Goal: Task Accomplishment & Management: Use online tool/utility

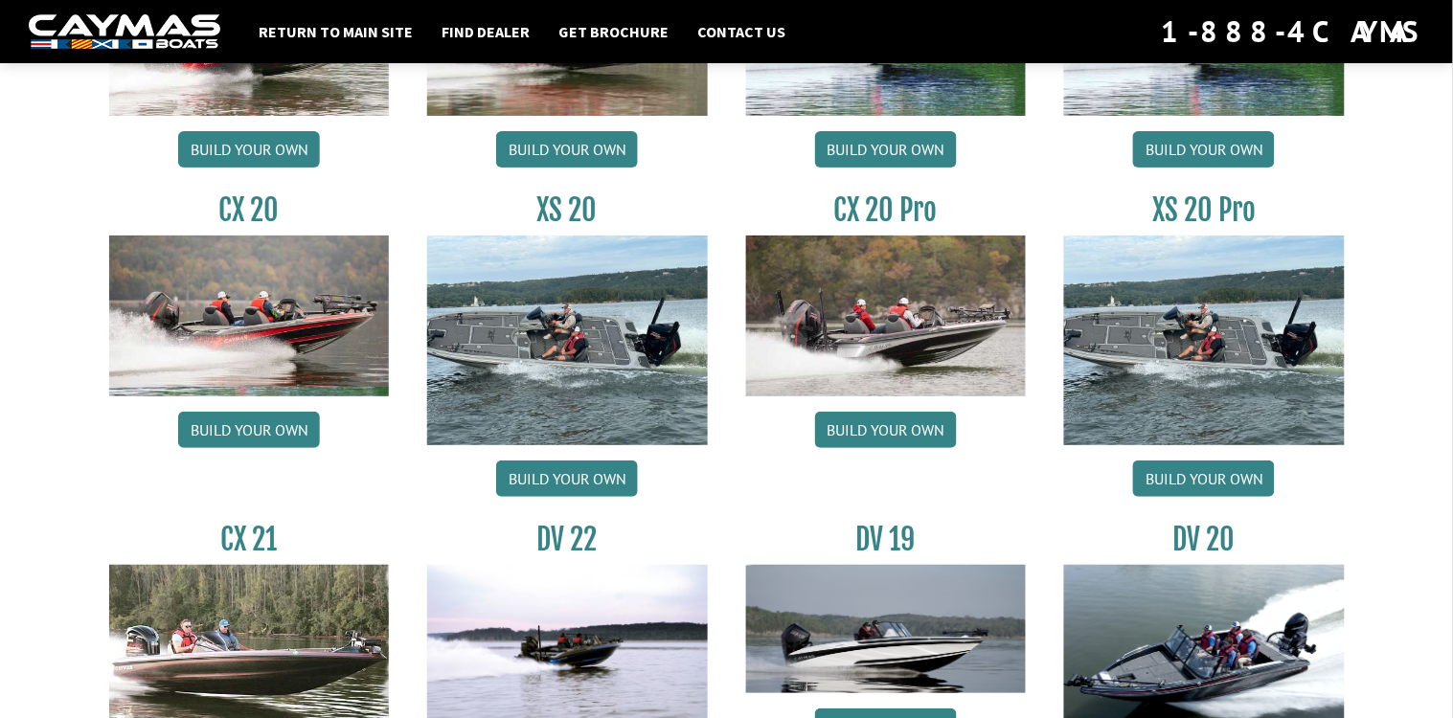
scroll to position [1841, 0]
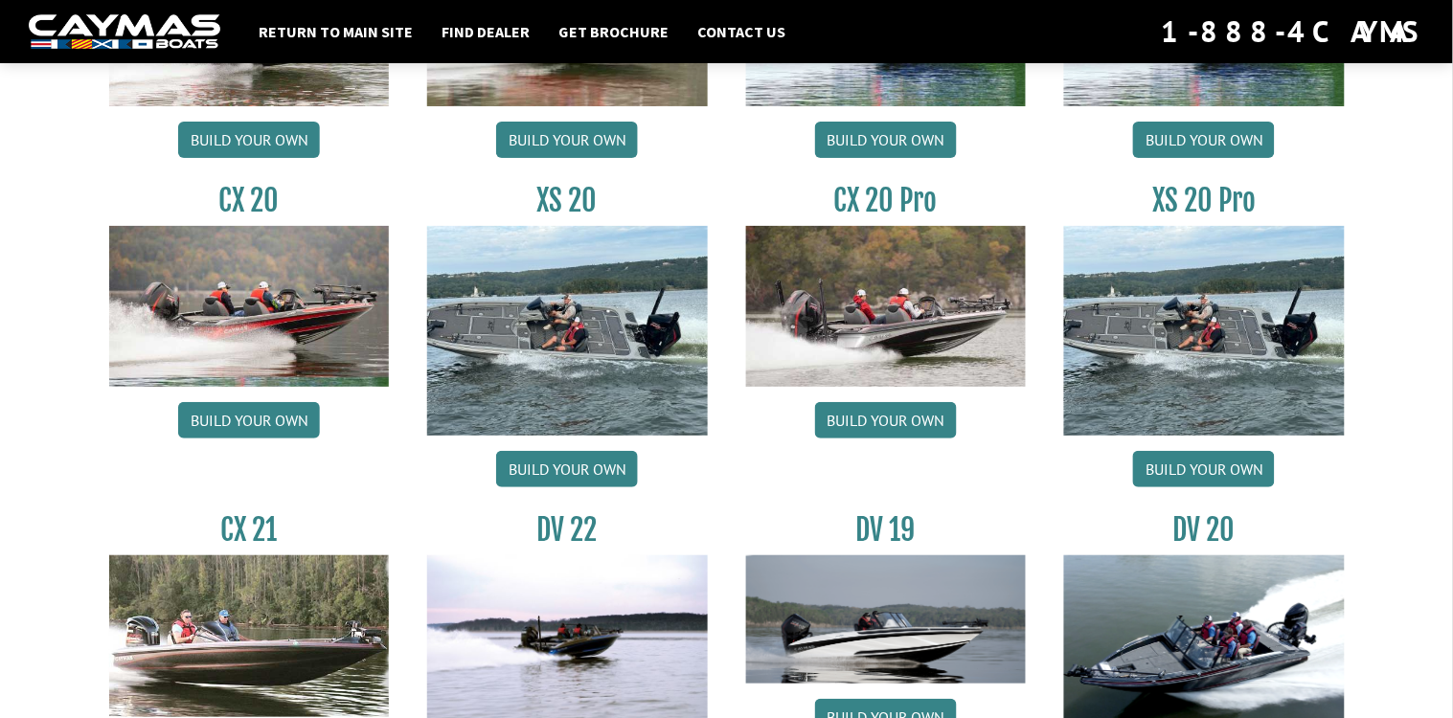
click at [910, 324] on img at bounding box center [886, 306] width 281 height 161
click at [921, 423] on link "Build your own" at bounding box center [886, 420] width 142 height 36
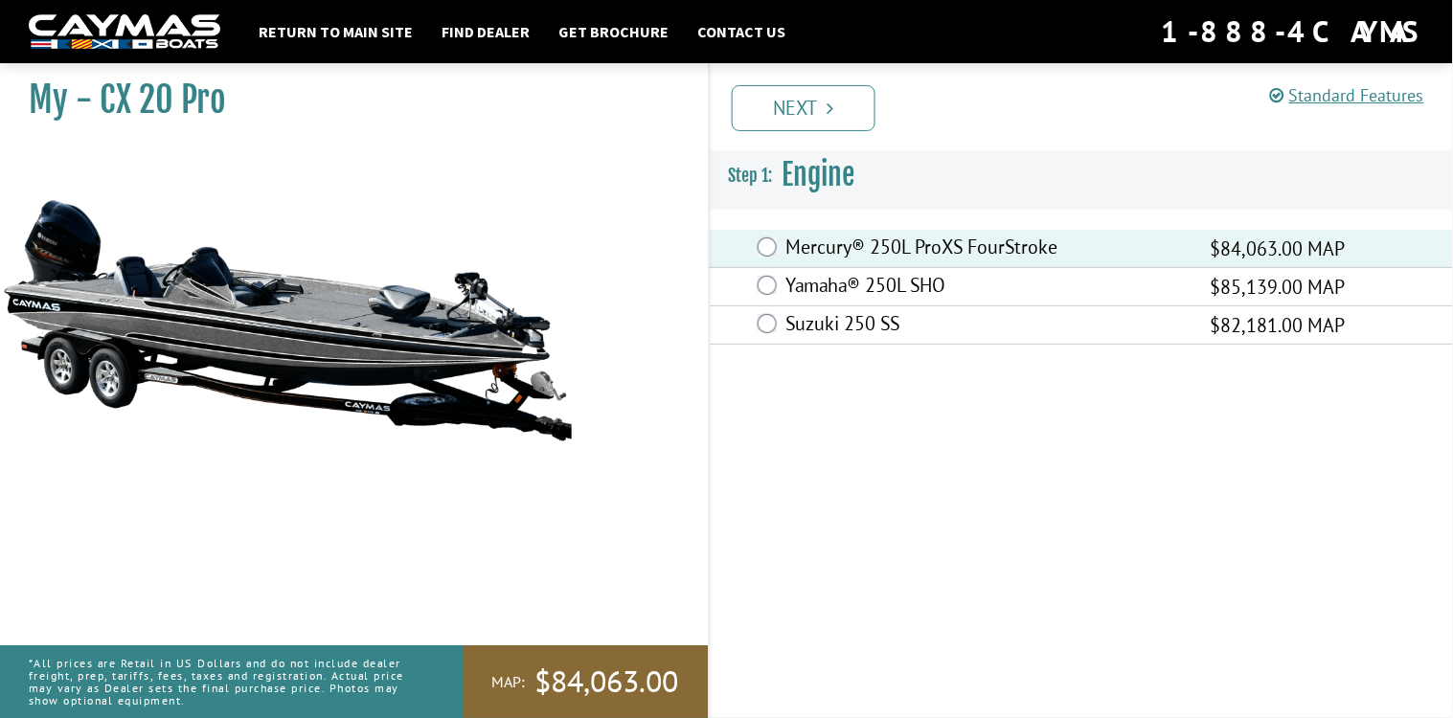
click at [820, 82] on li "Next" at bounding box center [804, 106] width 144 height 49
click at [816, 102] on link "Next" at bounding box center [804, 108] width 144 height 46
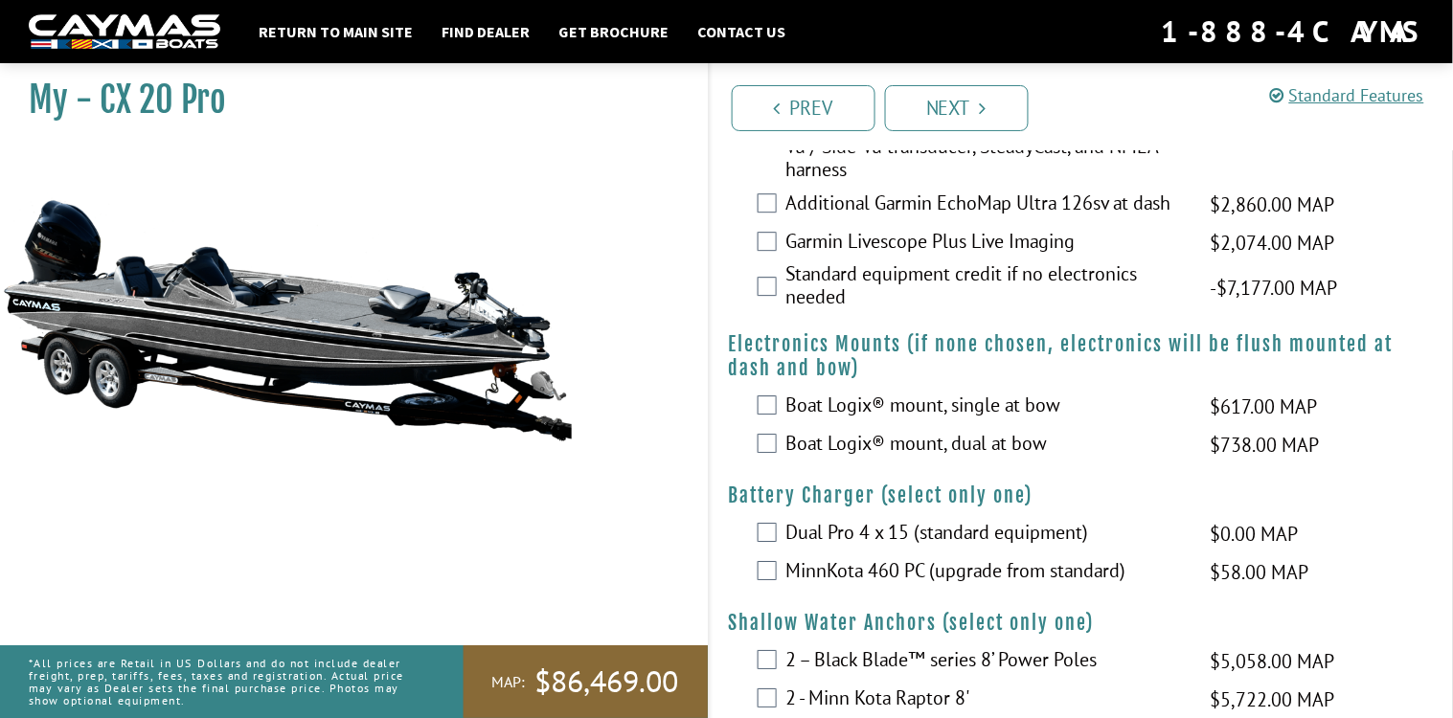
scroll to position [1134, 0]
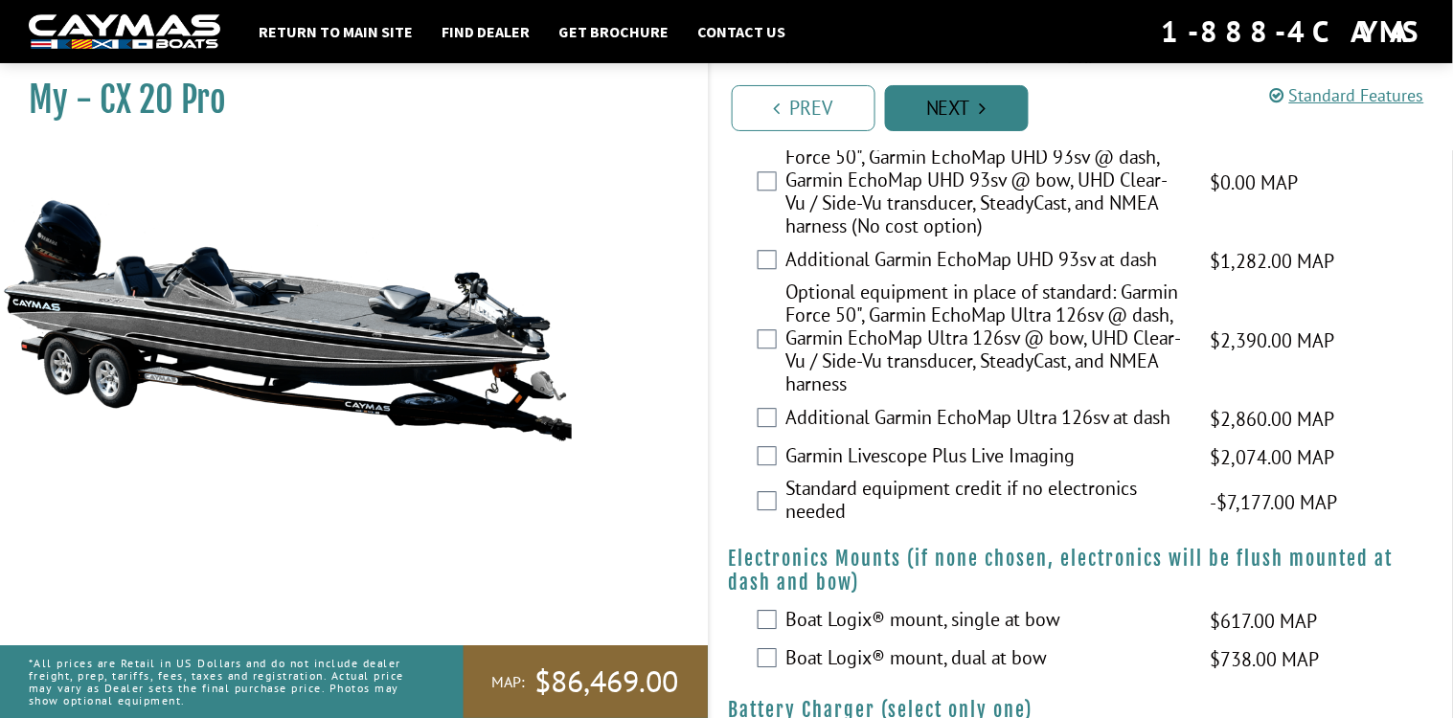
click at [938, 103] on link "Next" at bounding box center [957, 108] width 144 height 46
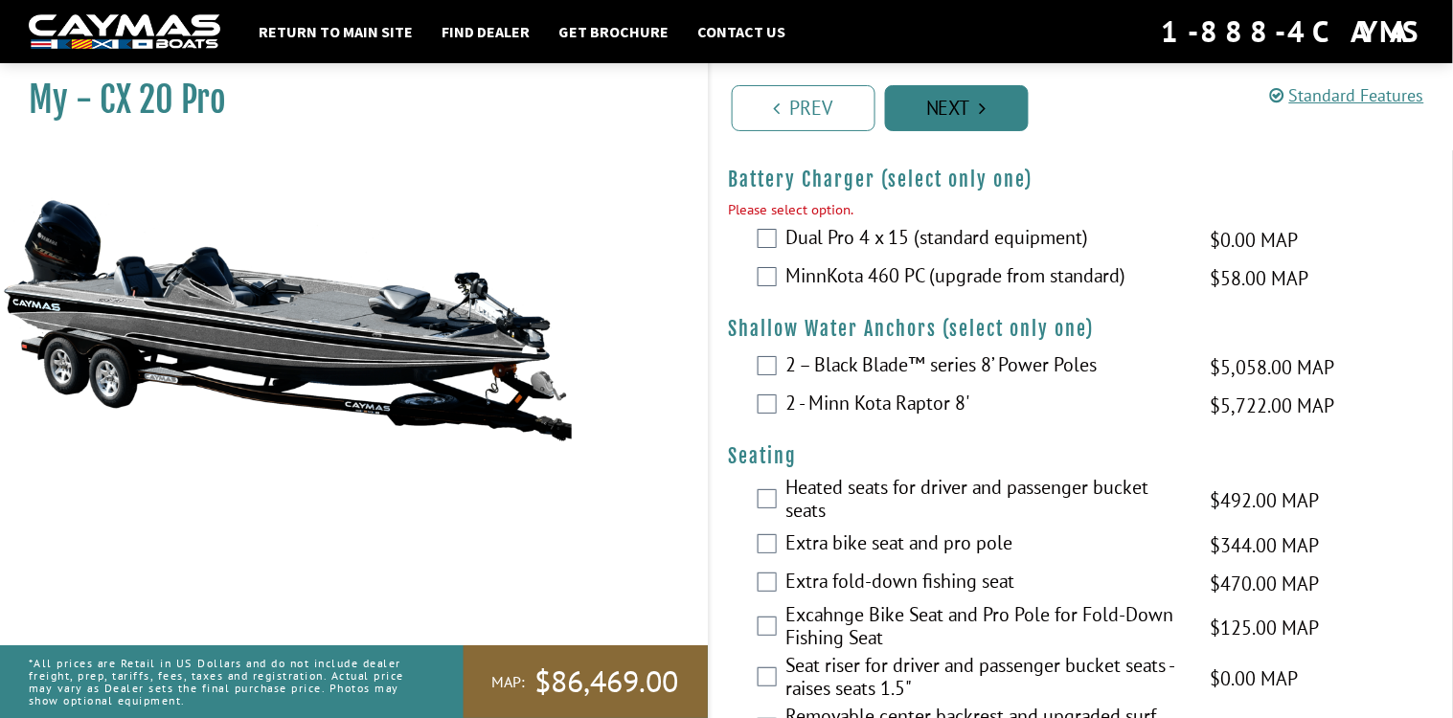
scroll to position [1669, 0]
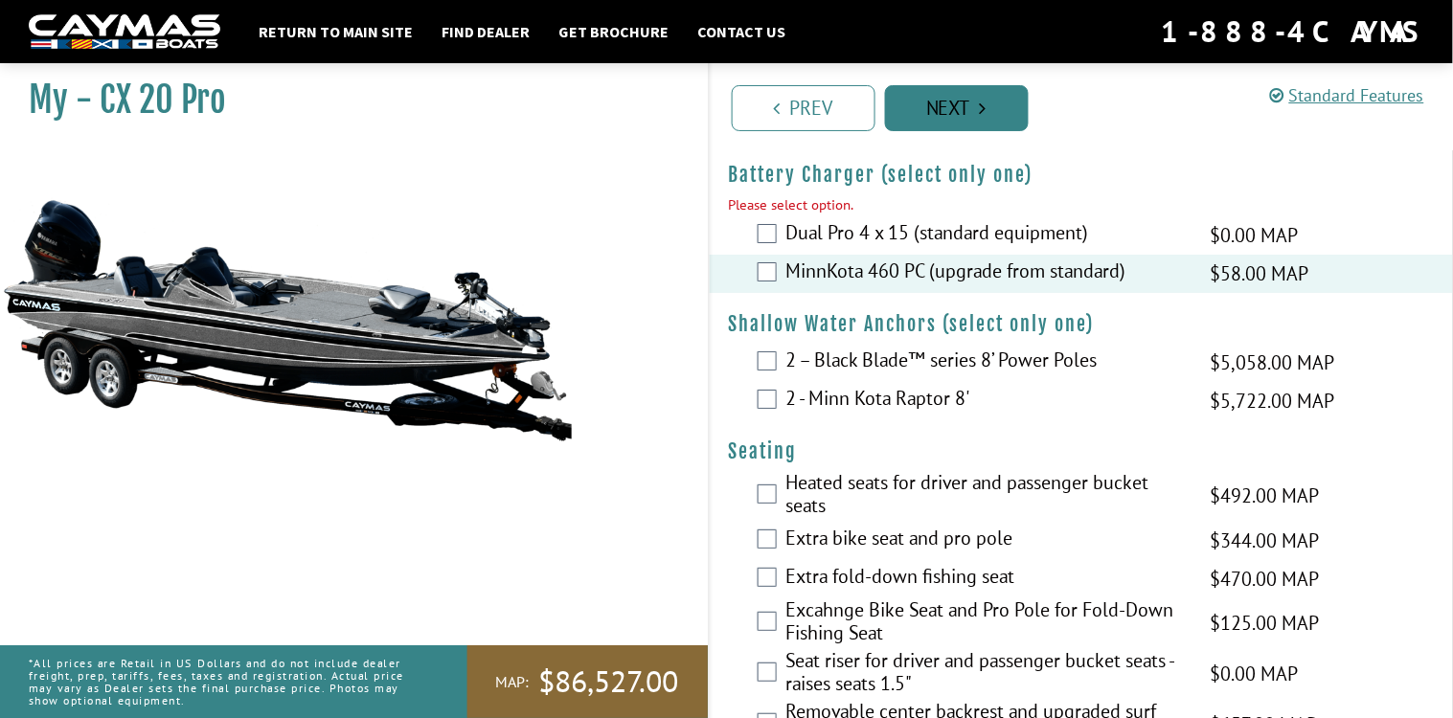
click at [938, 104] on link "Next" at bounding box center [957, 108] width 144 height 46
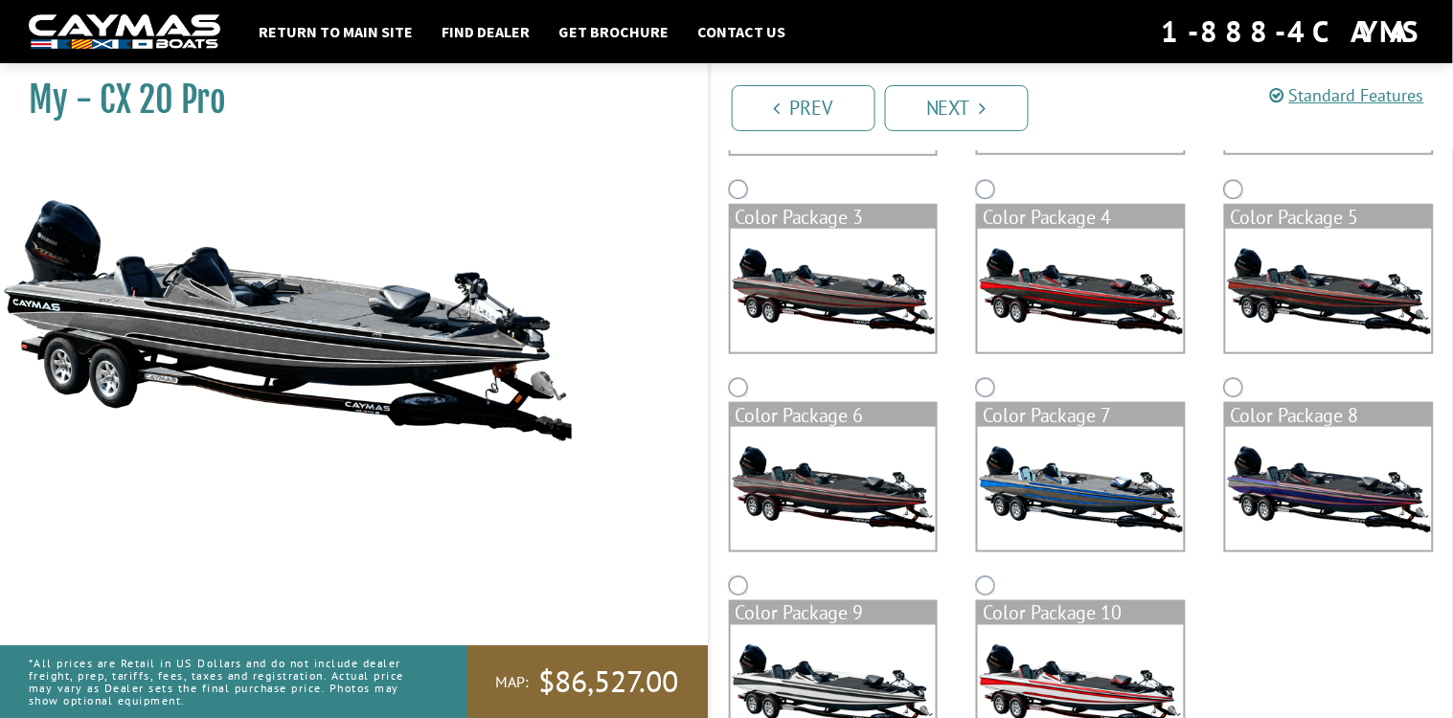
scroll to position [0, 0]
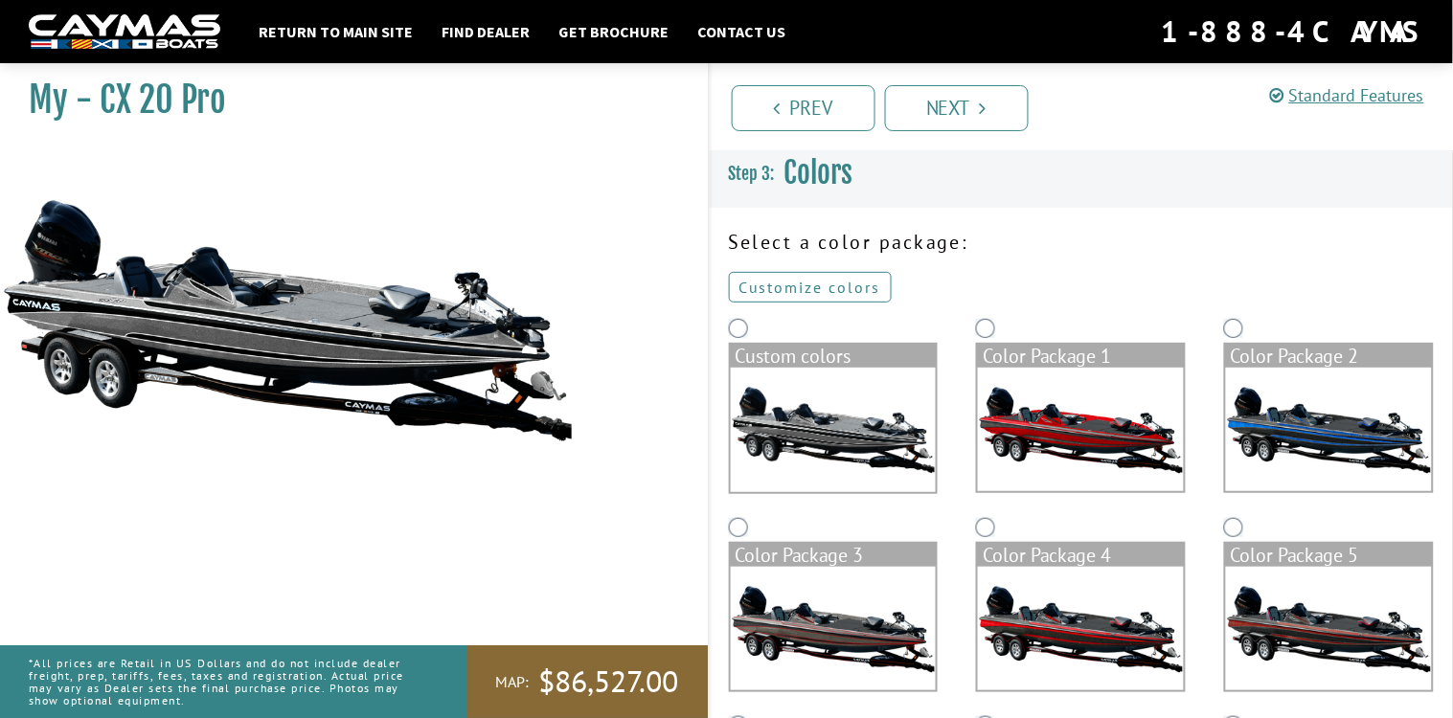
click at [810, 276] on link "Customize colors" at bounding box center [810, 287] width 163 height 31
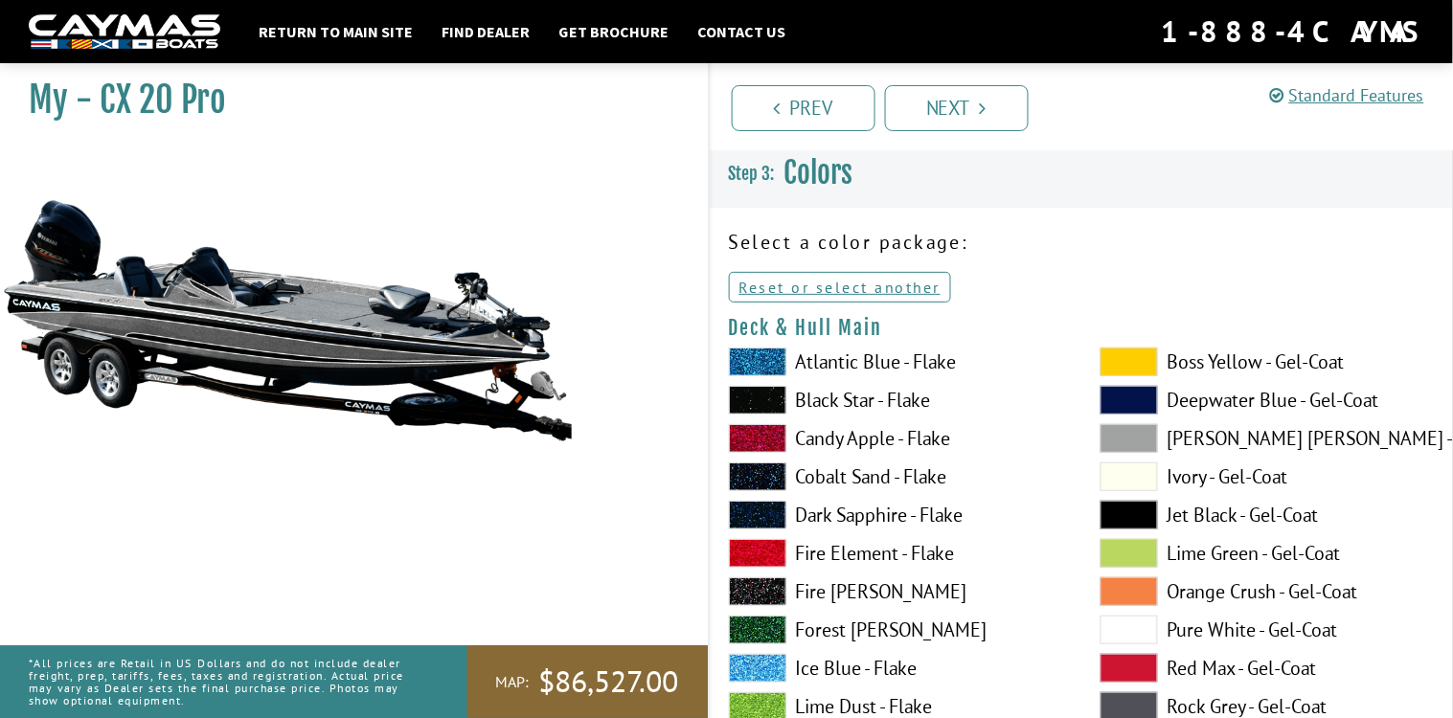
scroll to position [214, 0]
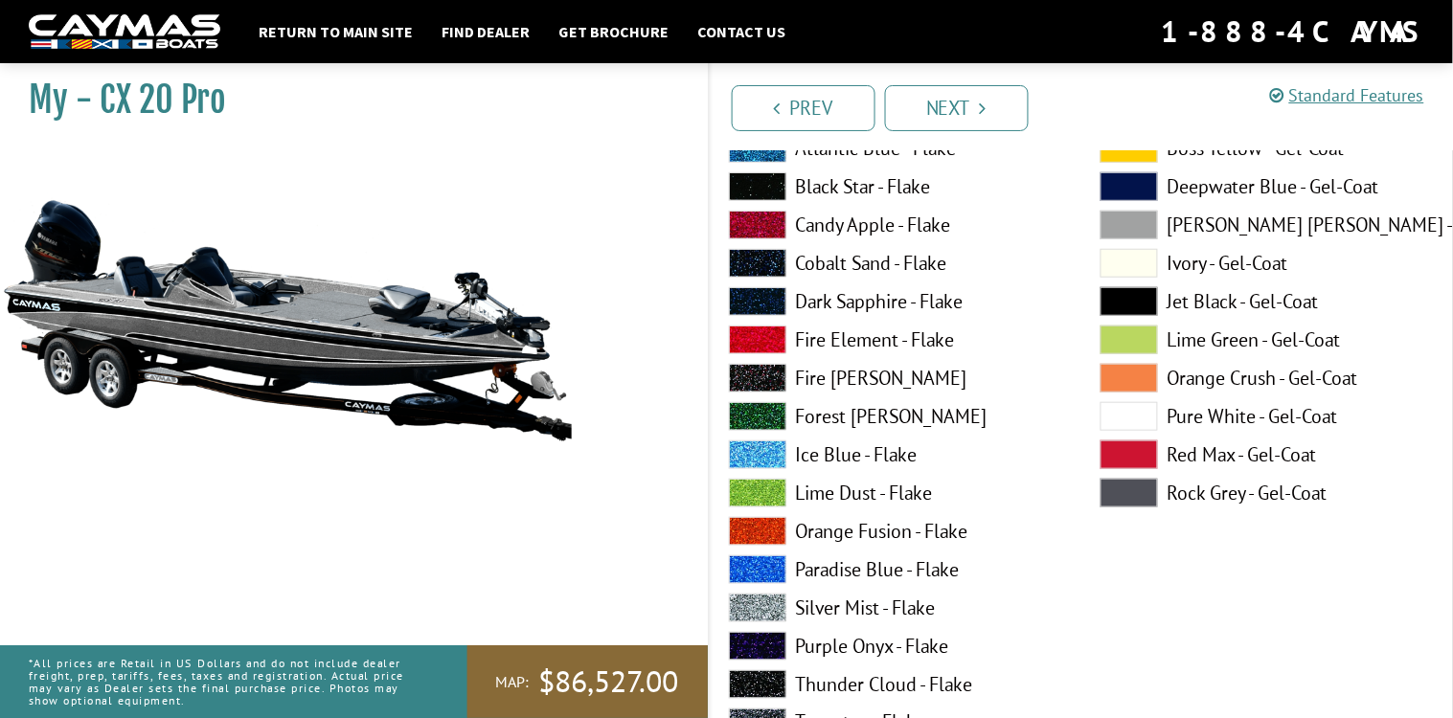
click at [828, 534] on label "Orange Fusion - Flake" at bounding box center [895, 531] width 333 height 29
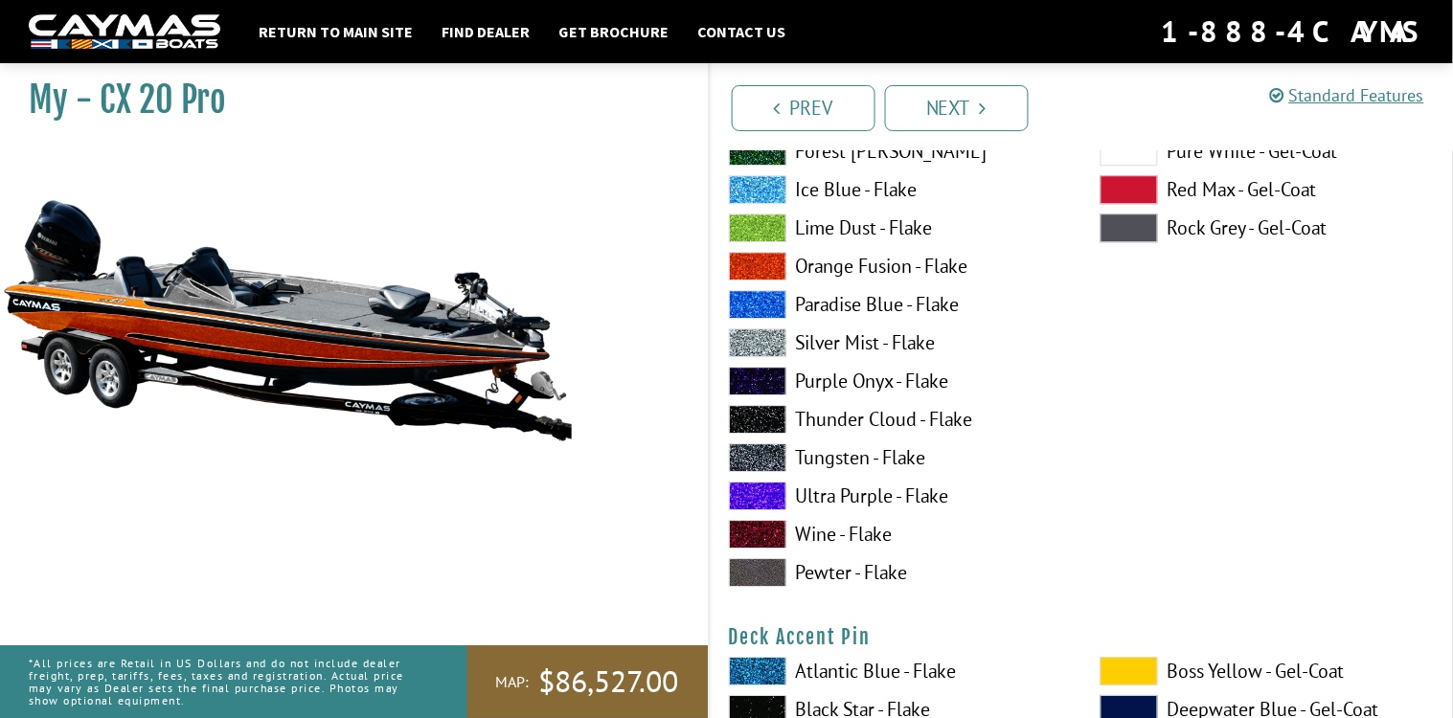
scroll to position [1349, 0]
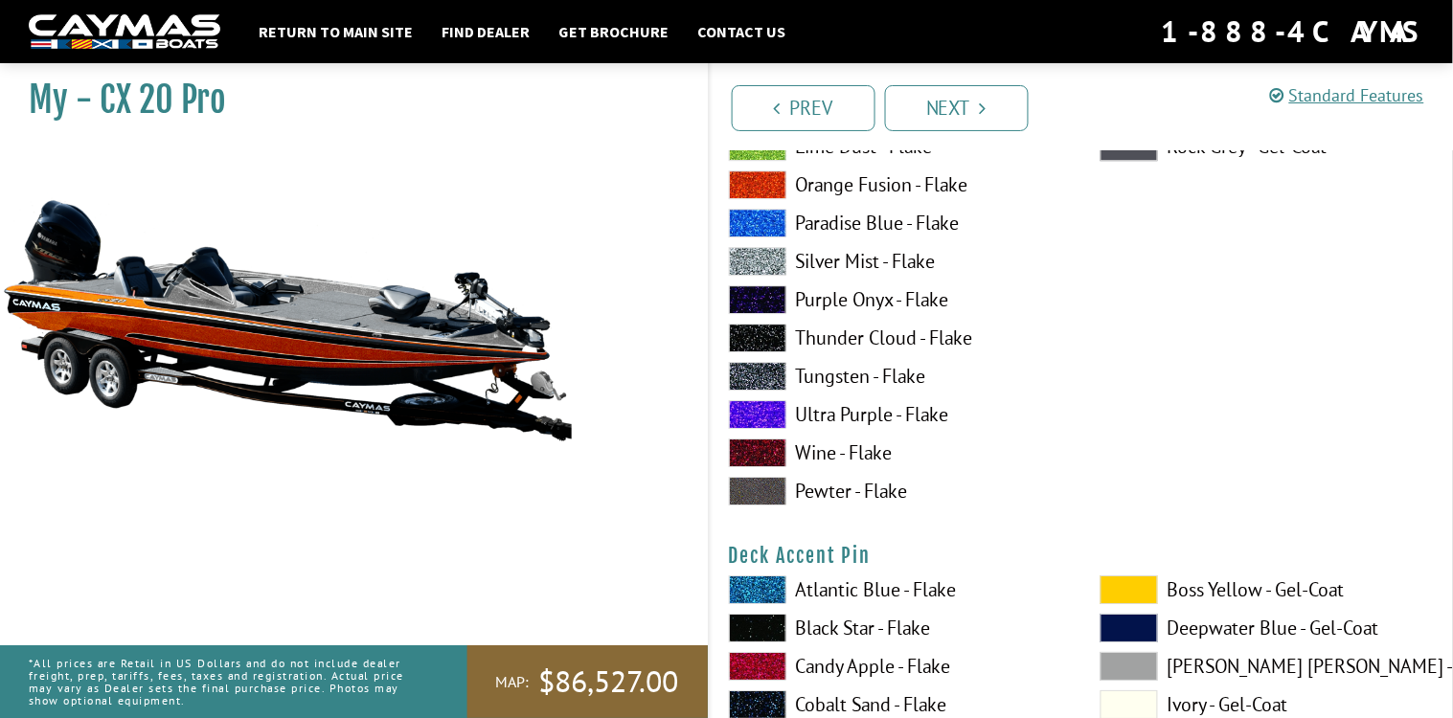
click at [773, 418] on span at bounding box center [757, 414] width 57 height 29
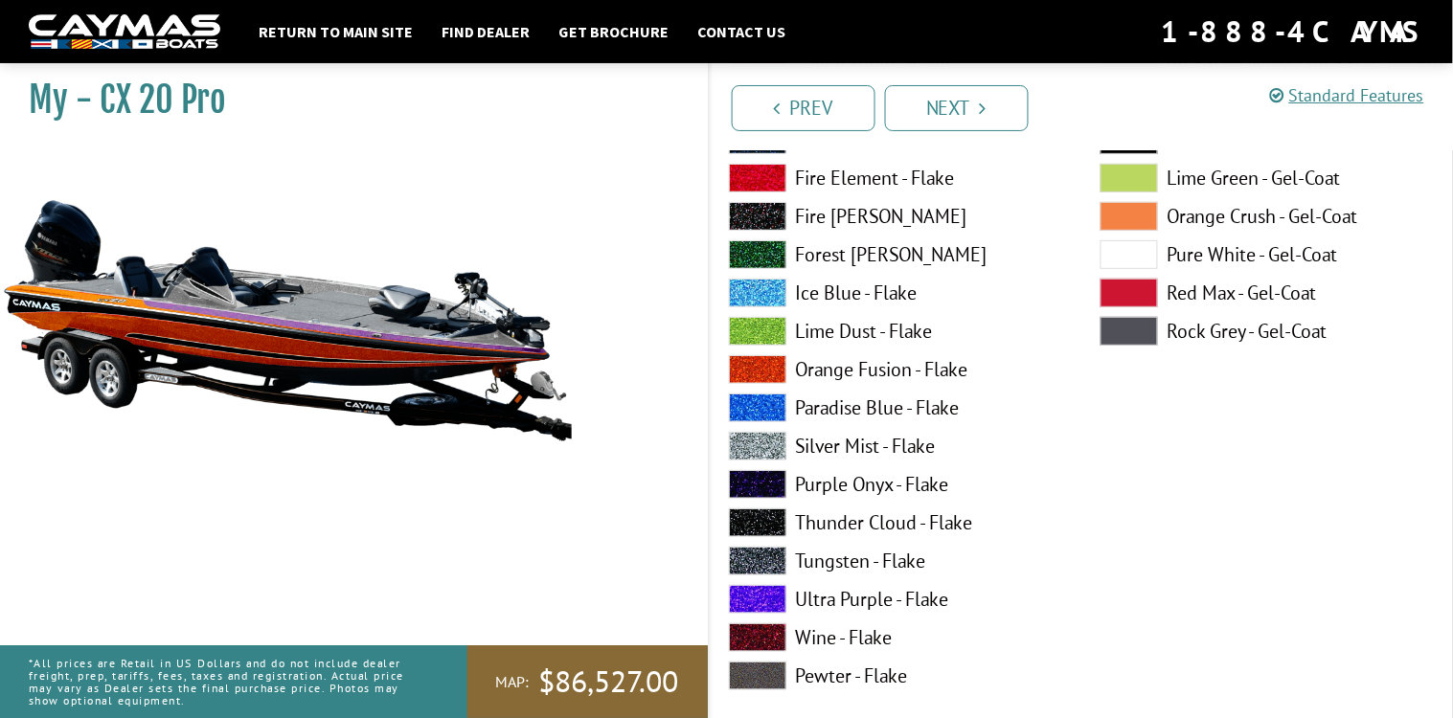
scroll to position [1963, 0]
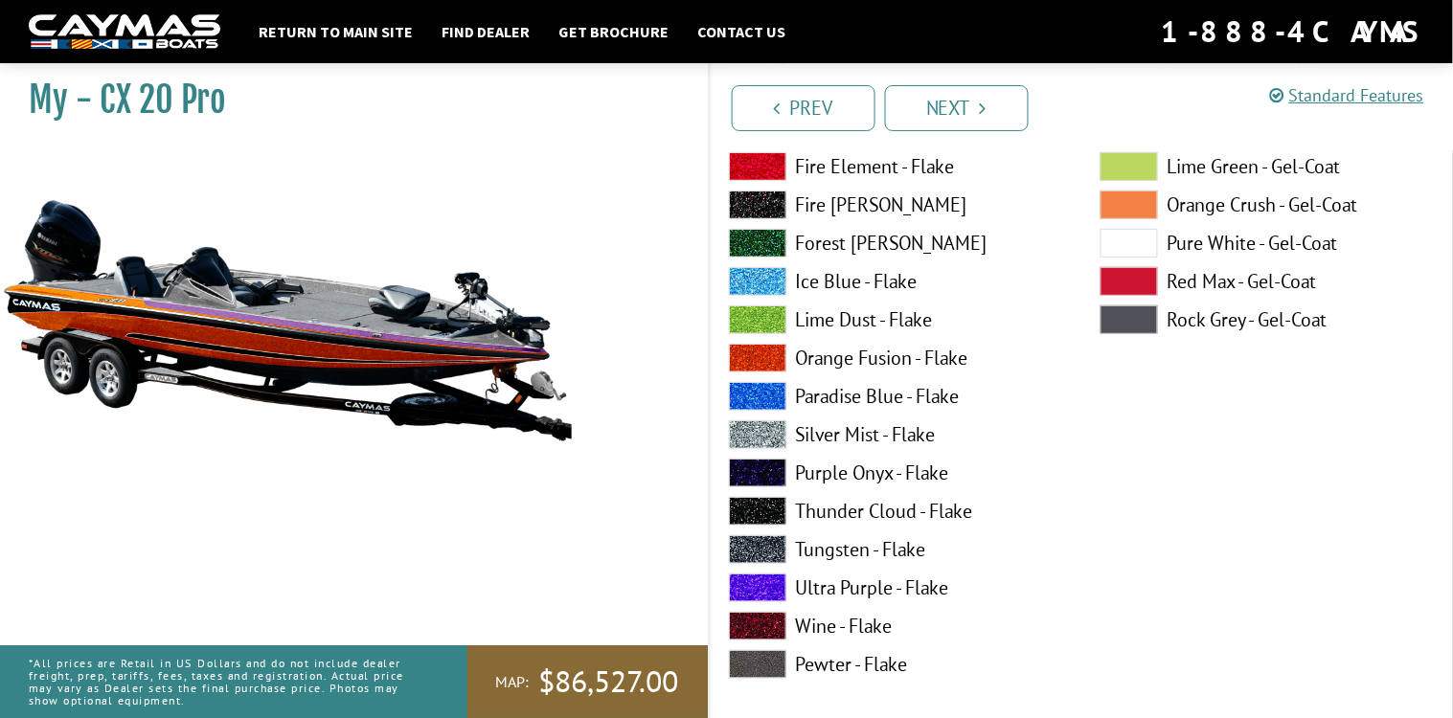
click at [760, 435] on span at bounding box center [757, 434] width 57 height 29
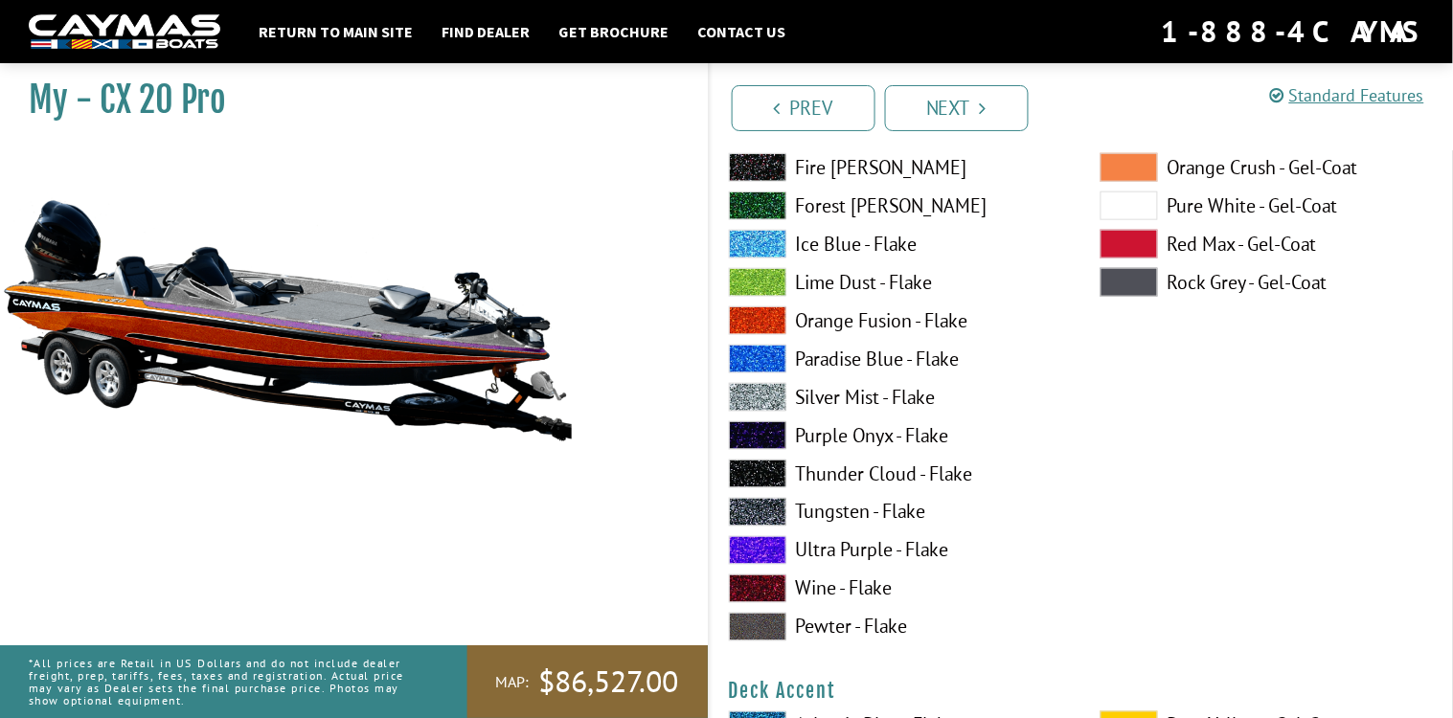
scroll to position [422, 0]
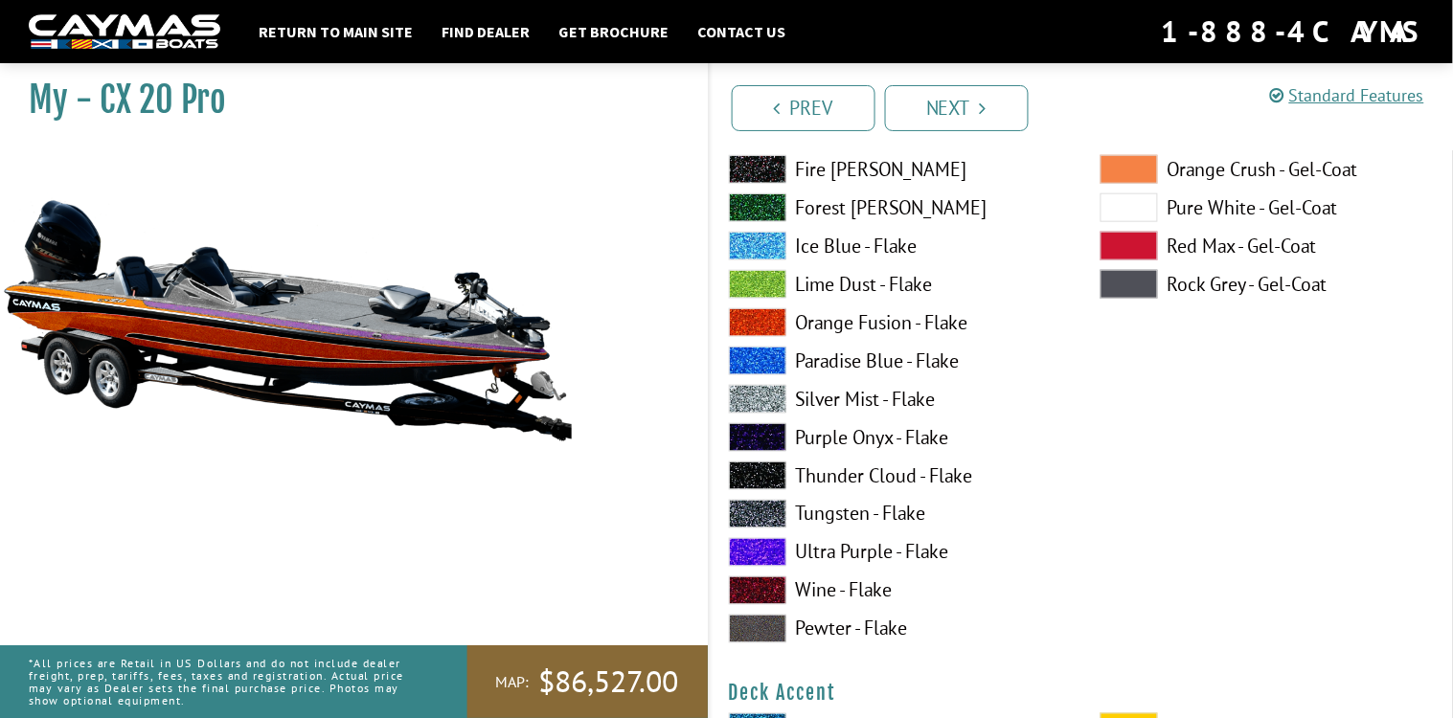
click at [772, 366] on span at bounding box center [757, 361] width 57 height 29
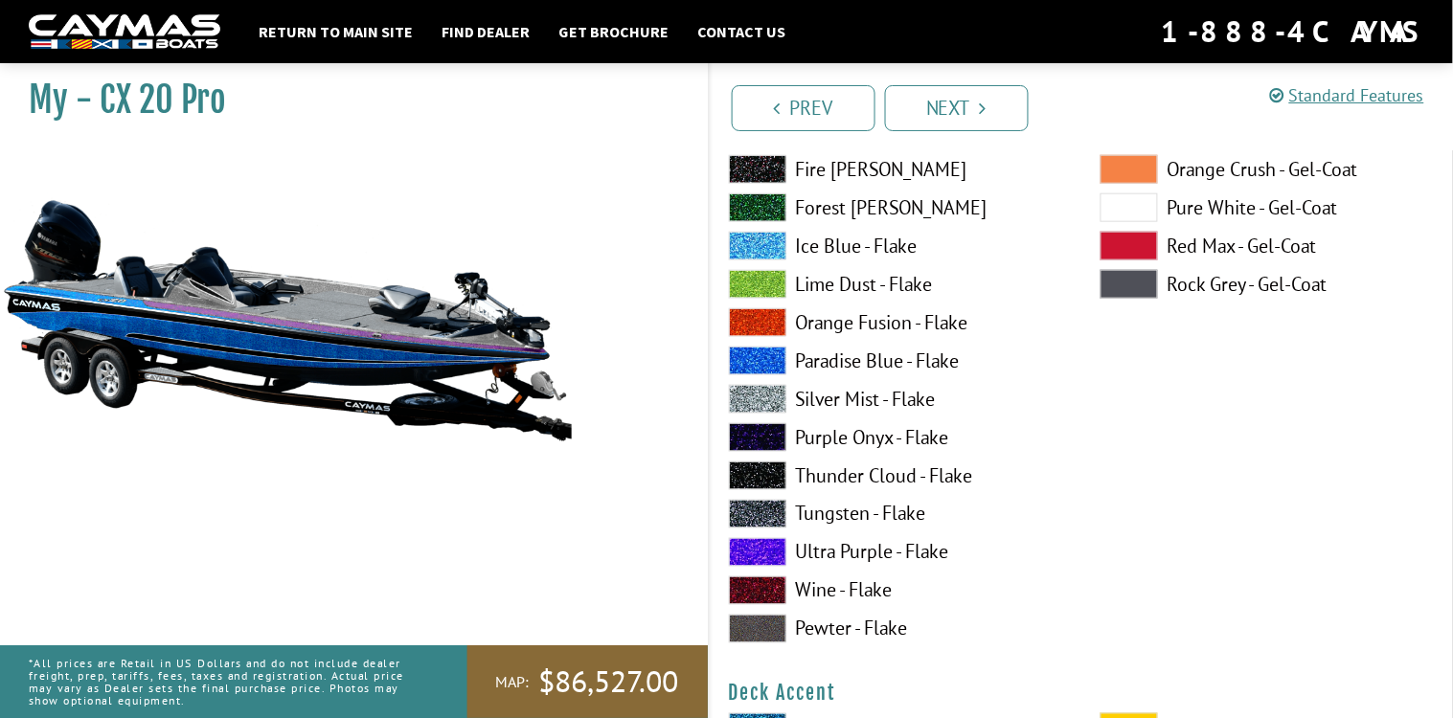
click at [754, 549] on span at bounding box center [757, 552] width 57 height 29
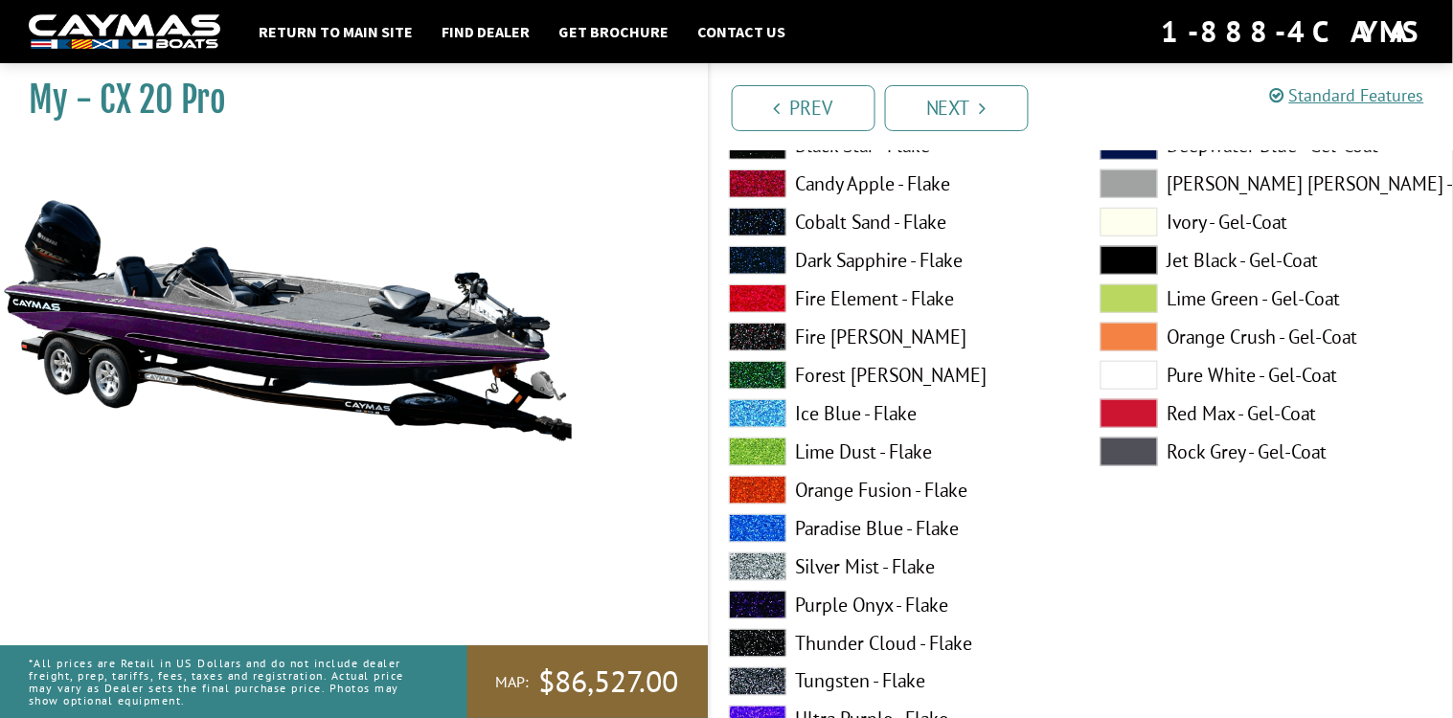
scroll to position [8, 0]
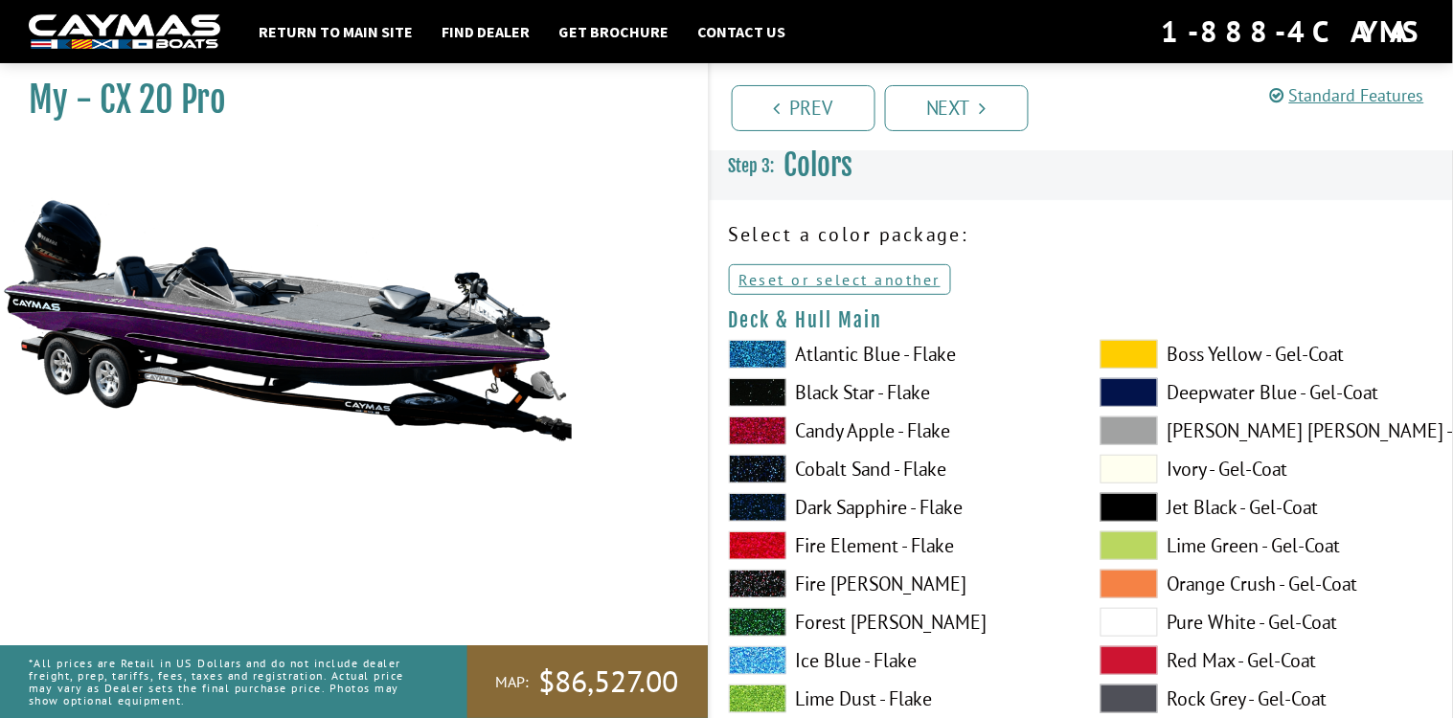
click at [761, 347] on span at bounding box center [757, 354] width 57 height 29
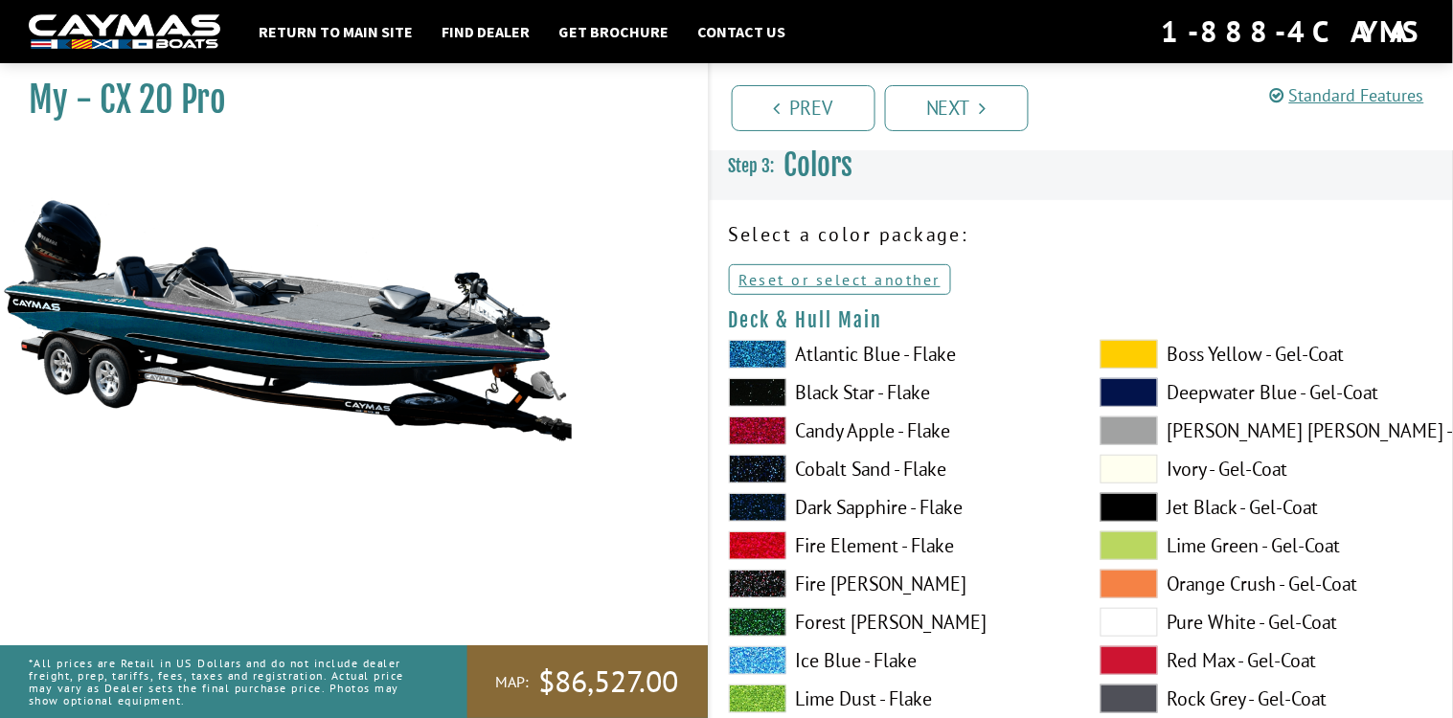
click at [754, 394] on span at bounding box center [757, 392] width 57 height 29
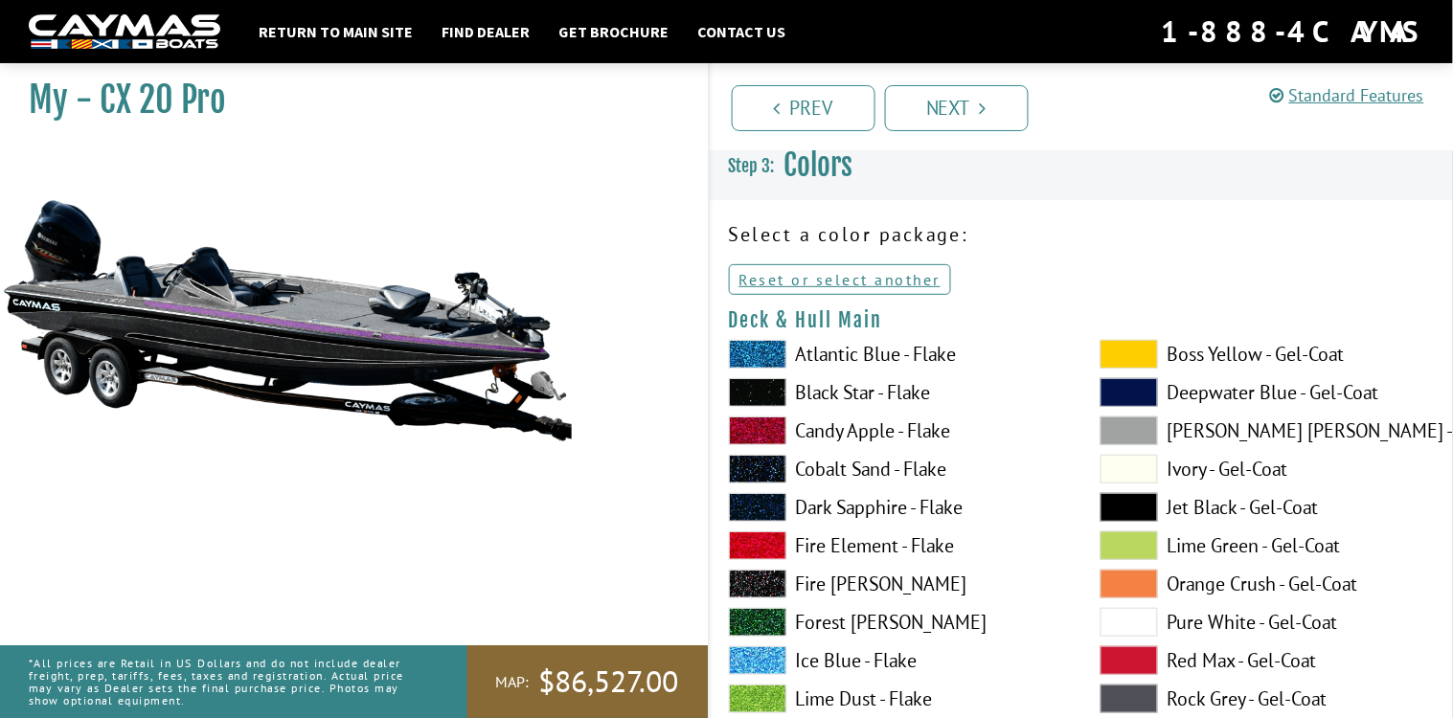
click at [758, 435] on span at bounding box center [757, 431] width 57 height 29
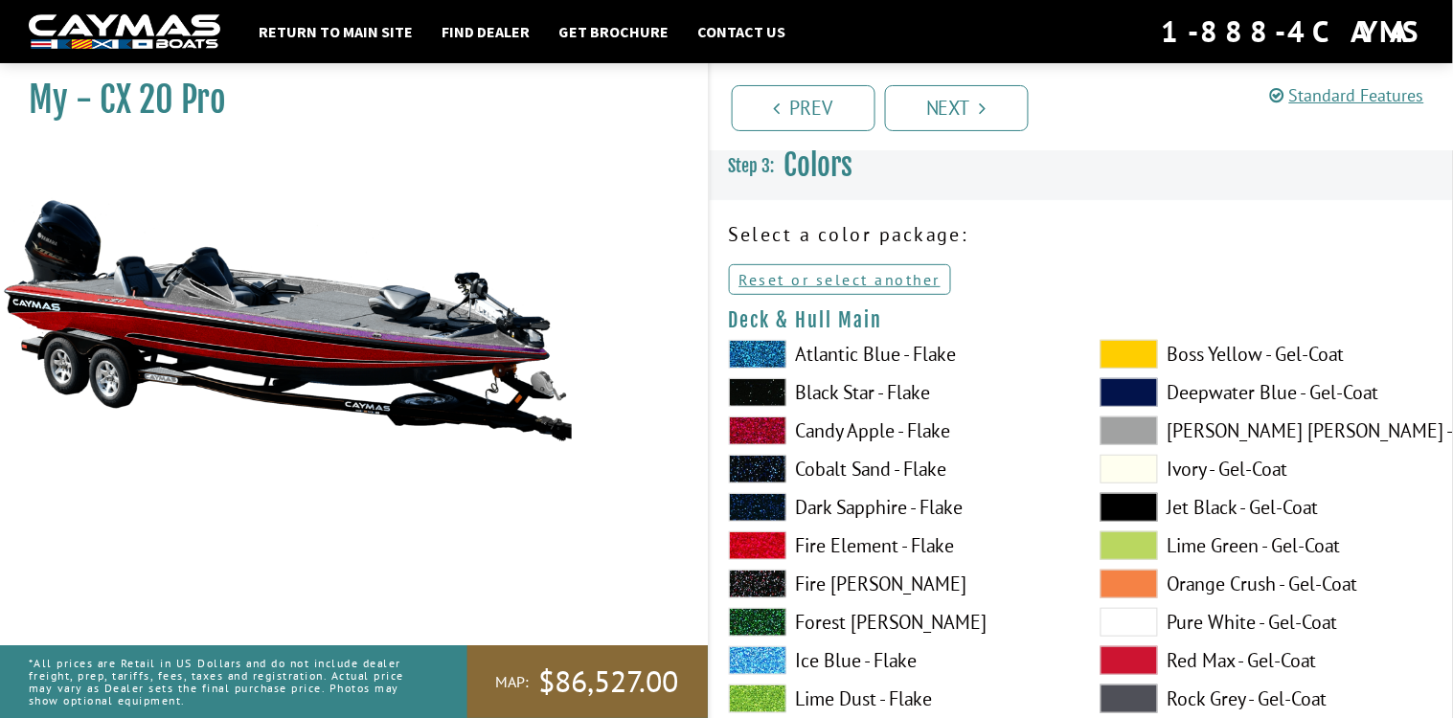
click at [753, 472] on span at bounding box center [757, 469] width 57 height 29
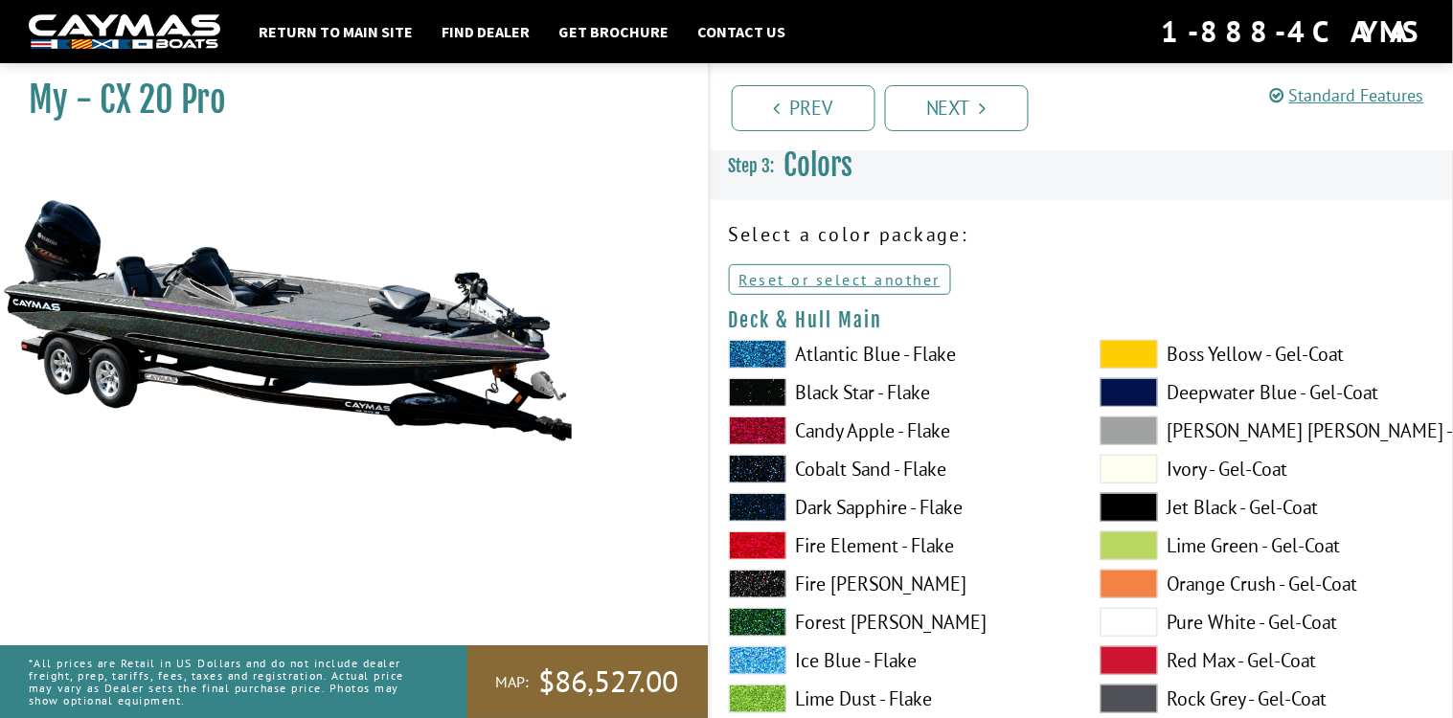
click at [747, 538] on span at bounding box center [757, 546] width 57 height 29
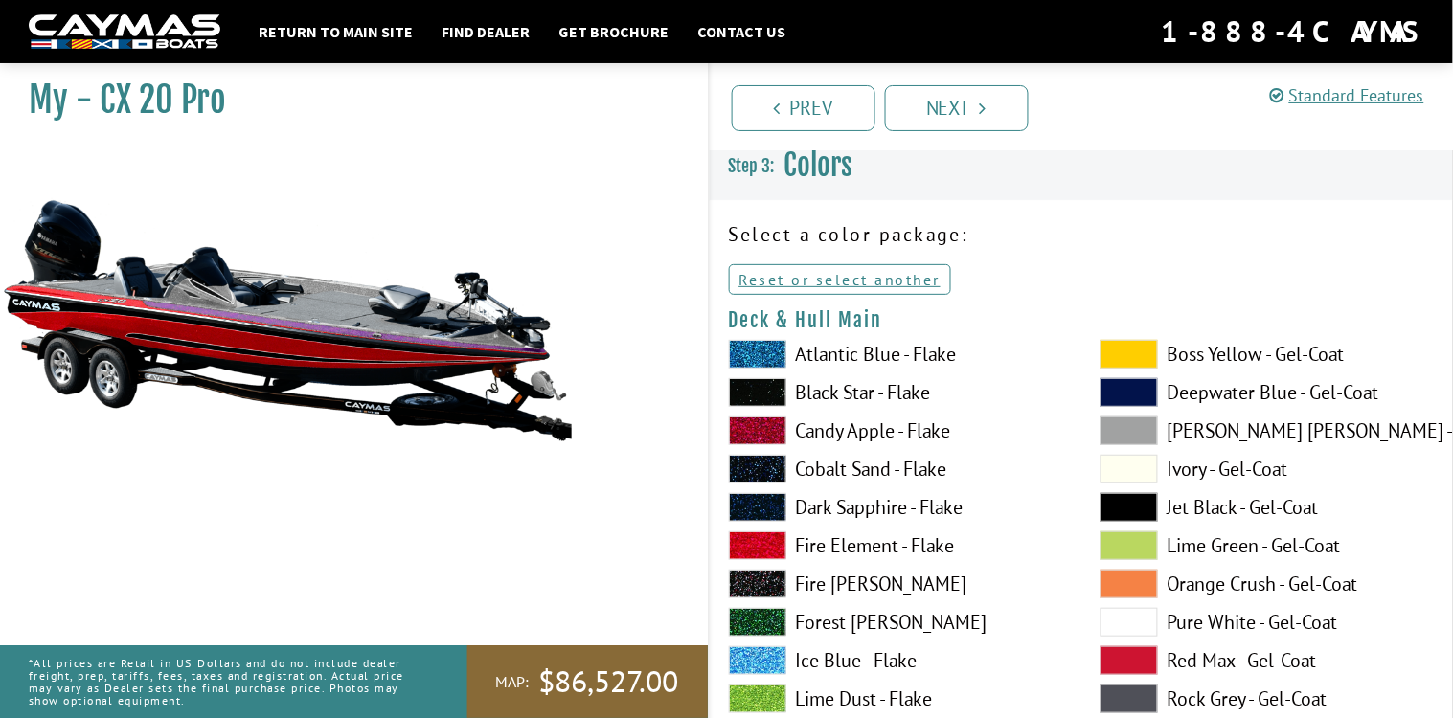
click at [754, 685] on span at bounding box center [757, 699] width 57 height 29
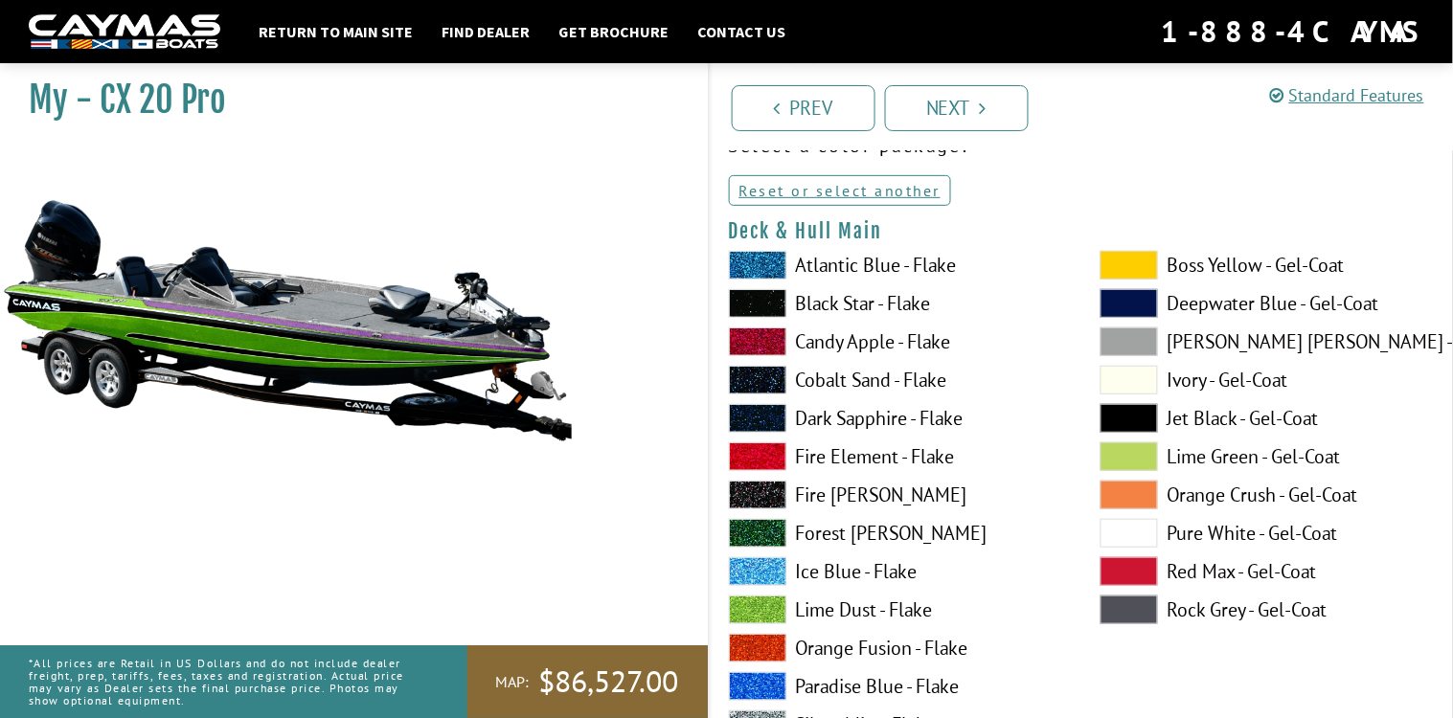
scroll to position [122, 0]
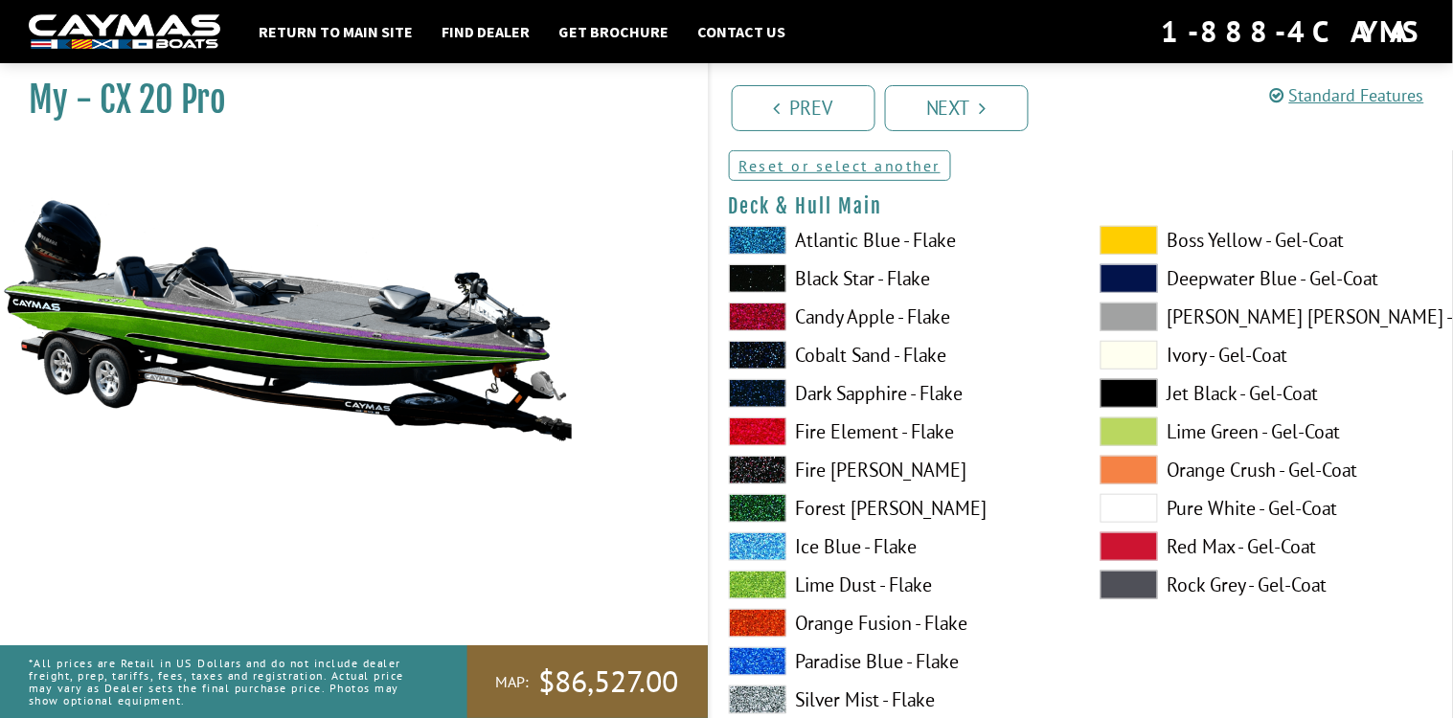
click at [745, 667] on span at bounding box center [757, 661] width 57 height 29
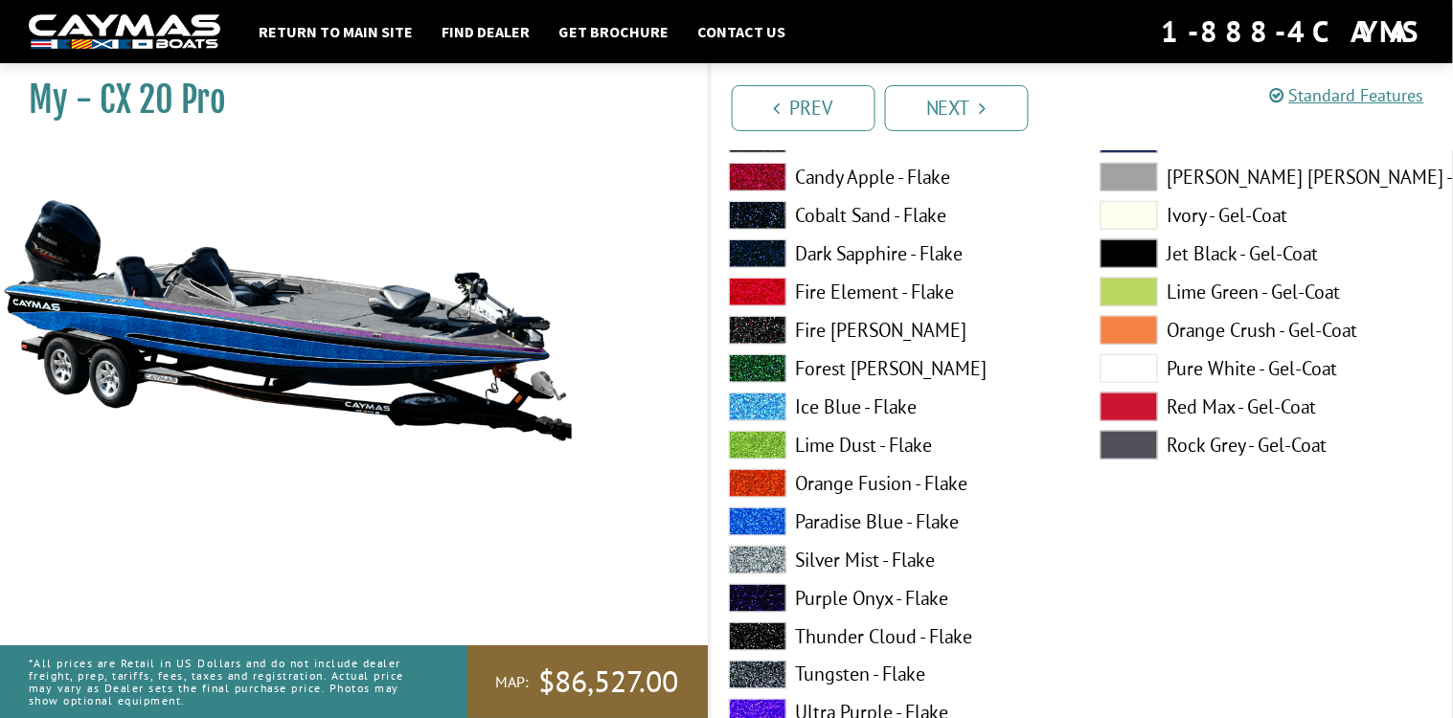
scroll to position [274, 0]
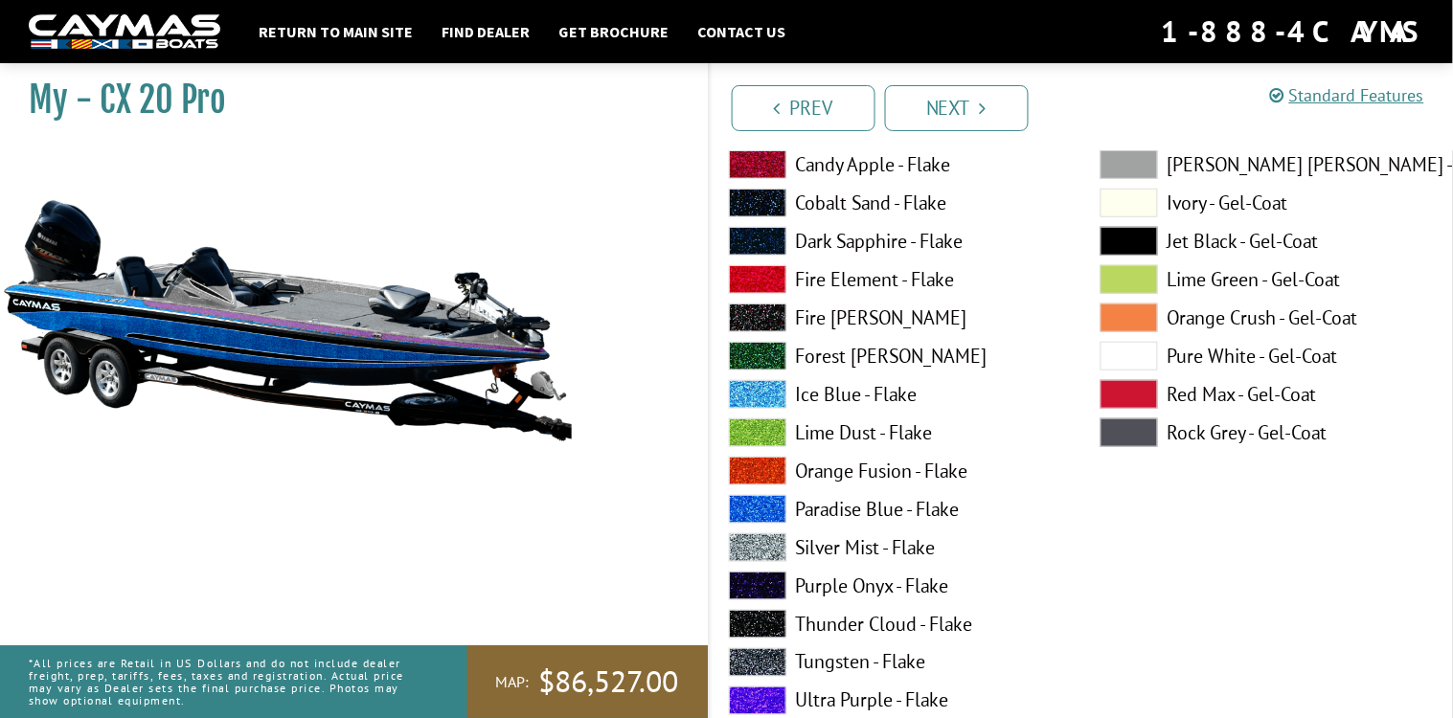
click at [767, 696] on span at bounding box center [757, 701] width 57 height 29
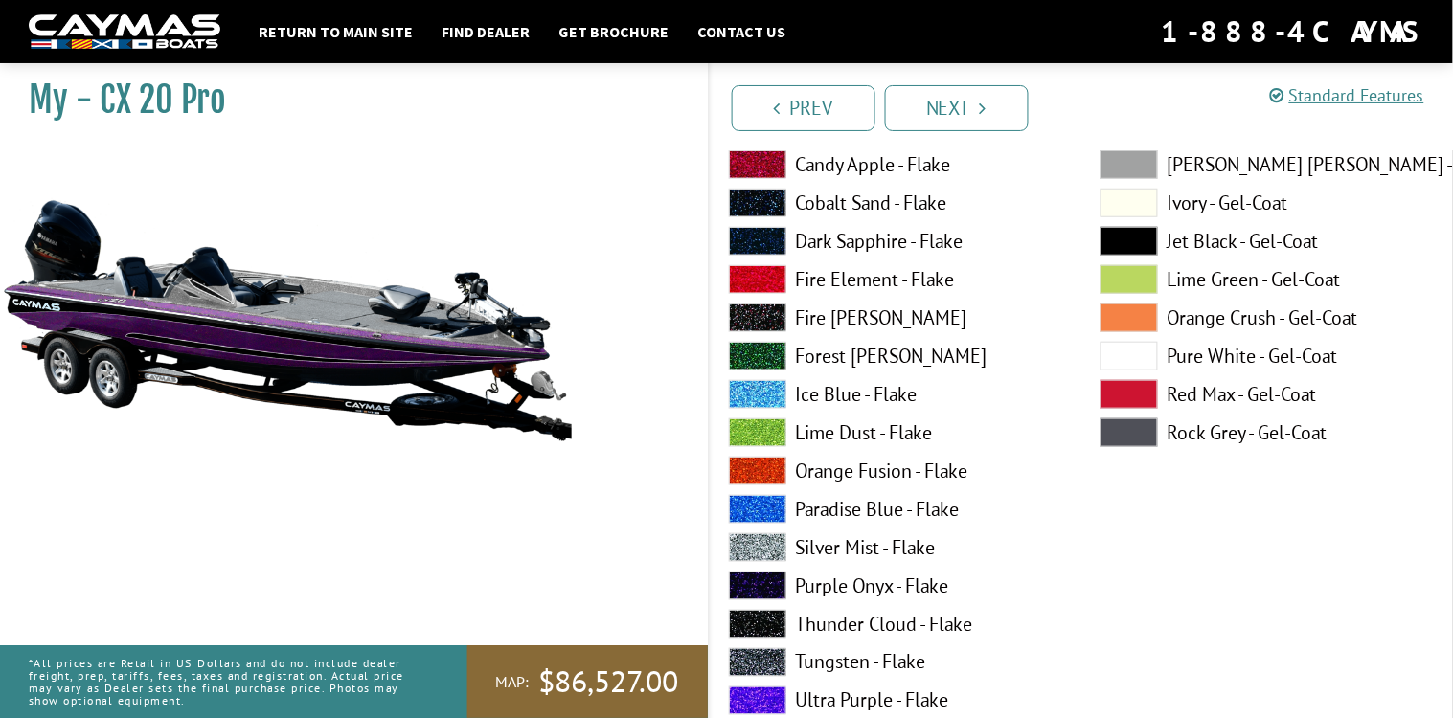
click at [757, 496] on span at bounding box center [757, 509] width 57 height 29
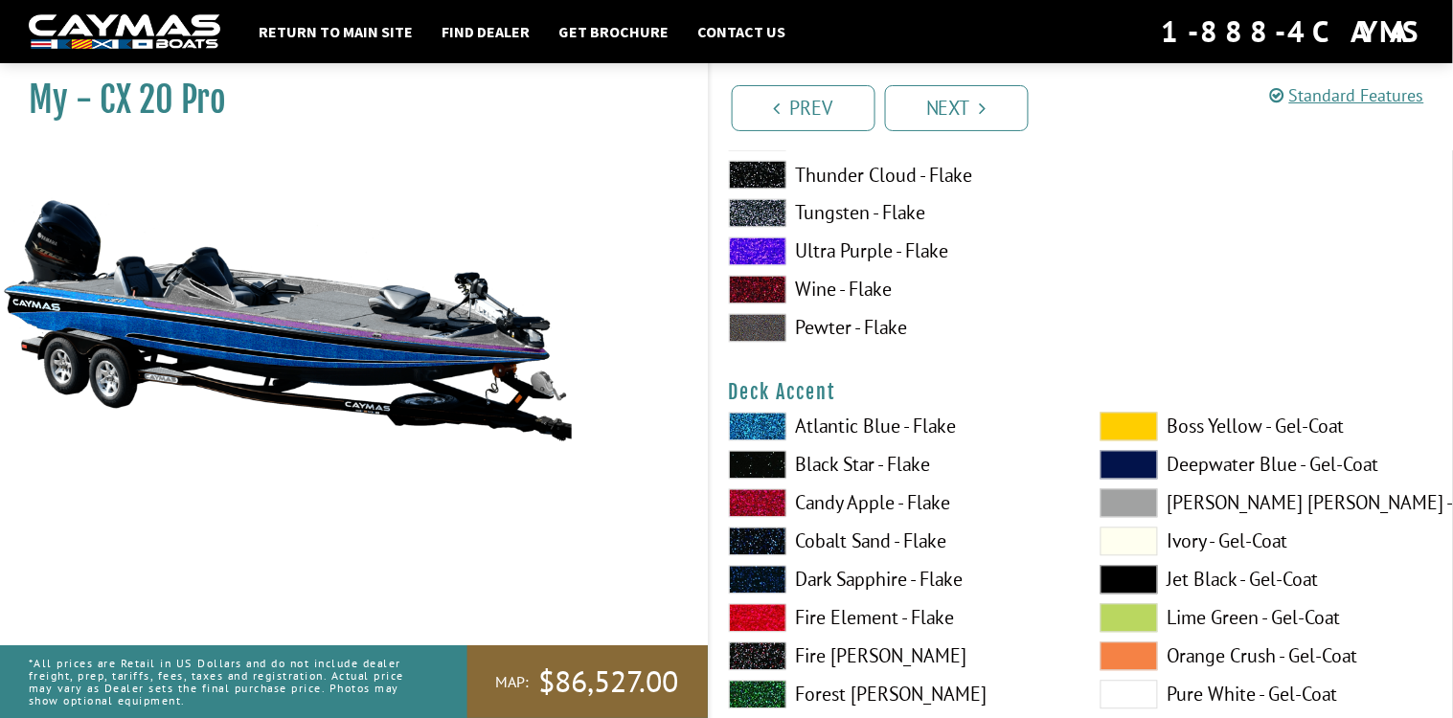
scroll to position [1179, 0]
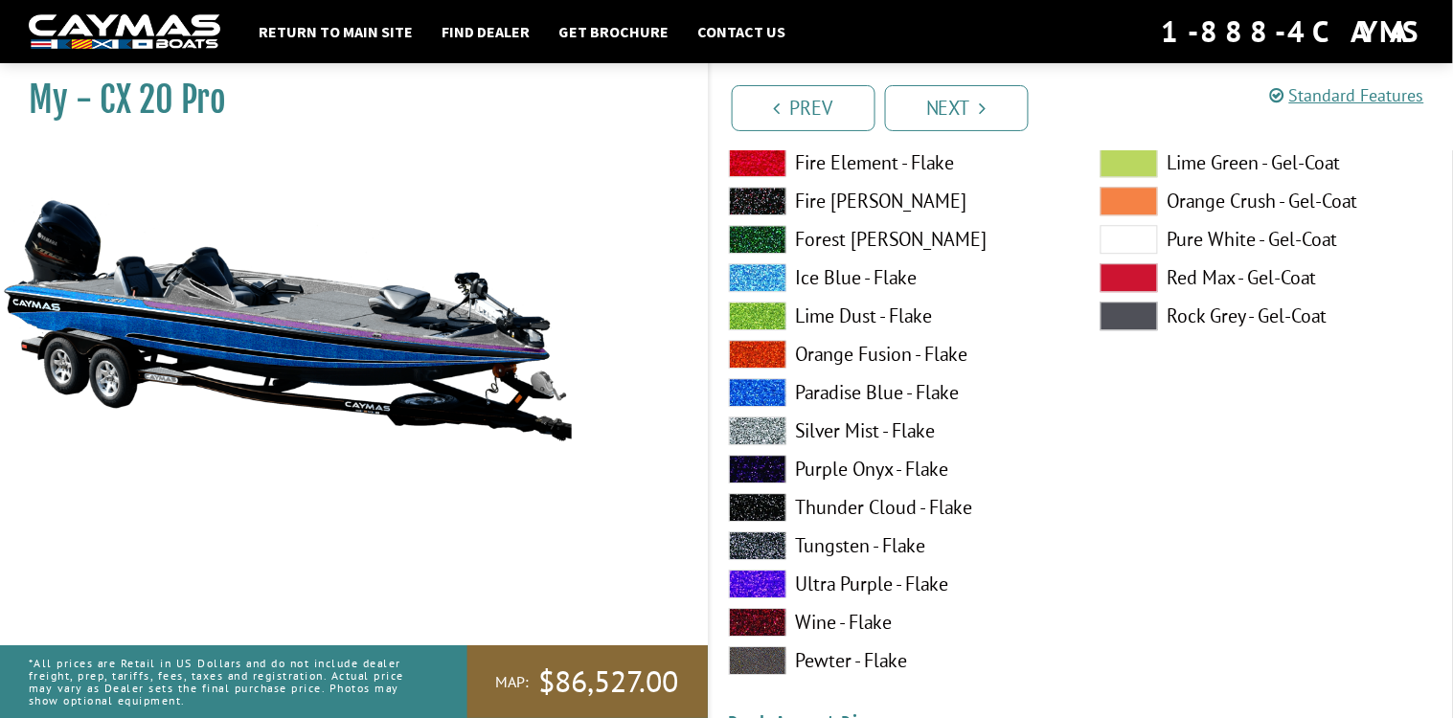
click at [757, 352] on span at bounding box center [757, 354] width 57 height 29
click at [769, 428] on span at bounding box center [757, 431] width 57 height 29
click at [754, 397] on span at bounding box center [757, 392] width 57 height 29
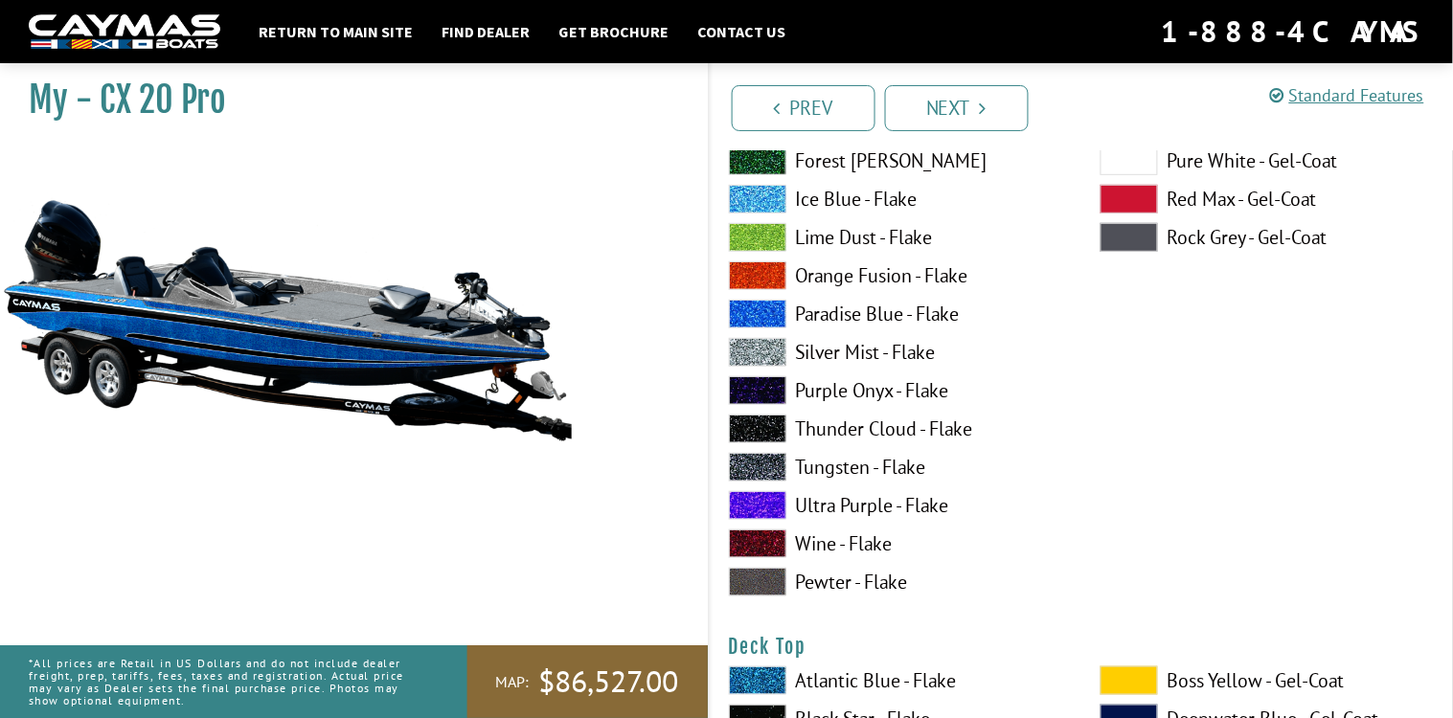
scroll to position [2070, 0]
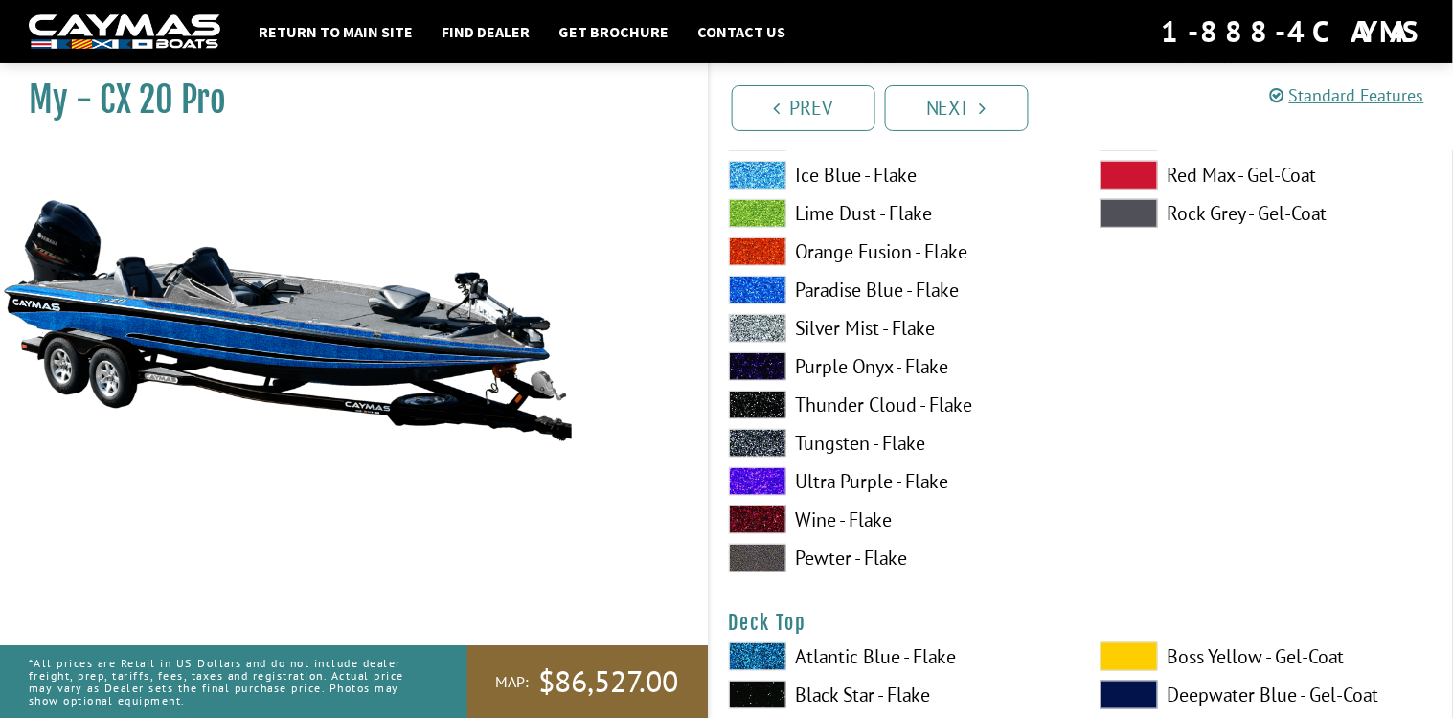
click at [752, 329] on span at bounding box center [757, 328] width 57 height 29
click at [760, 401] on span at bounding box center [757, 405] width 57 height 29
click at [760, 242] on span at bounding box center [757, 252] width 57 height 29
click at [768, 436] on span at bounding box center [757, 443] width 57 height 29
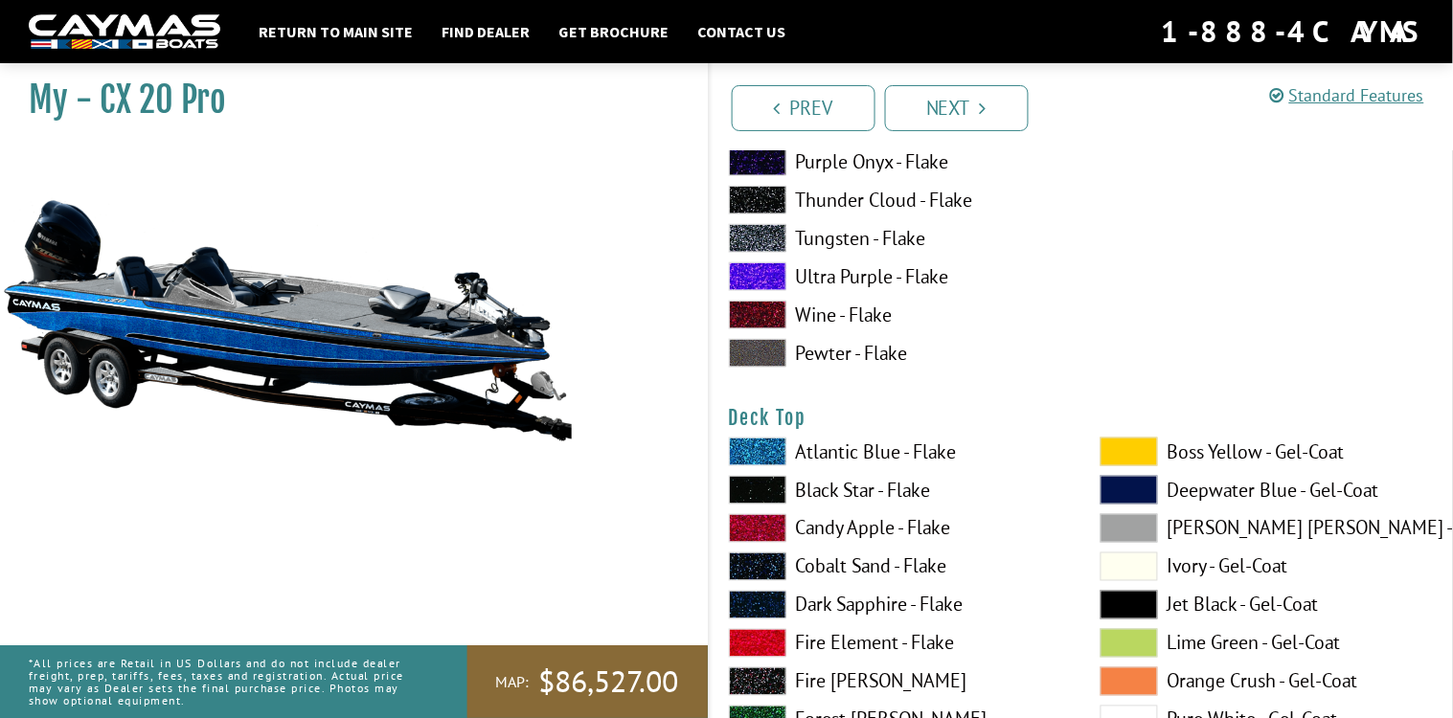
scroll to position [2280, 0]
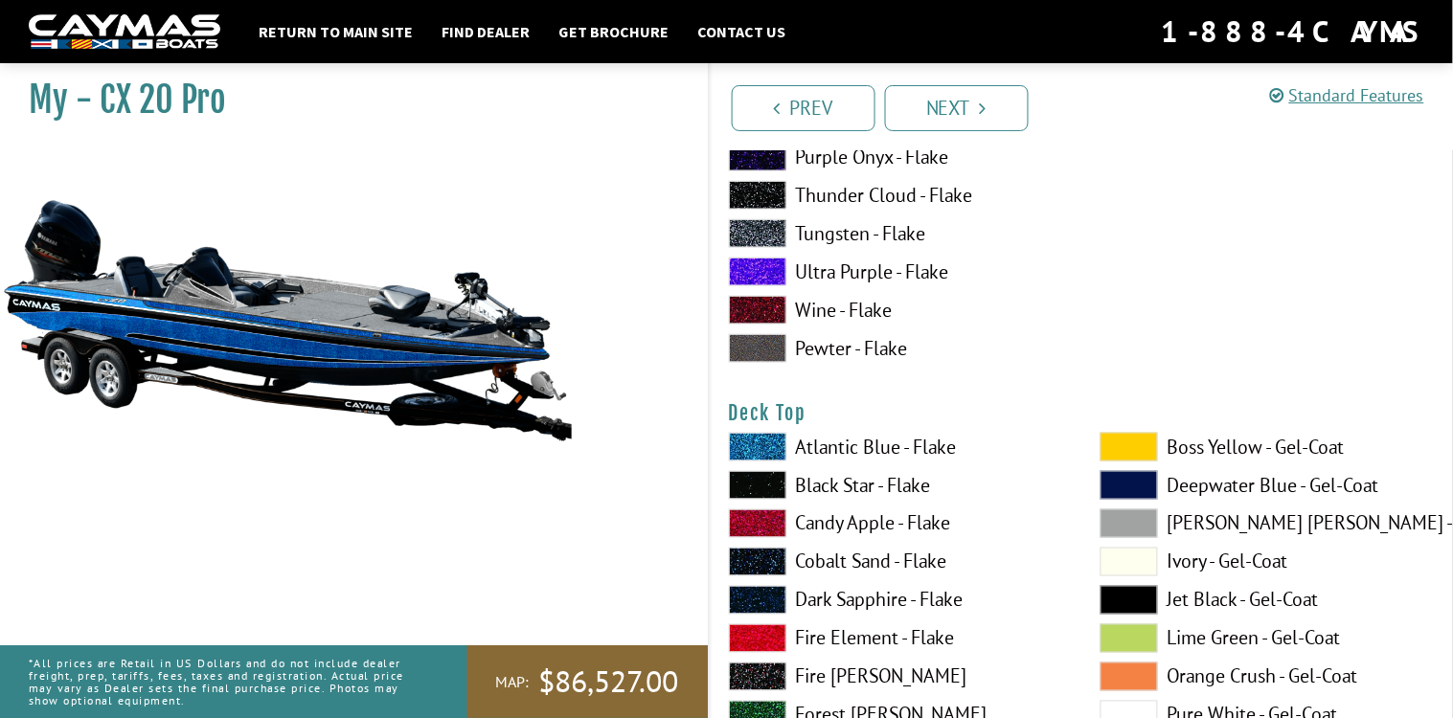
click at [765, 443] on span at bounding box center [757, 447] width 57 height 29
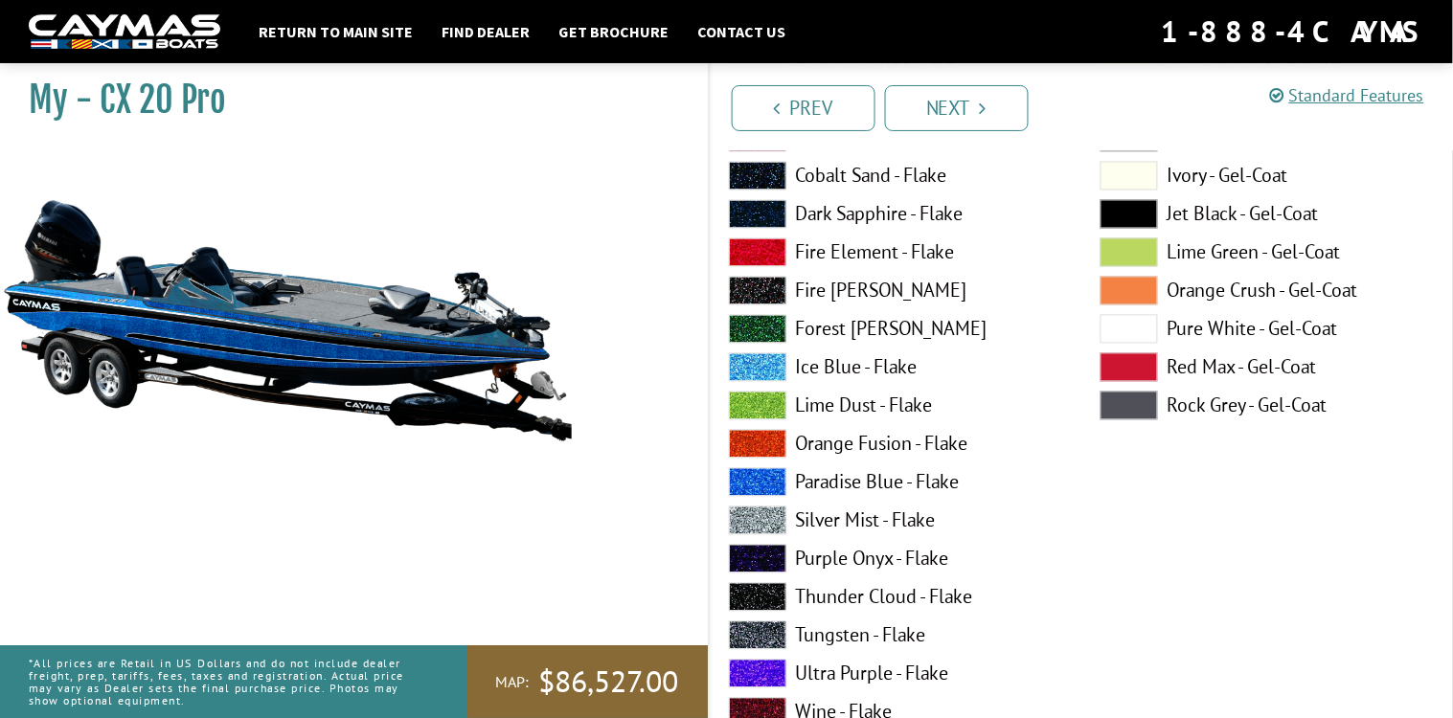
scroll to position [2680, 0]
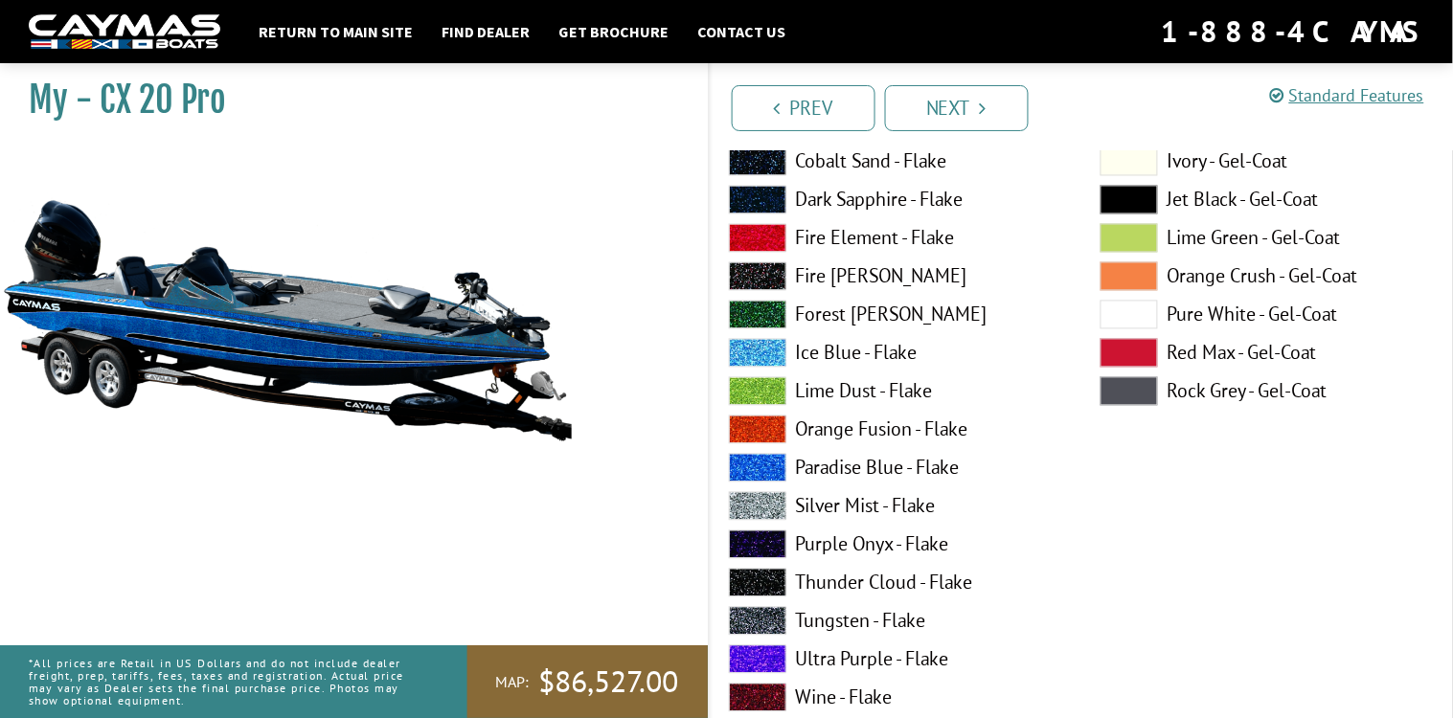
click at [771, 458] on span at bounding box center [757, 468] width 57 height 29
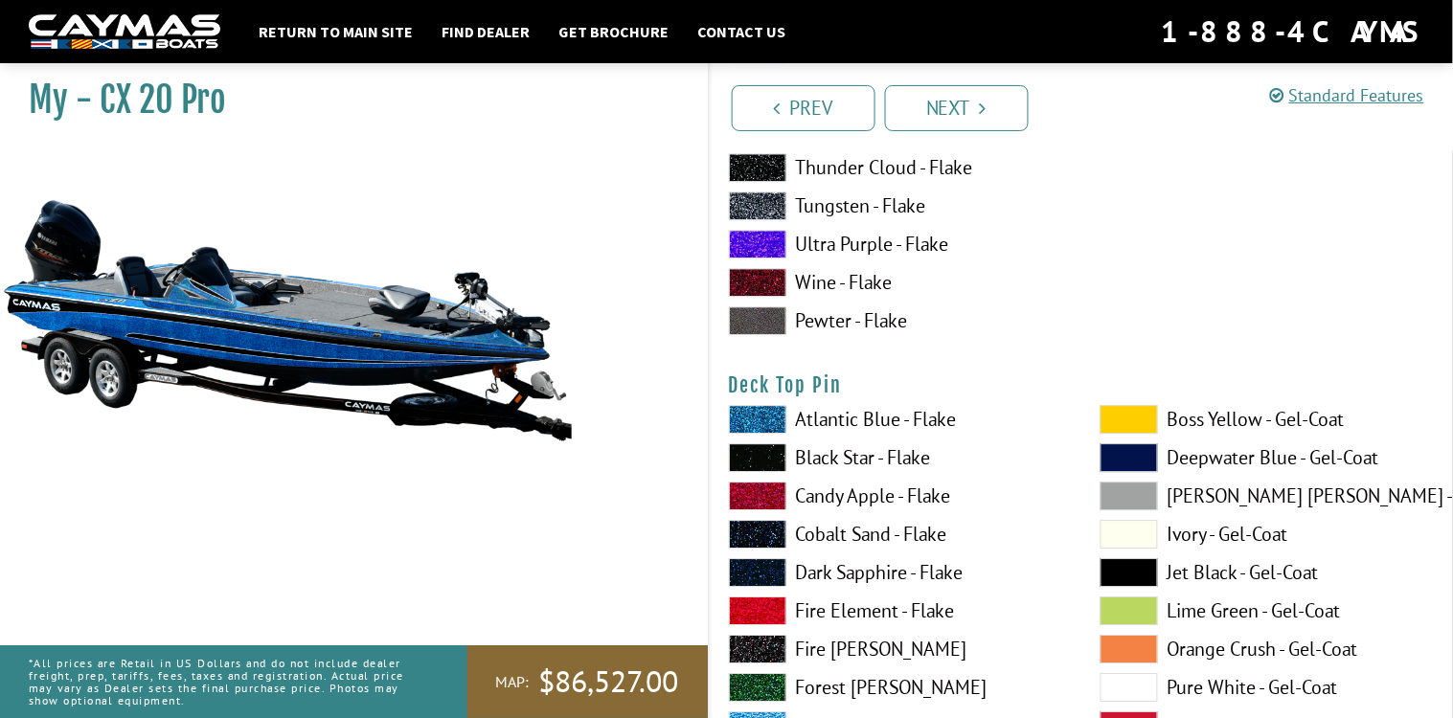
scroll to position [3144, 0]
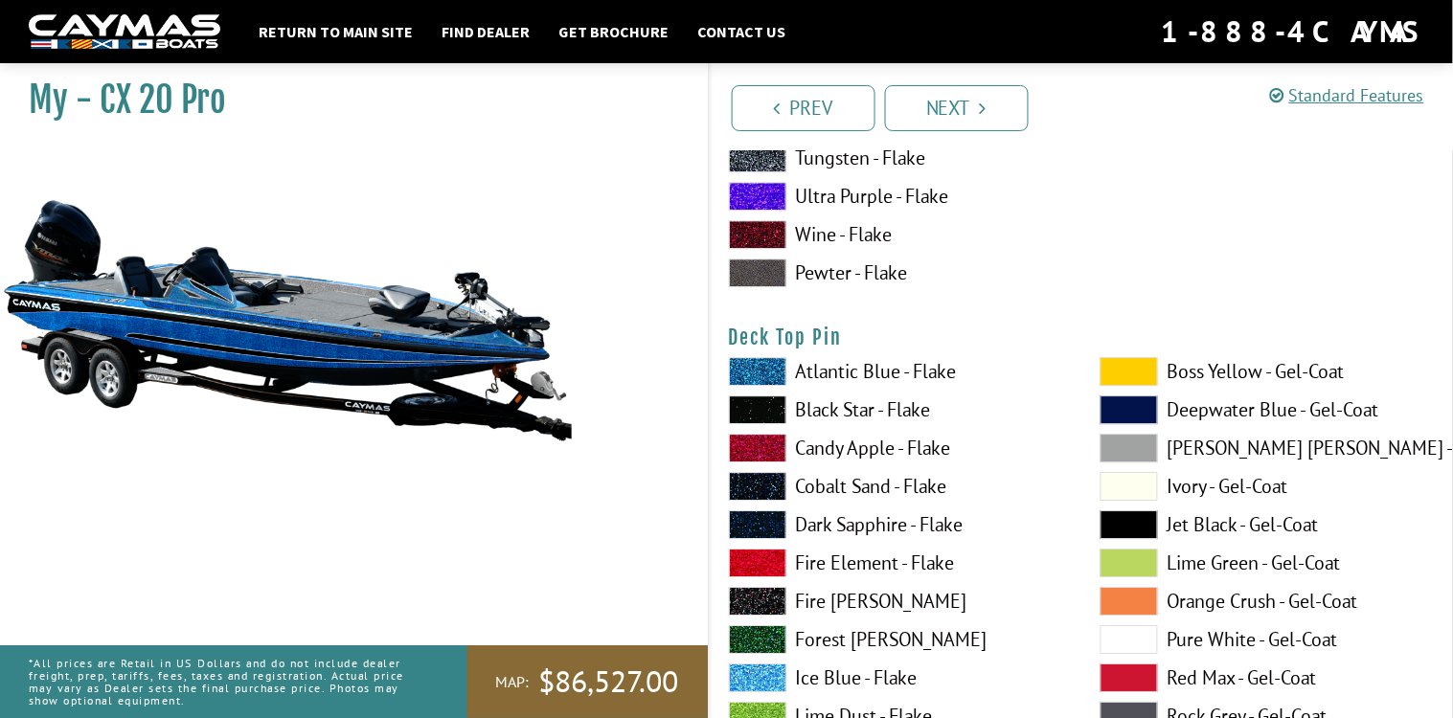
click at [756, 563] on span at bounding box center [757, 563] width 57 height 29
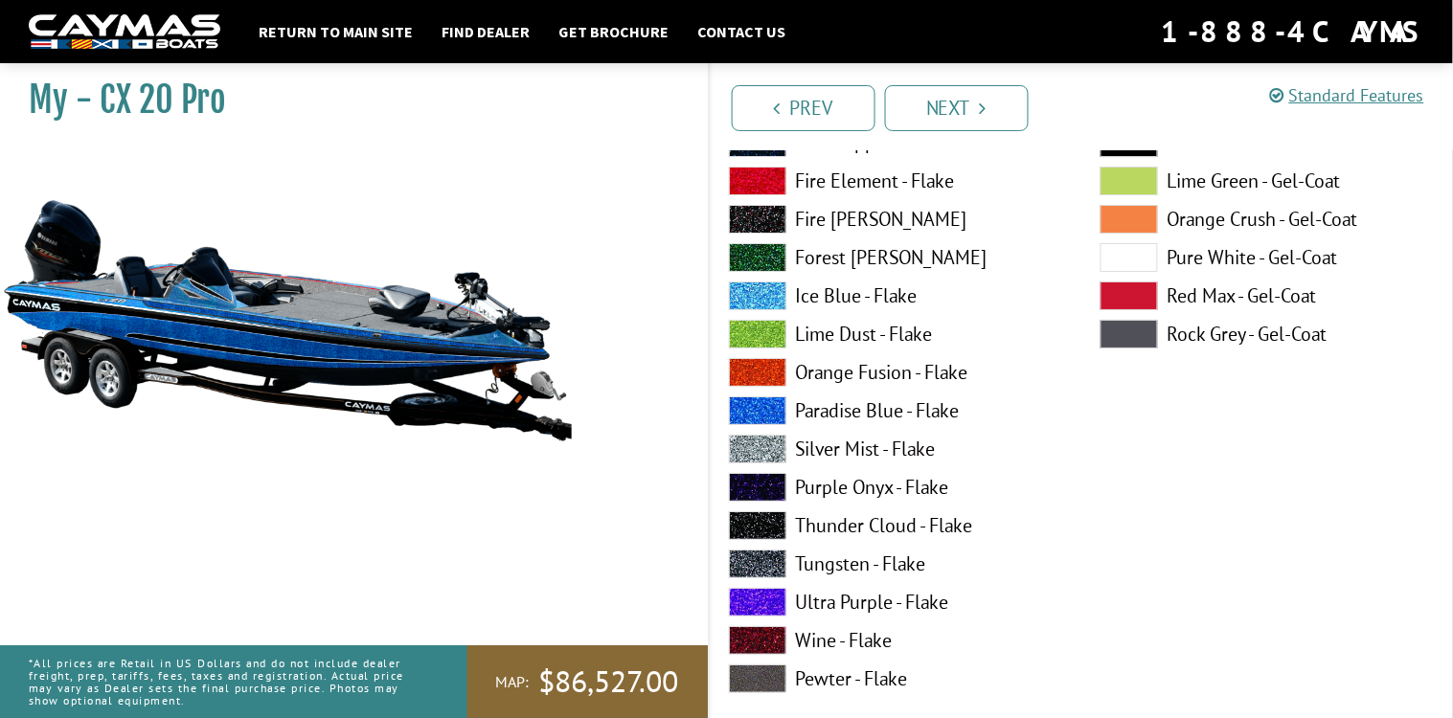
scroll to position [3582, 0]
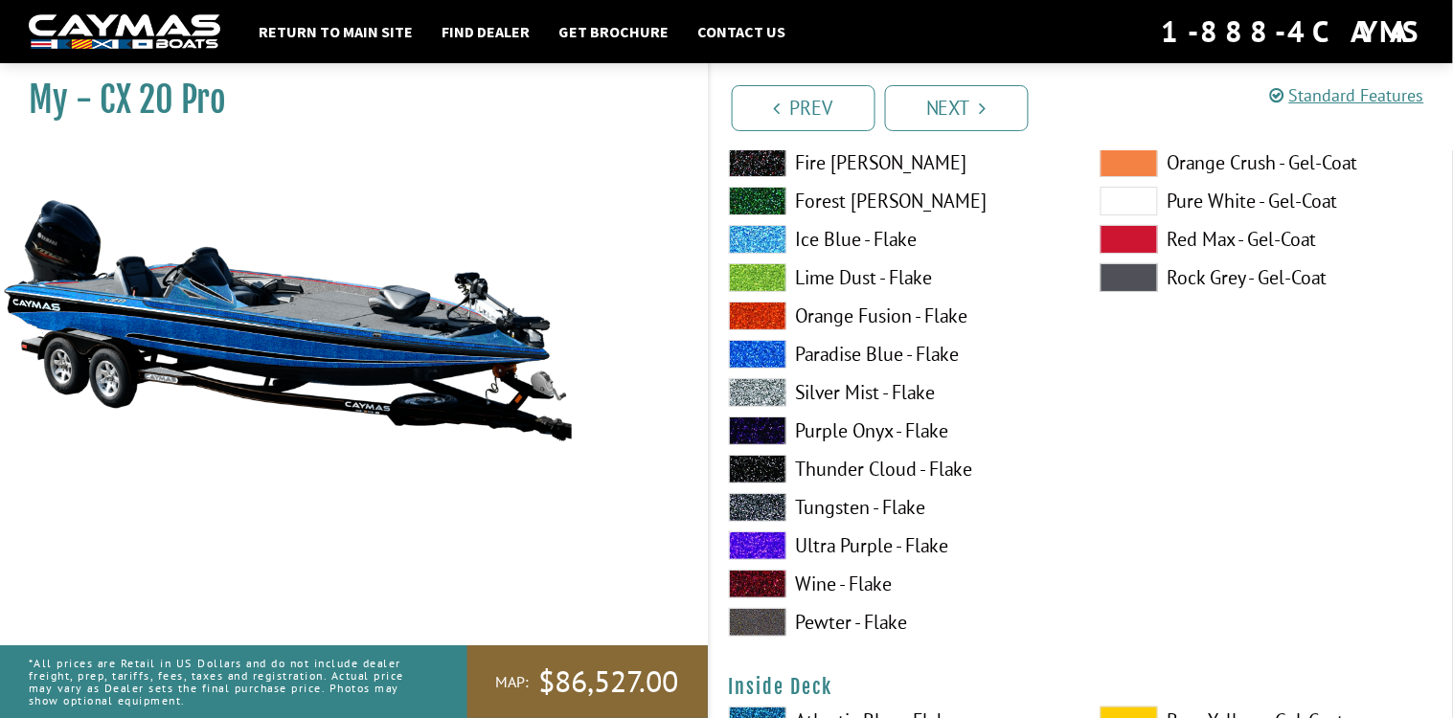
click at [764, 539] on span at bounding box center [757, 546] width 57 height 29
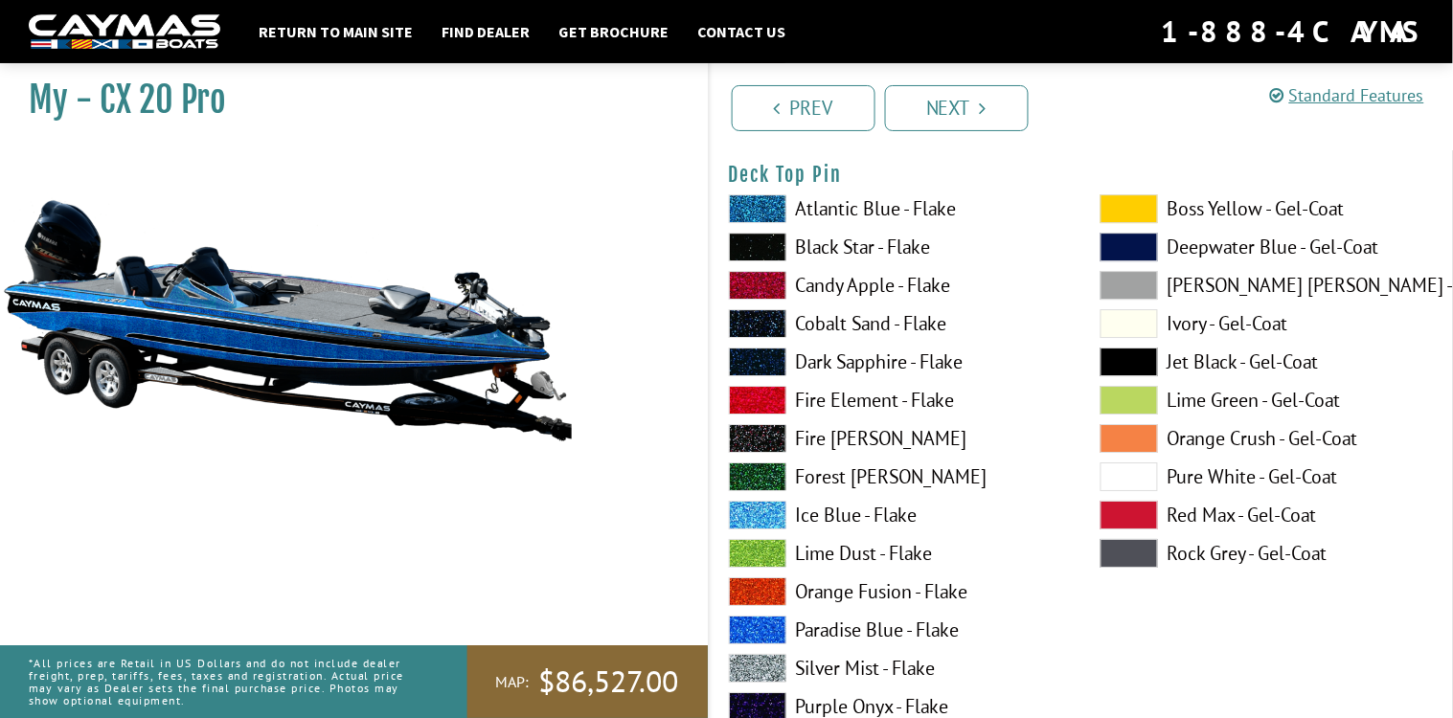
scroll to position [3278, 0]
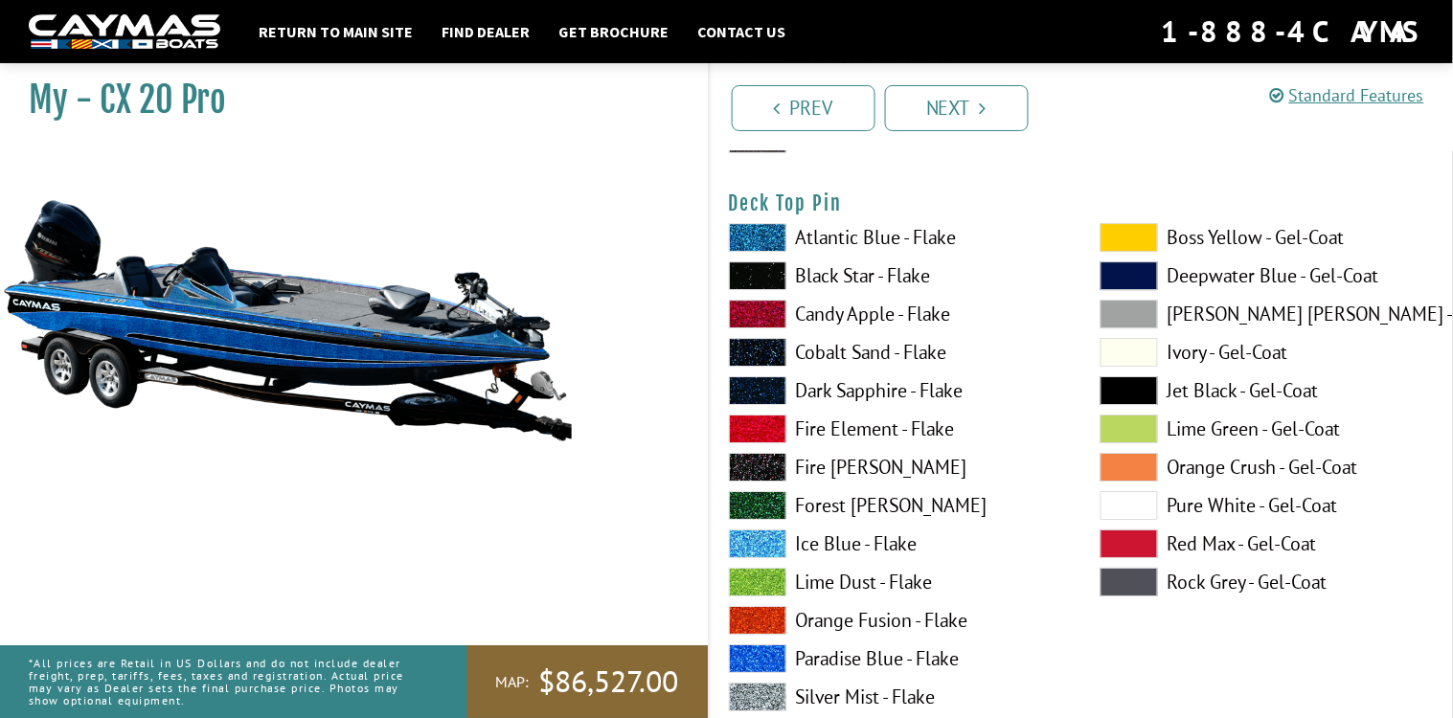
click at [763, 269] on span at bounding box center [757, 275] width 57 height 29
click at [753, 684] on span at bounding box center [757, 697] width 57 height 29
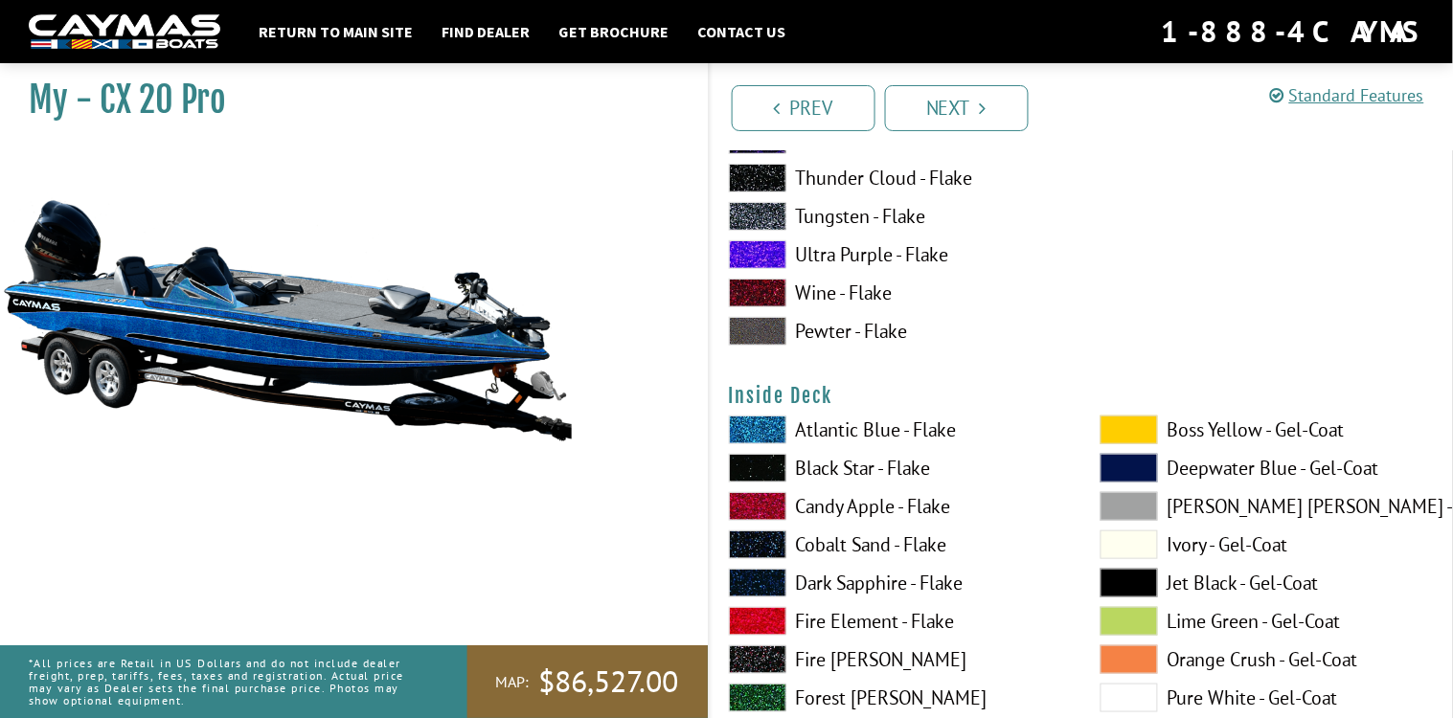
scroll to position [3901, 0]
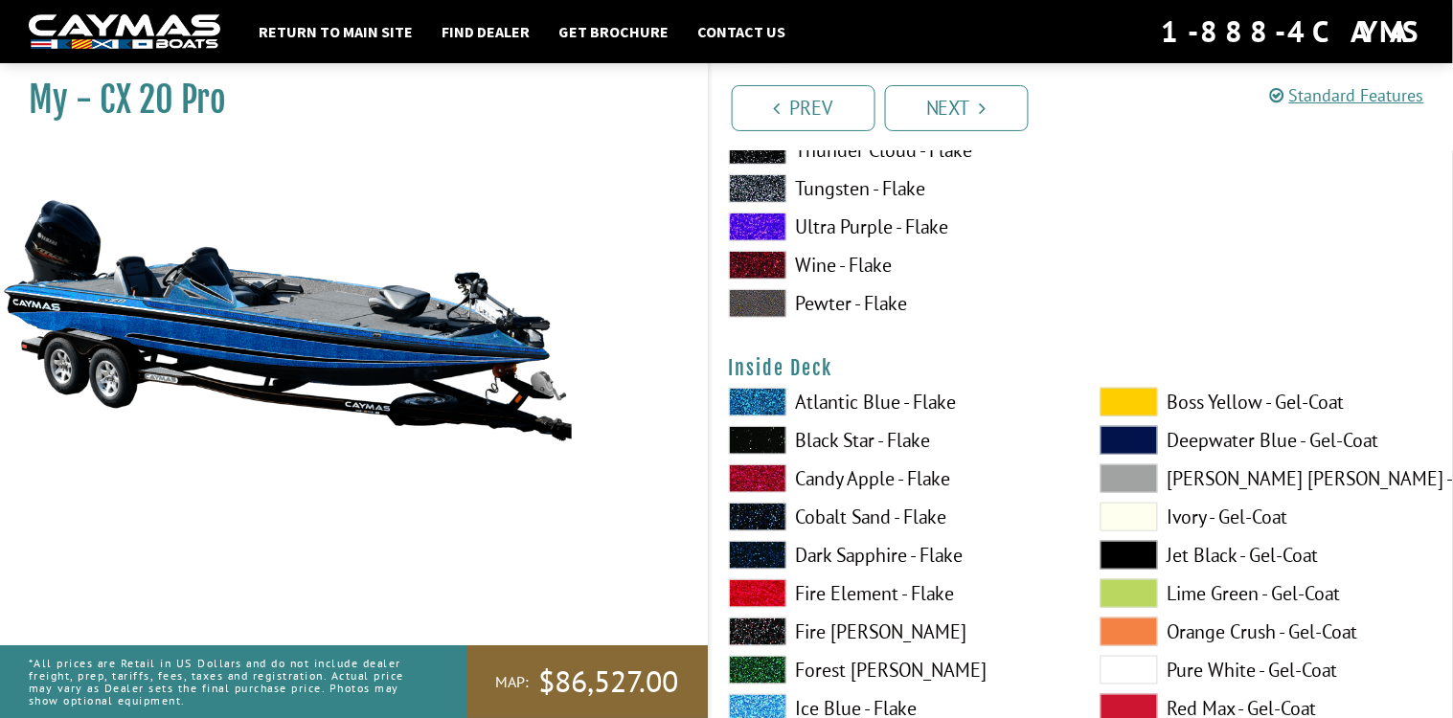
click at [773, 431] on span at bounding box center [757, 440] width 57 height 29
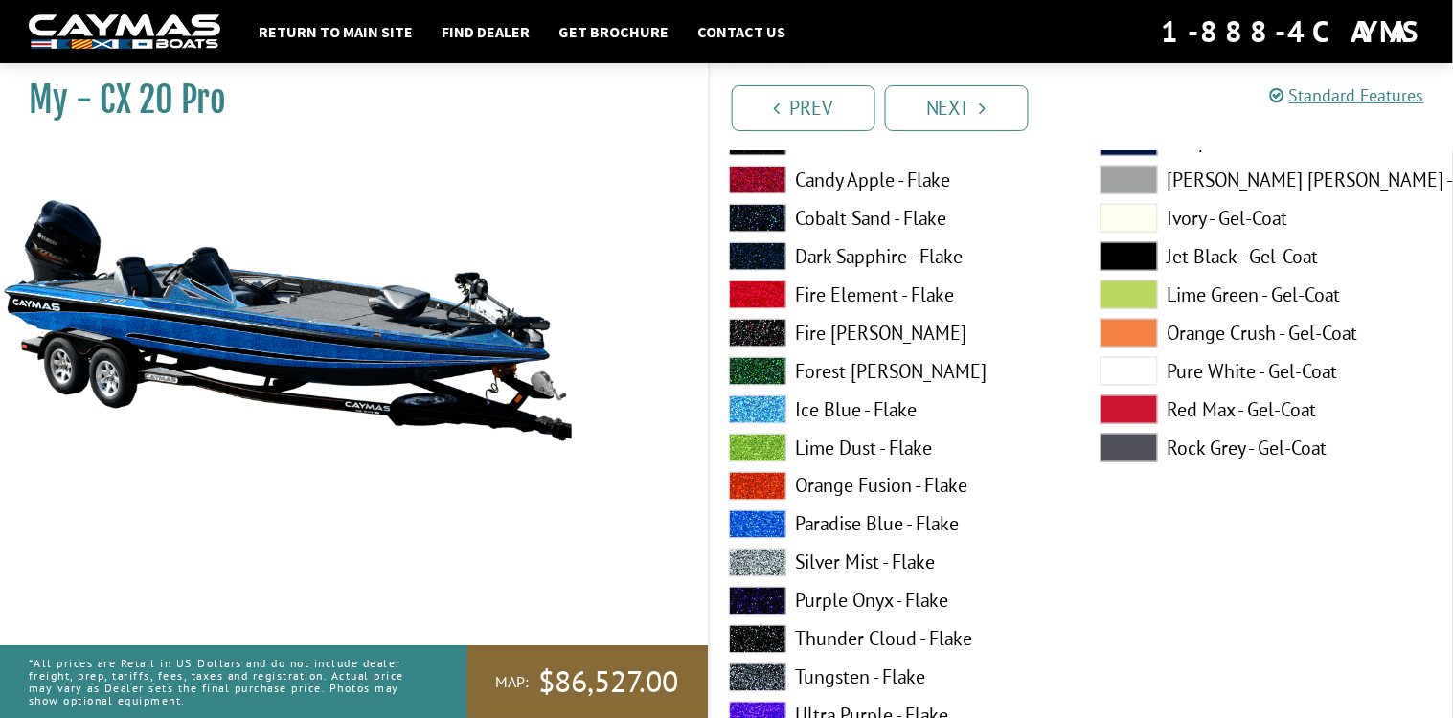
scroll to position [4119, 0]
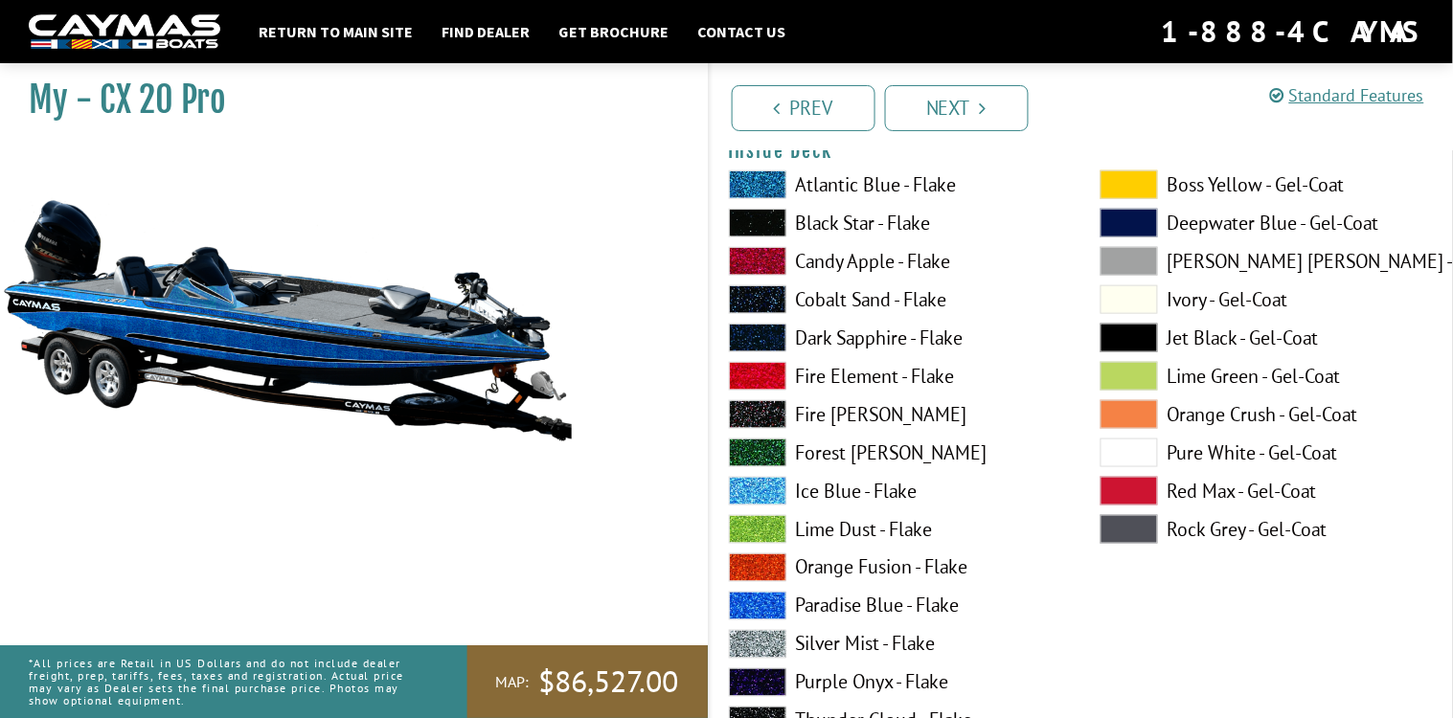
click at [1125, 443] on span at bounding box center [1129, 453] width 57 height 29
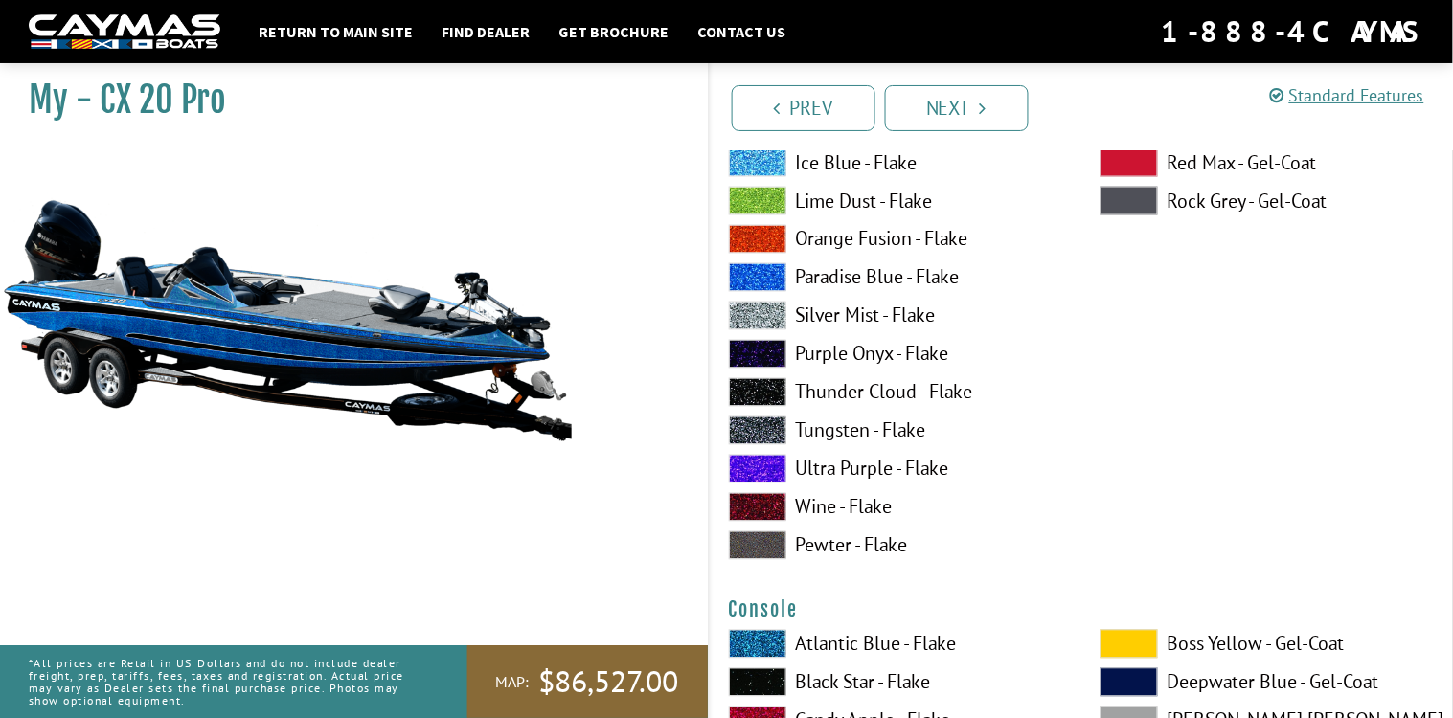
scroll to position [4509, 0]
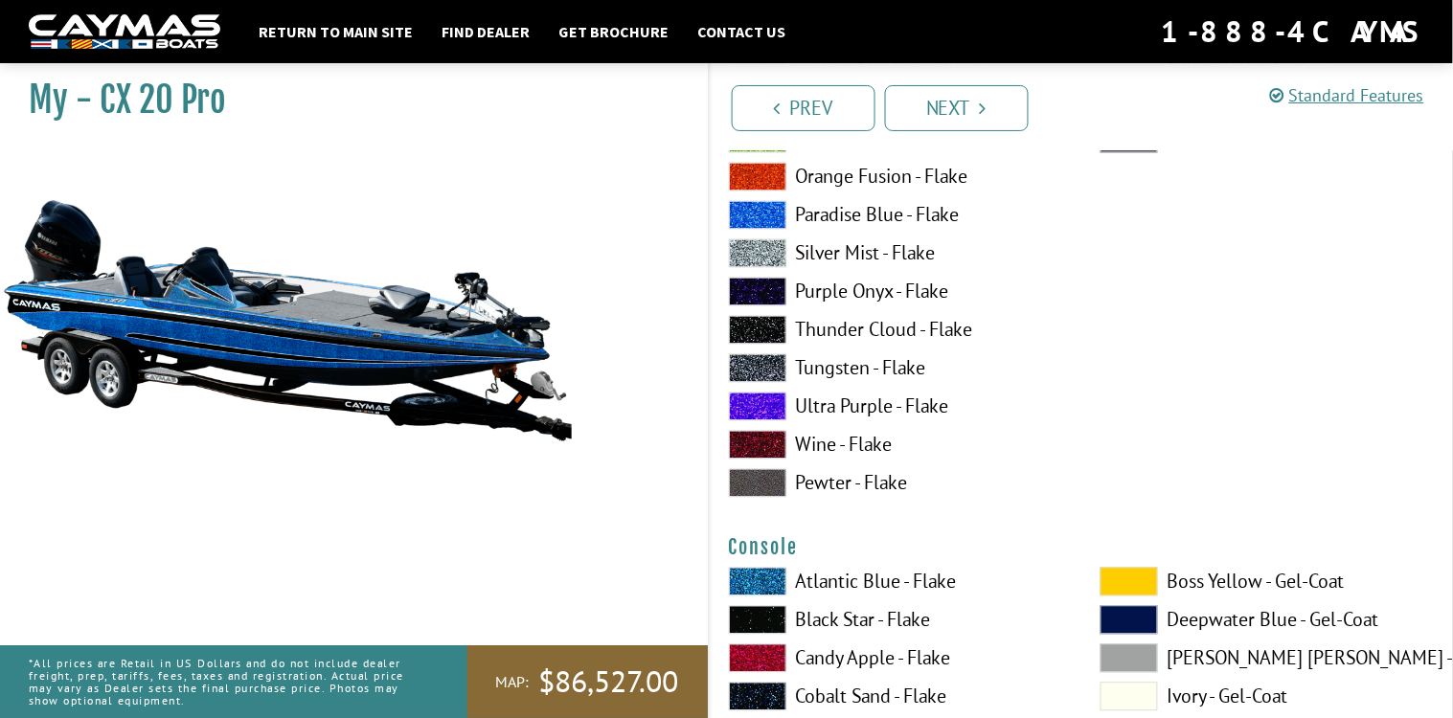
click at [762, 255] on span at bounding box center [757, 253] width 57 height 29
click at [760, 360] on span at bounding box center [757, 368] width 57 height 29
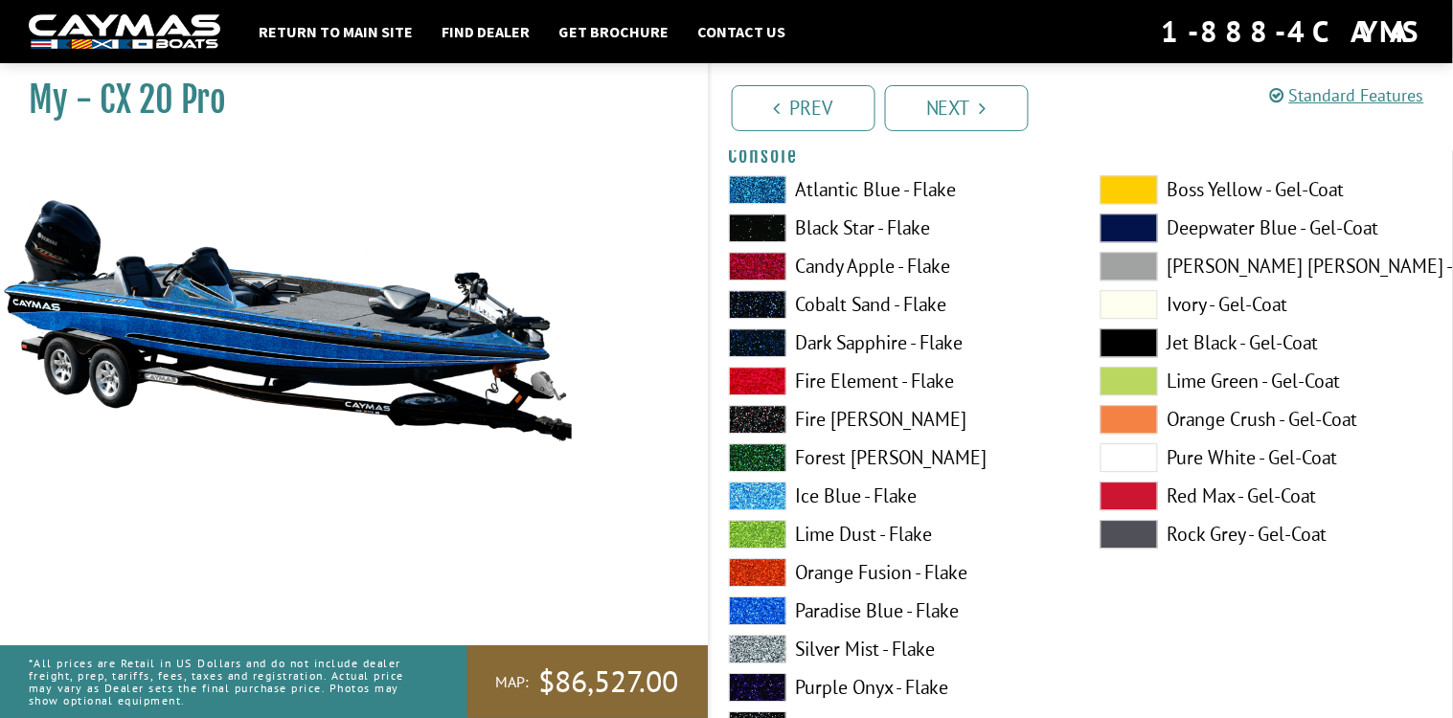
scroll to position [4986, 0]
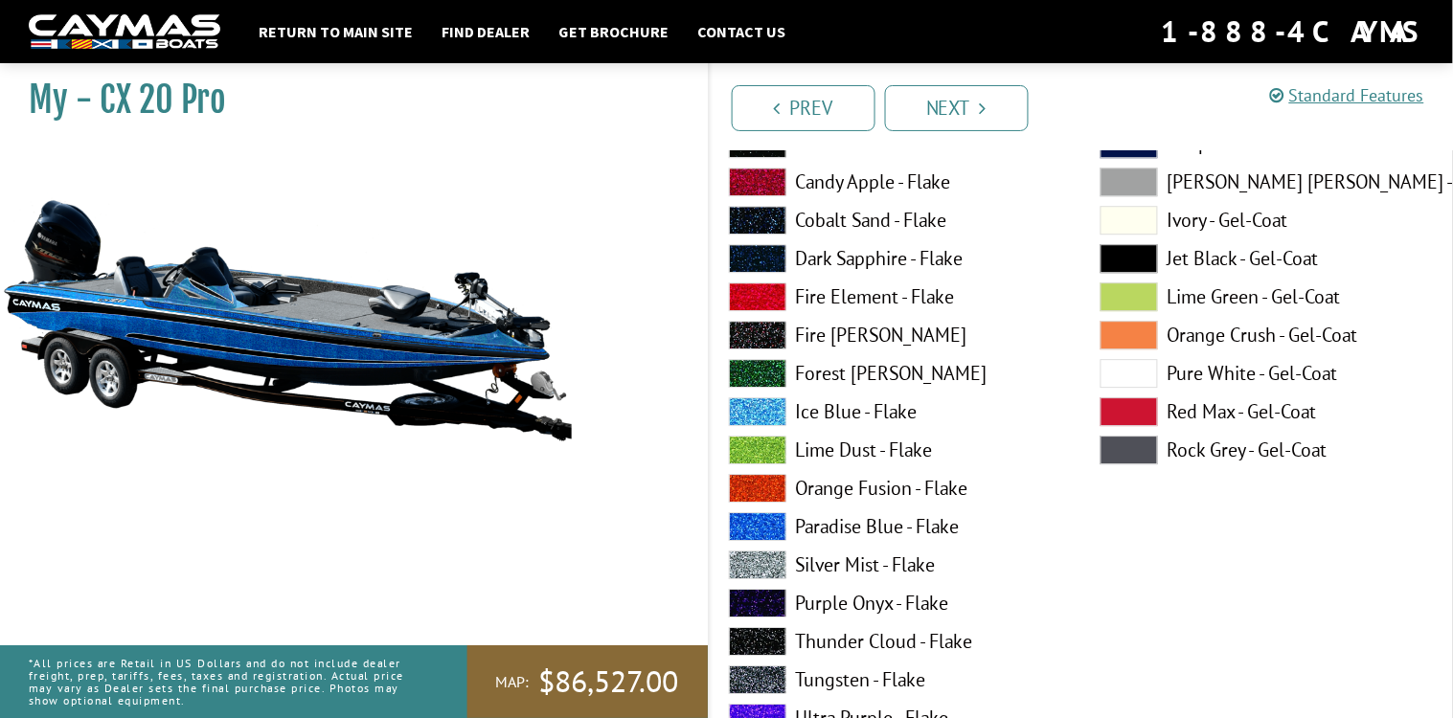
click at [759, 525] on span at bounding box center [757, 526] width 57 height 29
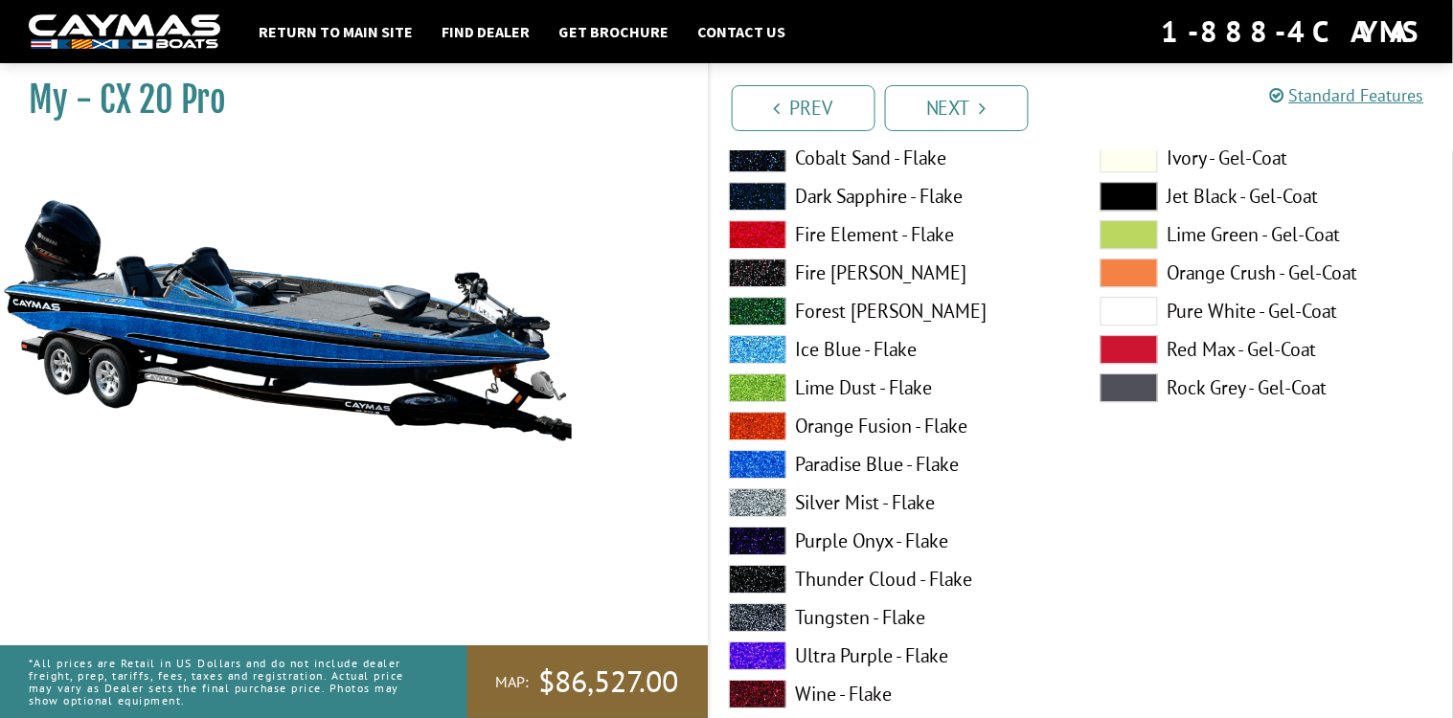
scroll to position [5069, 0]
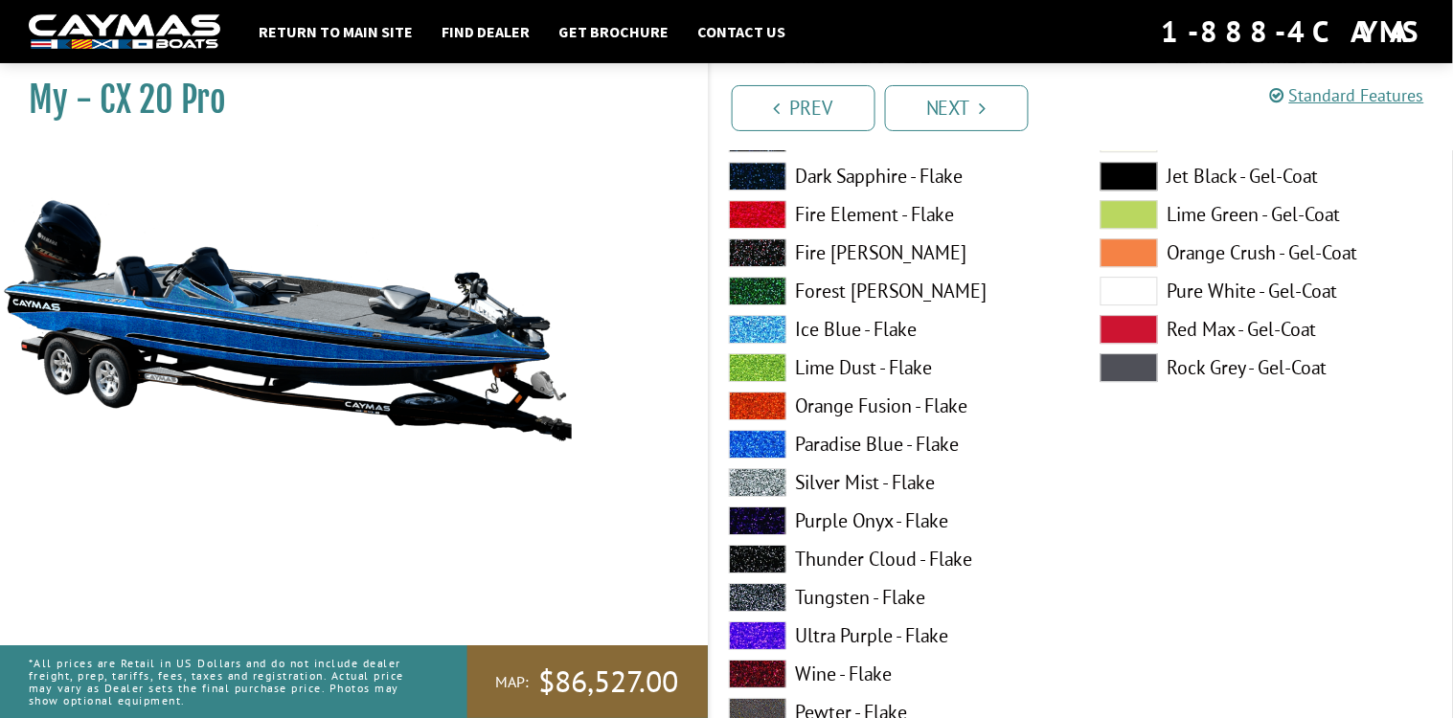
click at [756, 591] on span at bounding box center [757, 597] width 57 height 29
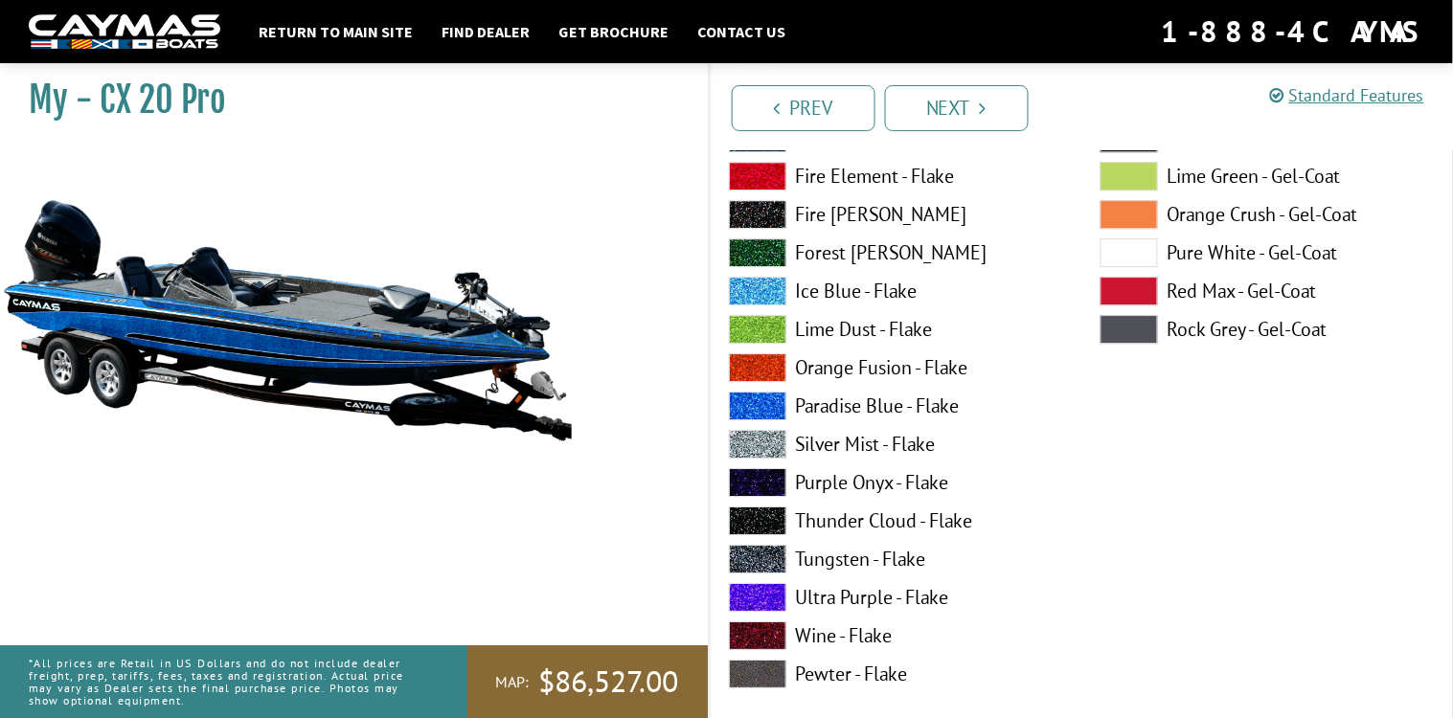
scroll to position [5108, 0]
click at [743, 517] on span at bounding box center [757, 520] width 57 height 29
click at [754, 486] on span at bounding box center [757, 481] width 57 height 29
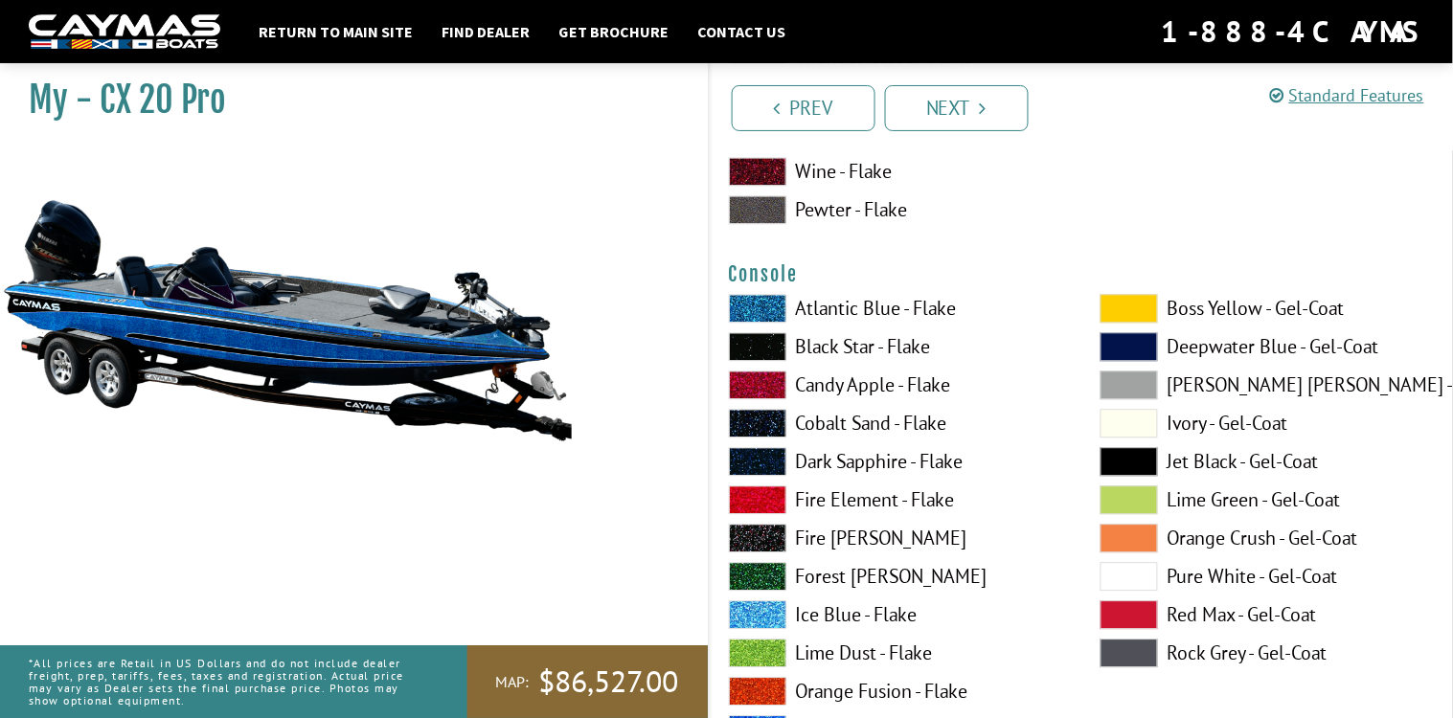
scroll to position [4775, 0]
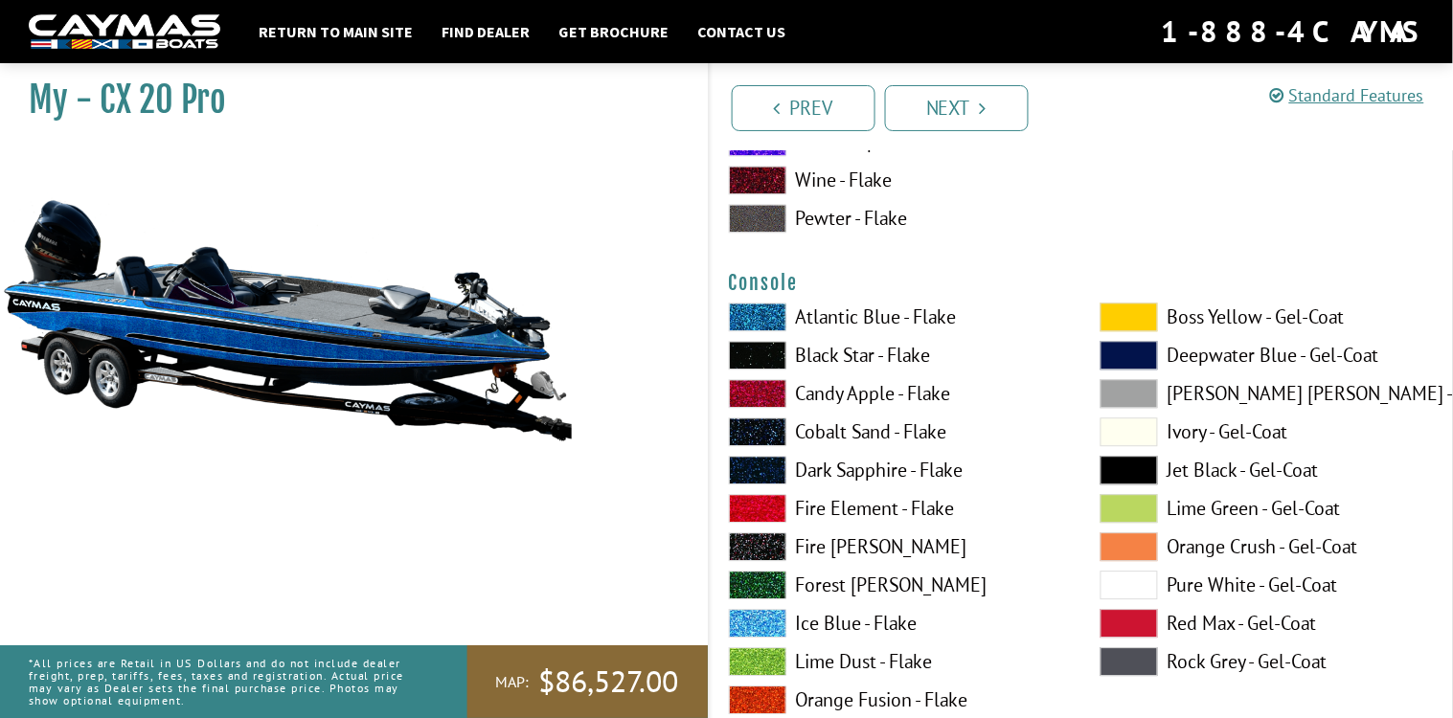
click at [751, 542] on span at bounding box center [757, 547] width 57 height 29
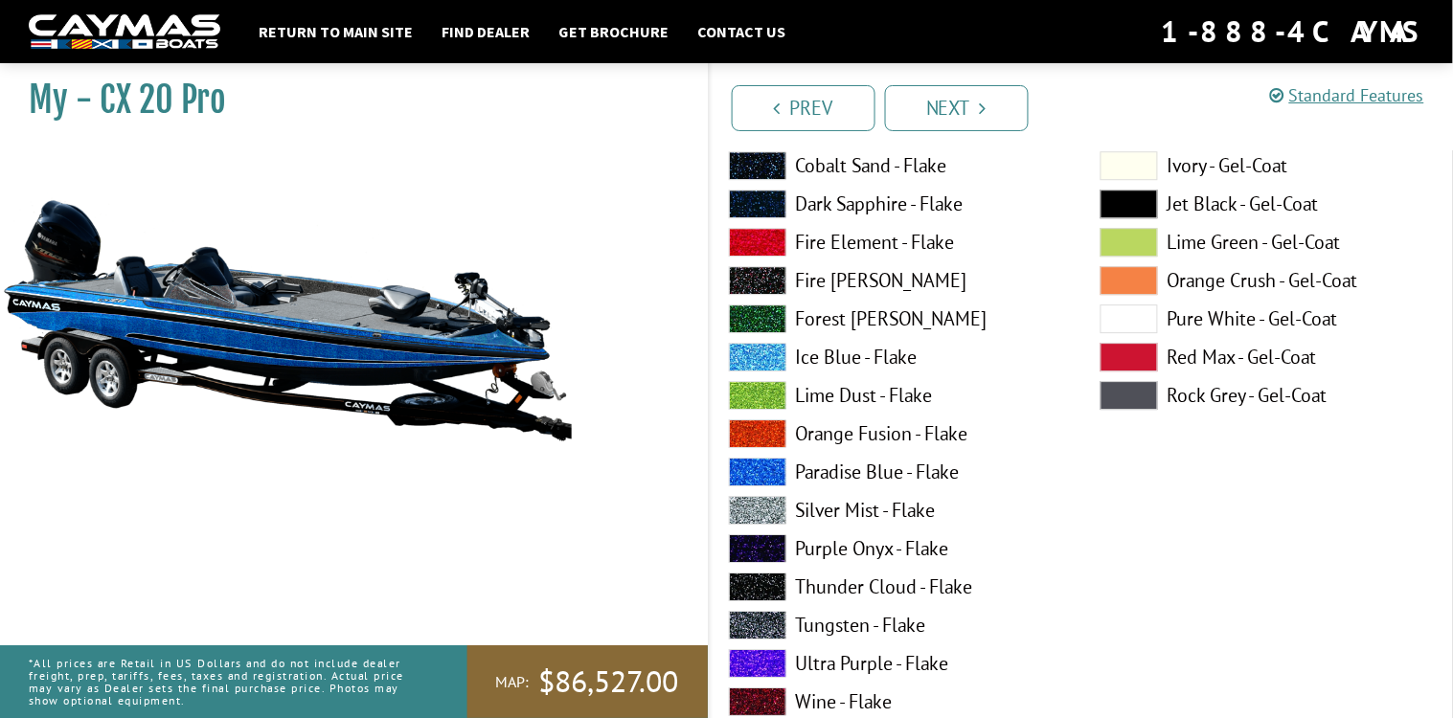
click at [760, 466] on span at bounding box center [757, 472] width 57 height 29
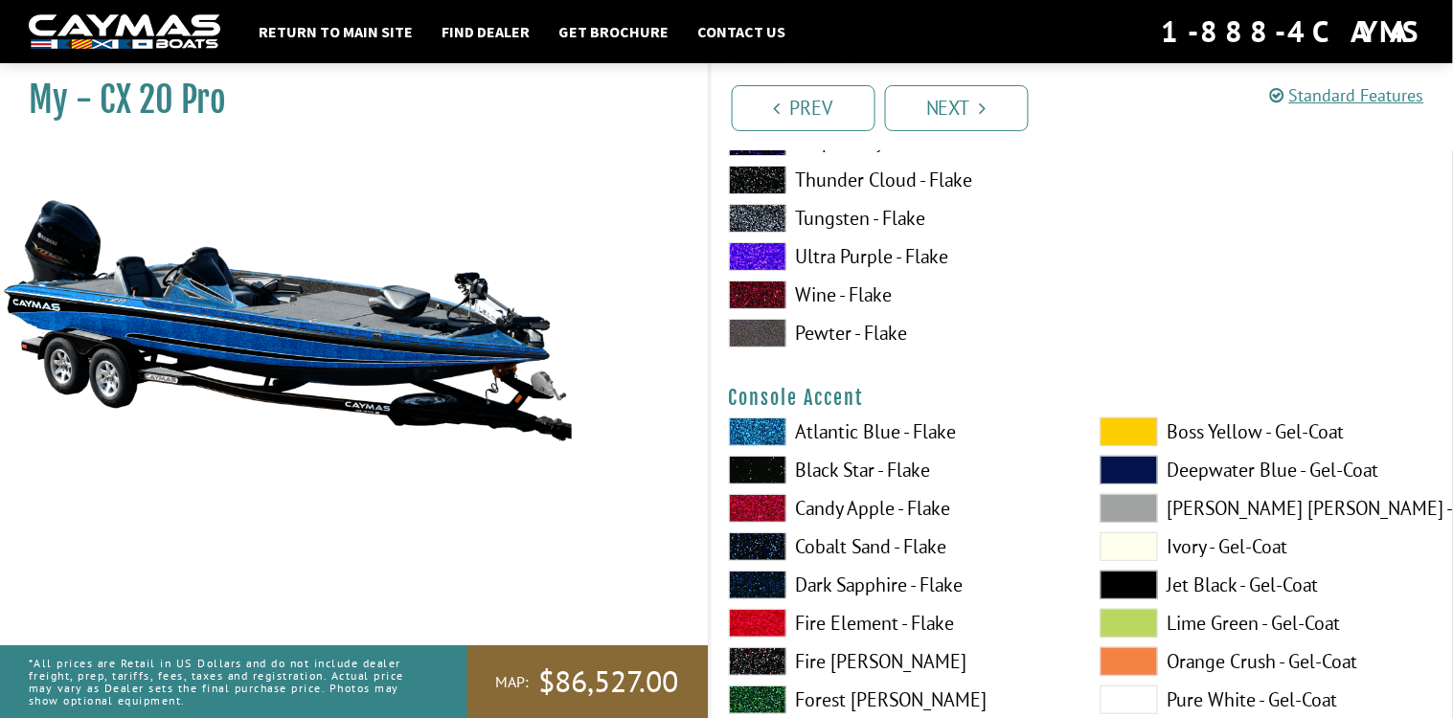
scroll to position [5454, 0]
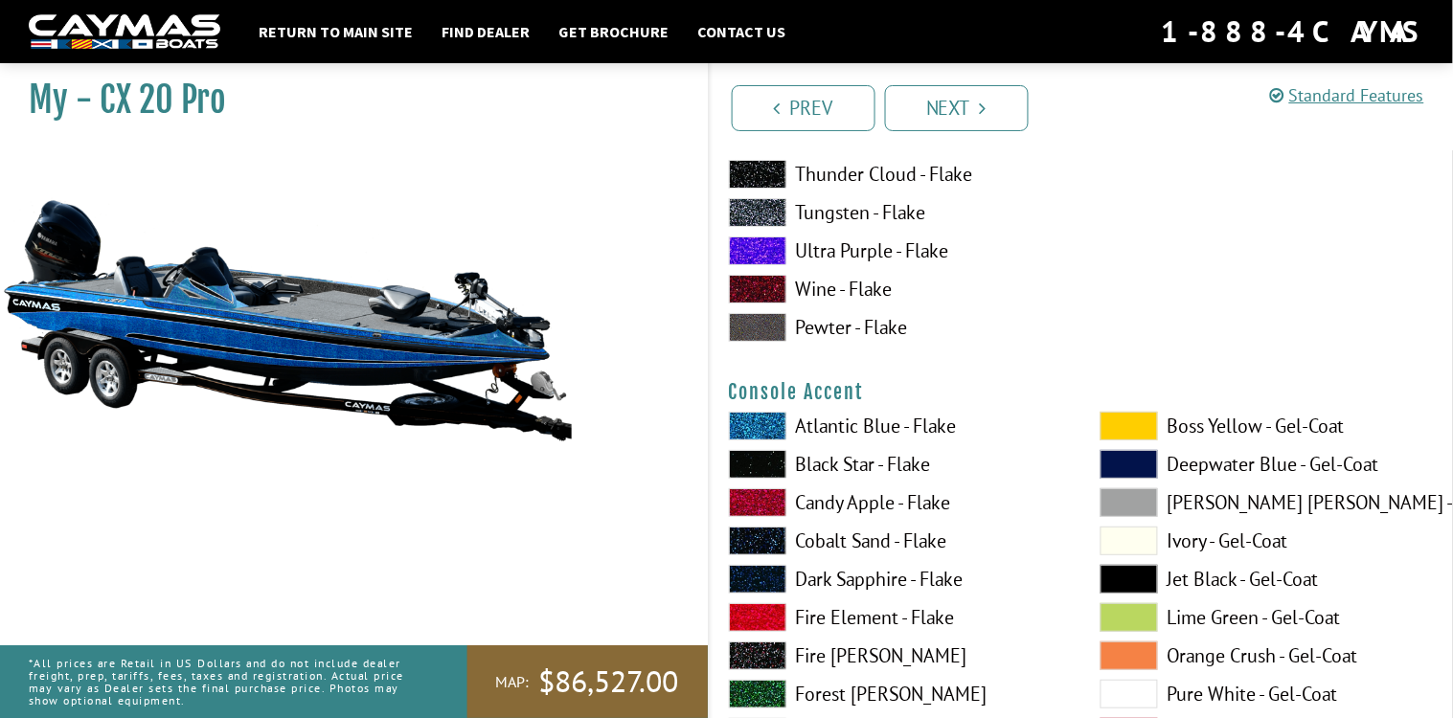
click at [766, 458] on span at bounding box center [757, 464] width 57 height 29
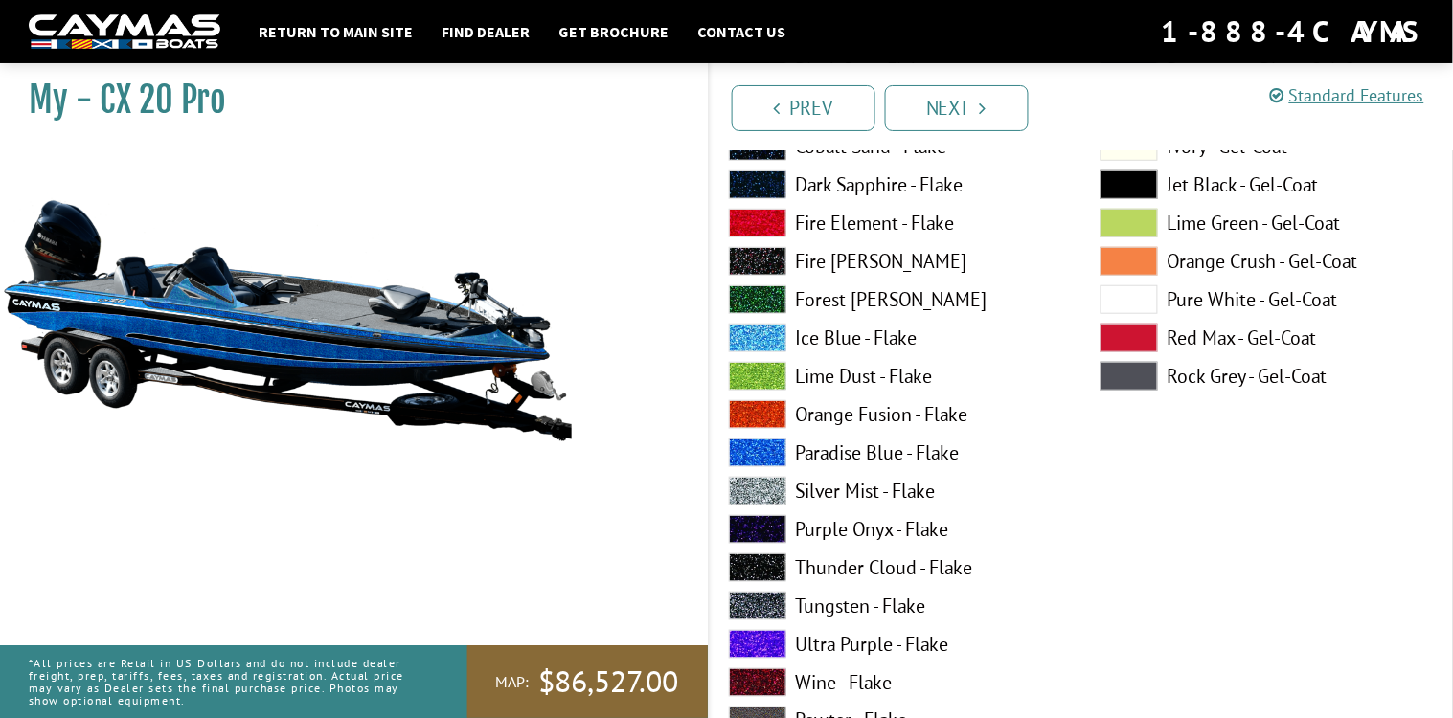
scroll to position [5856, 0]
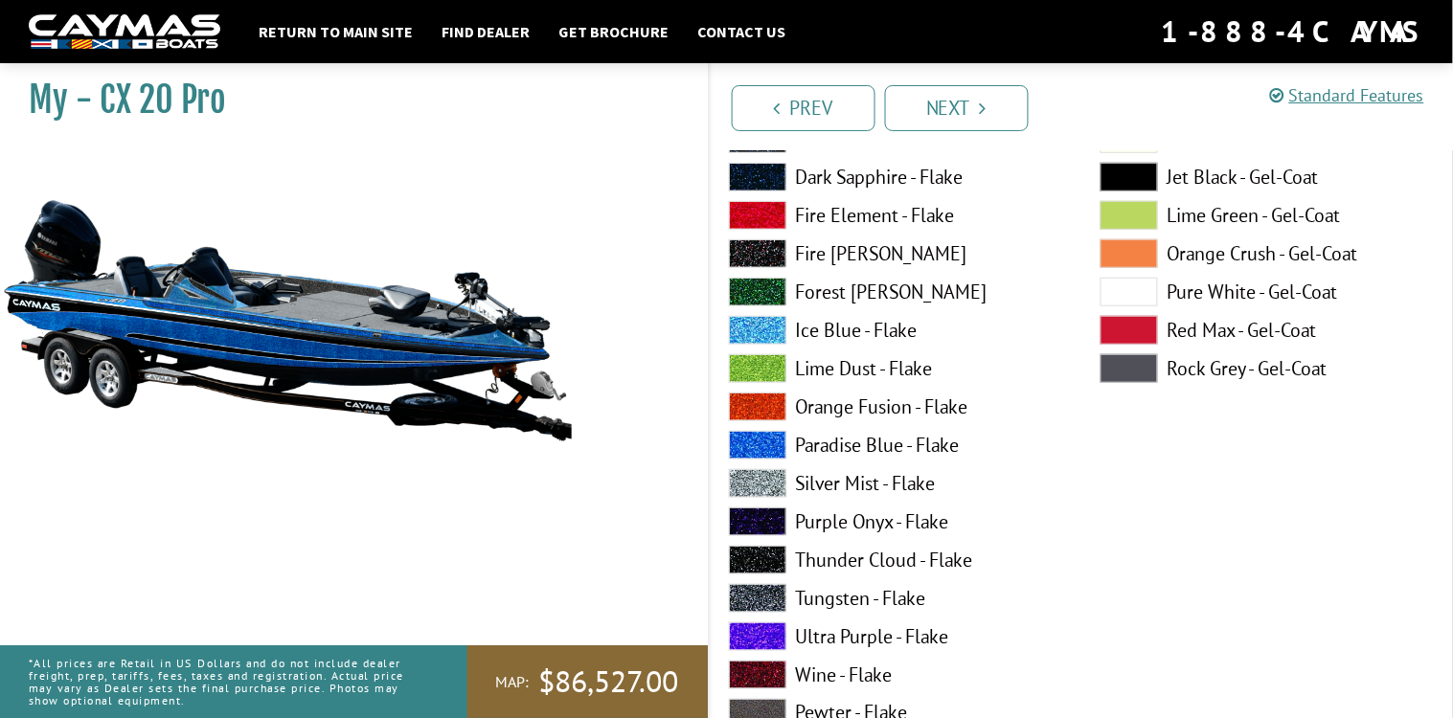
click at [756, 479] on span at bounding box center [757, 483] width 57 height 29
click at [756, 586] on span at bounding box center [757, 598] width 57 height 29
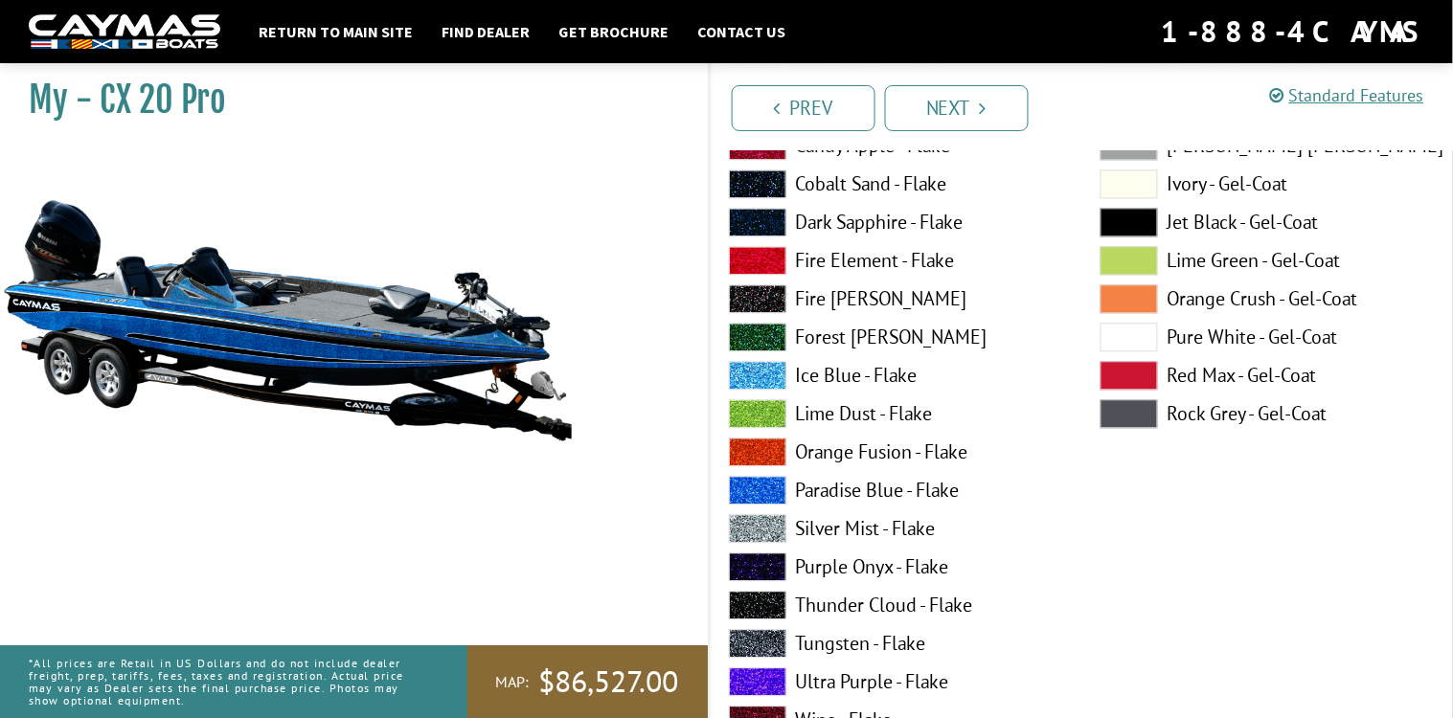
scroll to position [6684, 0]
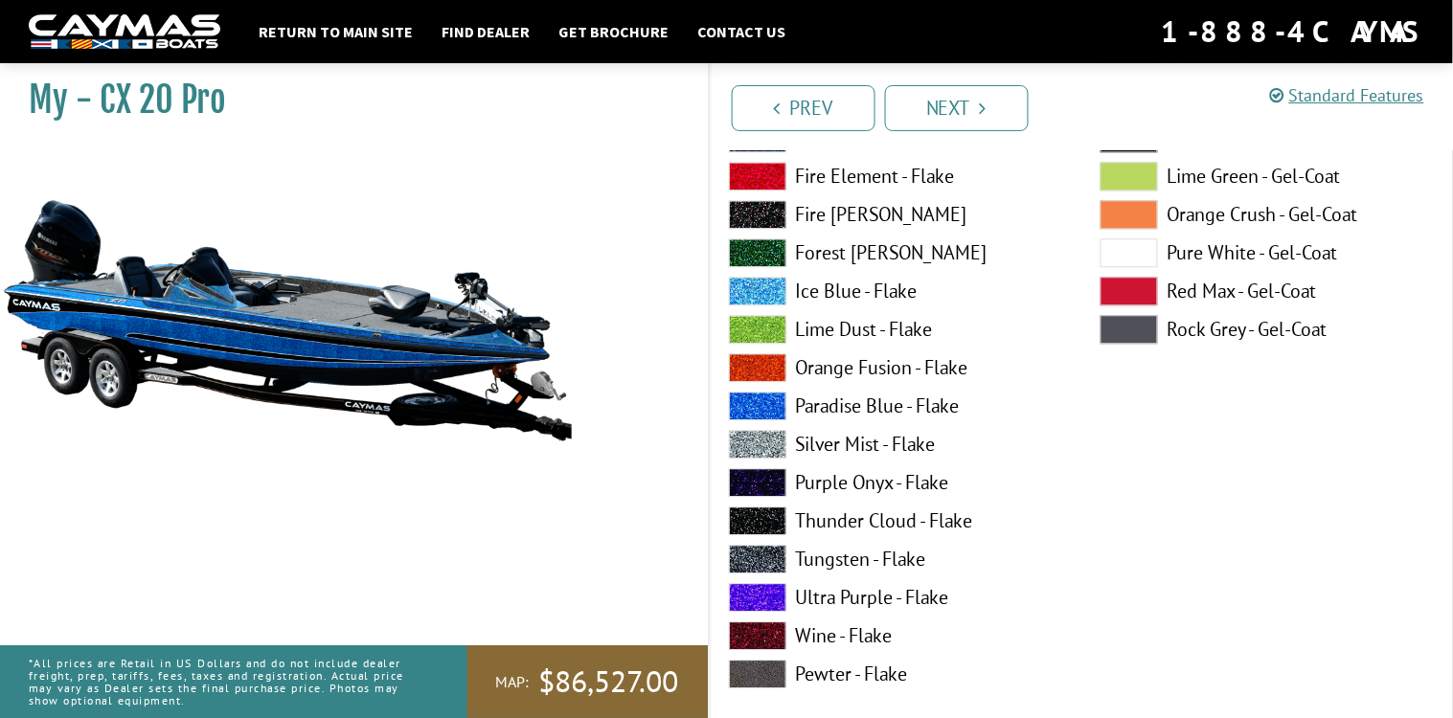
click at [757, 549] on span at bounding box center [757, 559] width 57 height 29
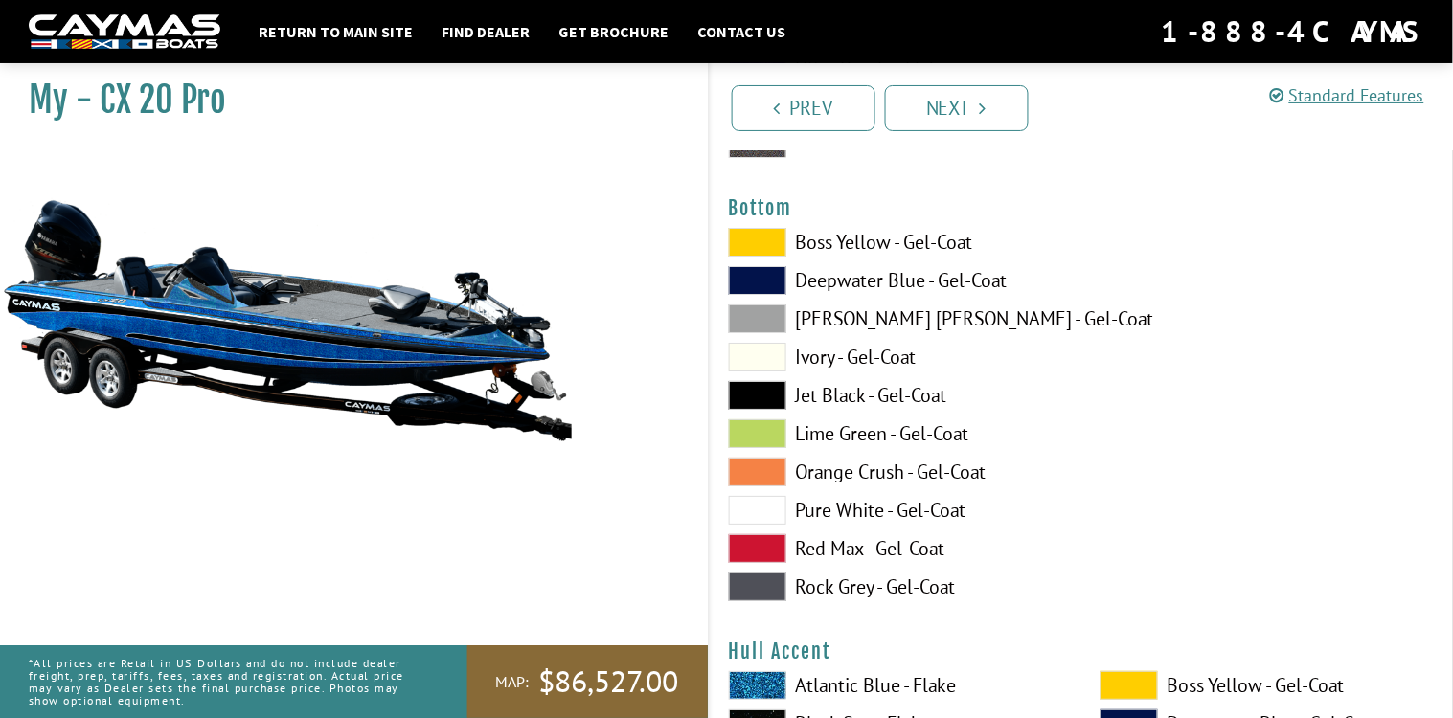
scroll to position [7217, 0]
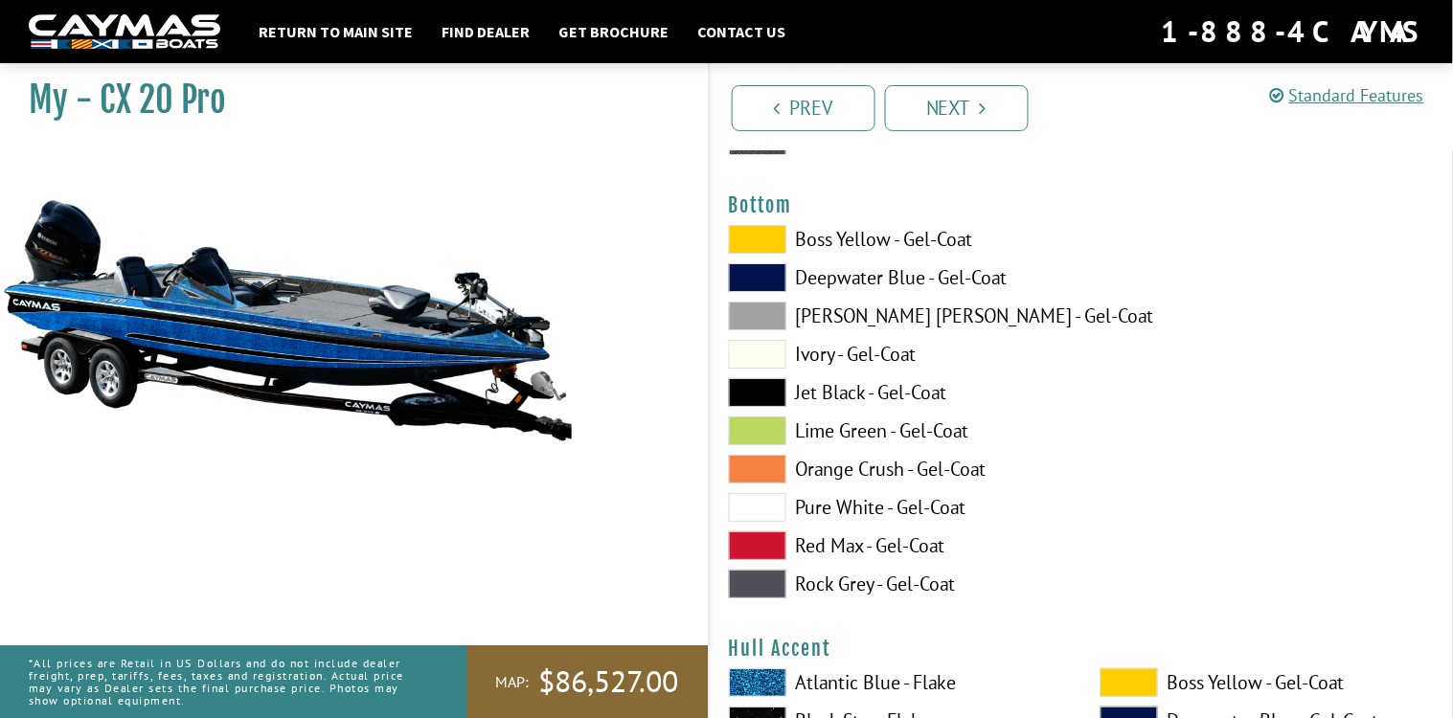
click at [757, 507] on span at bounding box center [757, 507] width 57 height 29
click at [769, 310] on span at bounding box center [757, 316] width 57 height 29
click at [769, 465] on span at bounding box center [757, 469] width 57 height 29
click at [742, 378] on span at bounding box center [757, 392] width 57 height 29
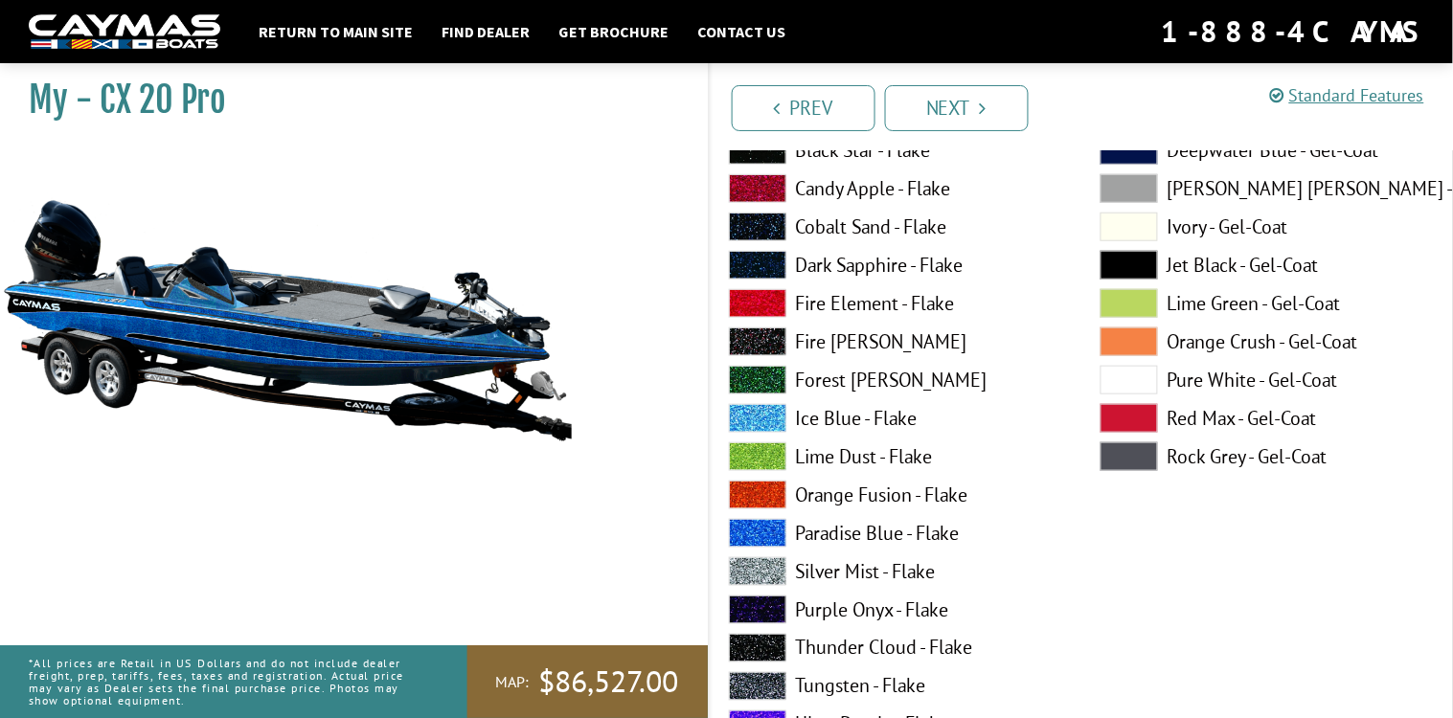
scroll to position [7790, 0]
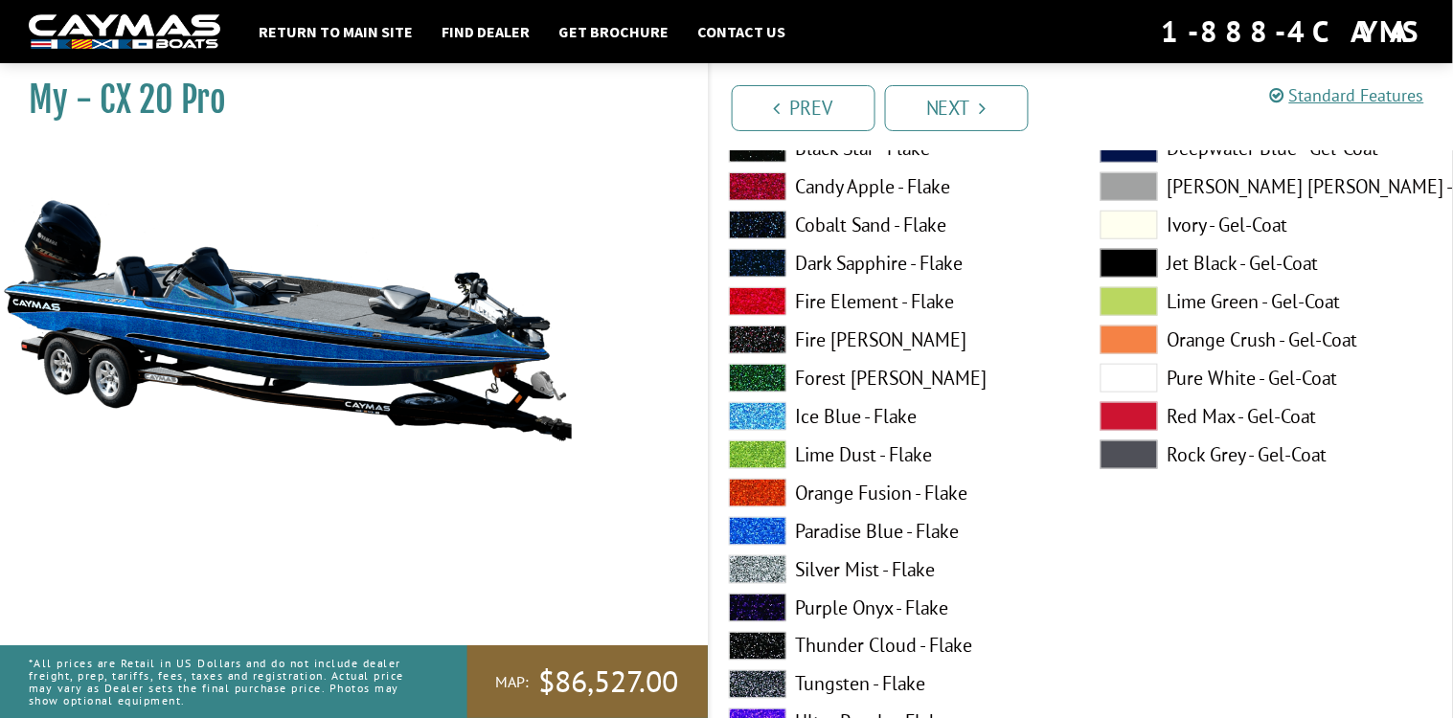
click at [770, 527] on span at bounding box center [757, 531] width 57 height 29
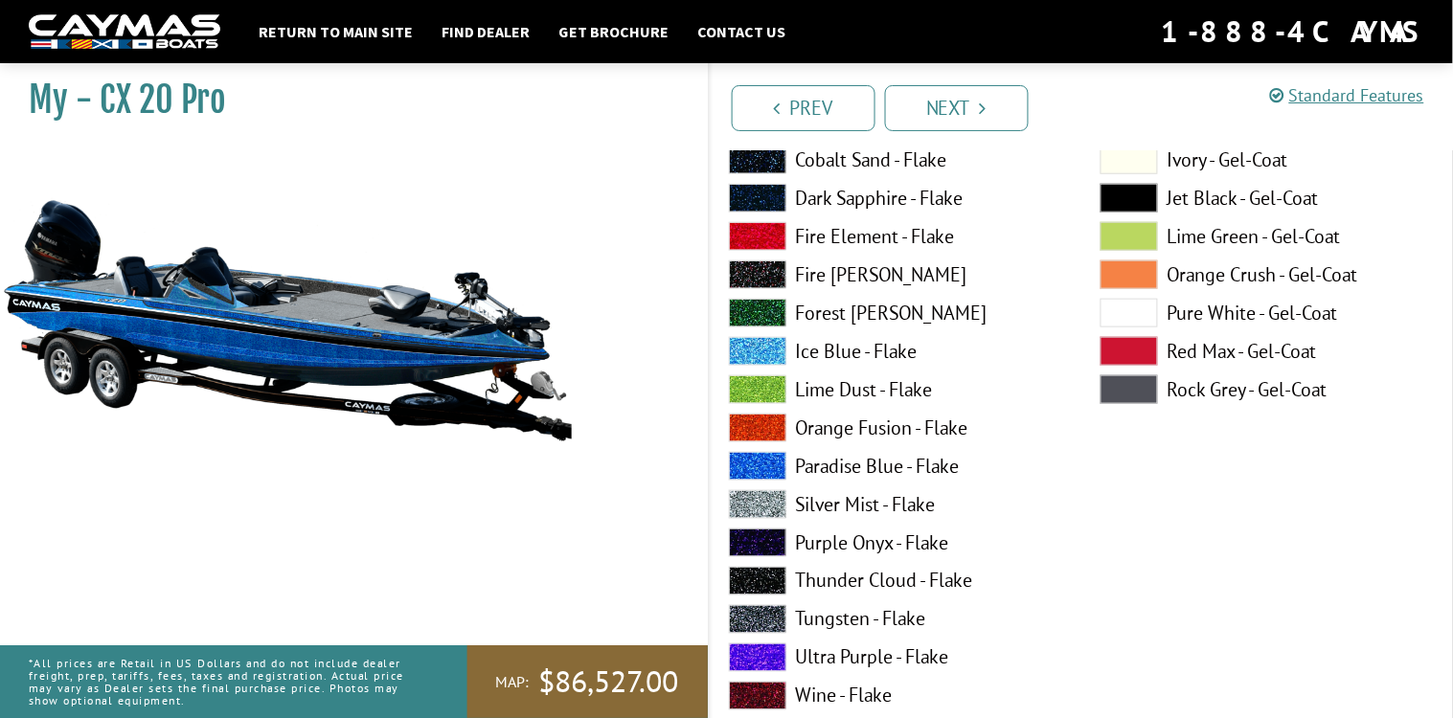
scroll to position [7884, 0]
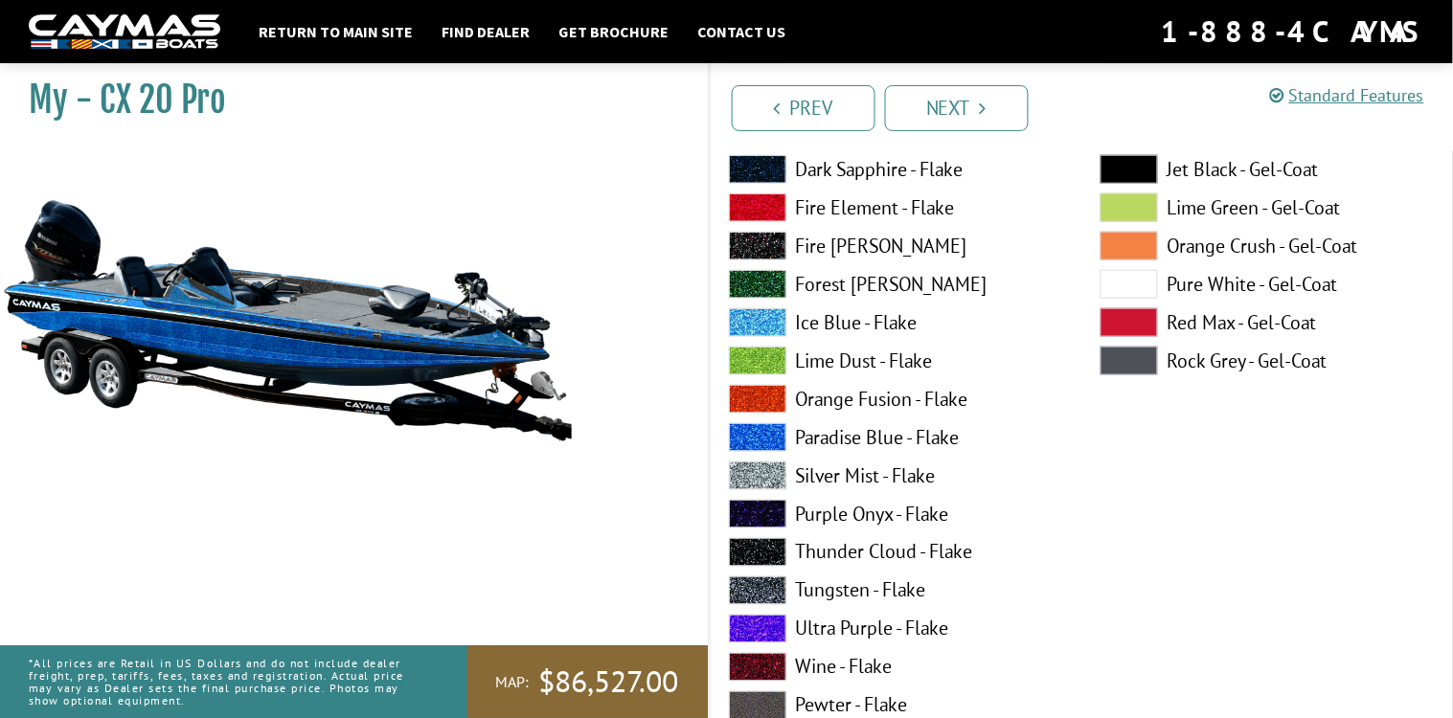
click at [758, 627] on span at bounding box center [757, 629] width 57 height 29
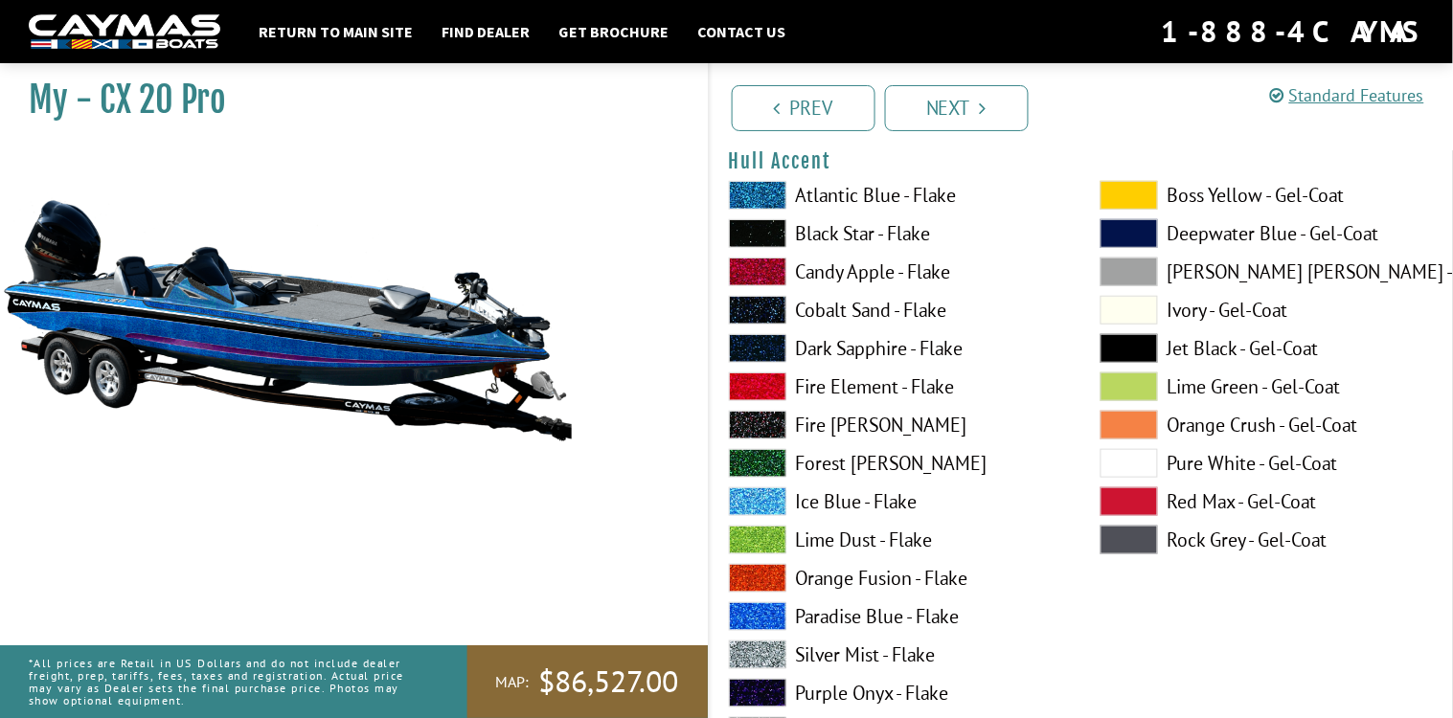
scroll to position [7570, 0]
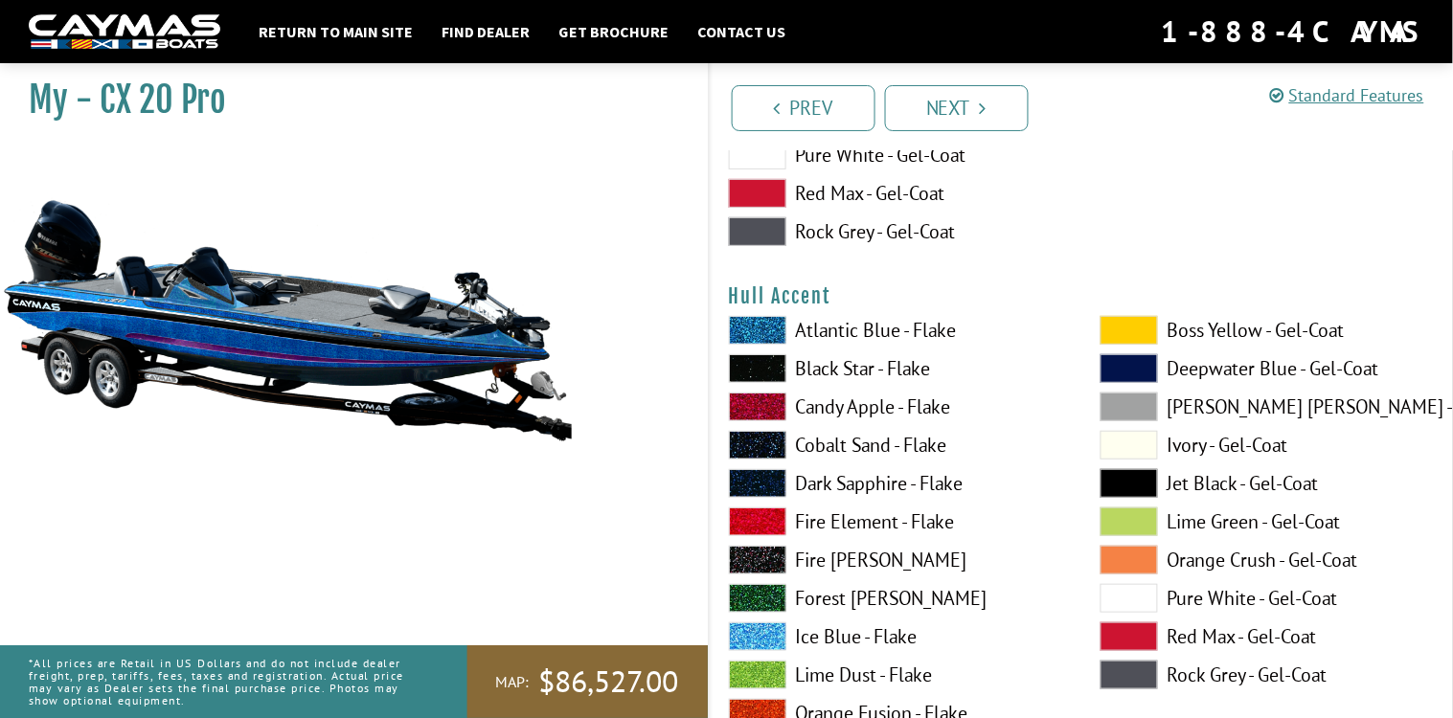
click at [766, 362] on span at bounding box center [757, 368] width 57 height 29
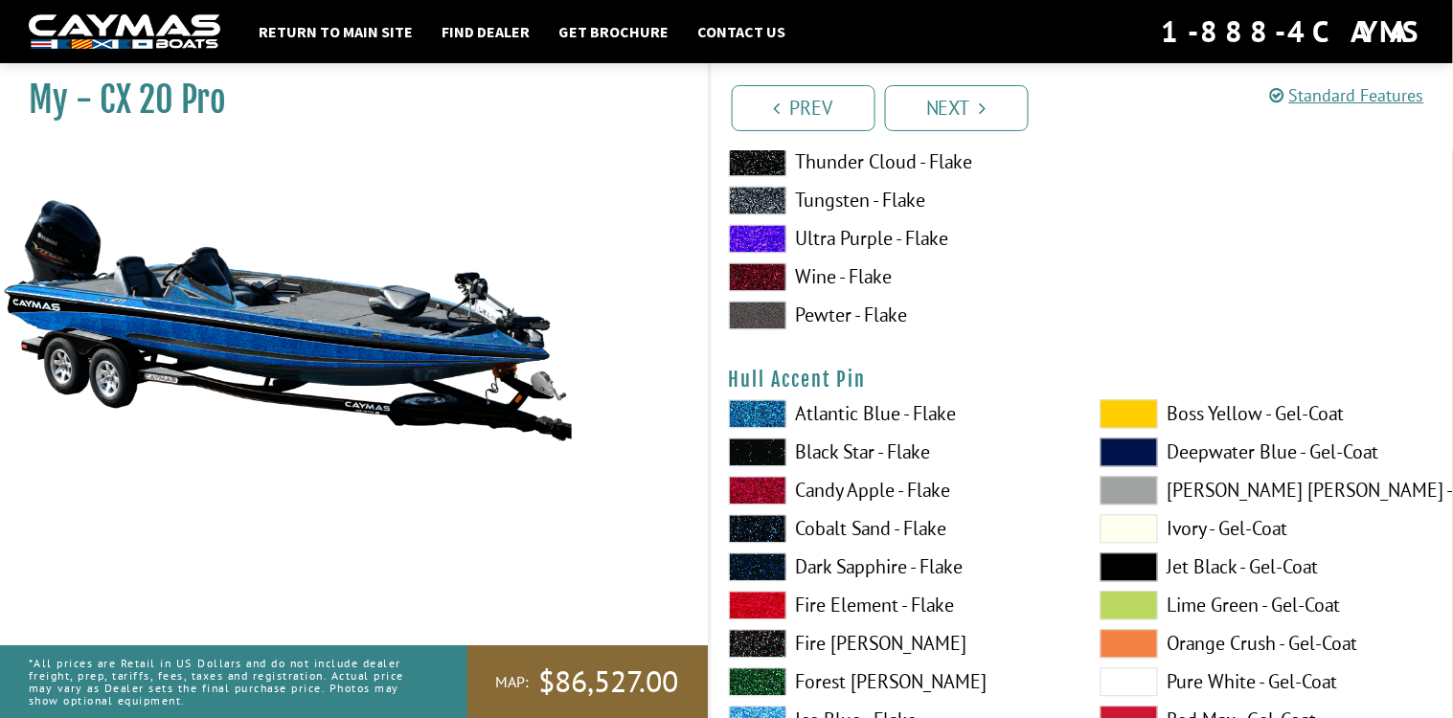
scroll to position [8309, 0]
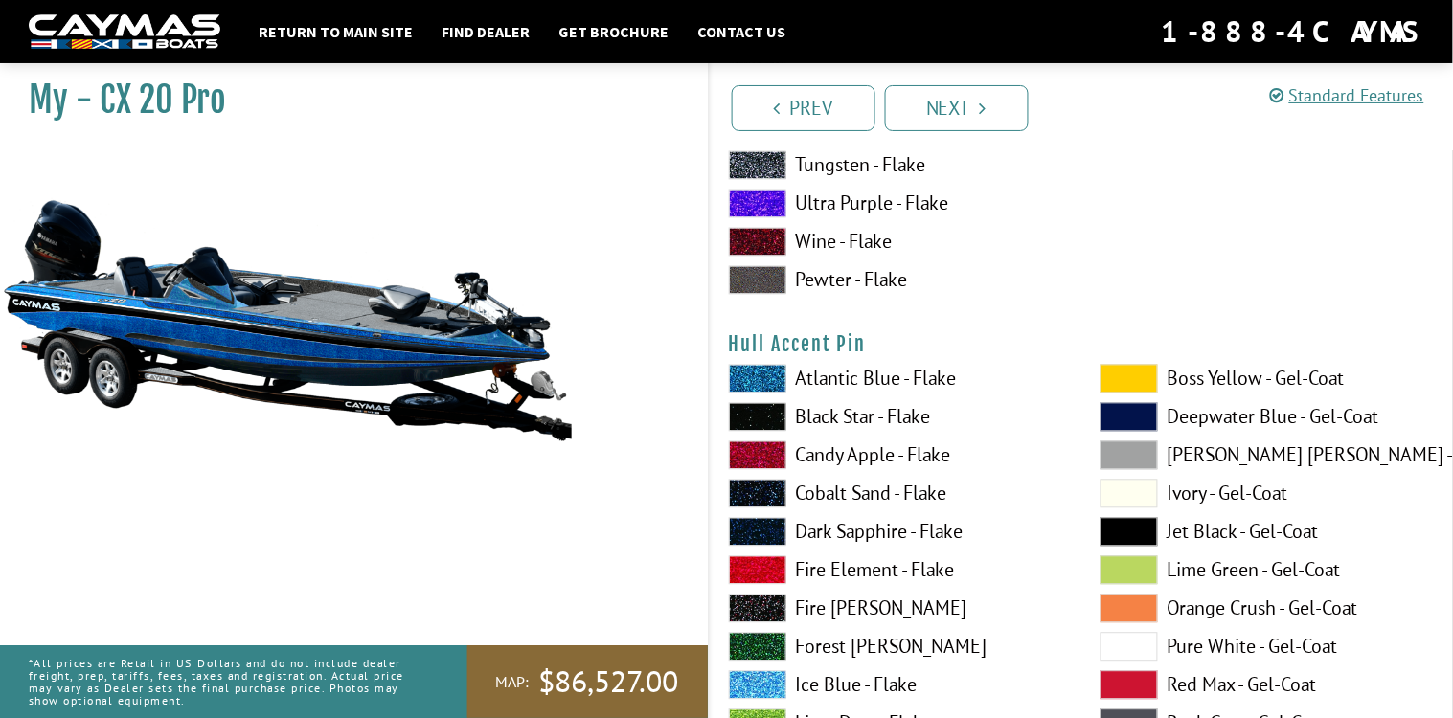
click at [772, 556] on span at bounding box center [757, 570] width 57 height 29
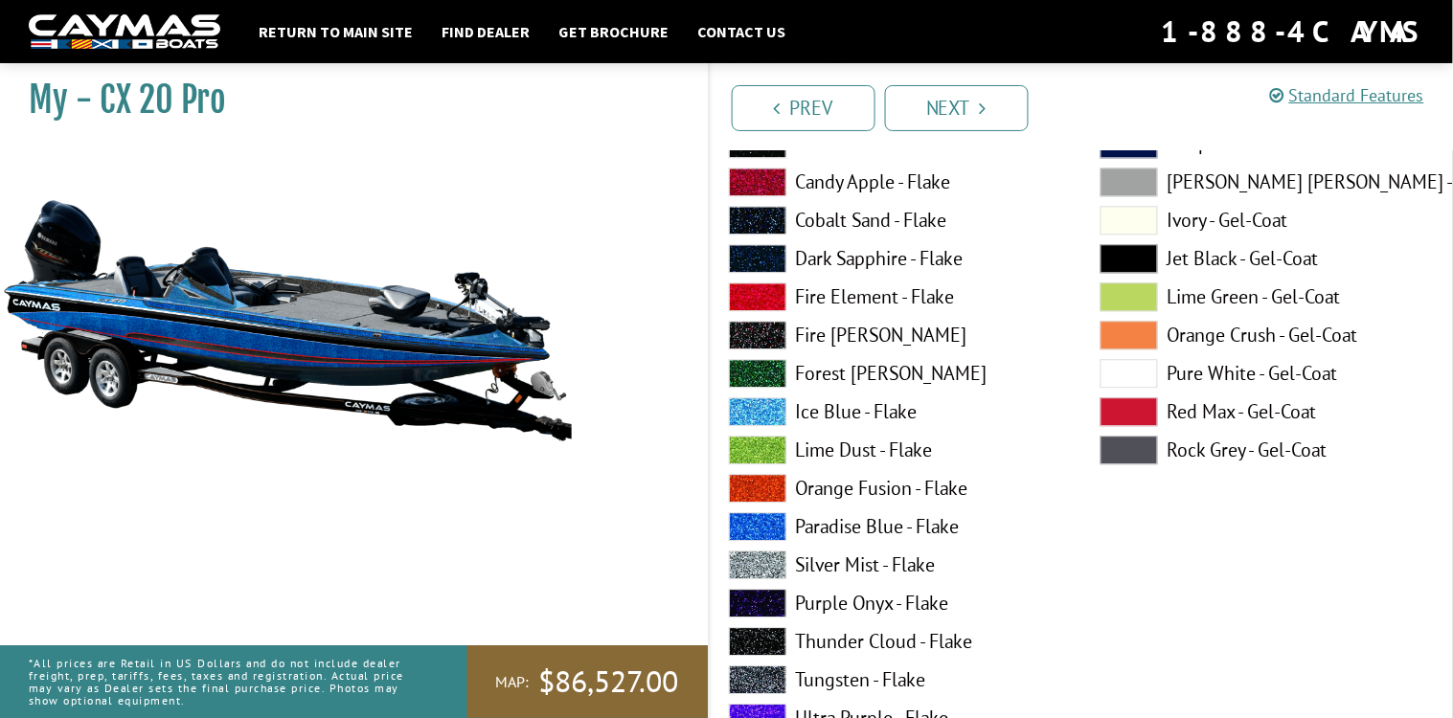
scroll to position [8622, 0]
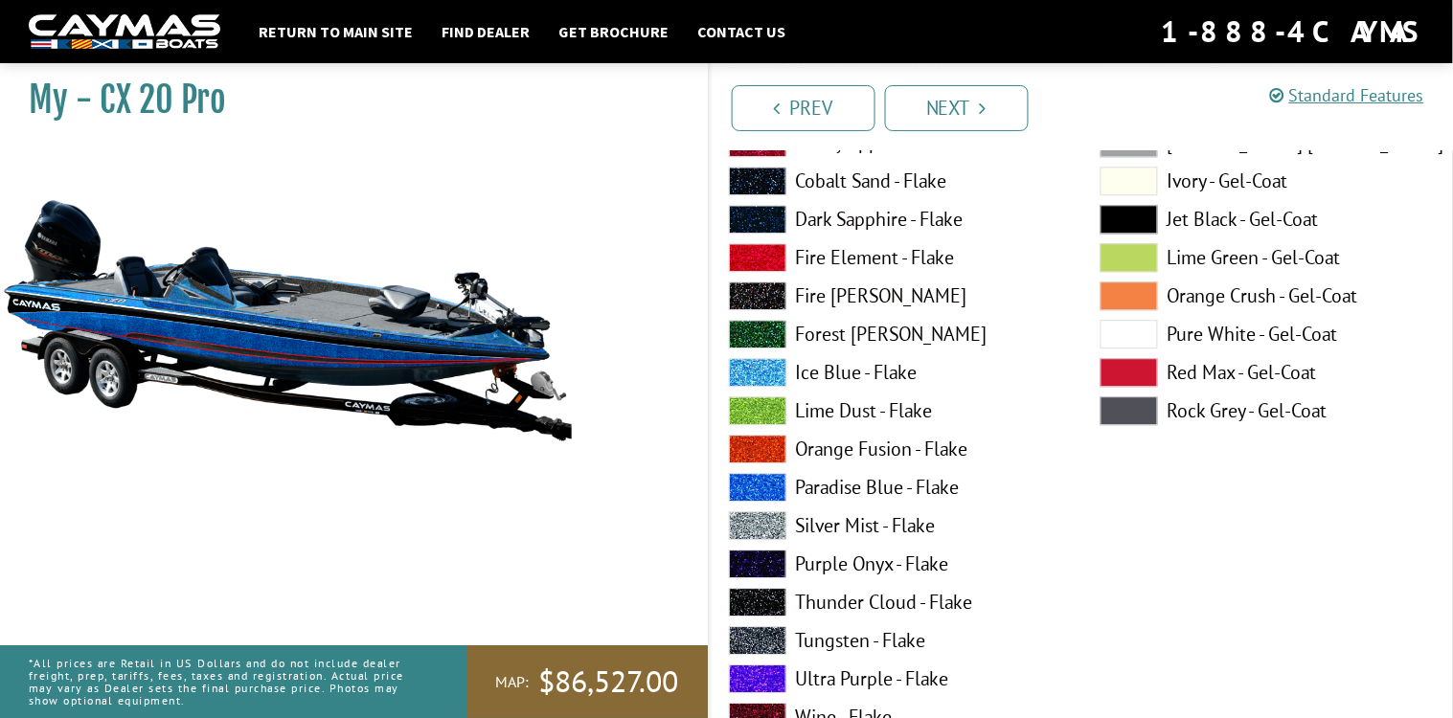
click at [761, 521] on span at bounding box center [757, 525] width 57 height 29
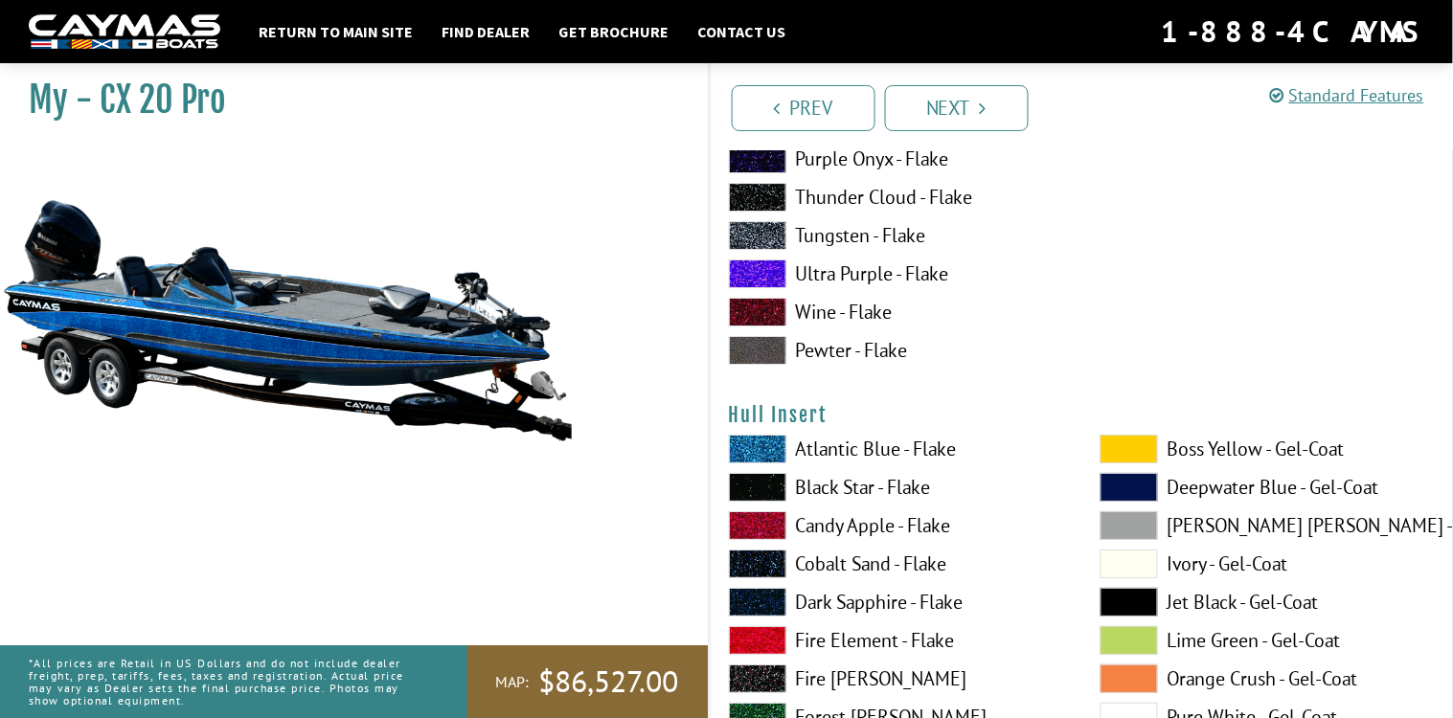
scroll to position [9067, 0]
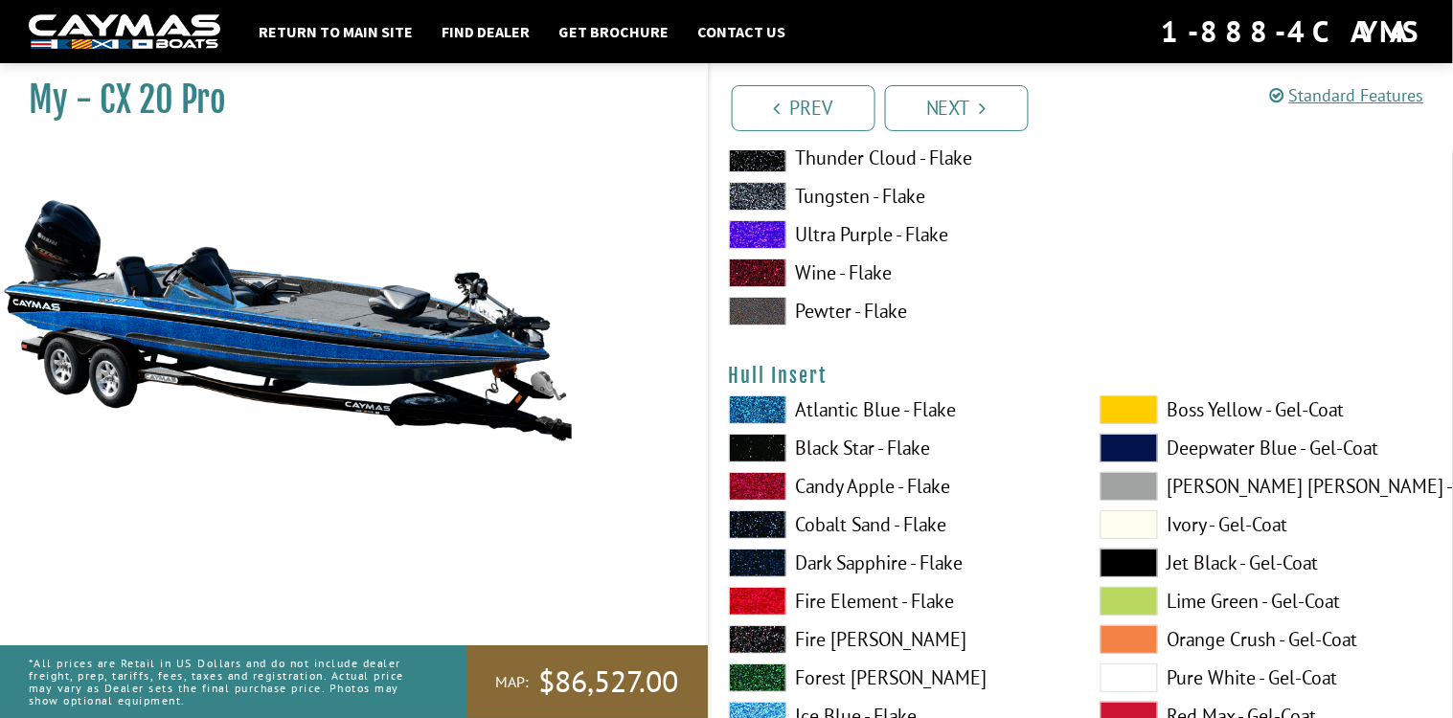
click at [757, 598] on span at bounding box center [757, 601] width 57 height 29
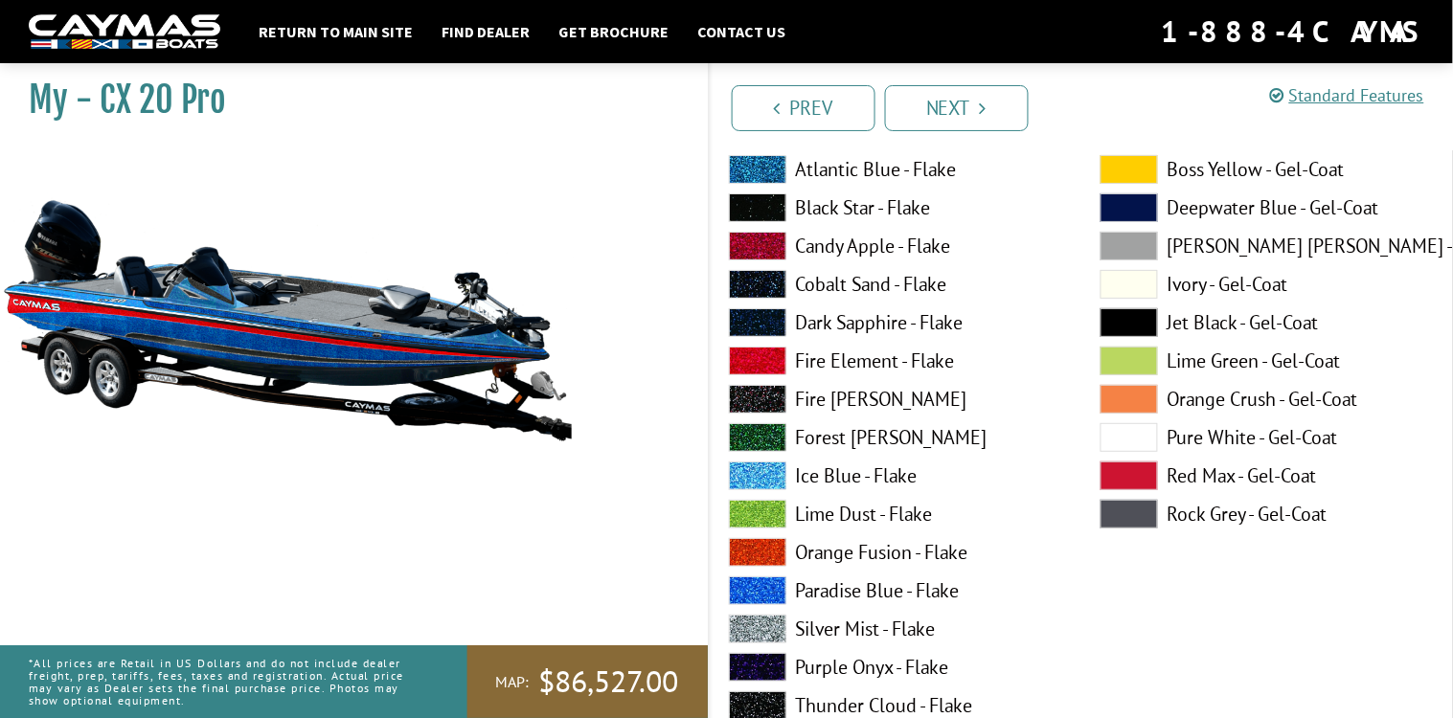
scroll to position [9454, 0]
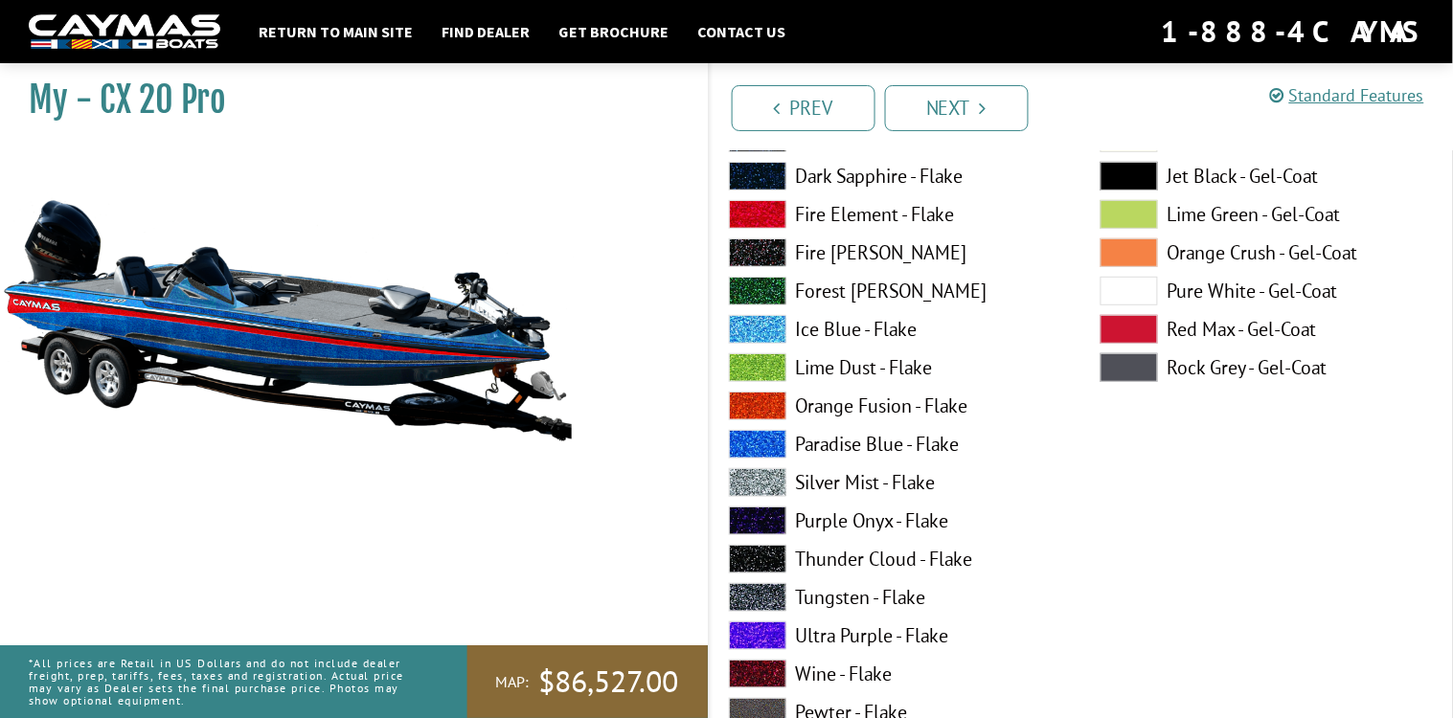
click at [751, 587] on span at bounding box center [757, 597] width 57 height 29
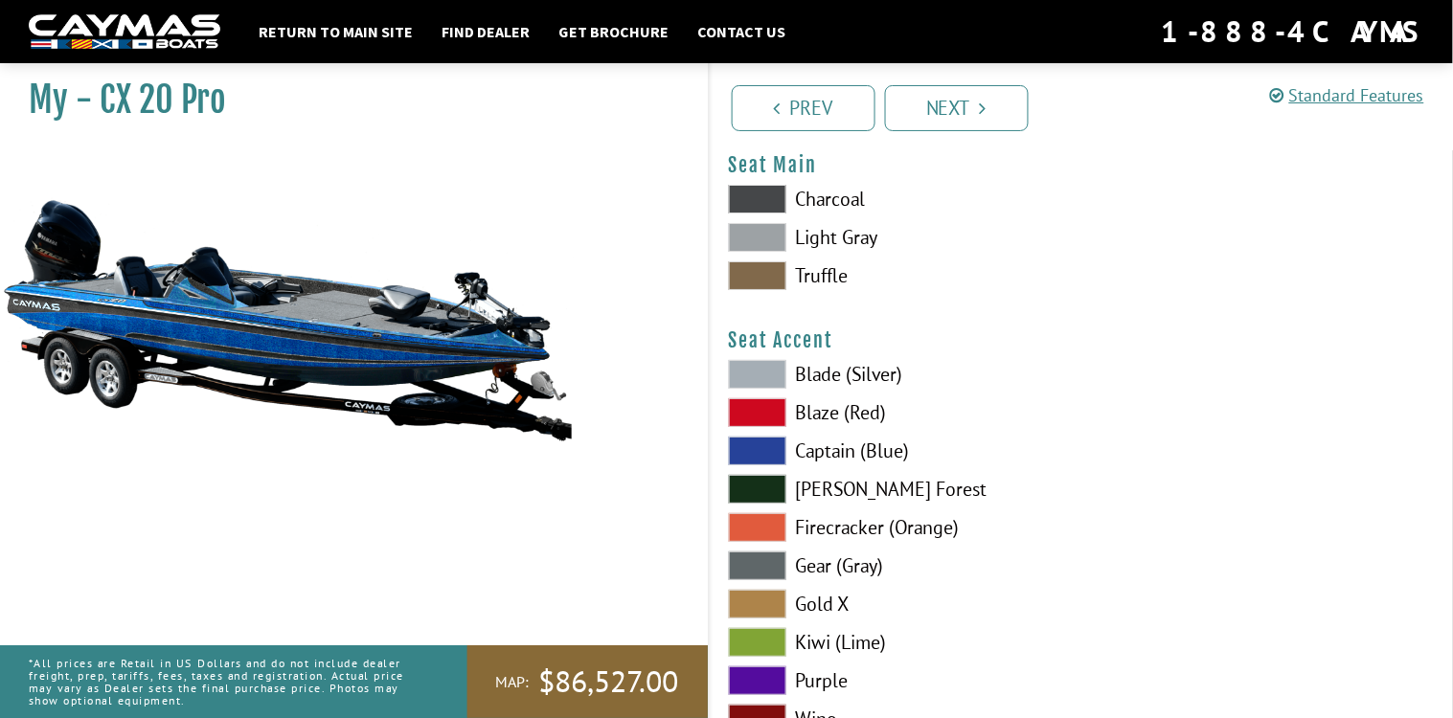
scroll to position [11030, 0]
click at [744, 512] on span at bounding box center [757, 526] width 57 height 29
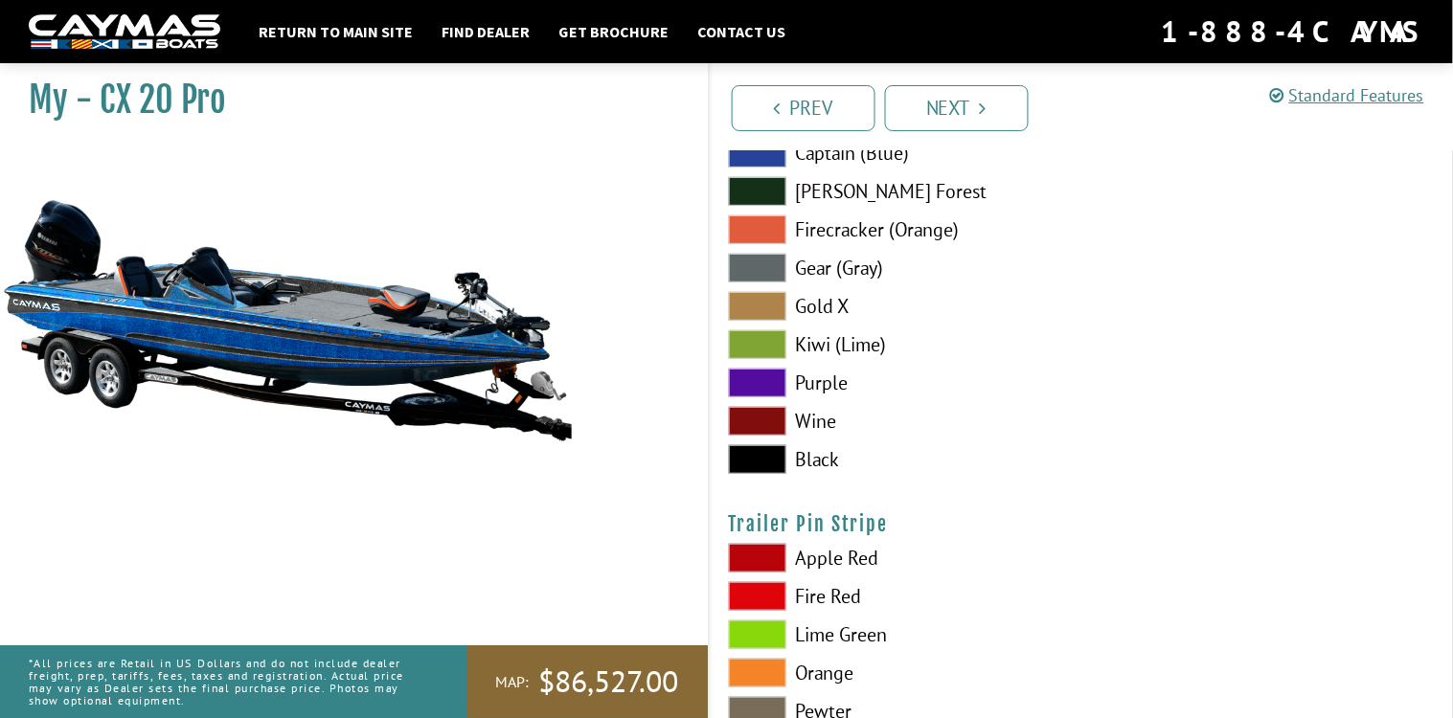
scroll to position [11402, 0]
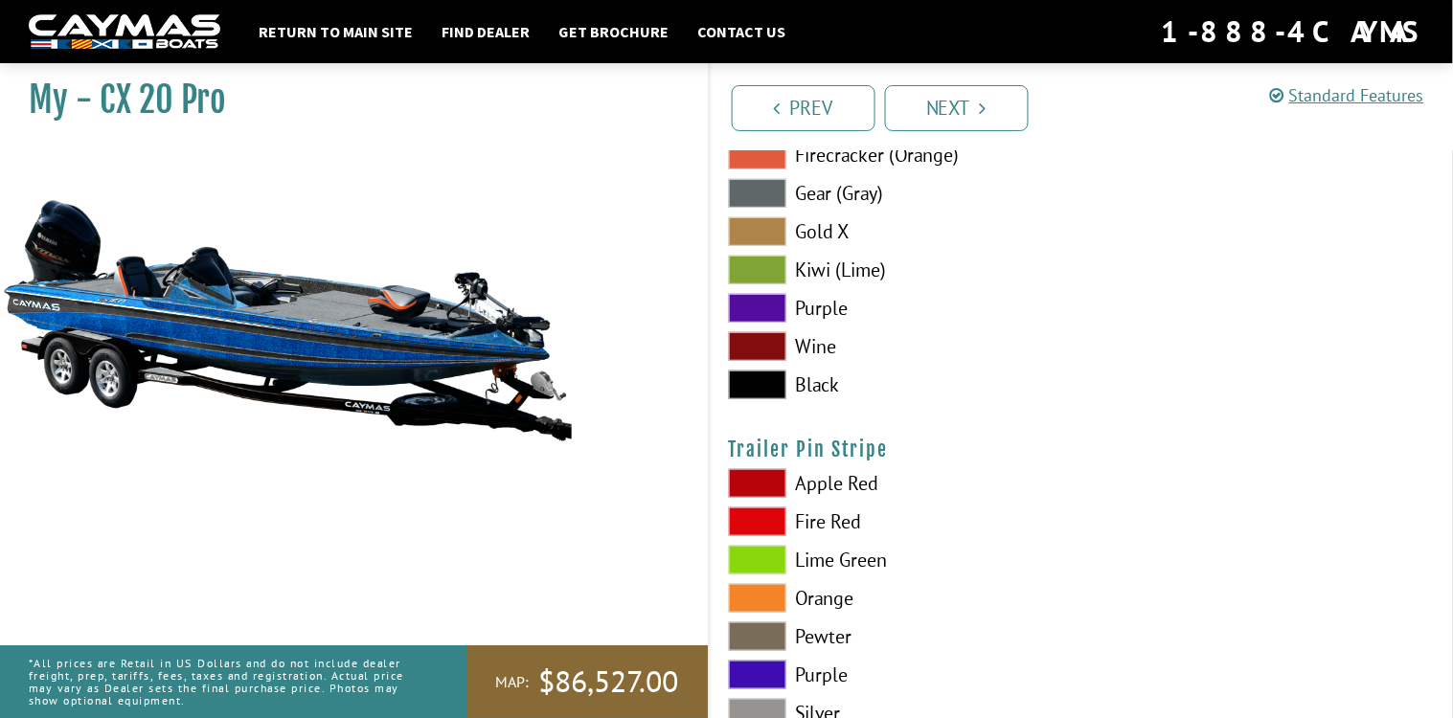
click at [765, 584] on span at bounding box center [757, 598] width 57 height 29
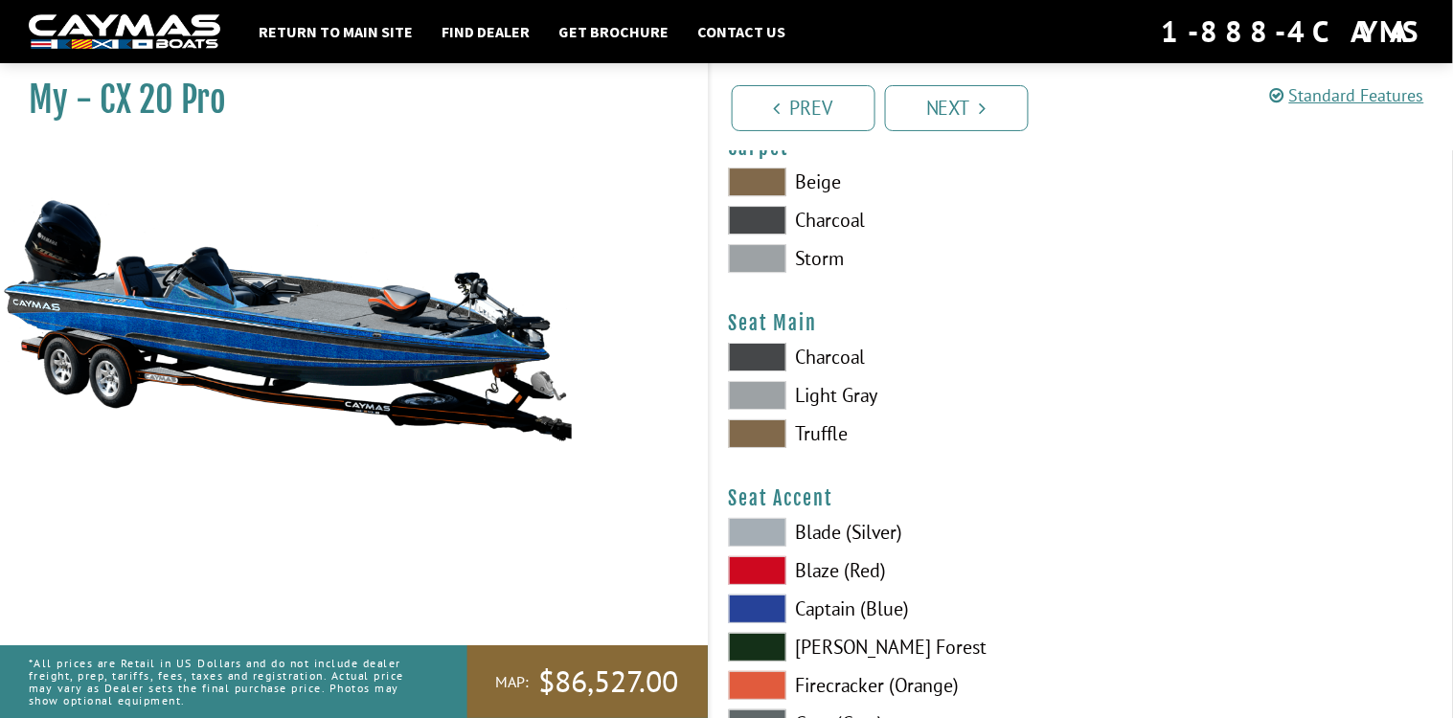
scroll to position [10812, 0]
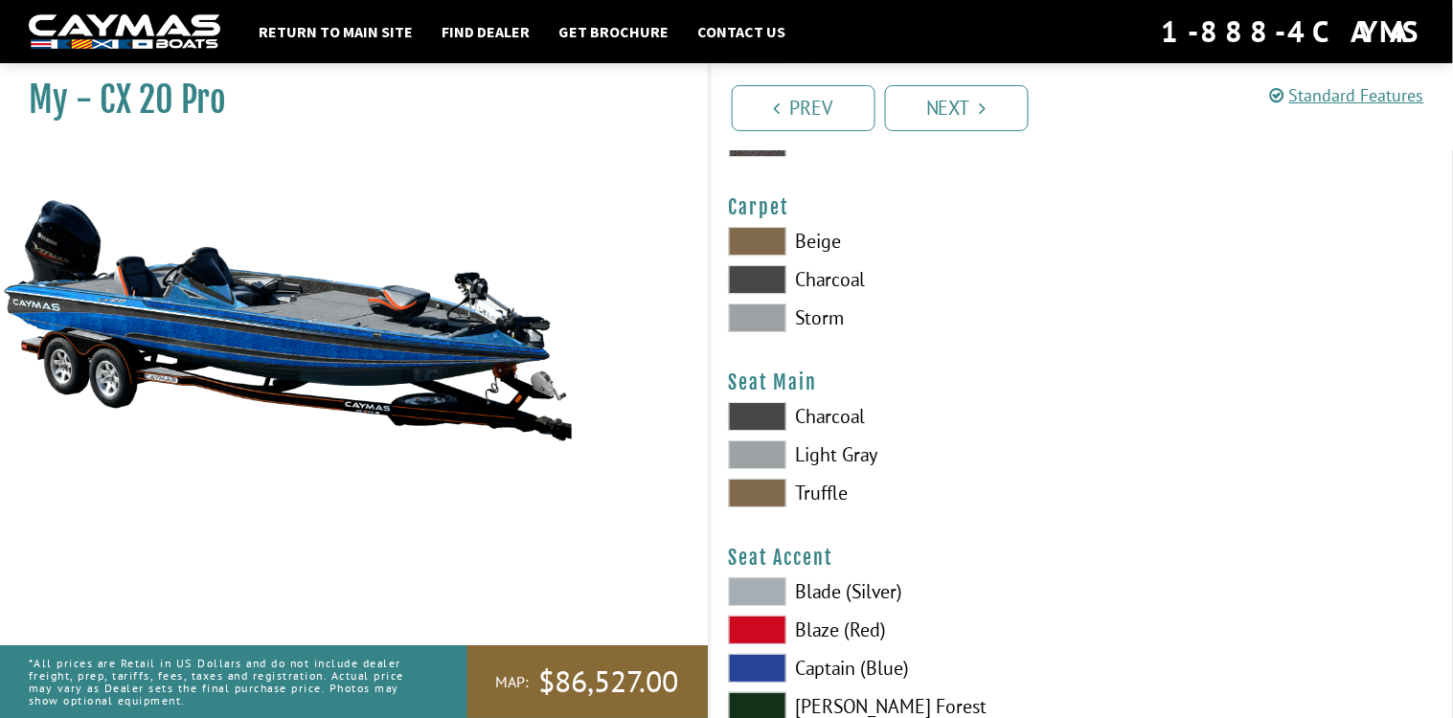
click at [756, 441] on span at bounding box center [757, 455] width 57 height 29
click at [772, 402] on span at bounding box center [757, 416] width 57 height 29
click at [759, 441] on span at bounding box center [757, 455] width 57 height 29
click at [765, 406] on span at bounding box center [757, 416] width 57 height 29
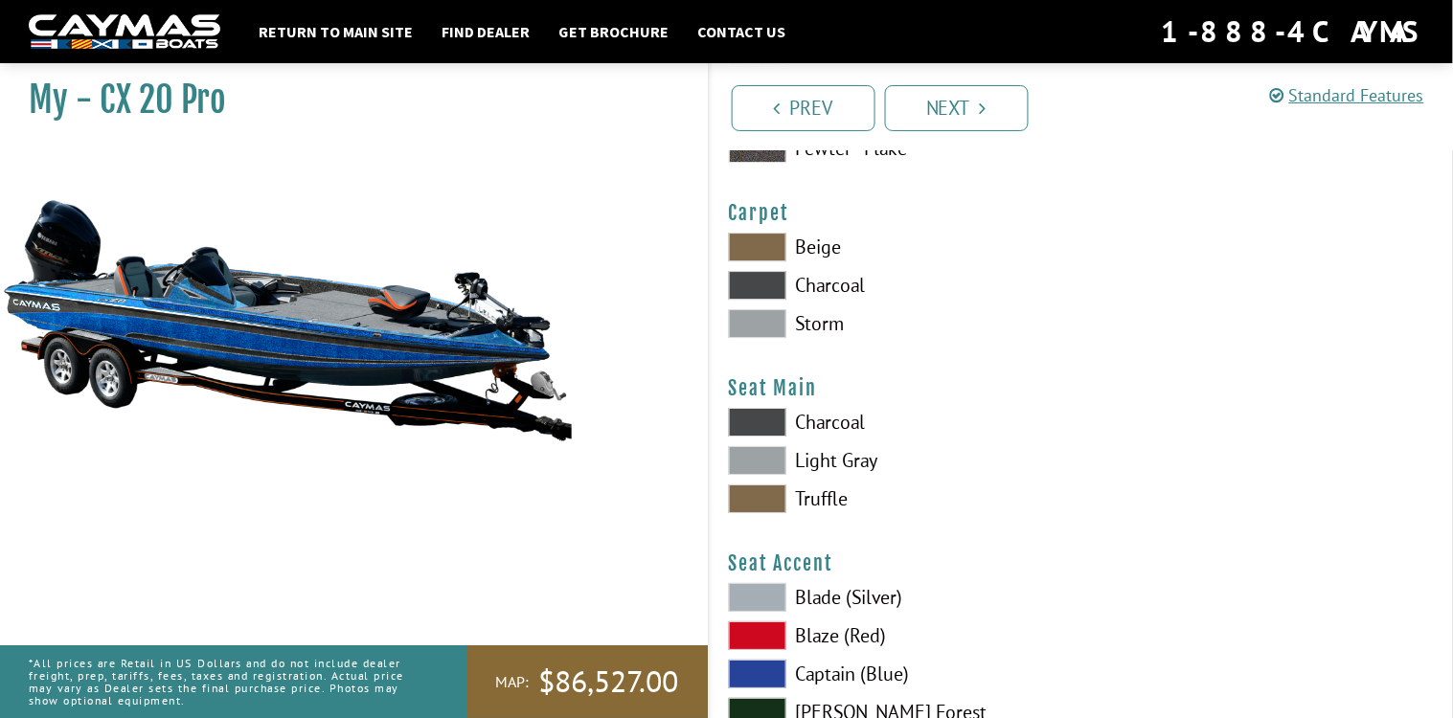
scroll to position [10682, 0]
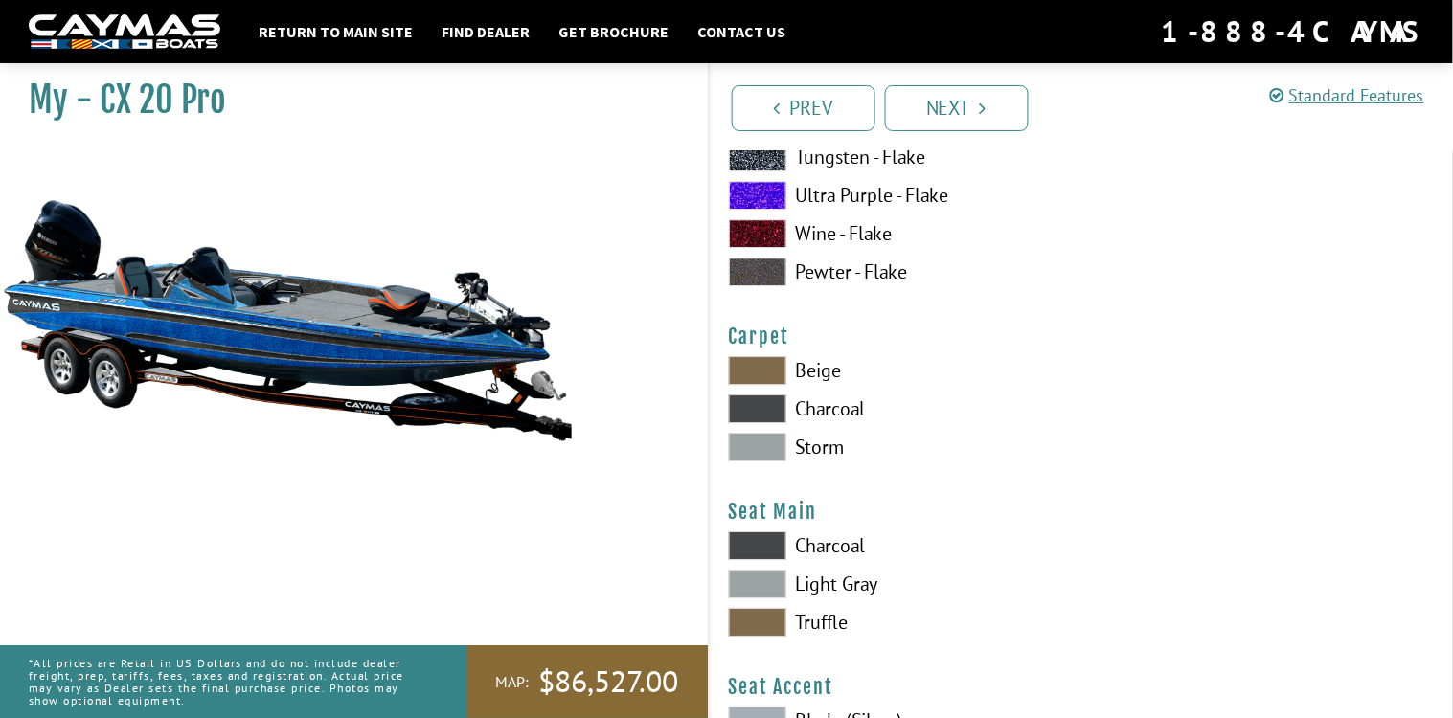
click at [762, 402] on span at bounding box center [757, 409] width 57 height 29
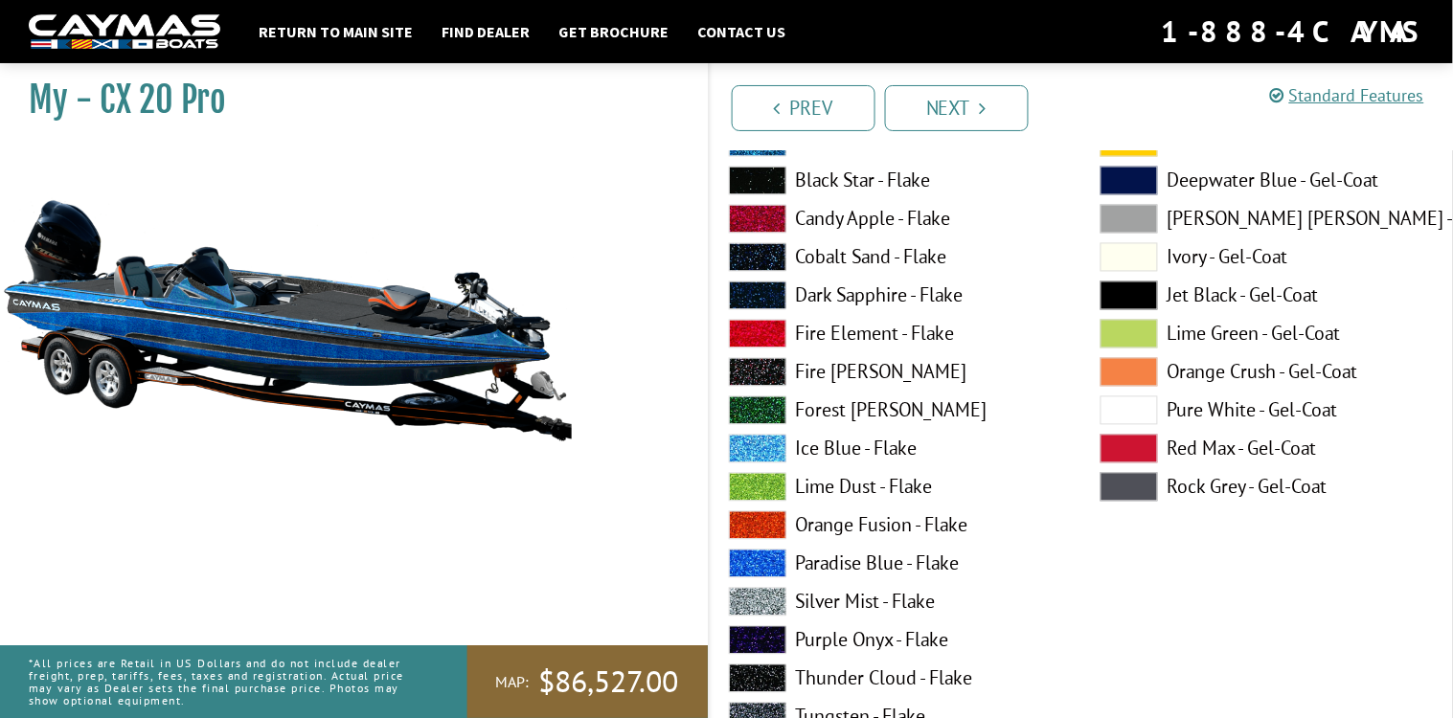
scroll to position [10139, 0]
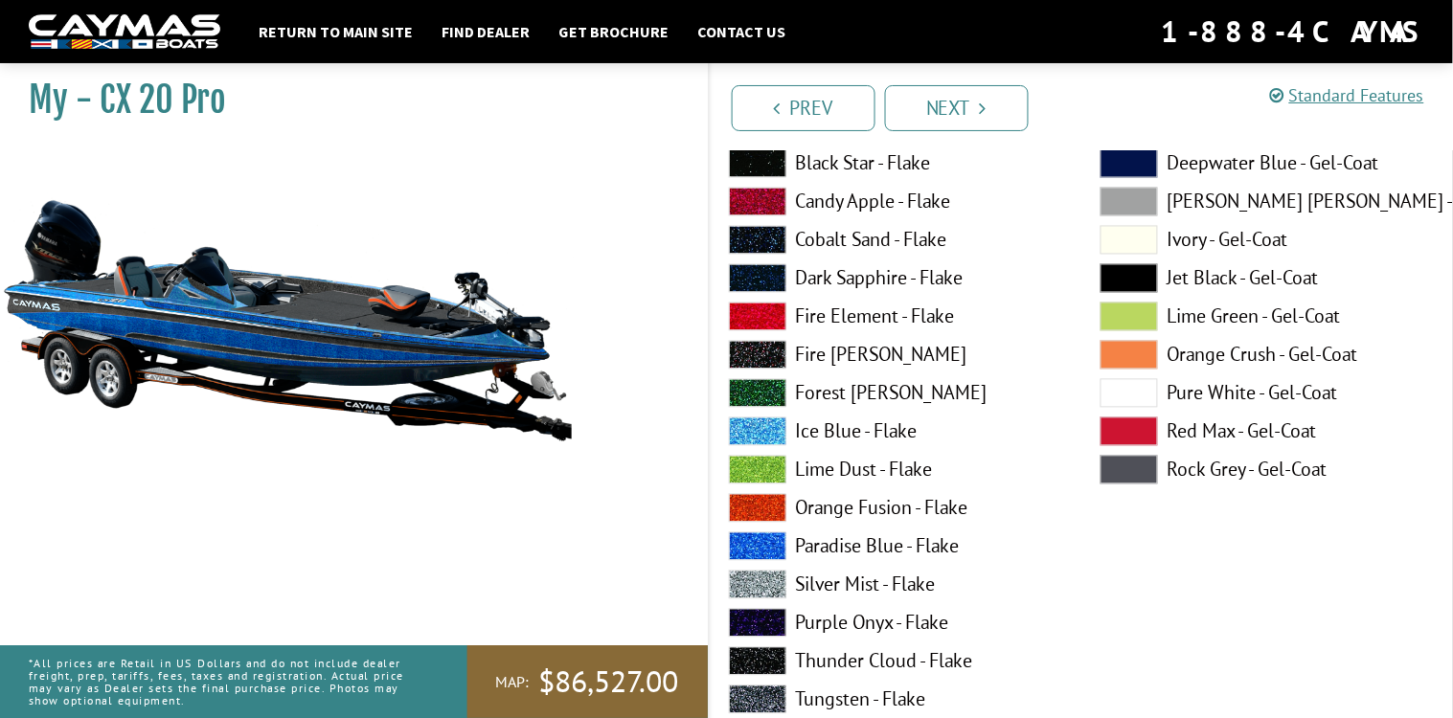
click at [750, 494] on span at bounding box center [757, 508] width 57 height 29
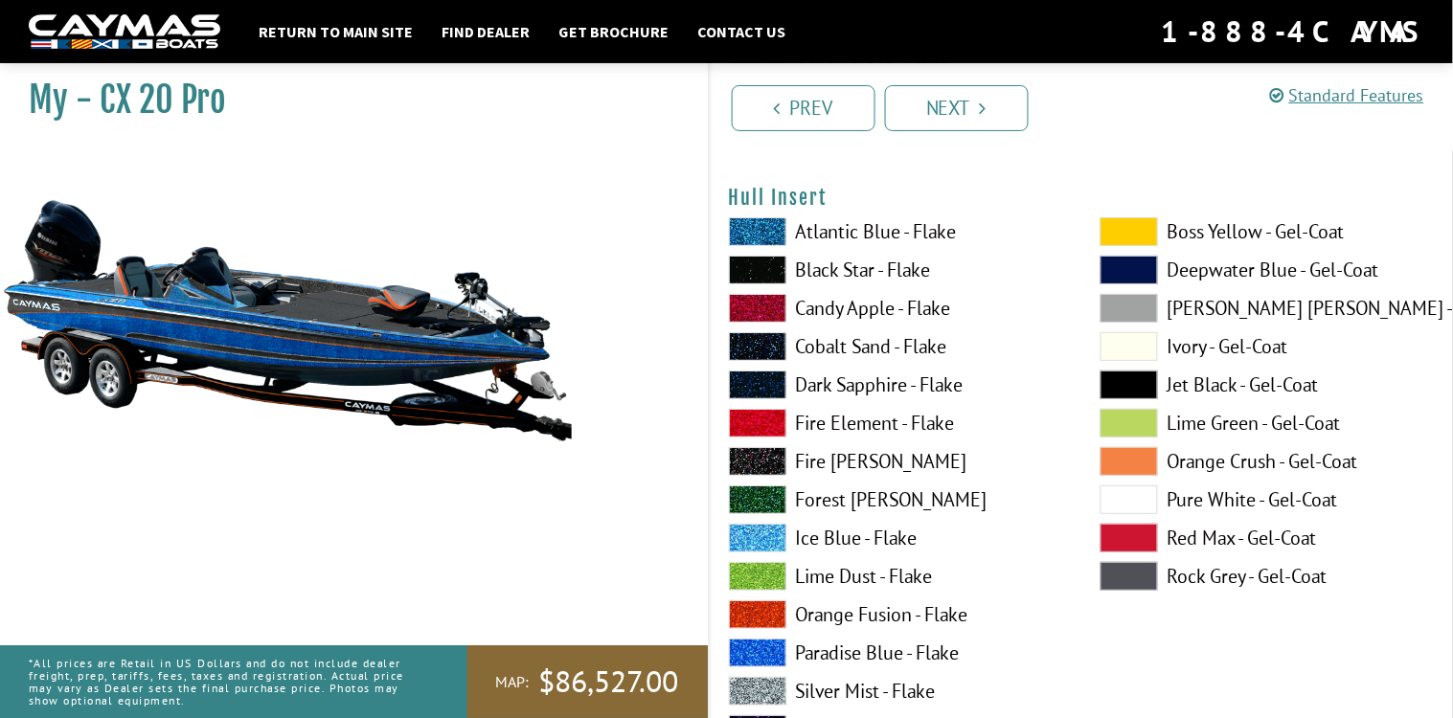
scroll to position [9313, 0]
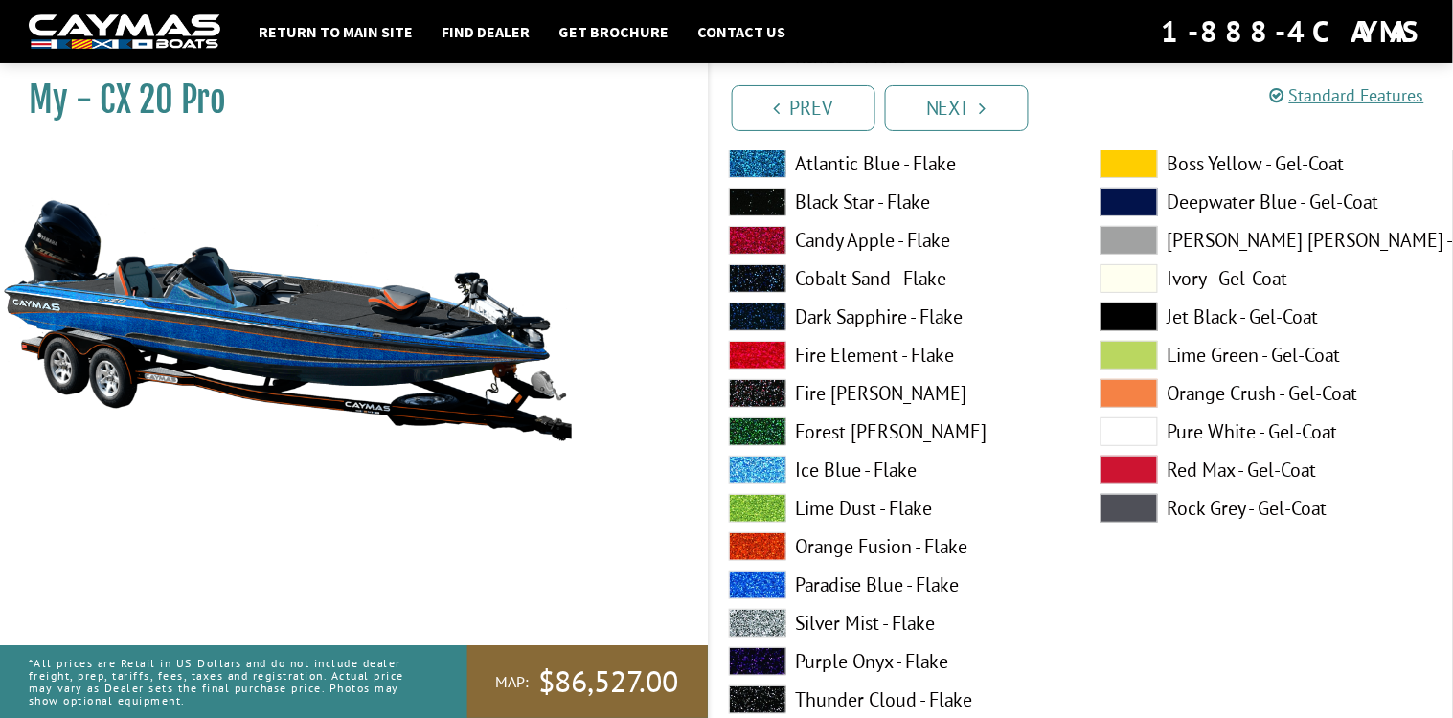
click at [1133, 429] on span at bounding box center [1129, 432] width 57 height 29
click at [1121, 384] on span at bounding box center [1129, 393] width 57 height 29
click at [748, 539] on span at bounding box center [757, 547] width 57 height 29
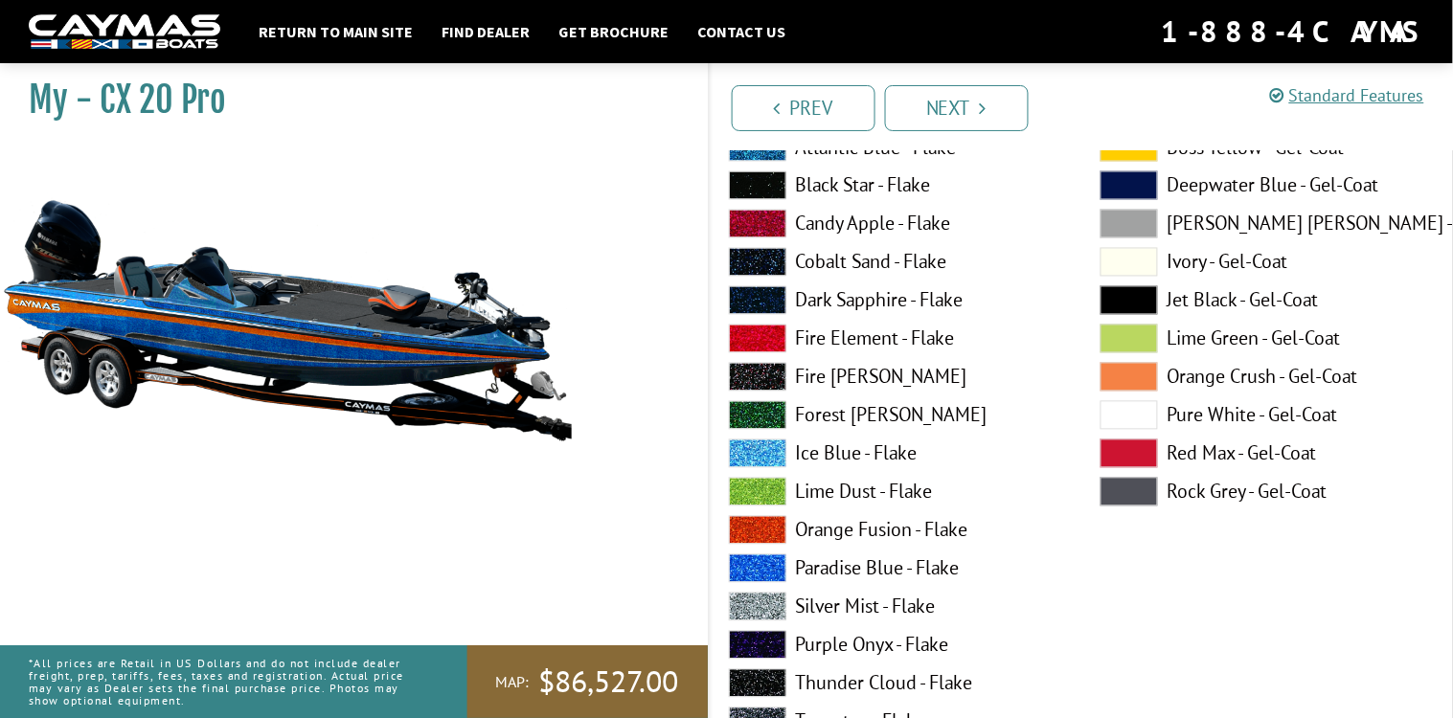
scroll to position [10203, 0]
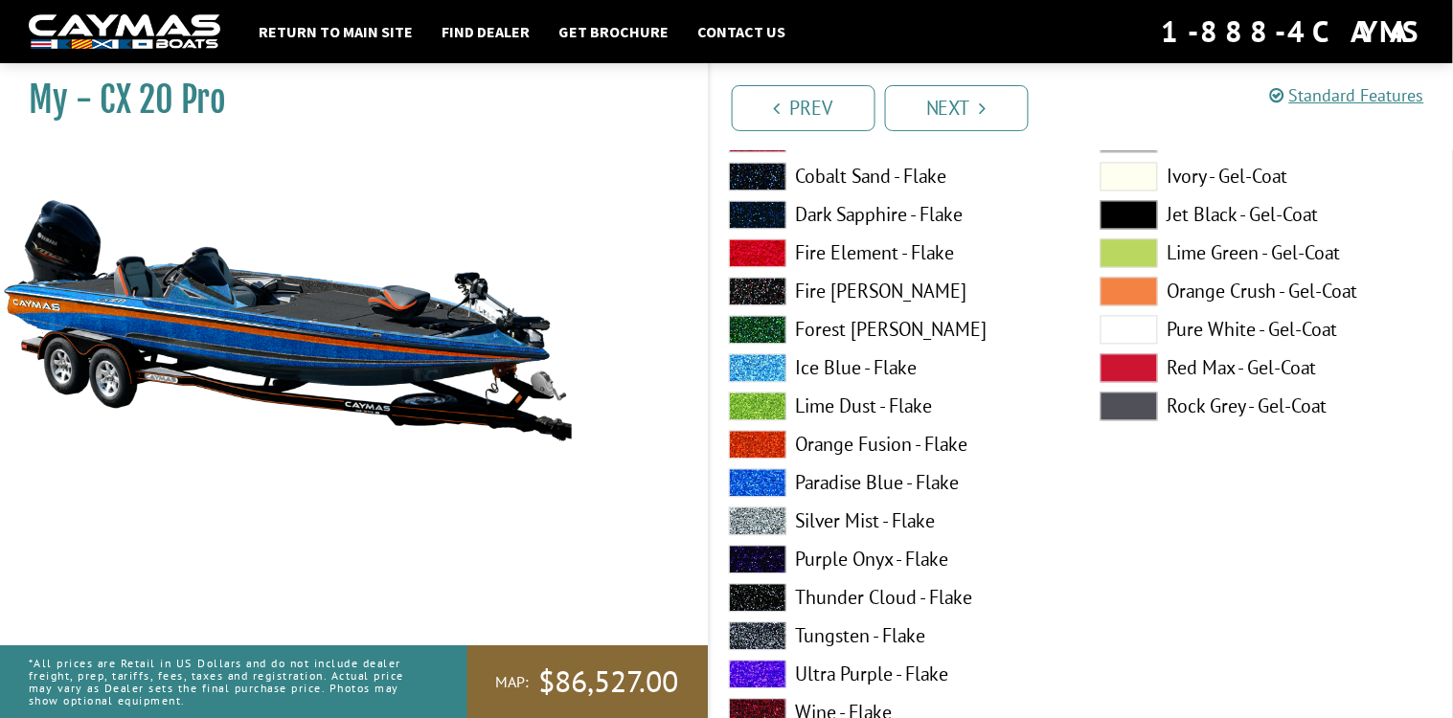
click at [750, 627] on span at bounding box center [757, 637] width 57 height 29
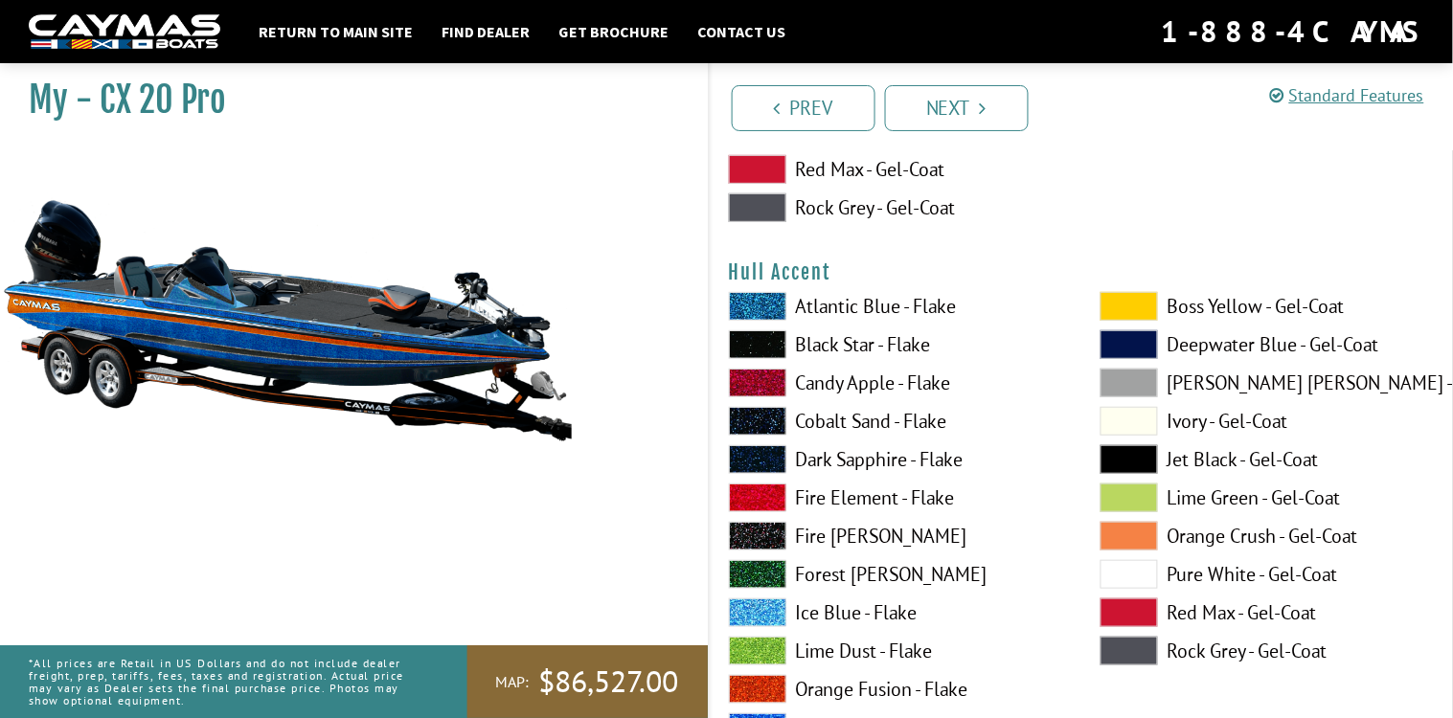
scroll to position [7598, 0]
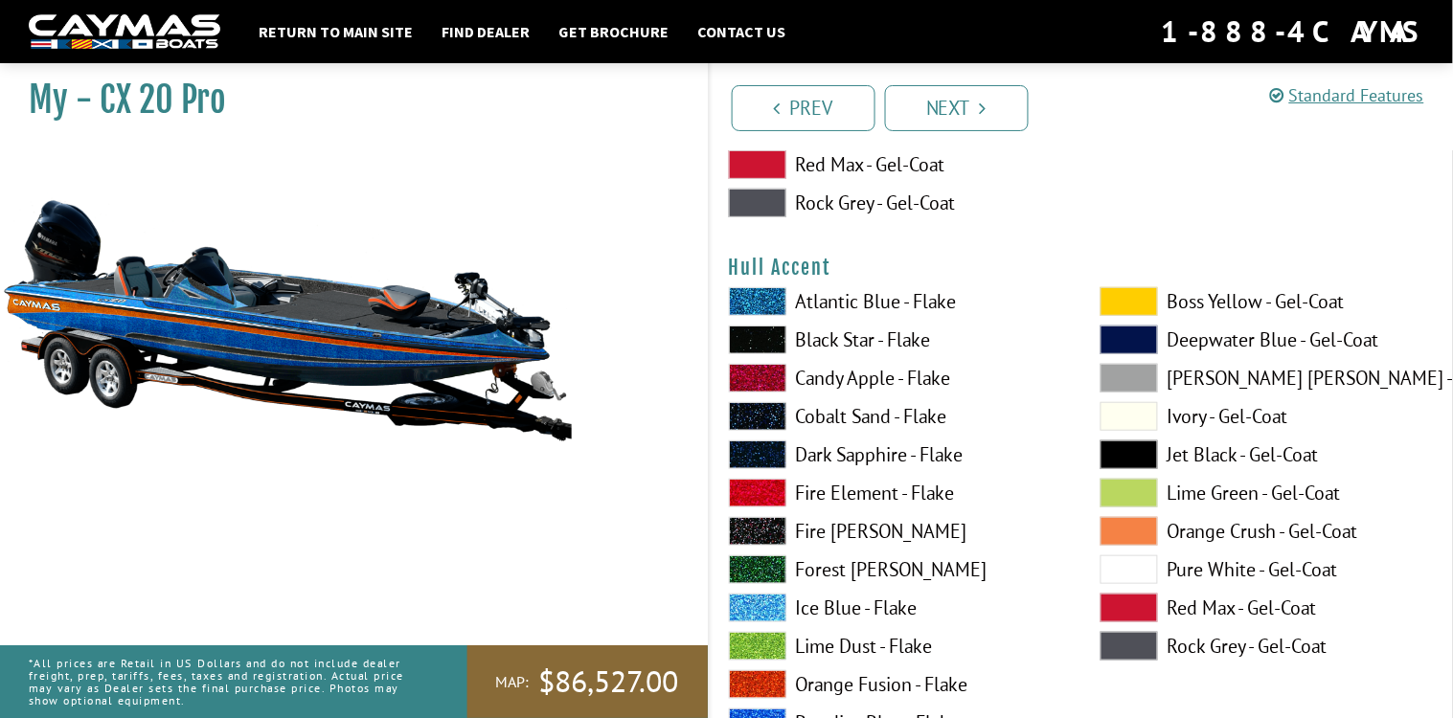
click at [777, 482] on span at bounding box center [757, 493] width 57 height 29
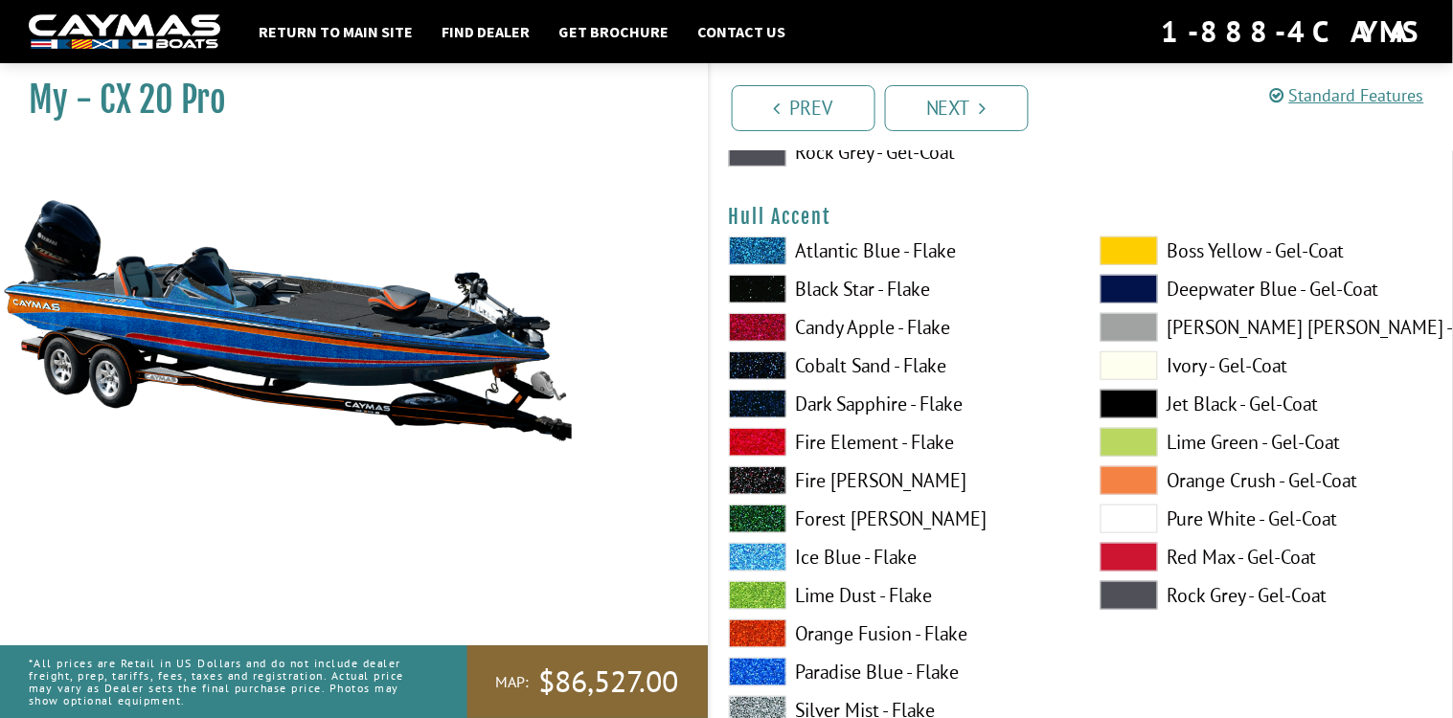
scroll to position [7784, 0]
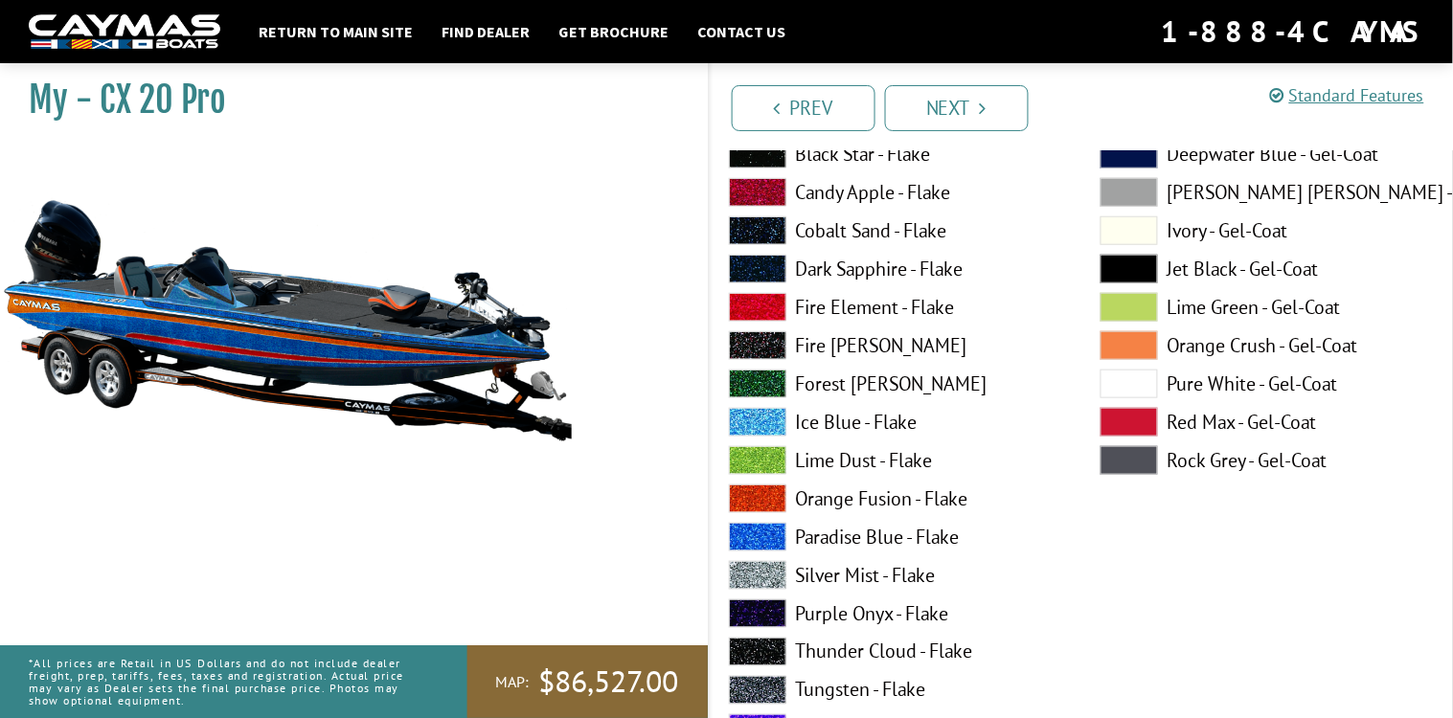
click at [775, 491] on span at bounding box center [757, 499] width 57 height 29
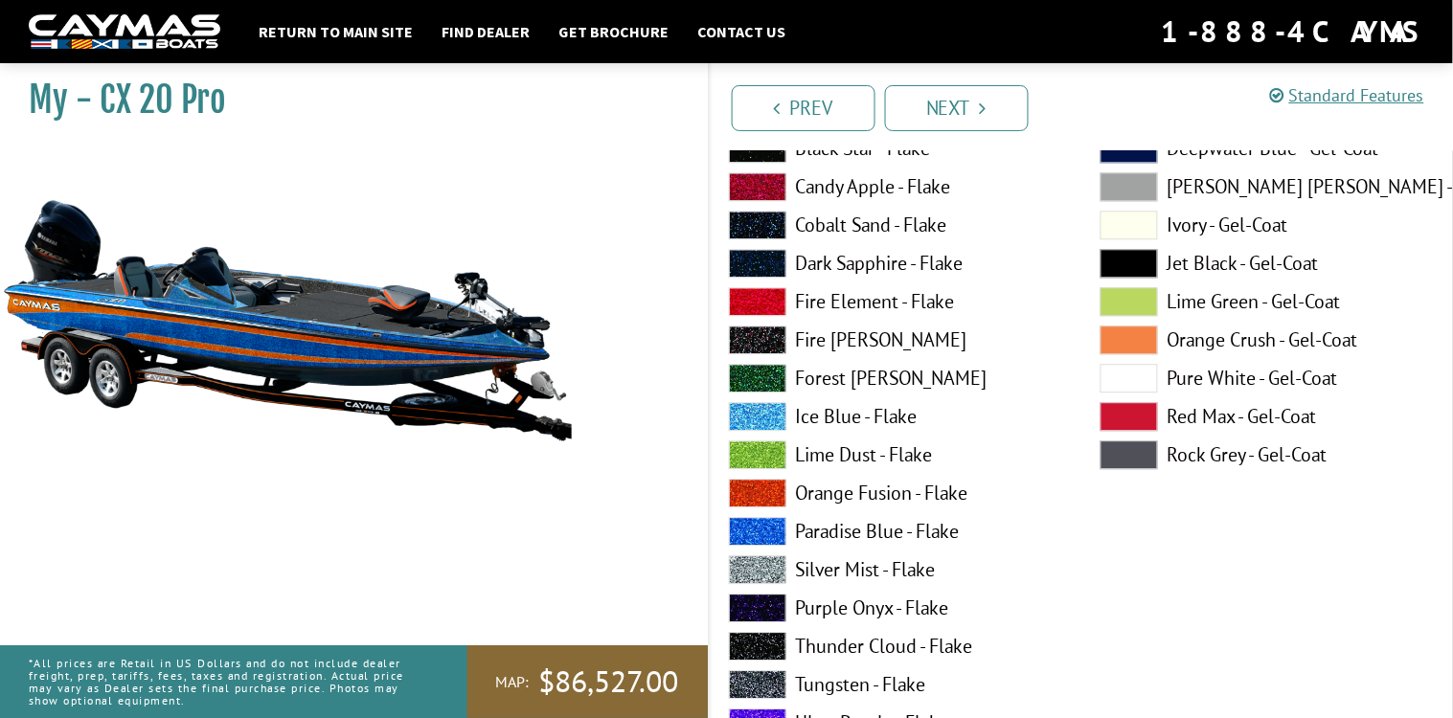
scroll to position [8776, 0]
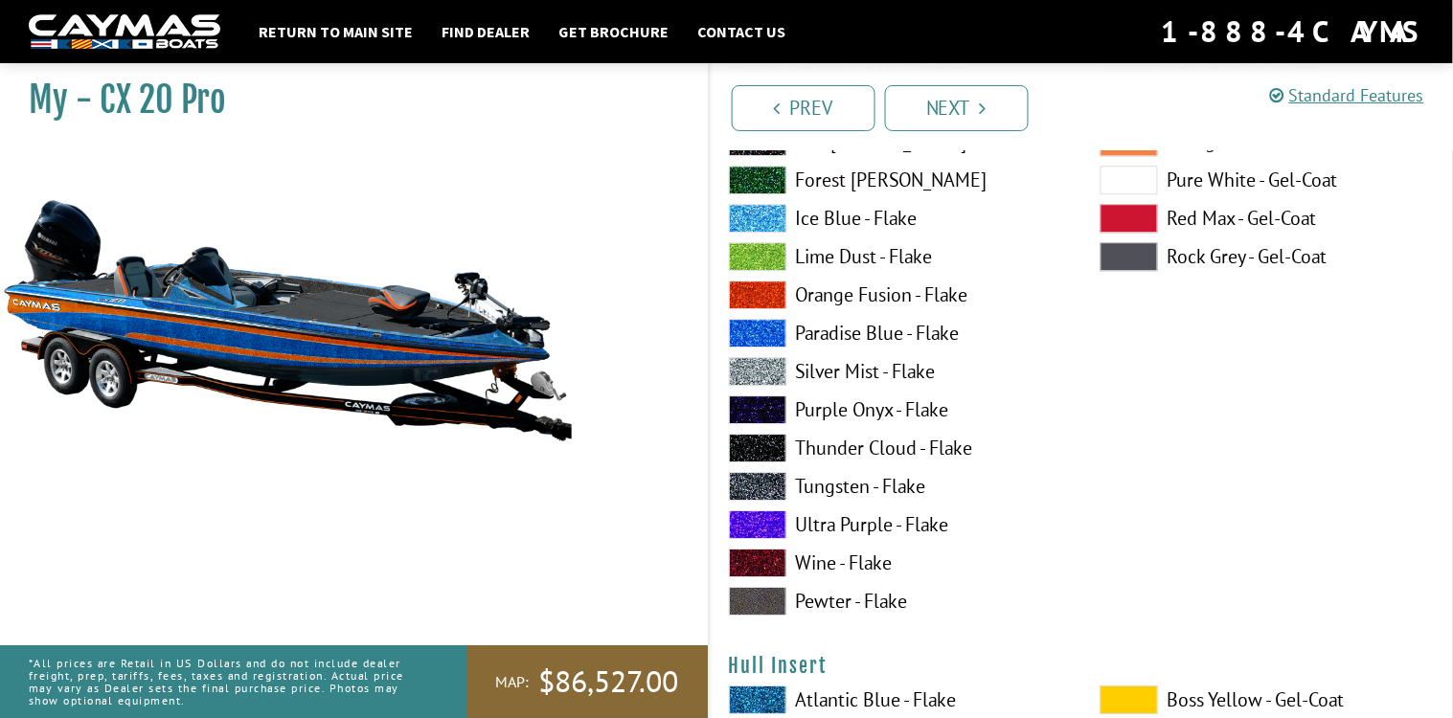
click at [770, 486] on span at bounding box center [757, 486] width 57 height 29
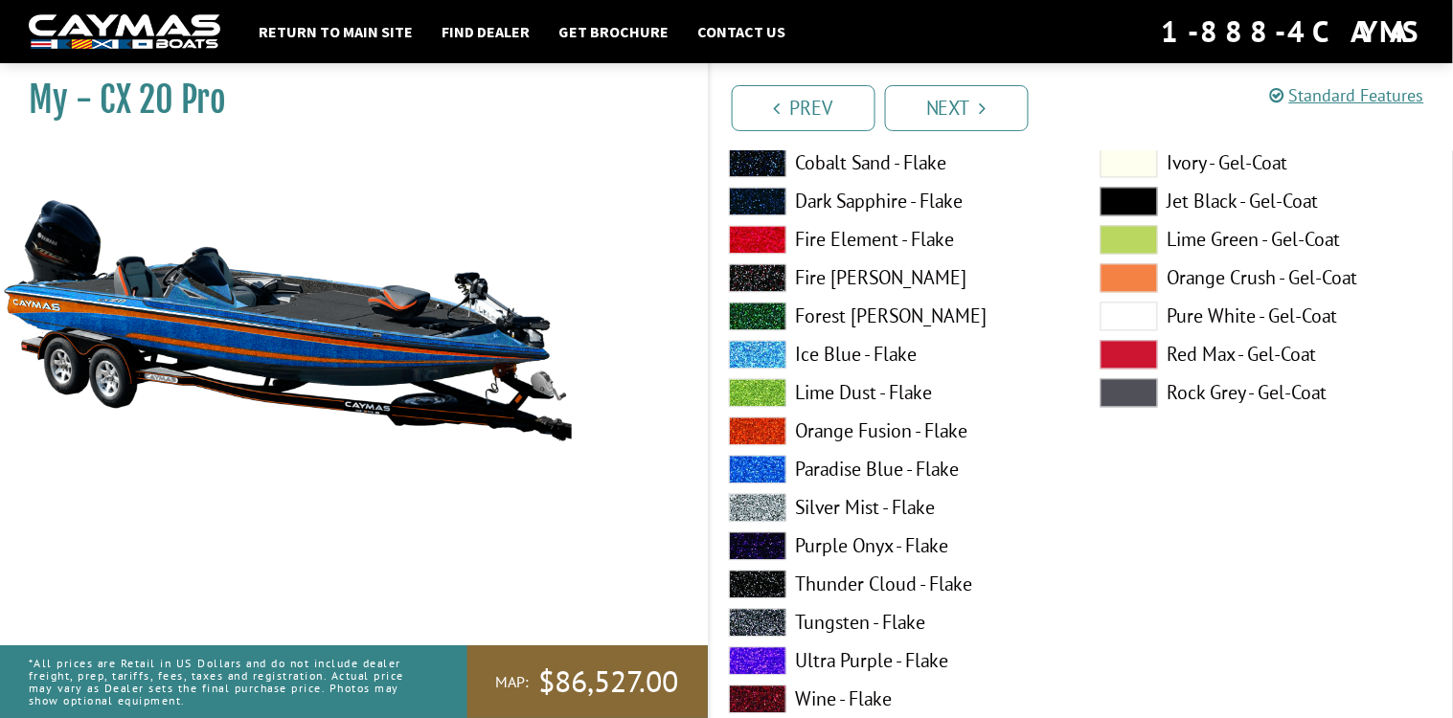
scroll to position [10220, 0]
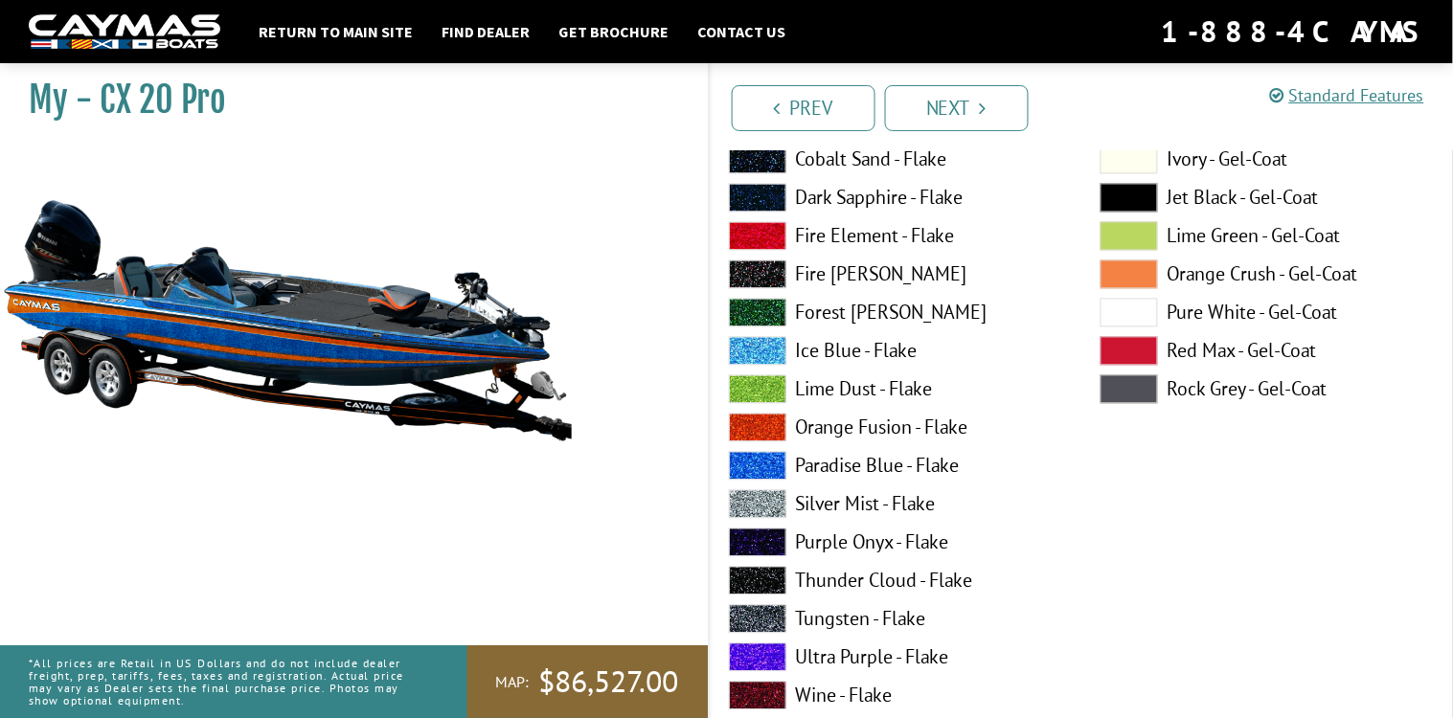
click at [754, 605] on span at bounding box center [757, 619] width 57 height 29
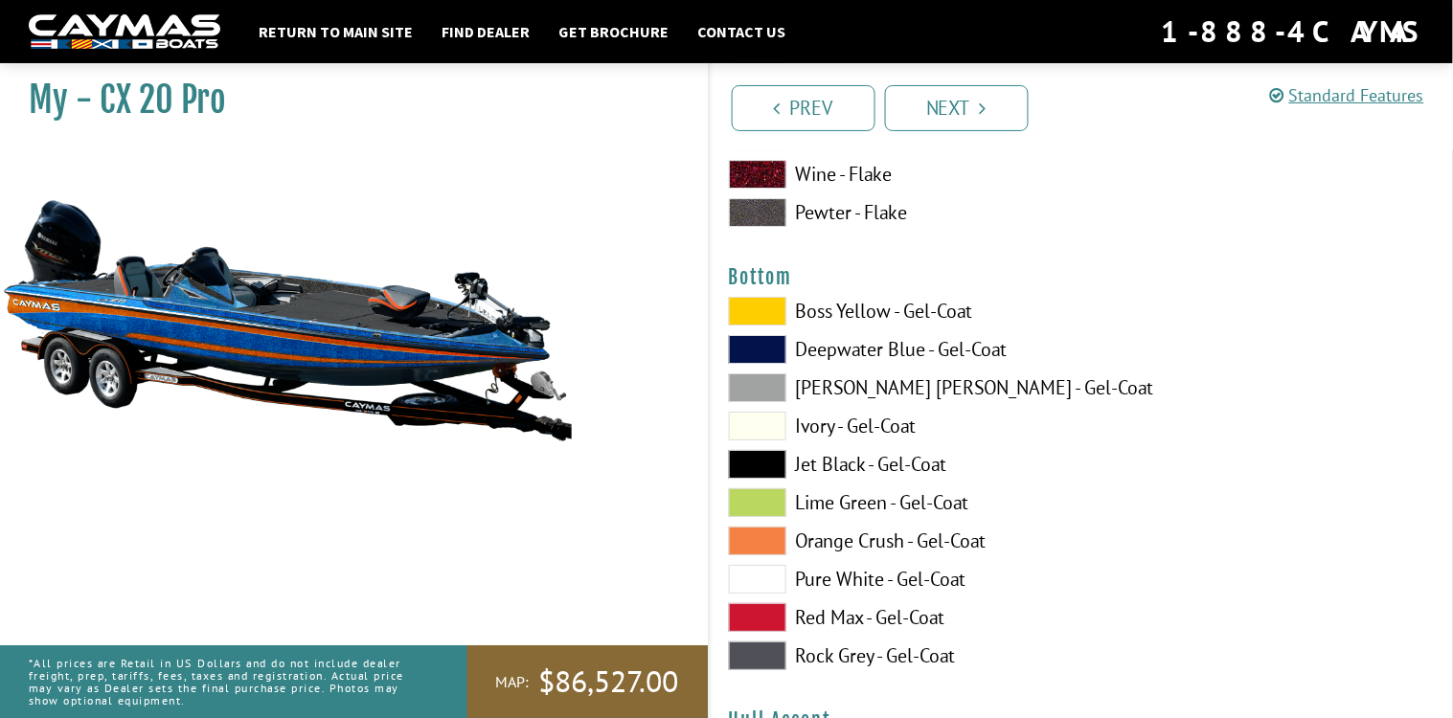
scroll to position [7191, 0]
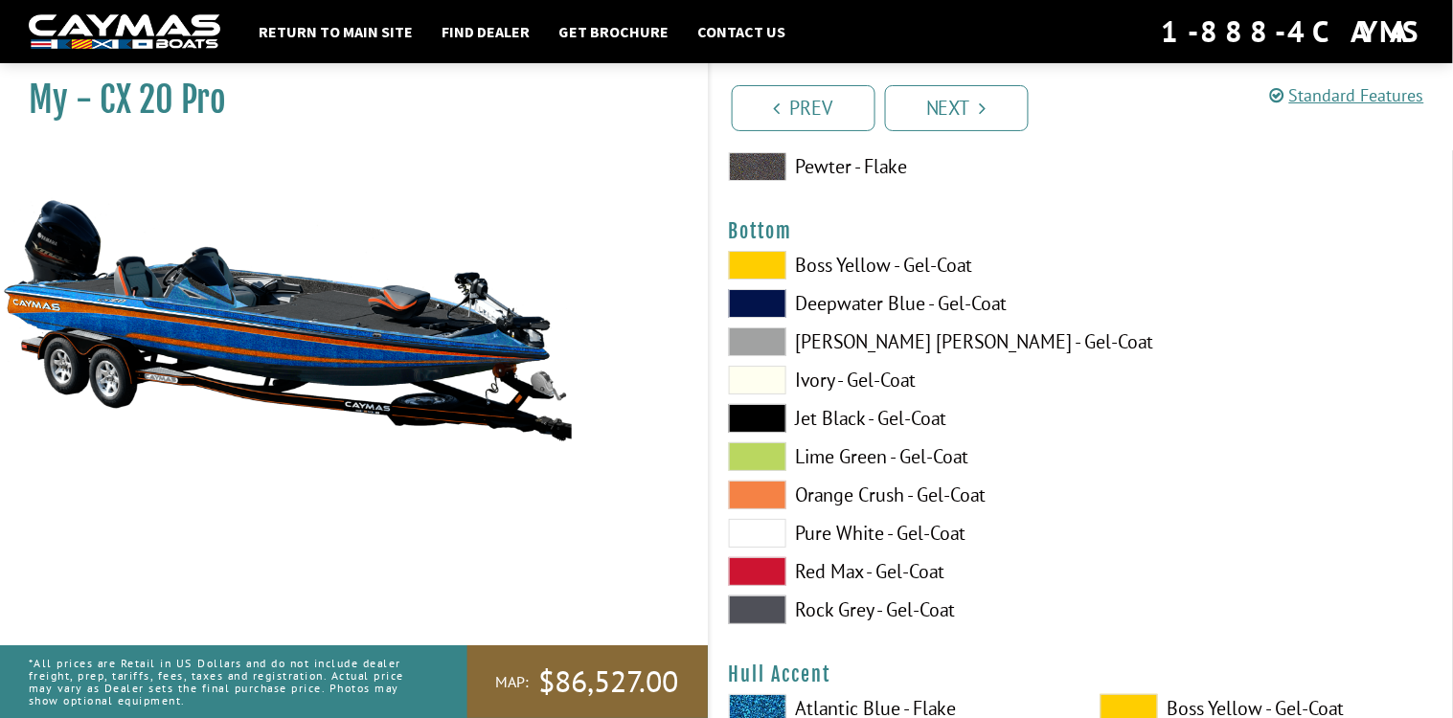
click at [743, 525] on span at bounding box center [757, 533] width 57 height 29
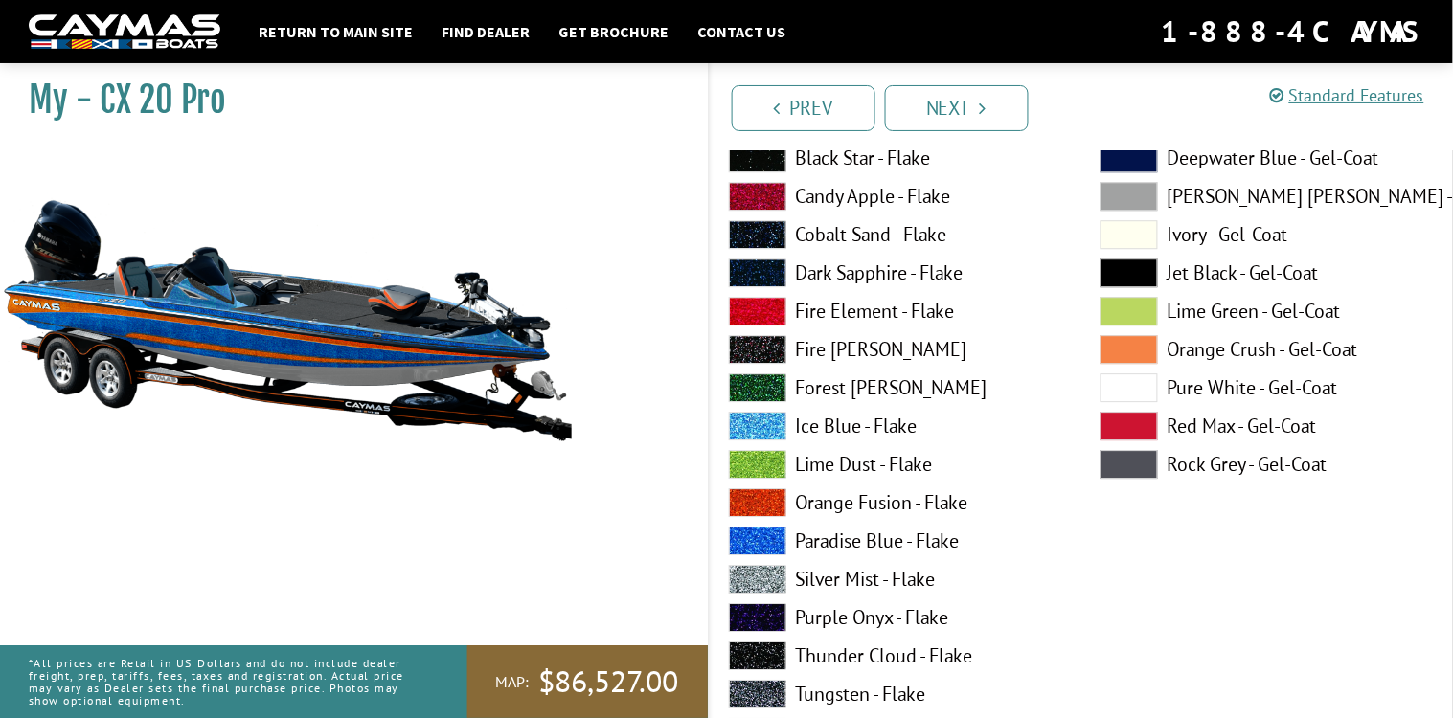
scroll to position [5000, 0]
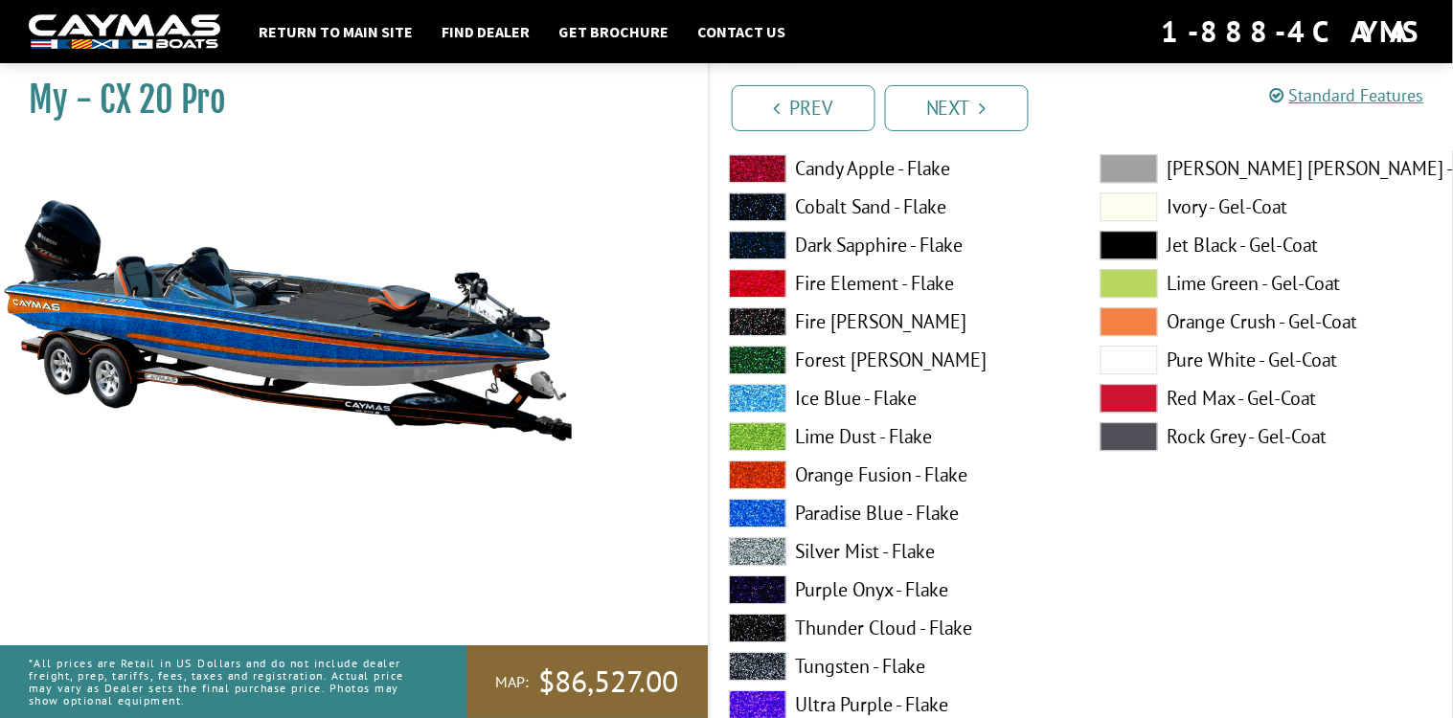
click at [767, 477] on span at bounding box center [757, 475] width 57 height 29
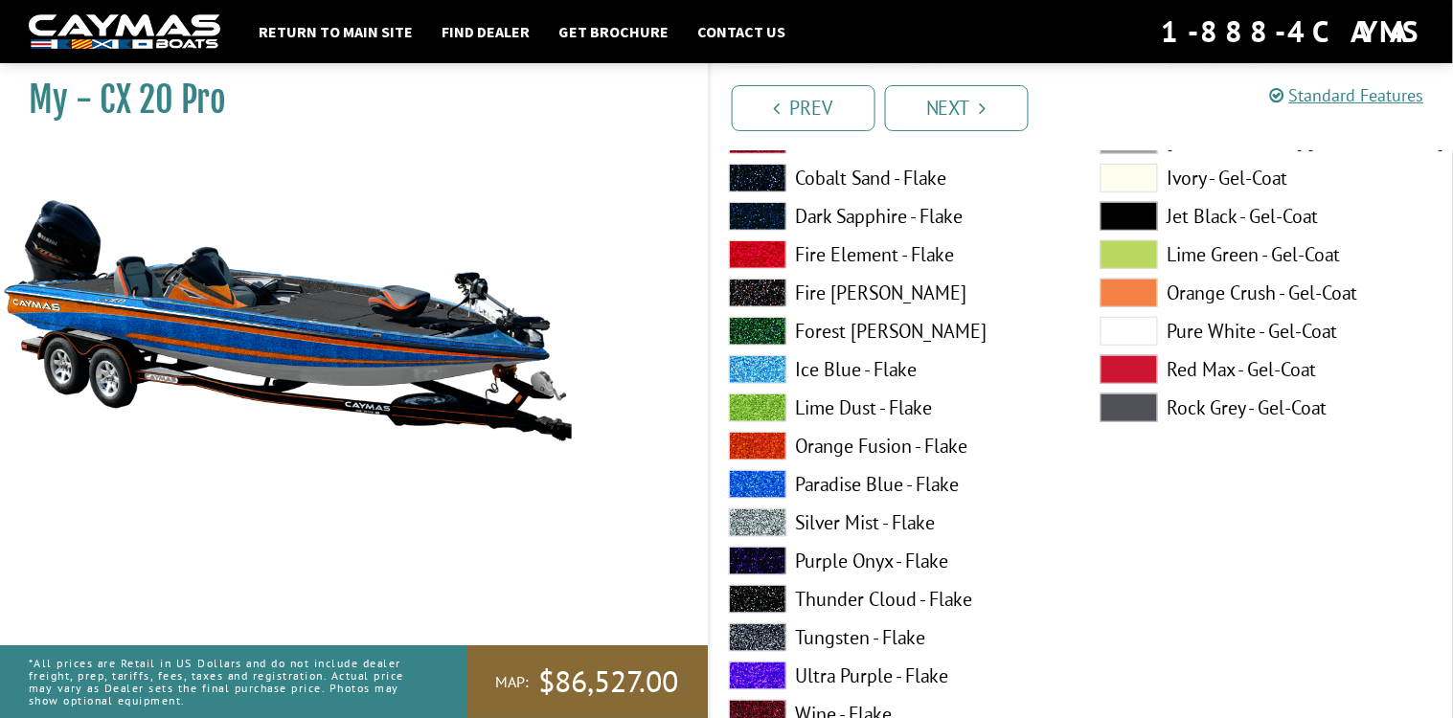
scroll to position [5875, 0]
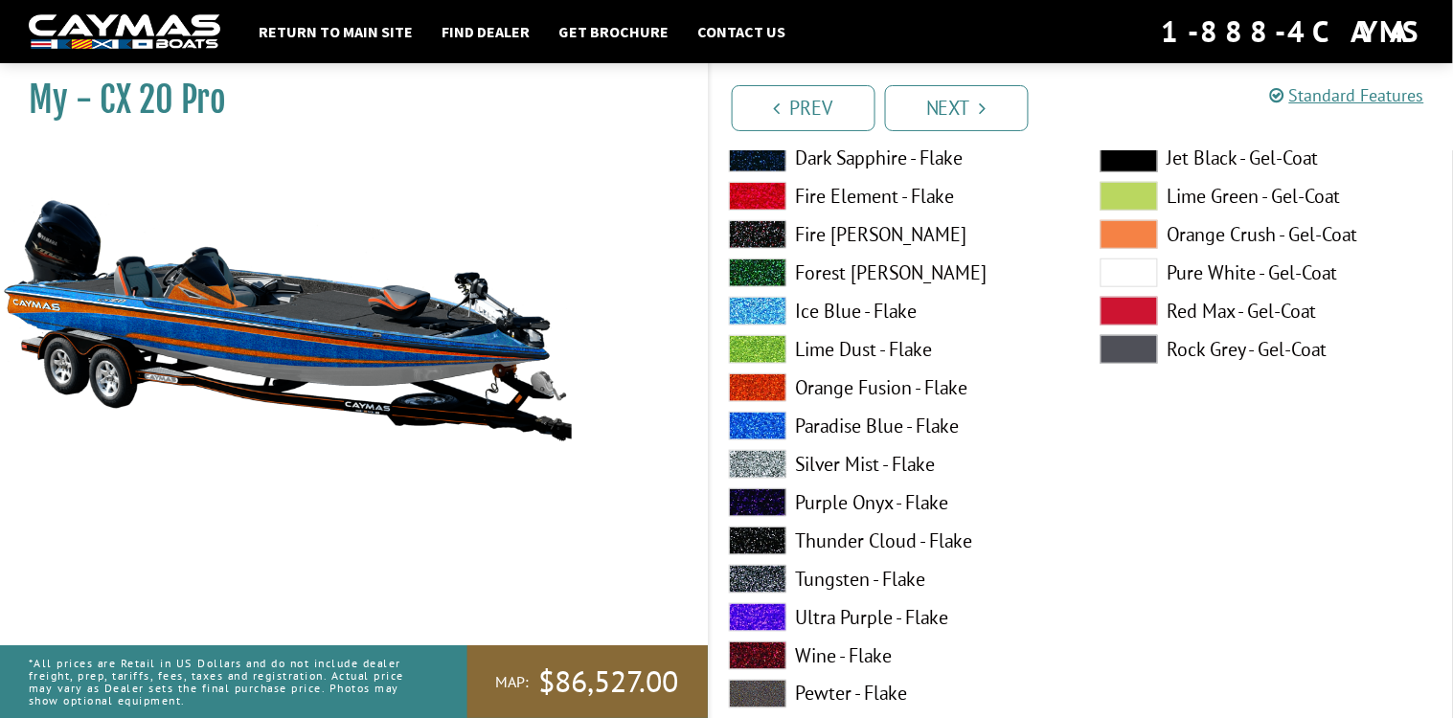
click at [749, 575] on span at bounding box center [757, 579] width 57 height 29
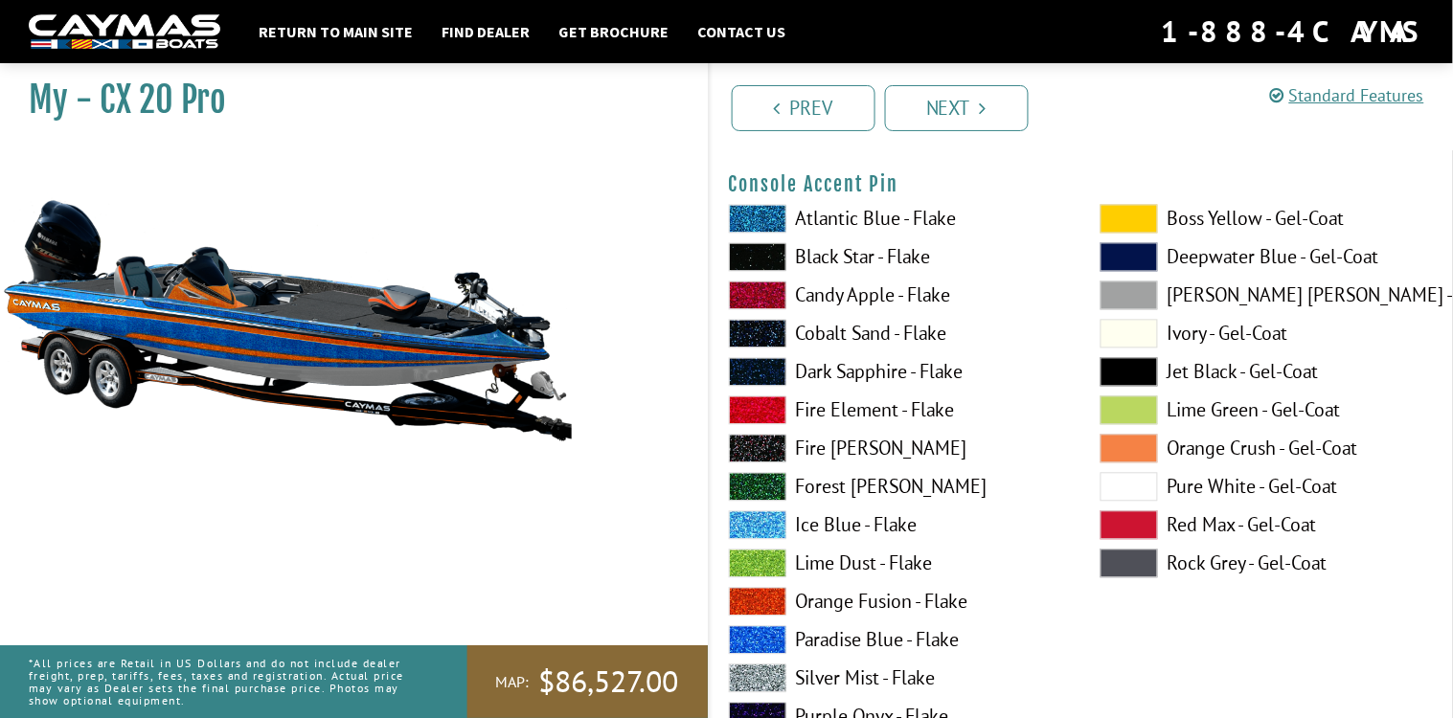
scroll to position [6509, 0]
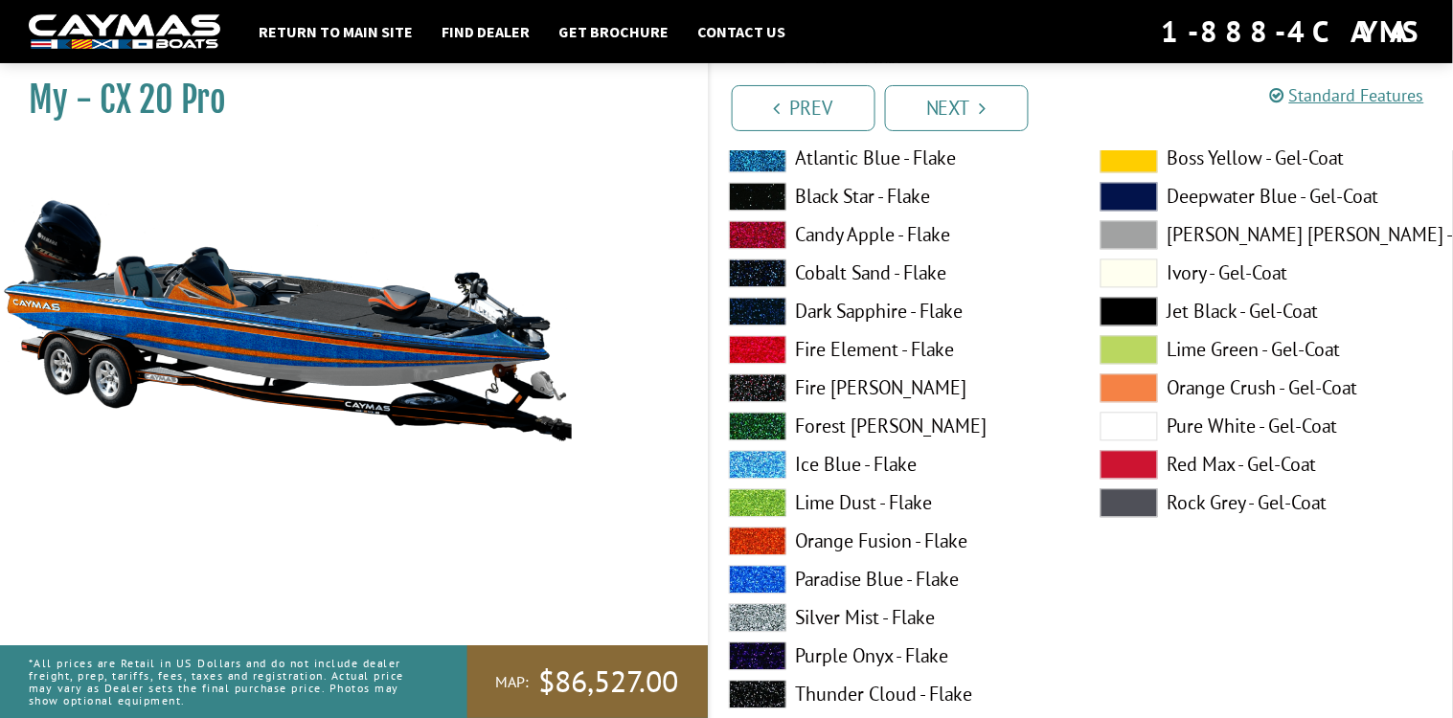
click at [748, 608] on span at bounding box center [757, 618] width 57 height 29
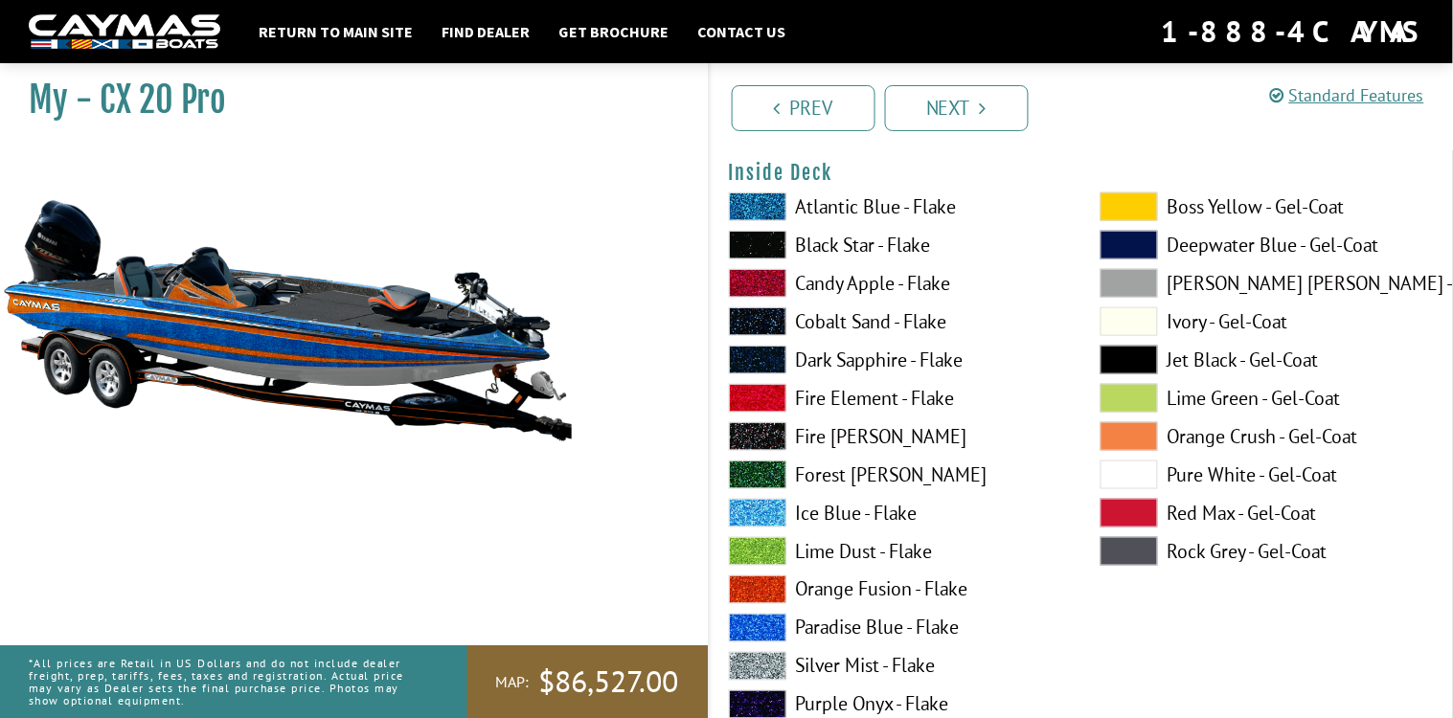
scroll to position [4050, 0]
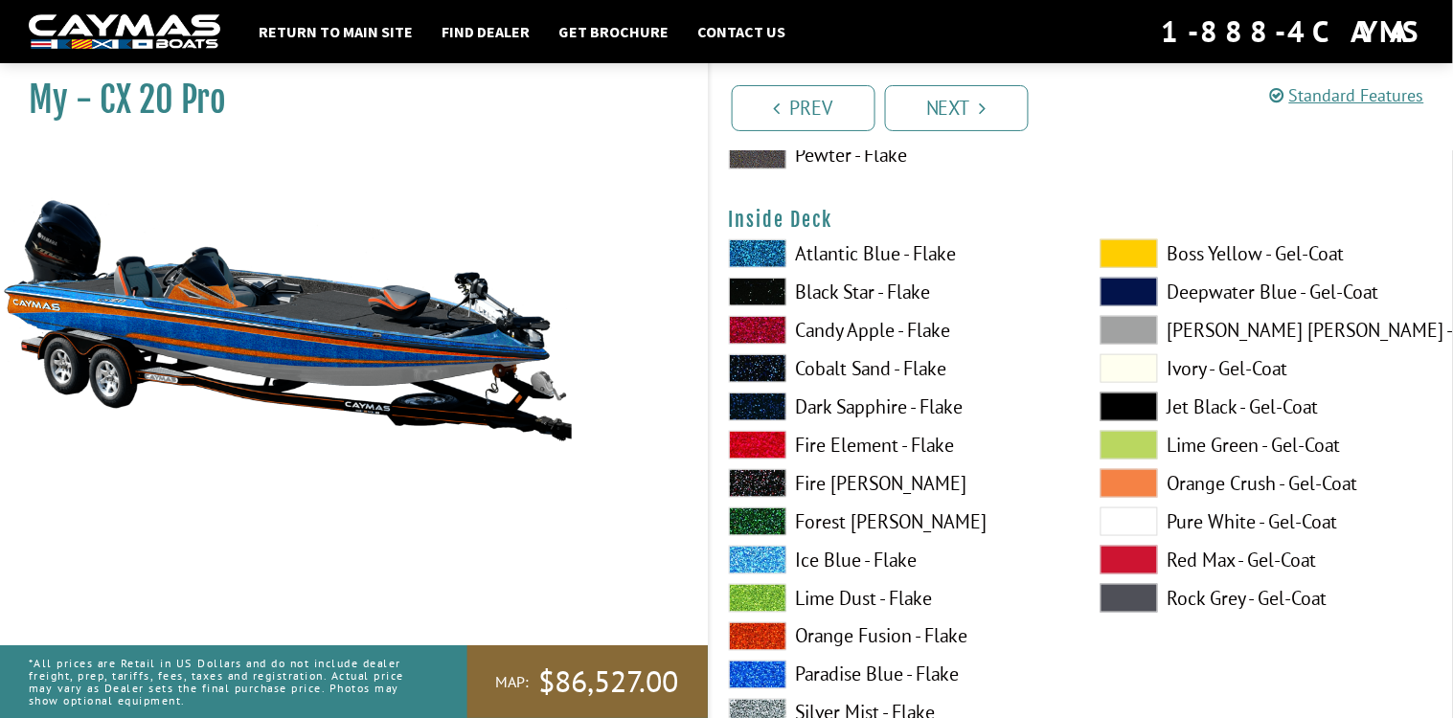
click at [758, 624] on span at bounding box center [757, 637] width 57 height 29
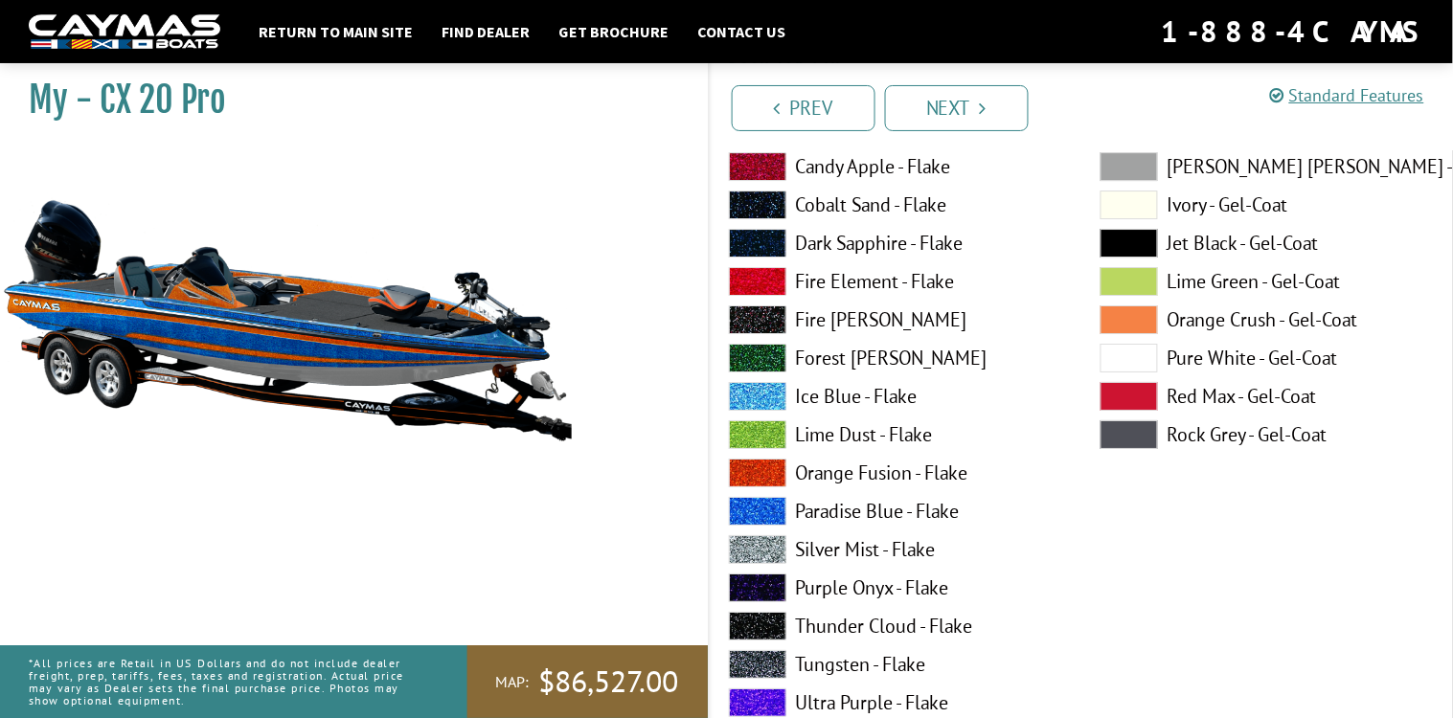
scroll to position [3429, 0]
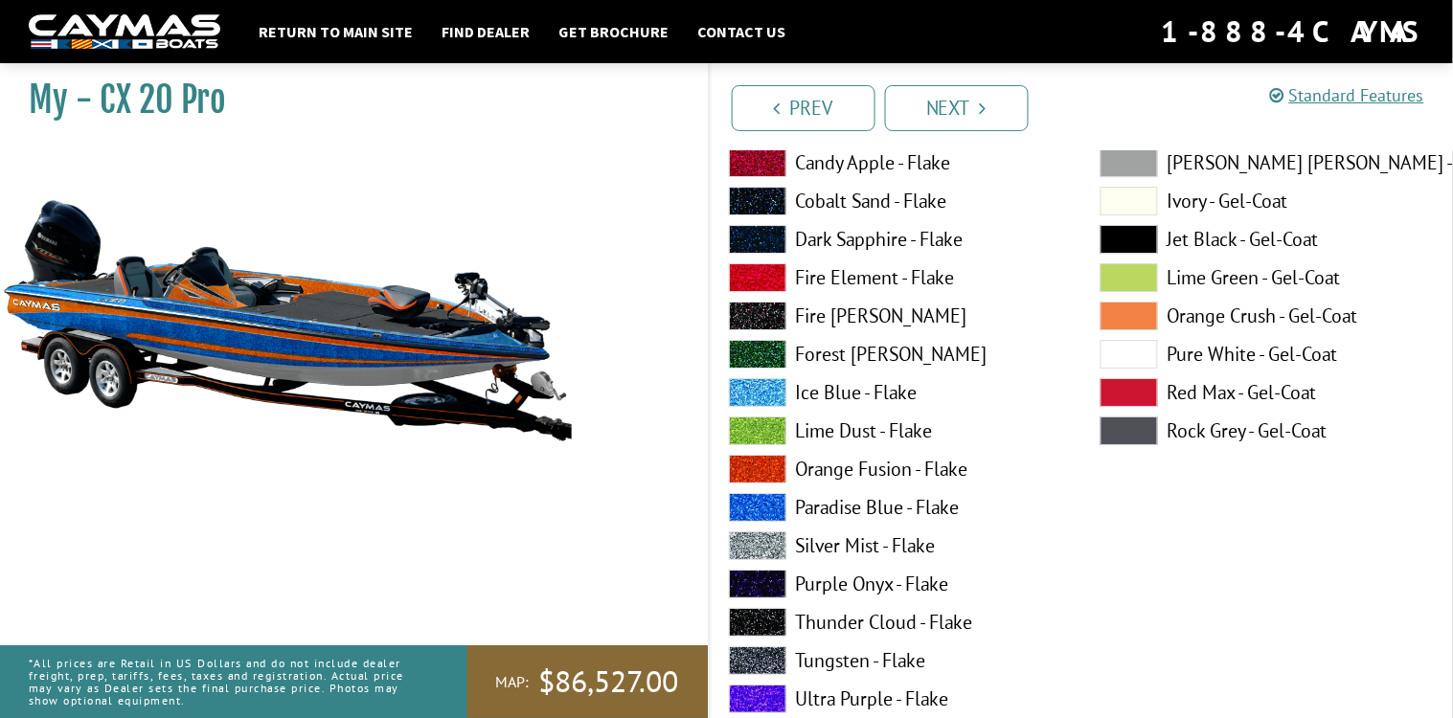
click at [761, 655] on span at bounding box center [757, 661] width 57 height 29
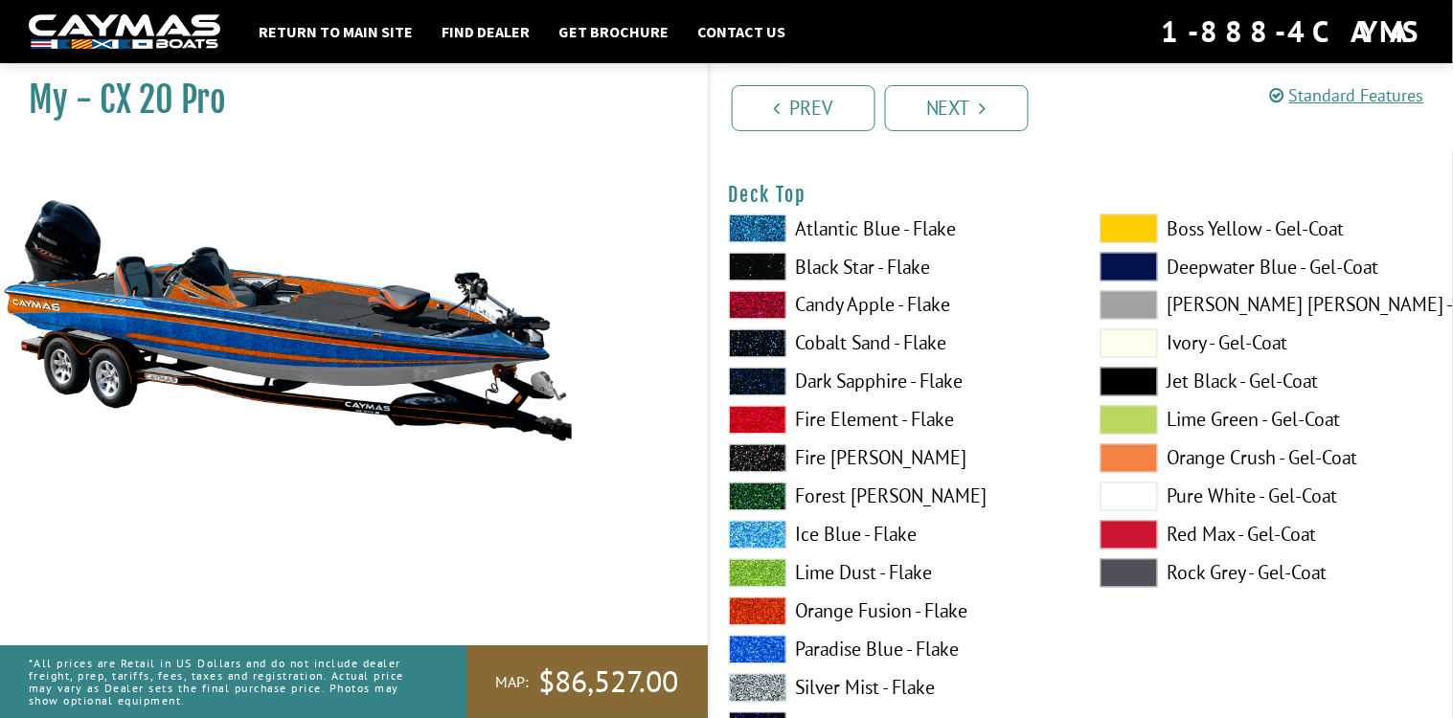
scroll to position [2576, 0]
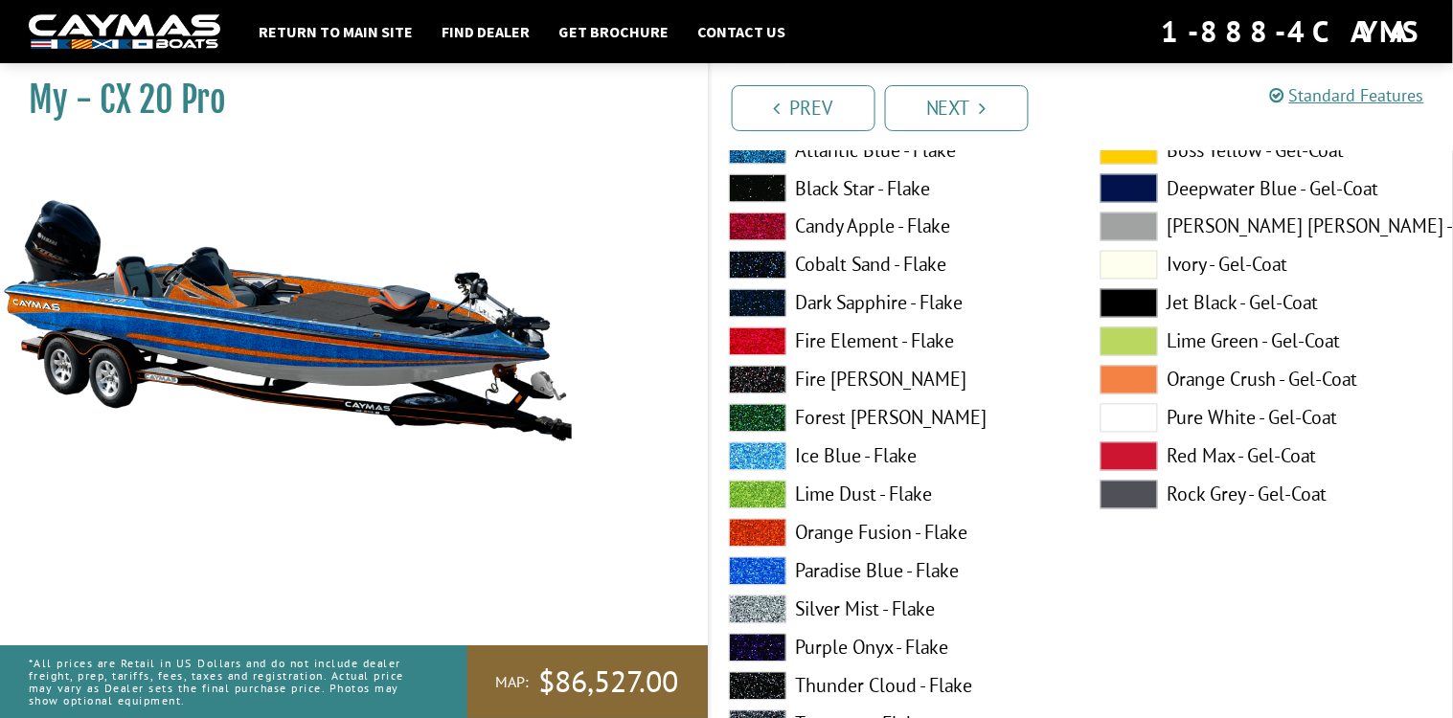
click at [1142, 377] on span at bounding box center [1129, 380] width 57 height 29
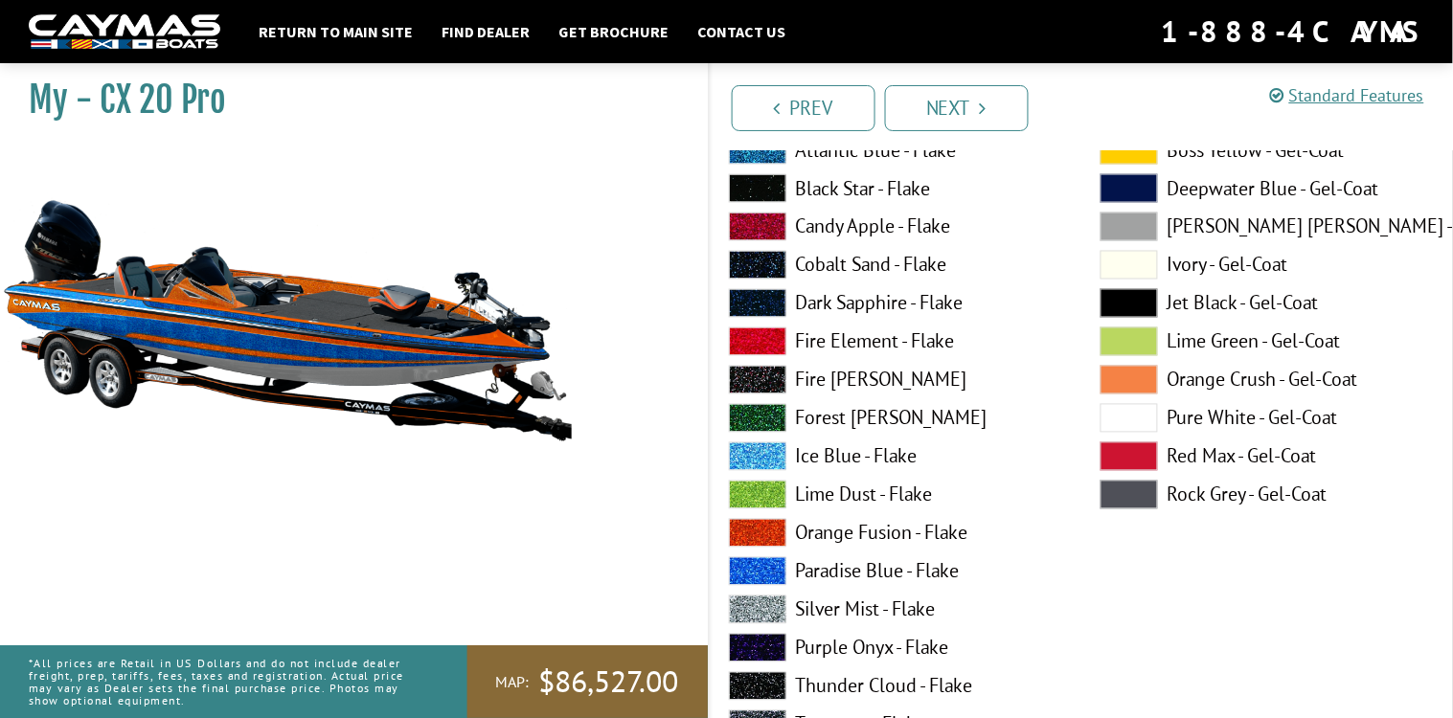
click at [776, 529] on span at bounding box center [757, 533] width 57 height 29
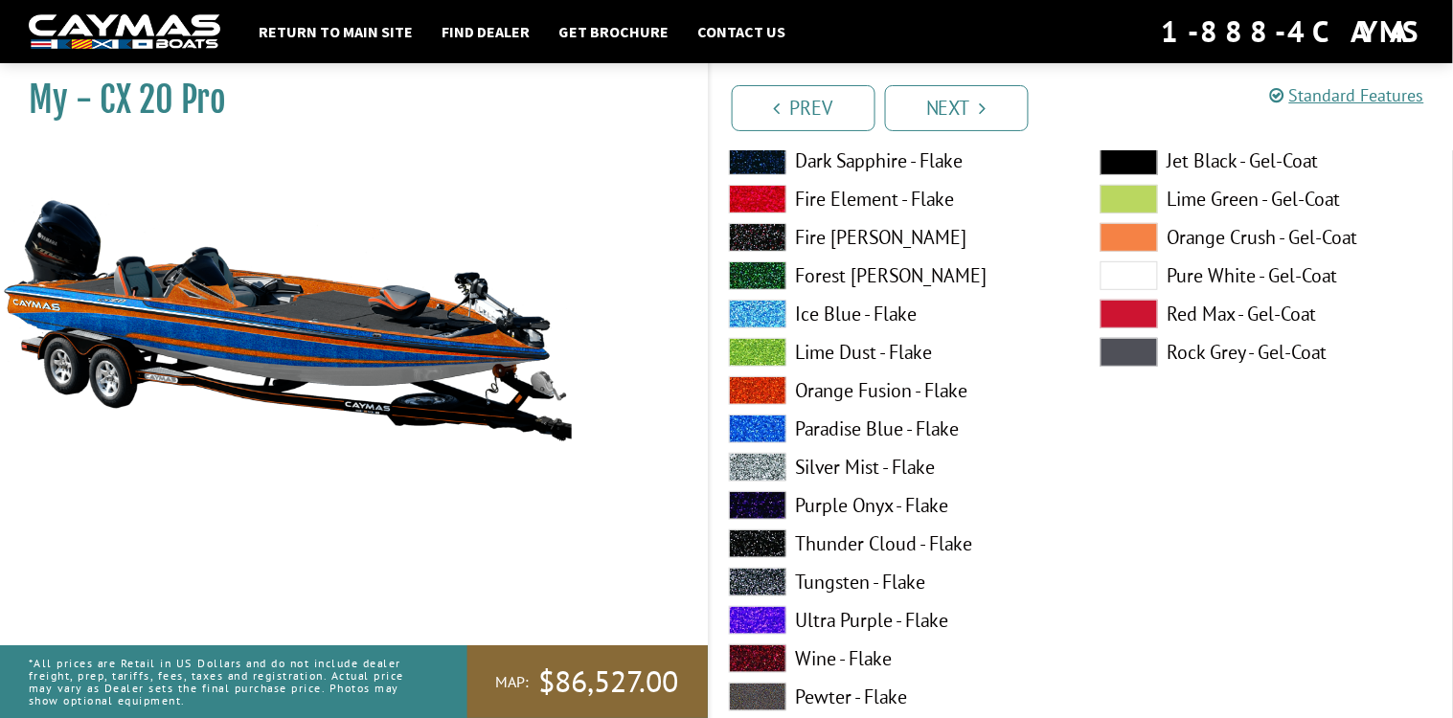
scroll to position [2051, 0]
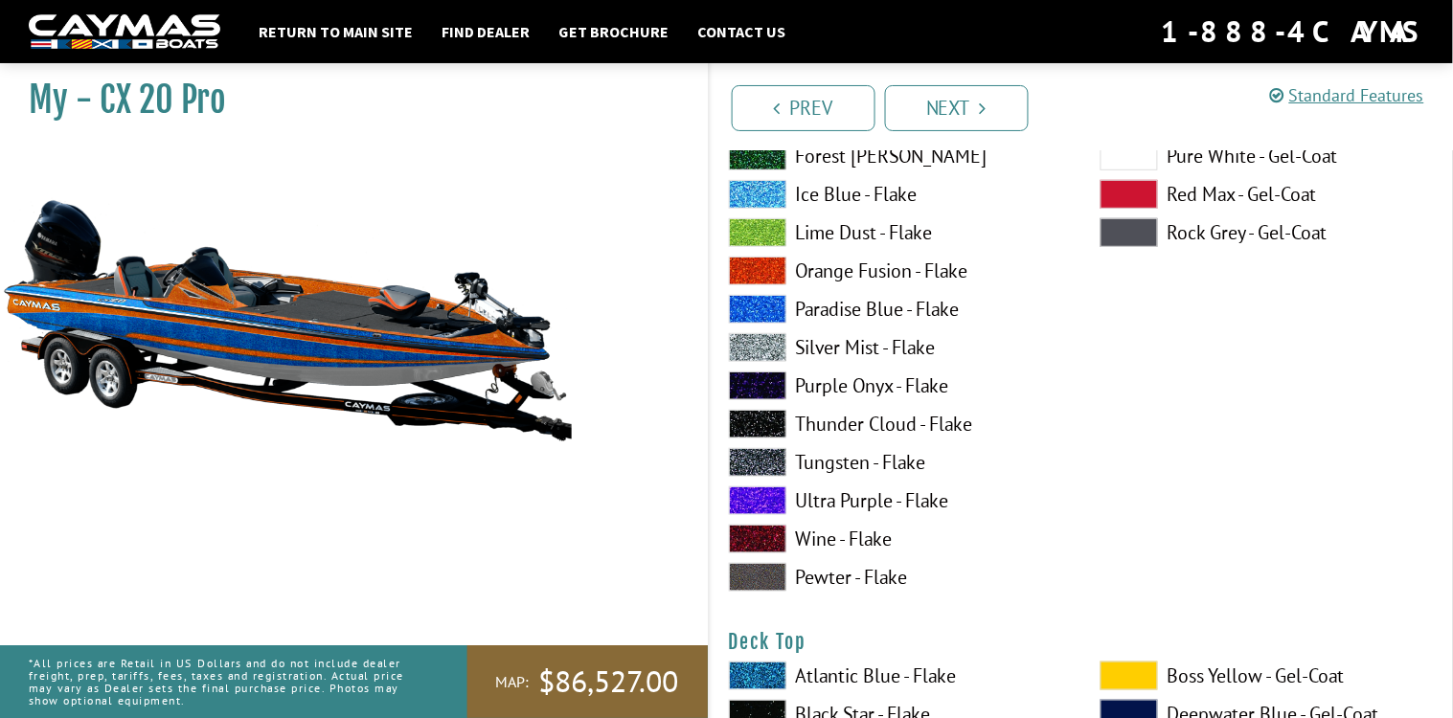
click at [761, 457] on span at bounding box center [757, 462] width 57 height 29
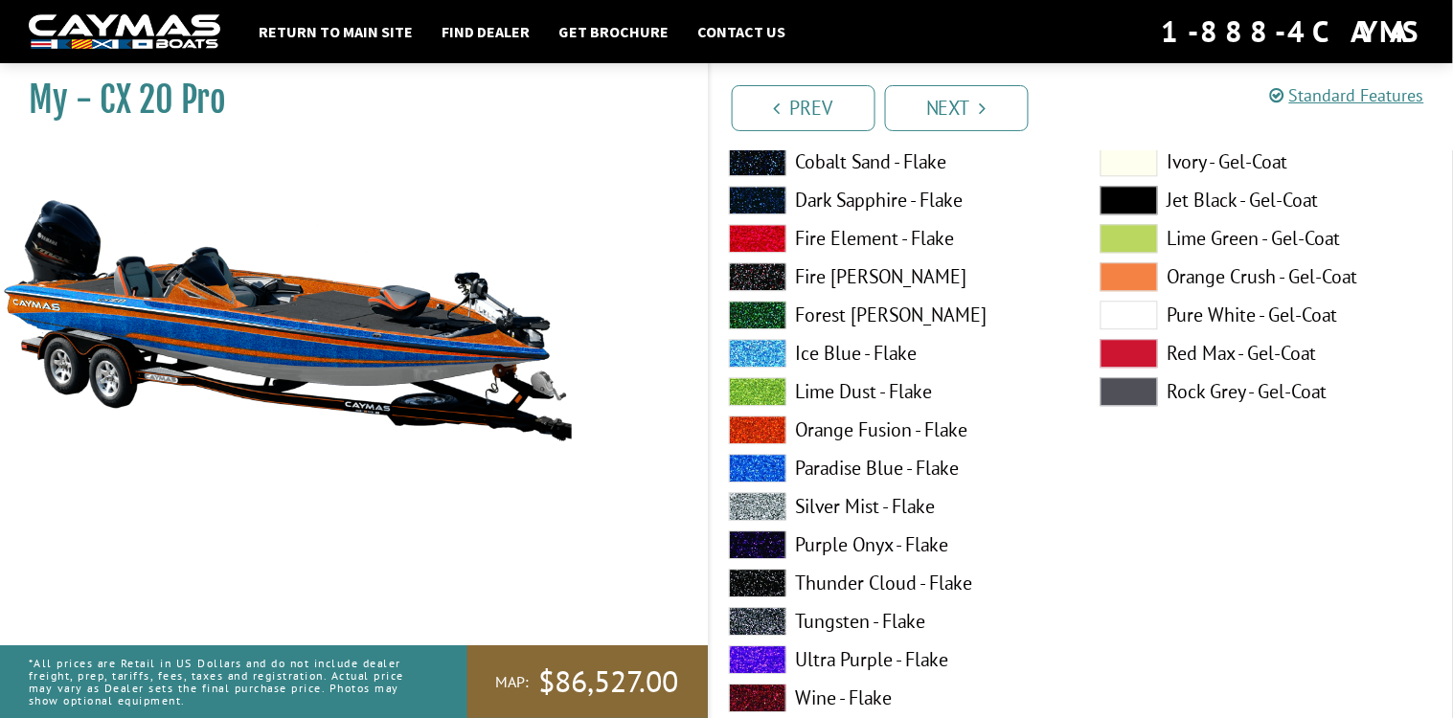
scroll to position [1151, 0]
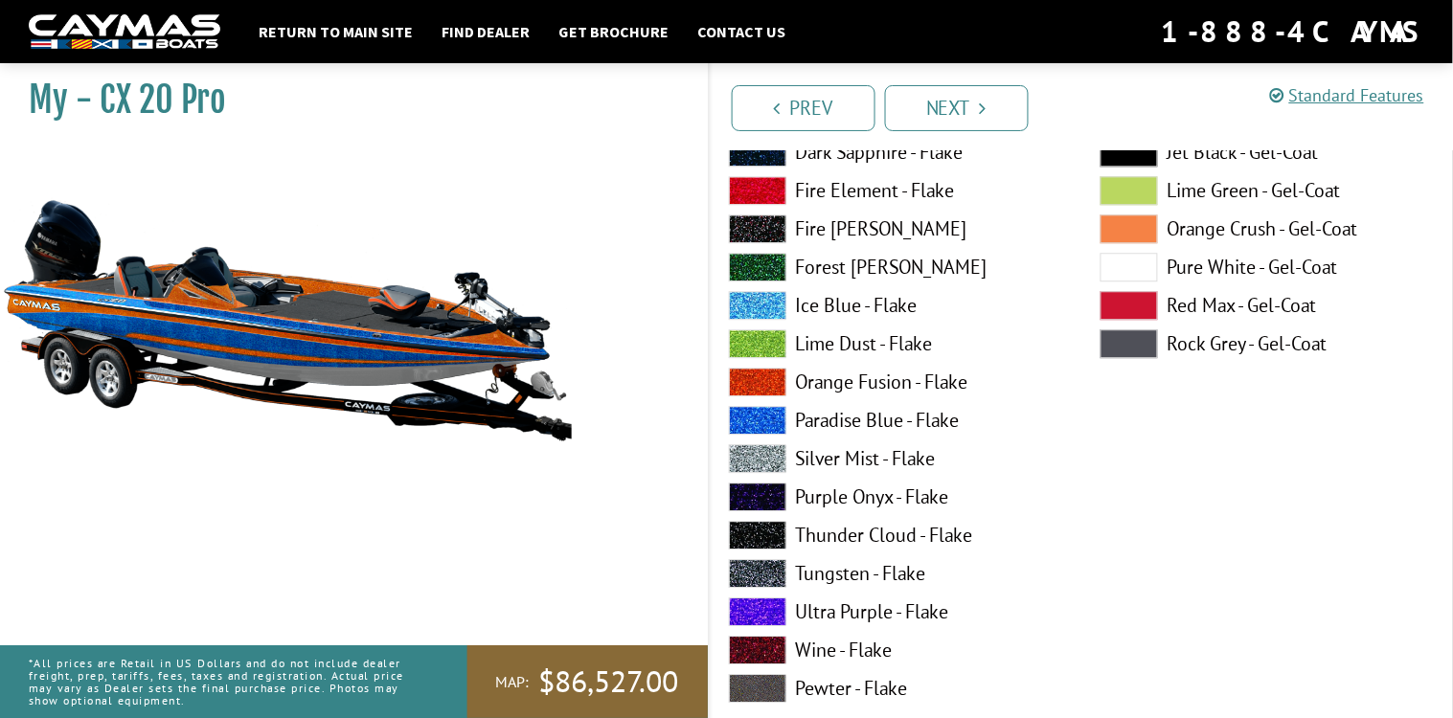
click at [763, 458] on span at bounding box center [757, 458] width 57 height 29
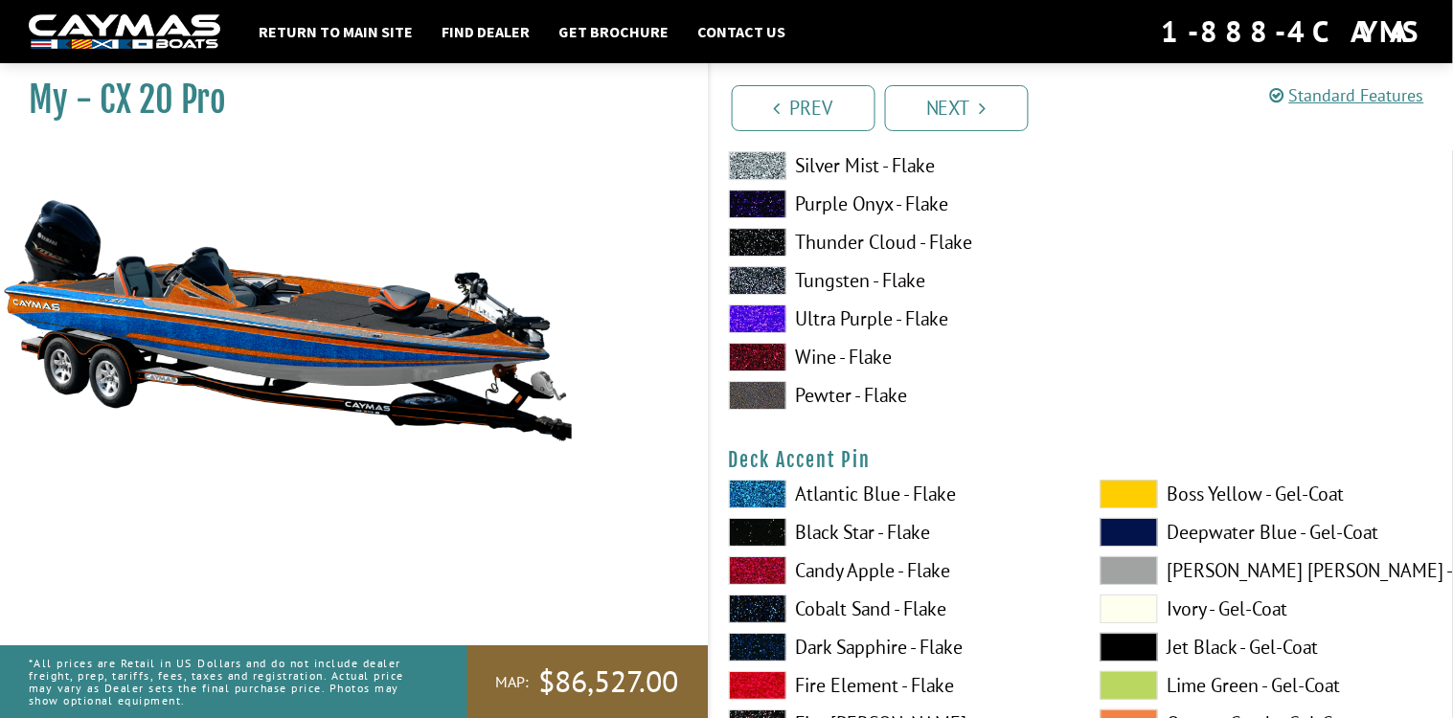
scroll to position [1226, 0]
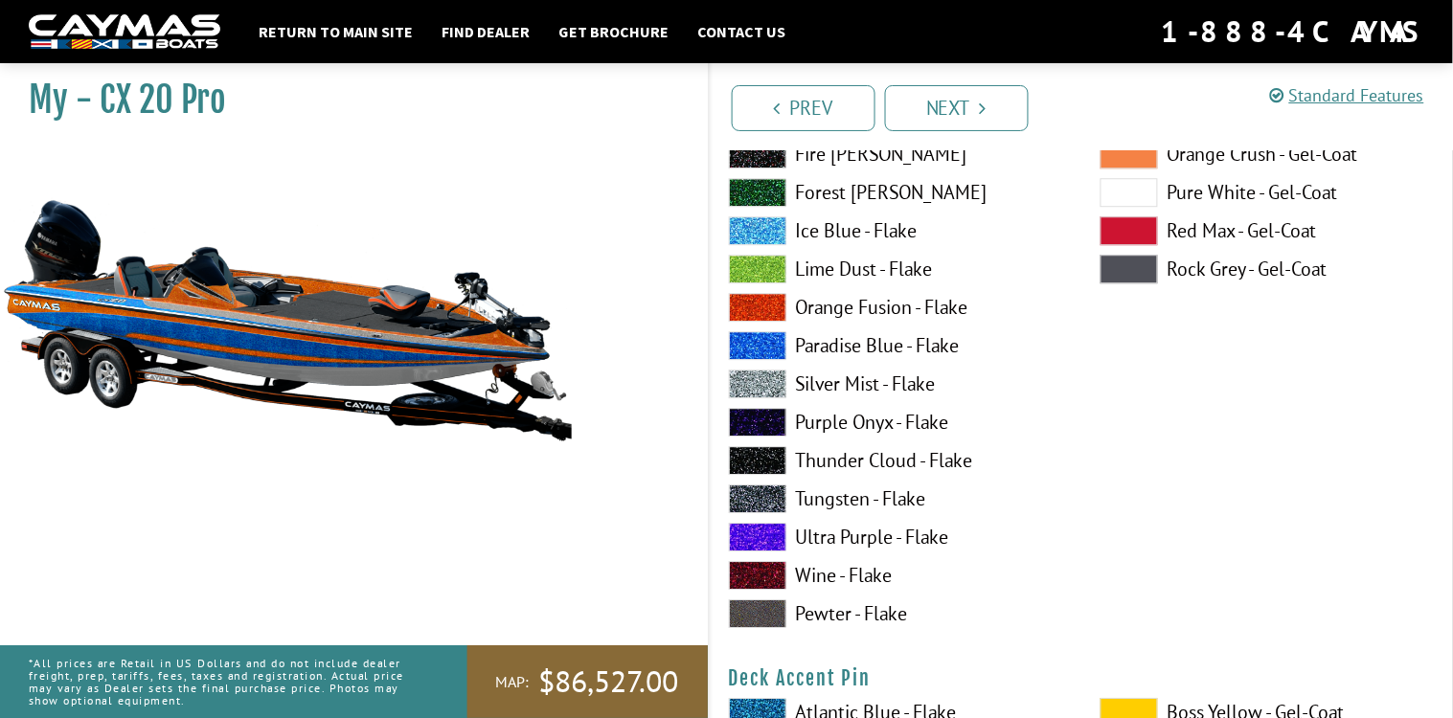
click at [752, 497] on span at bounding box center [757, 499] width 57 height 29
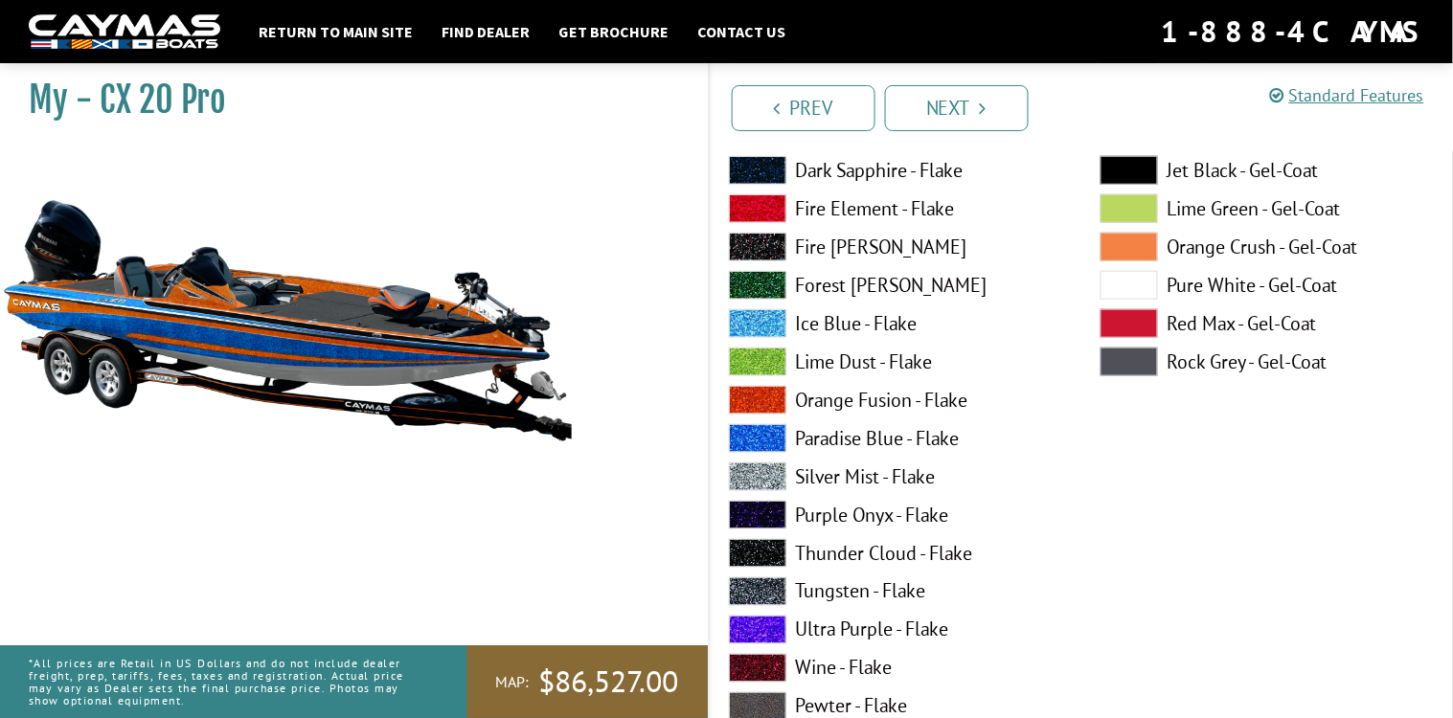
scroll to position [350, 0]
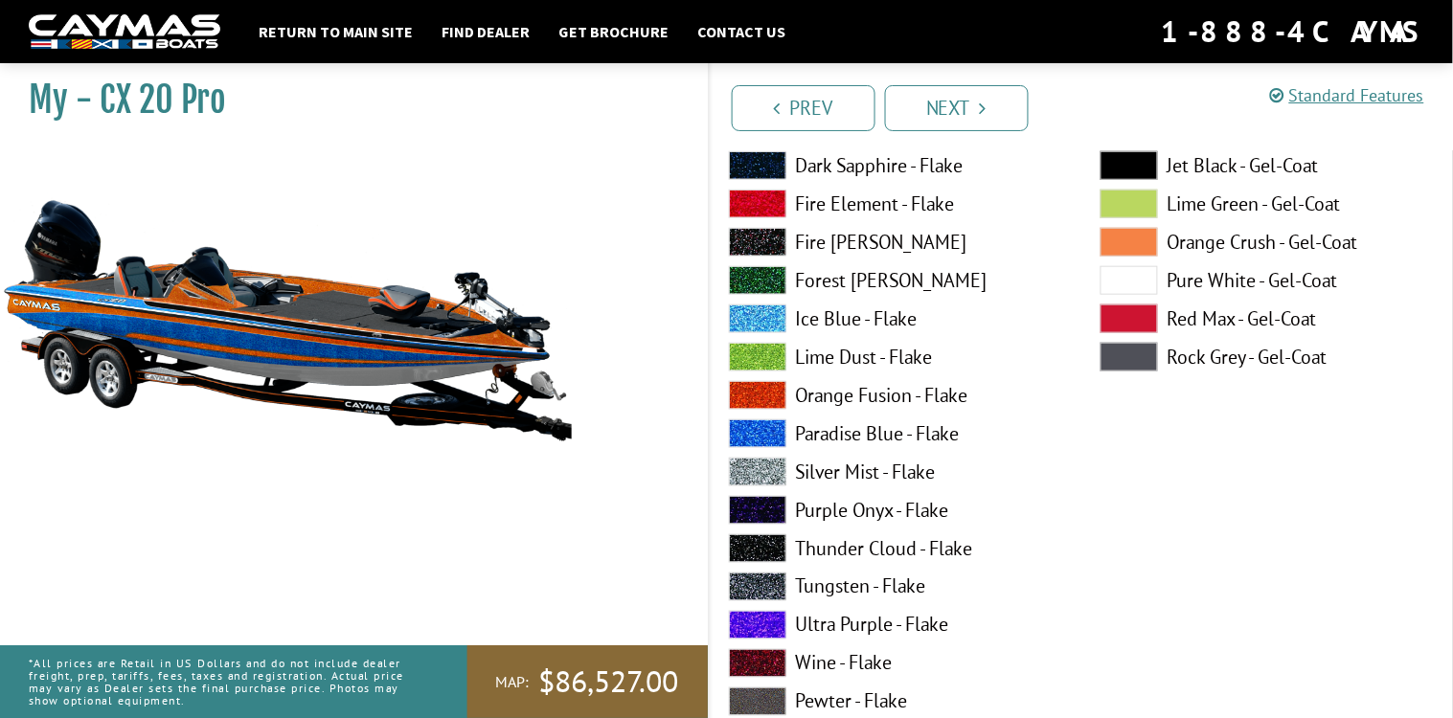
click at [755, 469] on span at bounding box center [757, 472] width 57 height 29
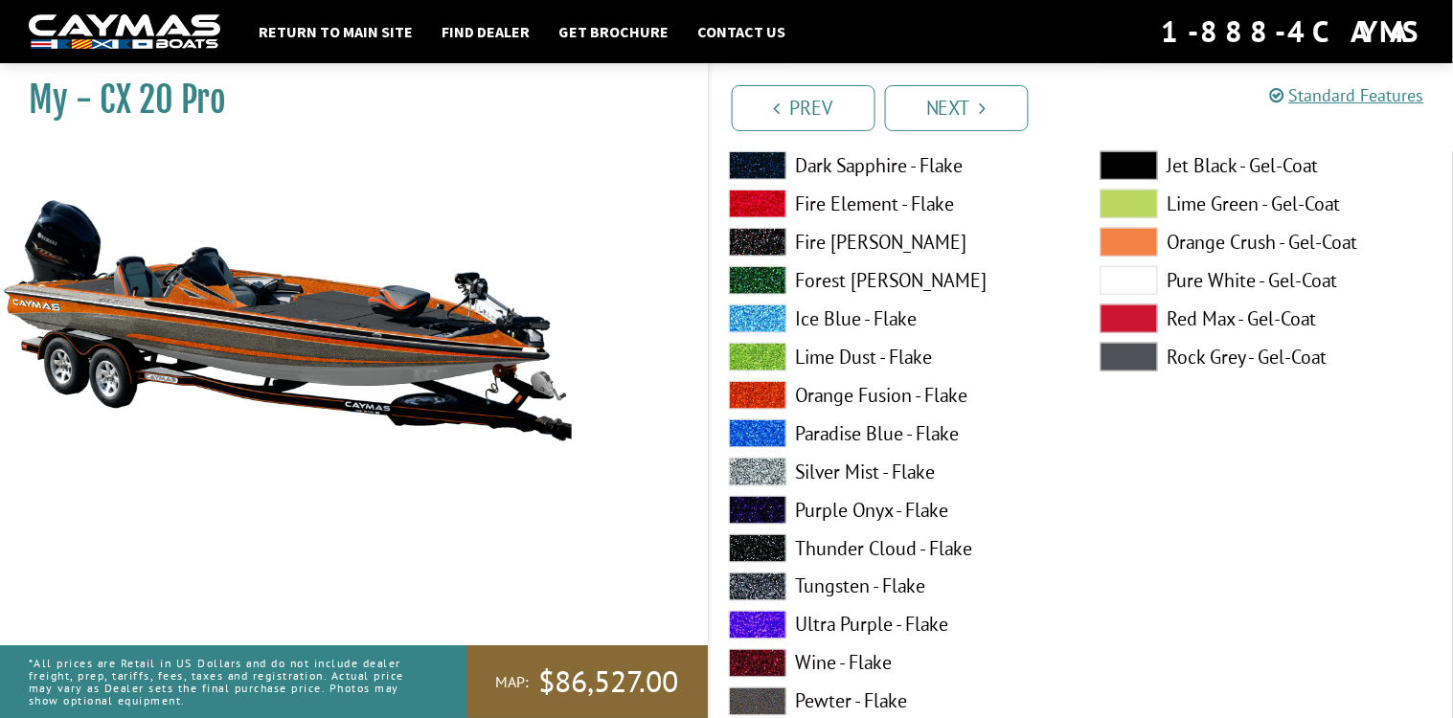
click at [771, 585] on span at bounding box center [757, 587] width 57 height 29
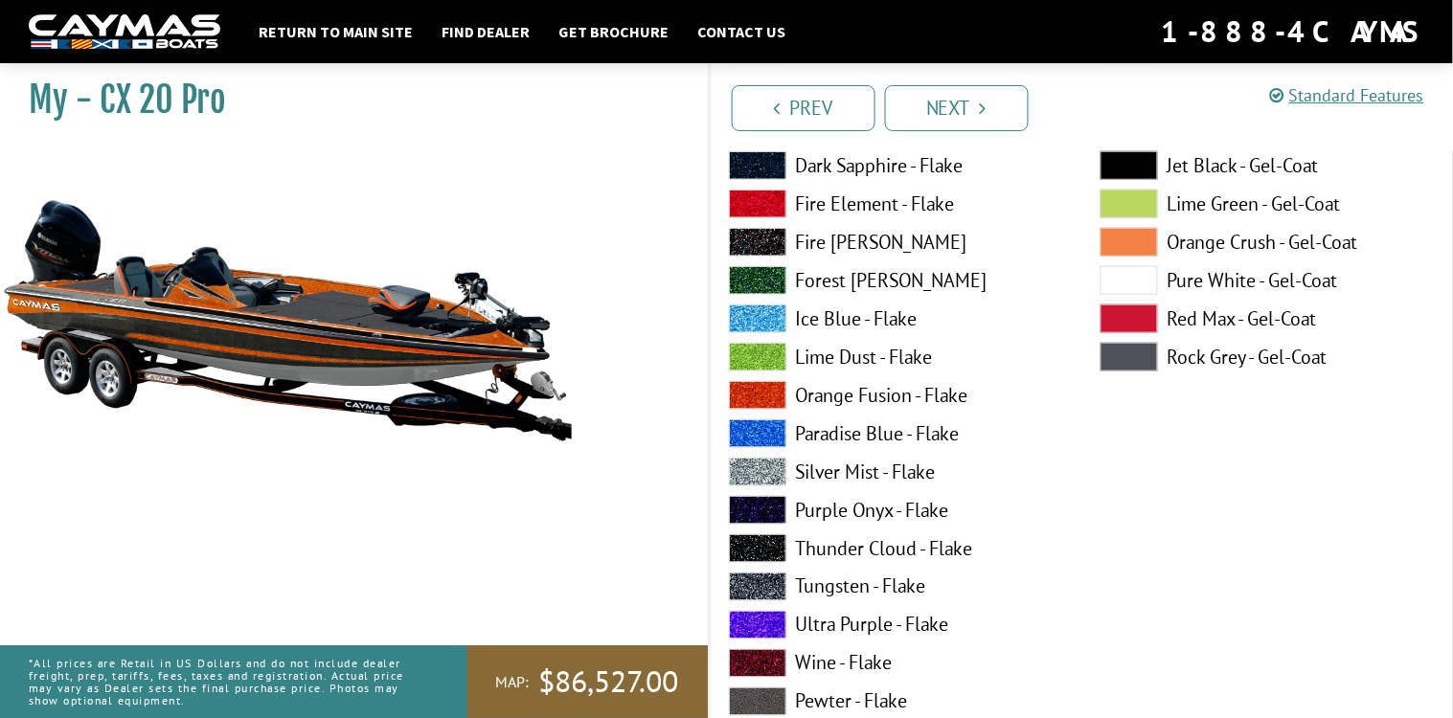
click at [1106, 269] on span at bounding box center [1129, 280] width 57 height 29
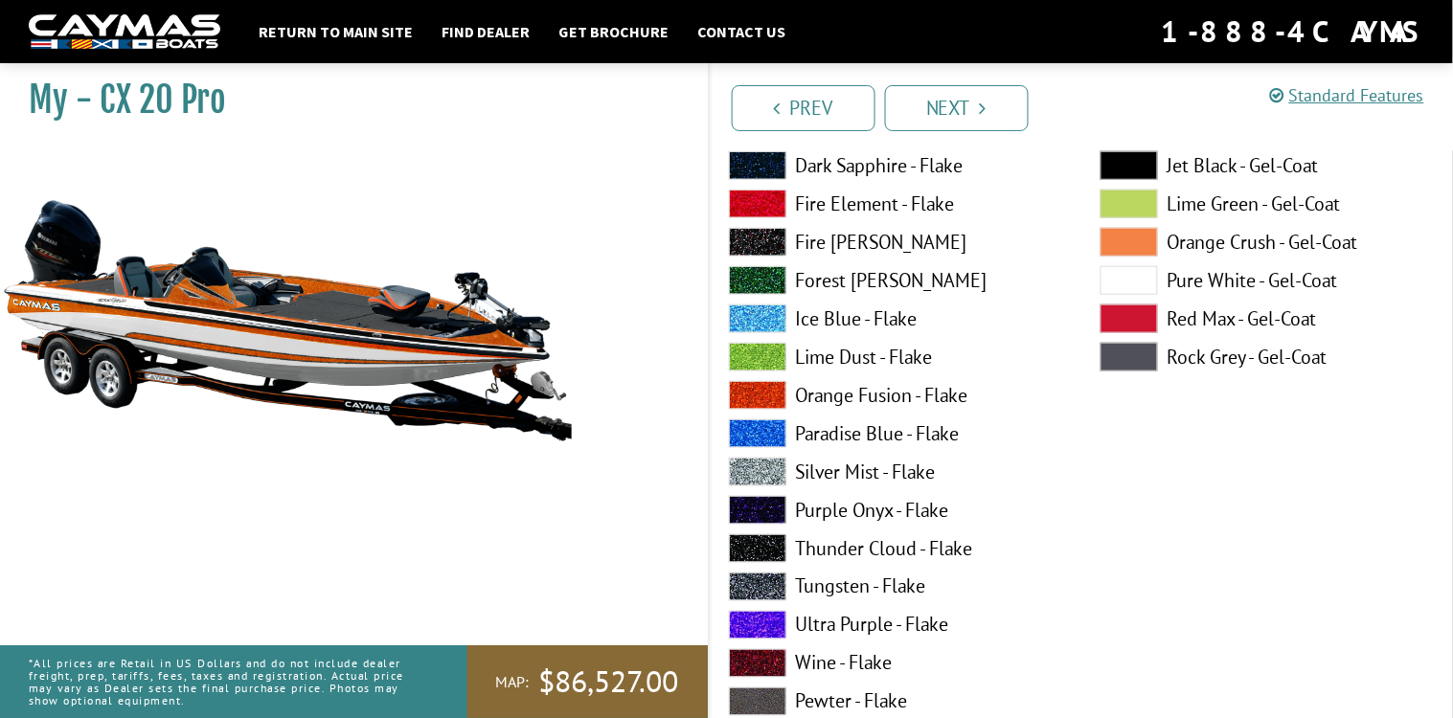
click at [1128, 158] on span at bounding box center [1129, 165] width 57 height 29
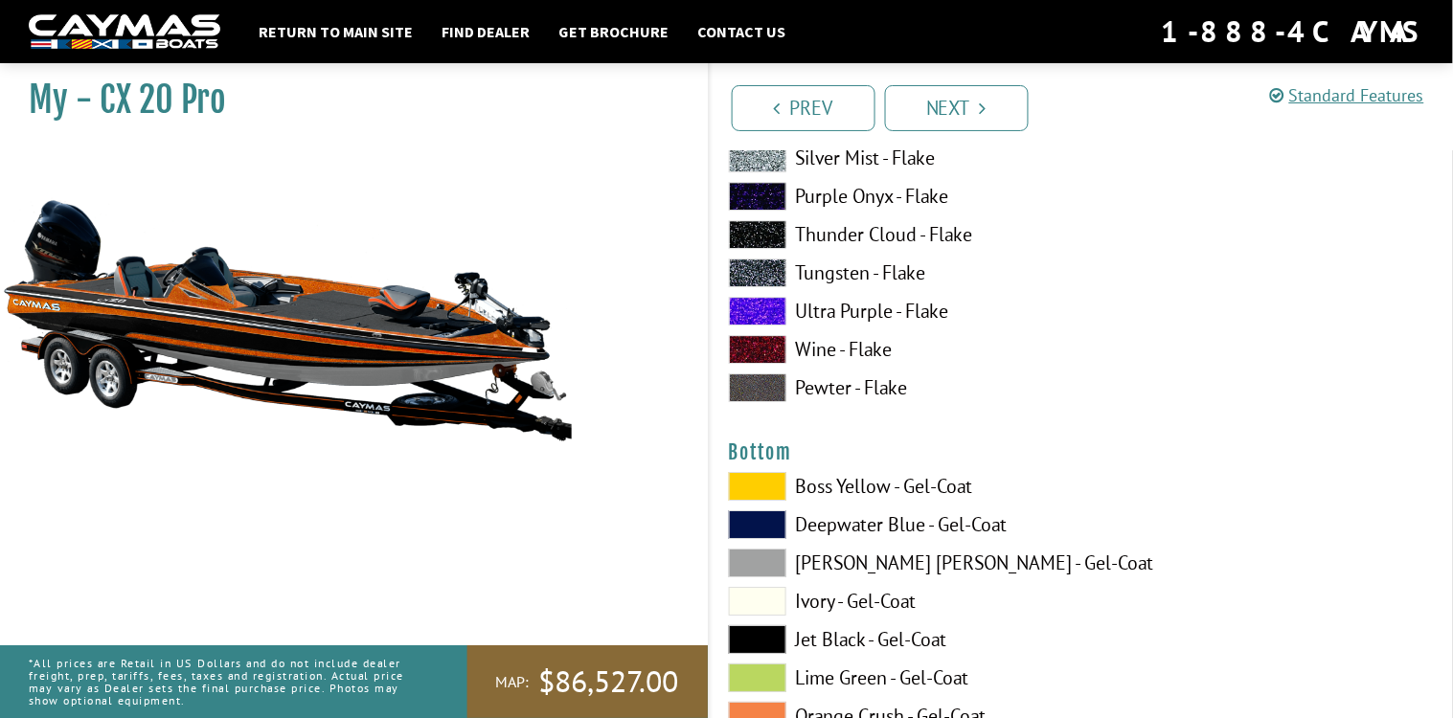
scroll to position [7104, 0]
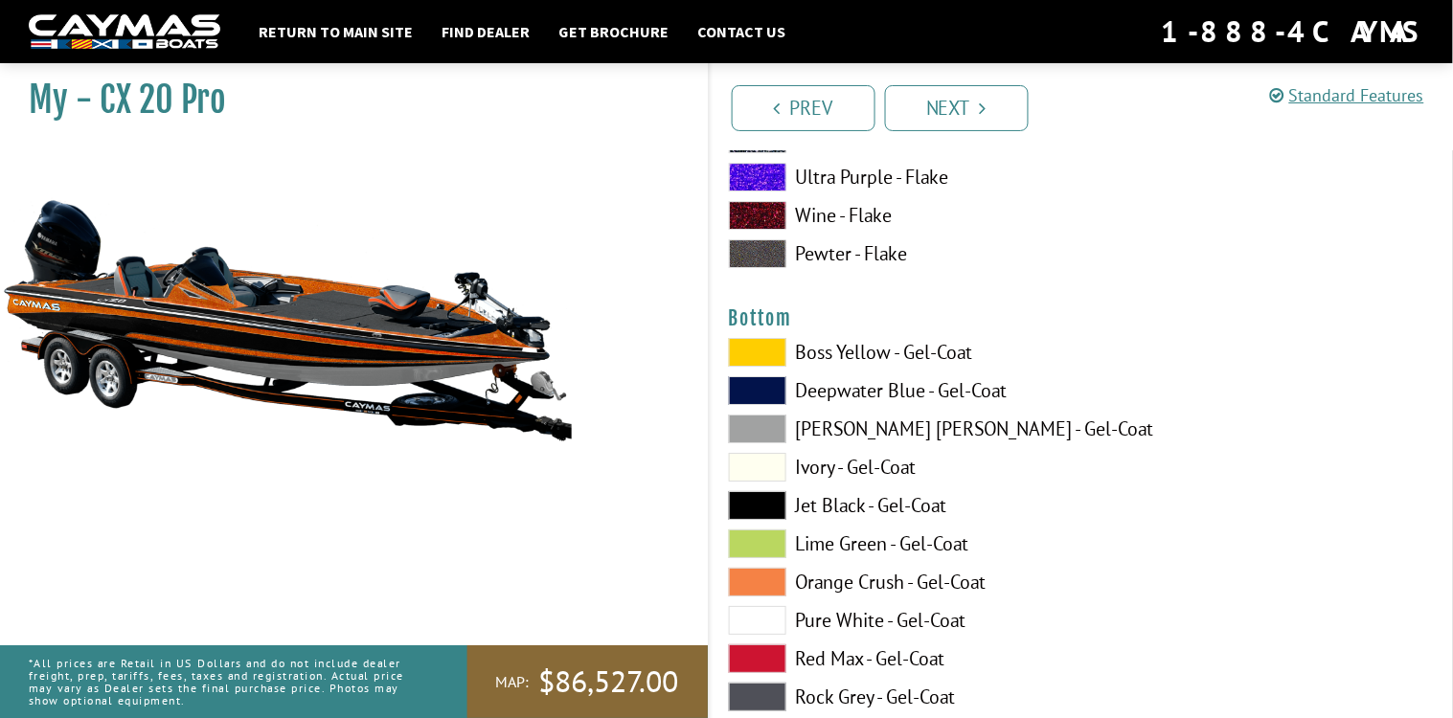
click at [754, 495] on span at bounding box center [757, 505] width 57 height 29
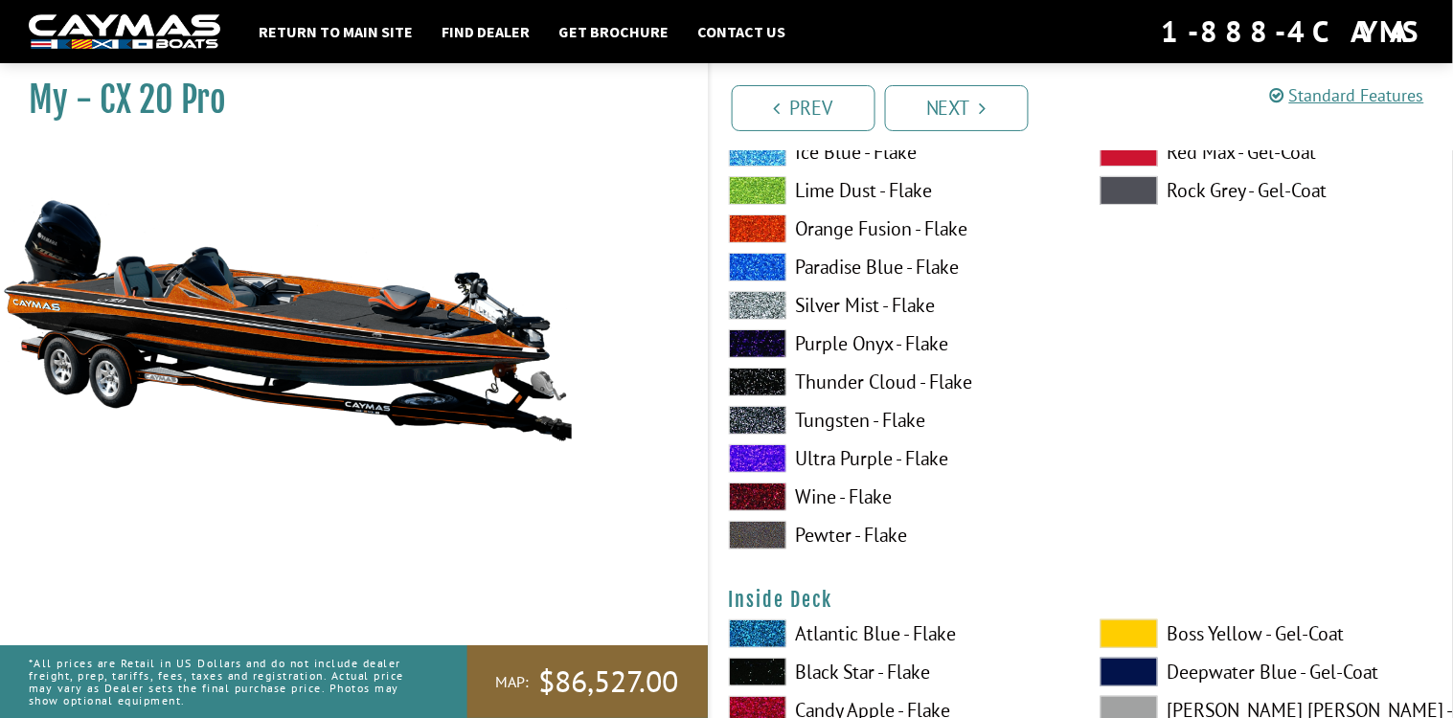
scroll to position [3339, 0]
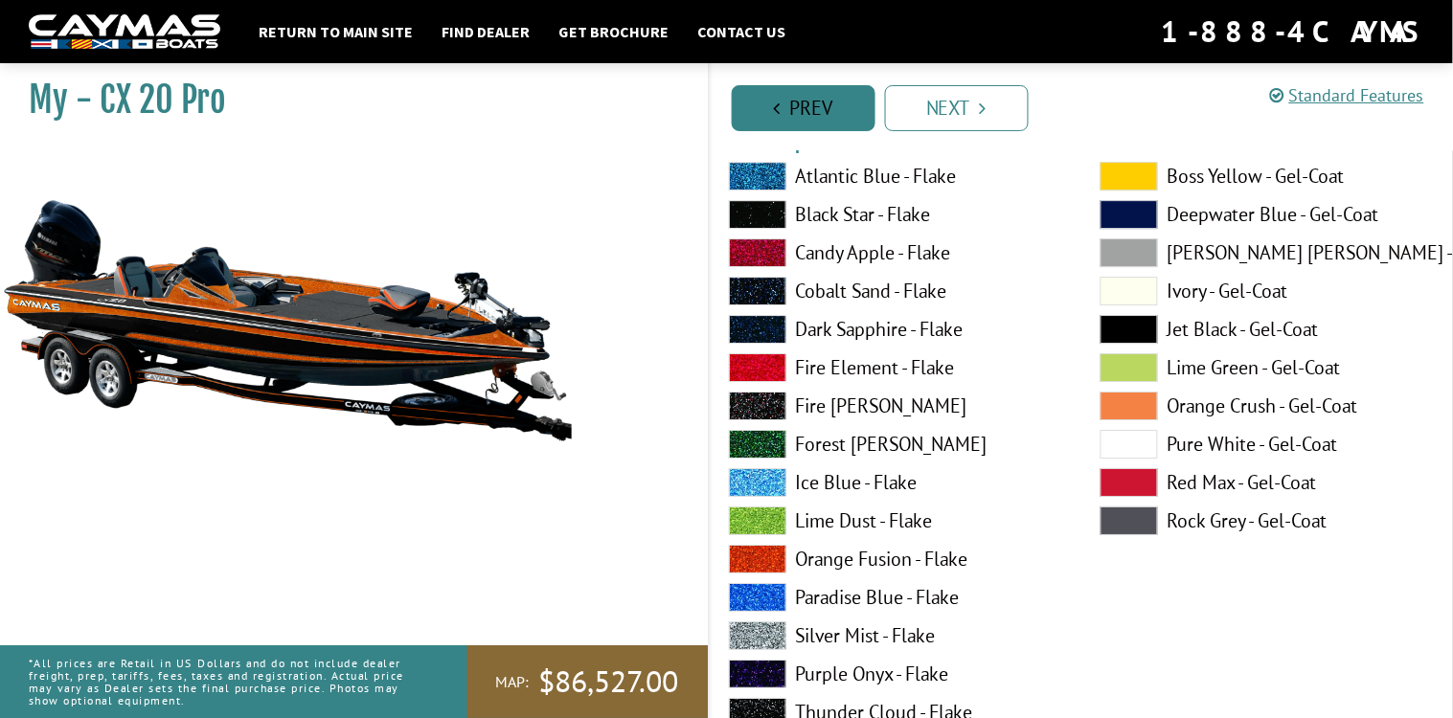
click at [791, 90] on link "Prev" at bounding box center [804, 108] width 144 height 46
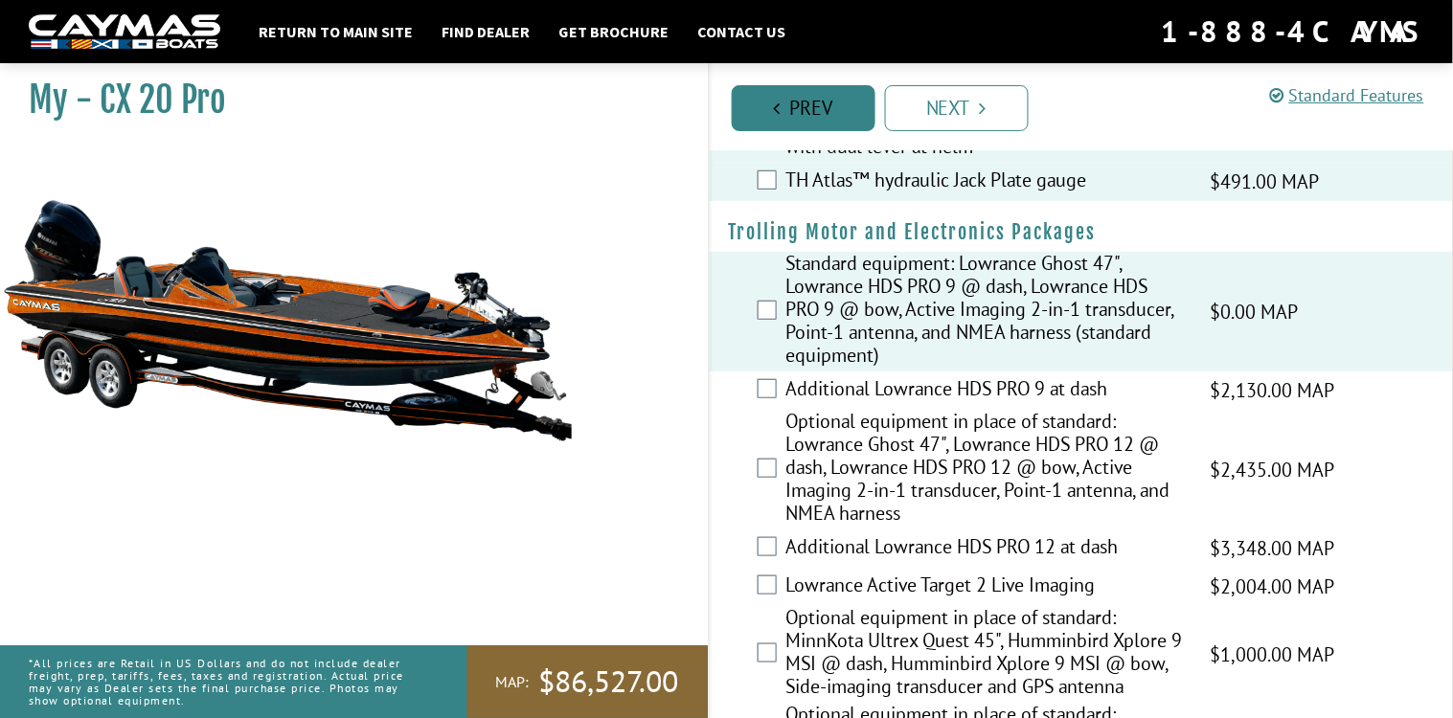
scroll to position [0, 0]
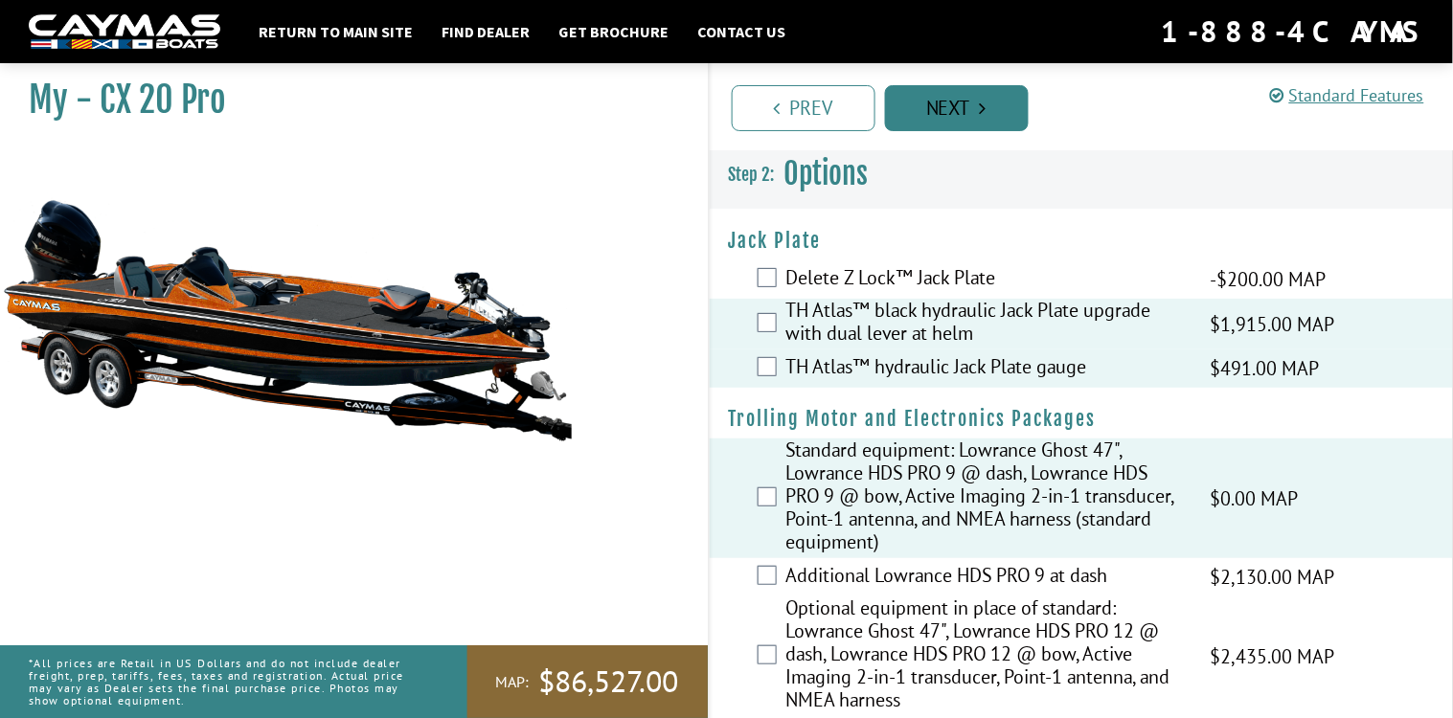
click at [968, 124] on link "Next" at bounding box center [957, 108] width 144 height 46
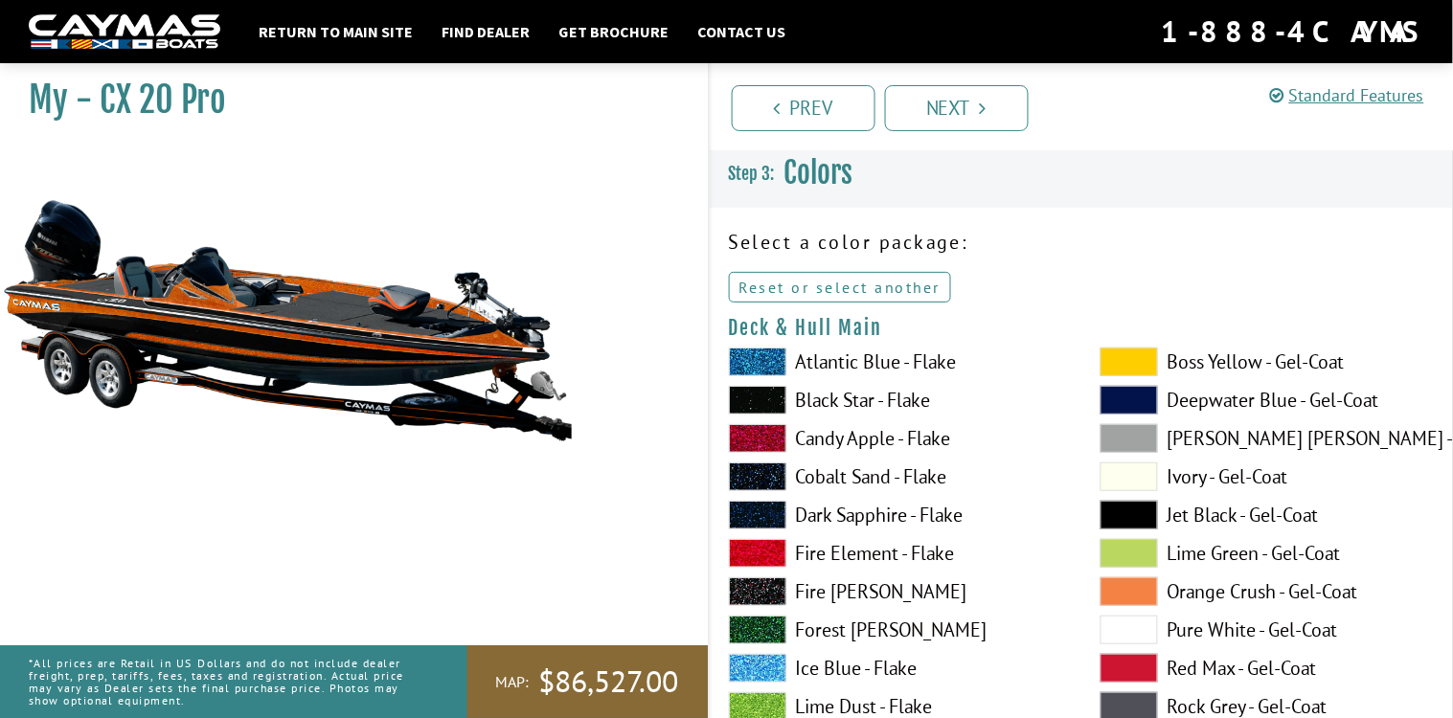
click at [837, 284] on link "Reset or select another" at bounding box center [840, 287] width 223 height 31
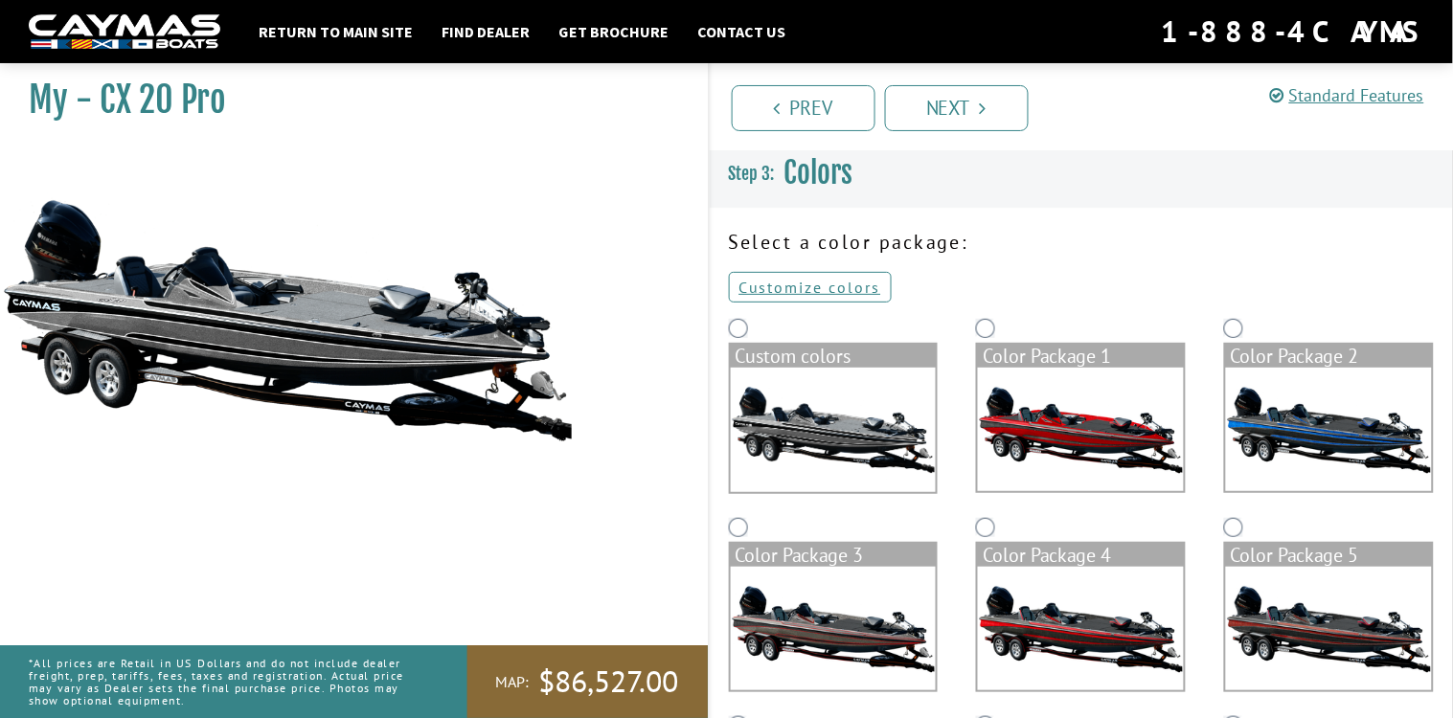
click at [1075, 407] on img at bounding box center [1081, 430] width 206 height 124
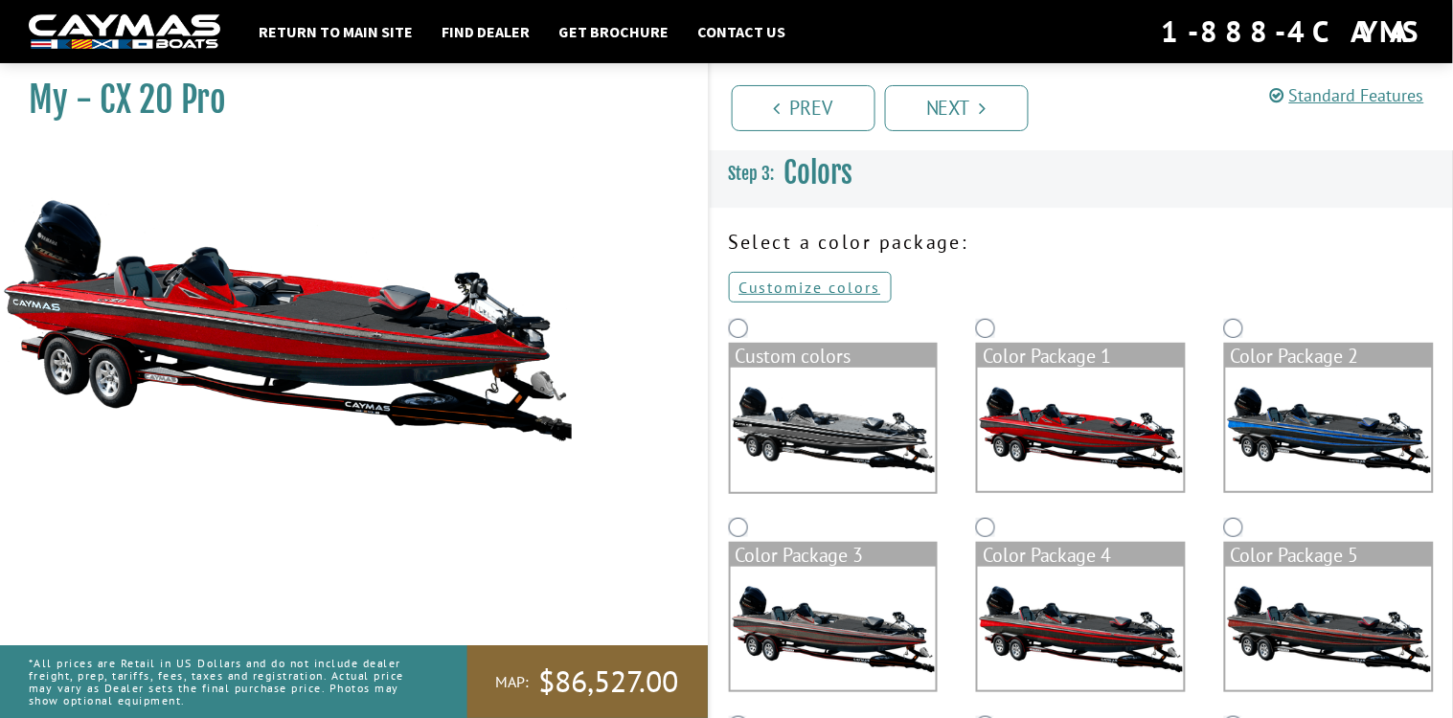
click at [1322, 465] on img at bounding box center [1329, 430] width 206 height 124
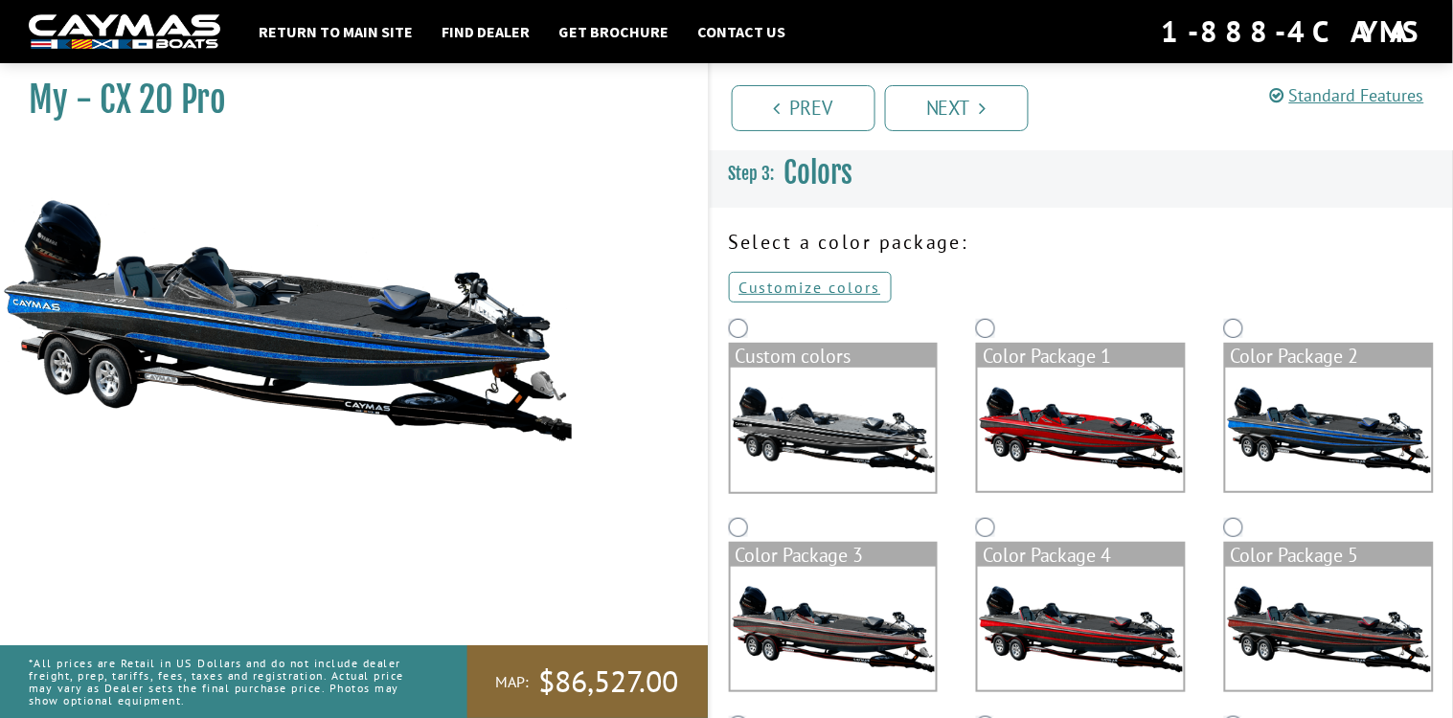
click at [864, 655] on img at bounding box center [834, 629] width 206 height 124
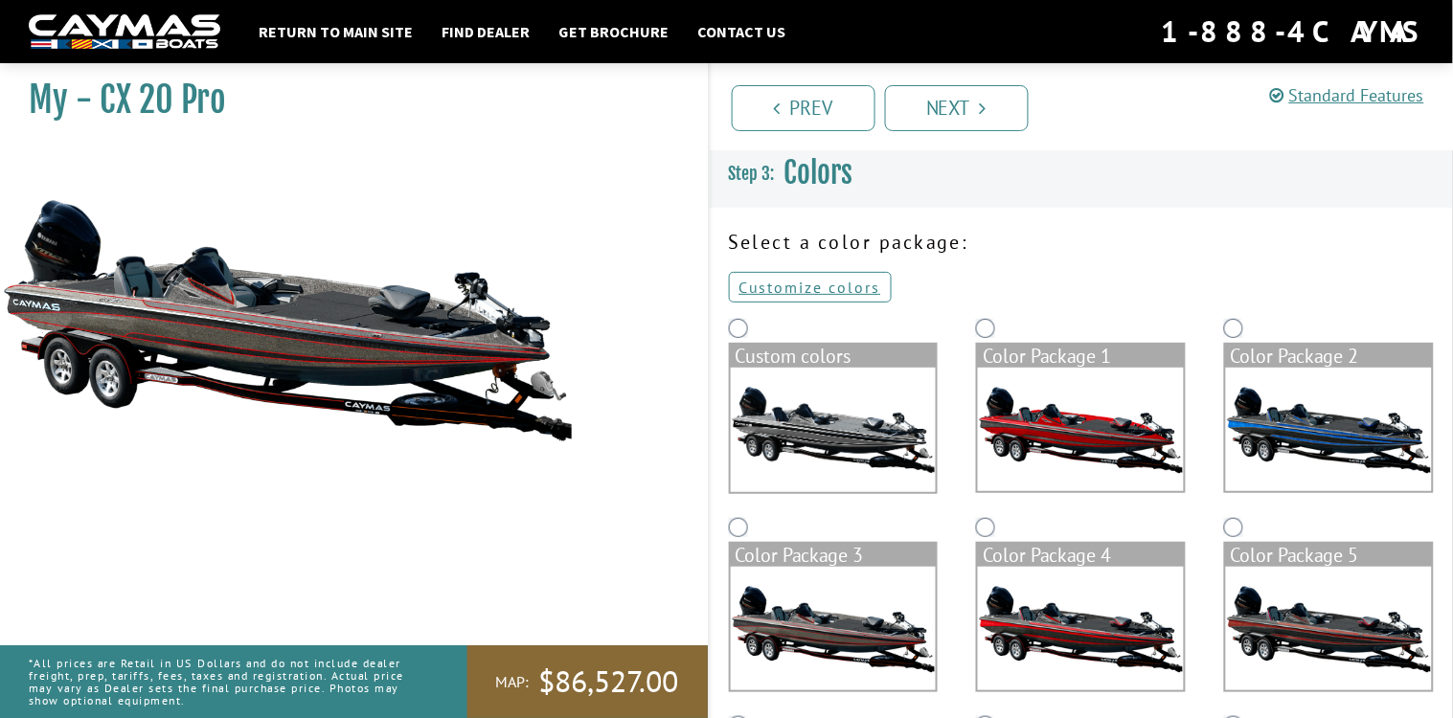
click at [1039, 639] on img at bounding box center [1081, 629] width 206 height 124
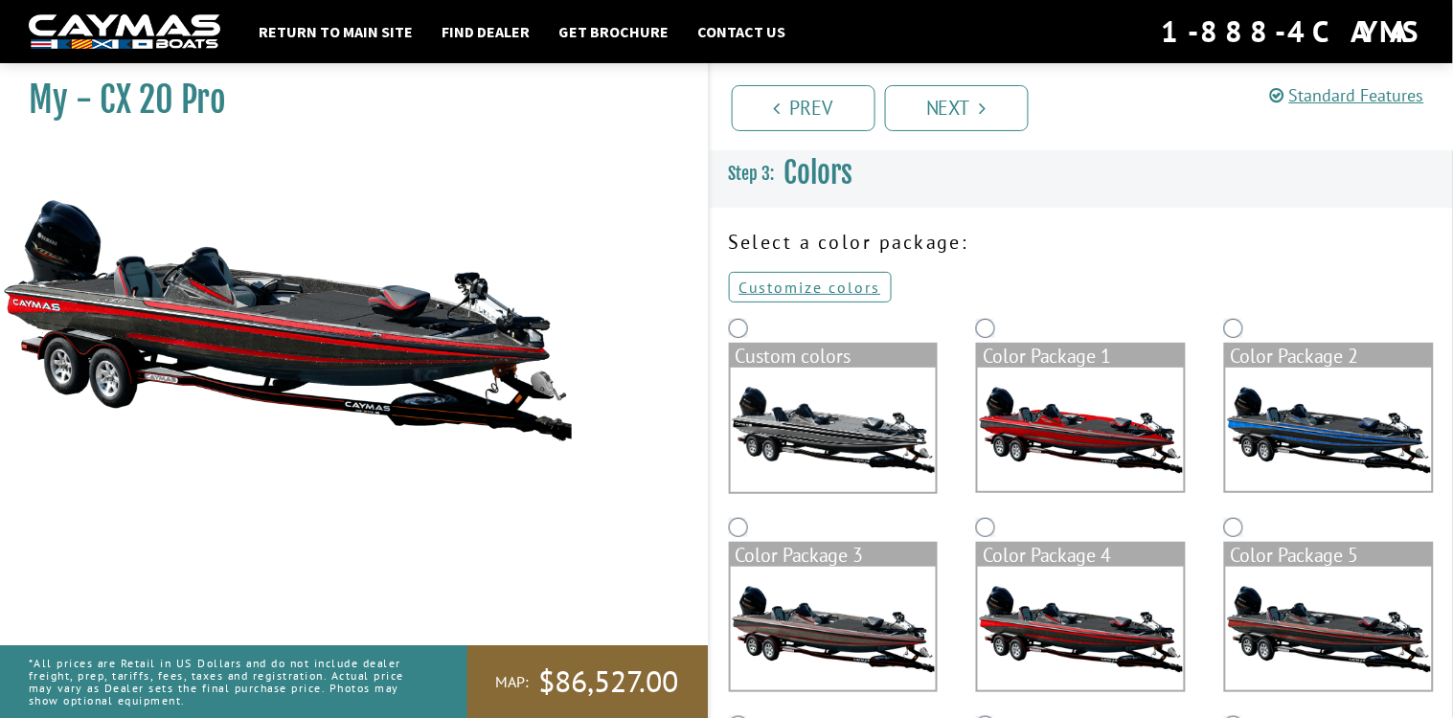
click at [1303, 642] on img at bounding box center [1329, 629] width 206 height 124
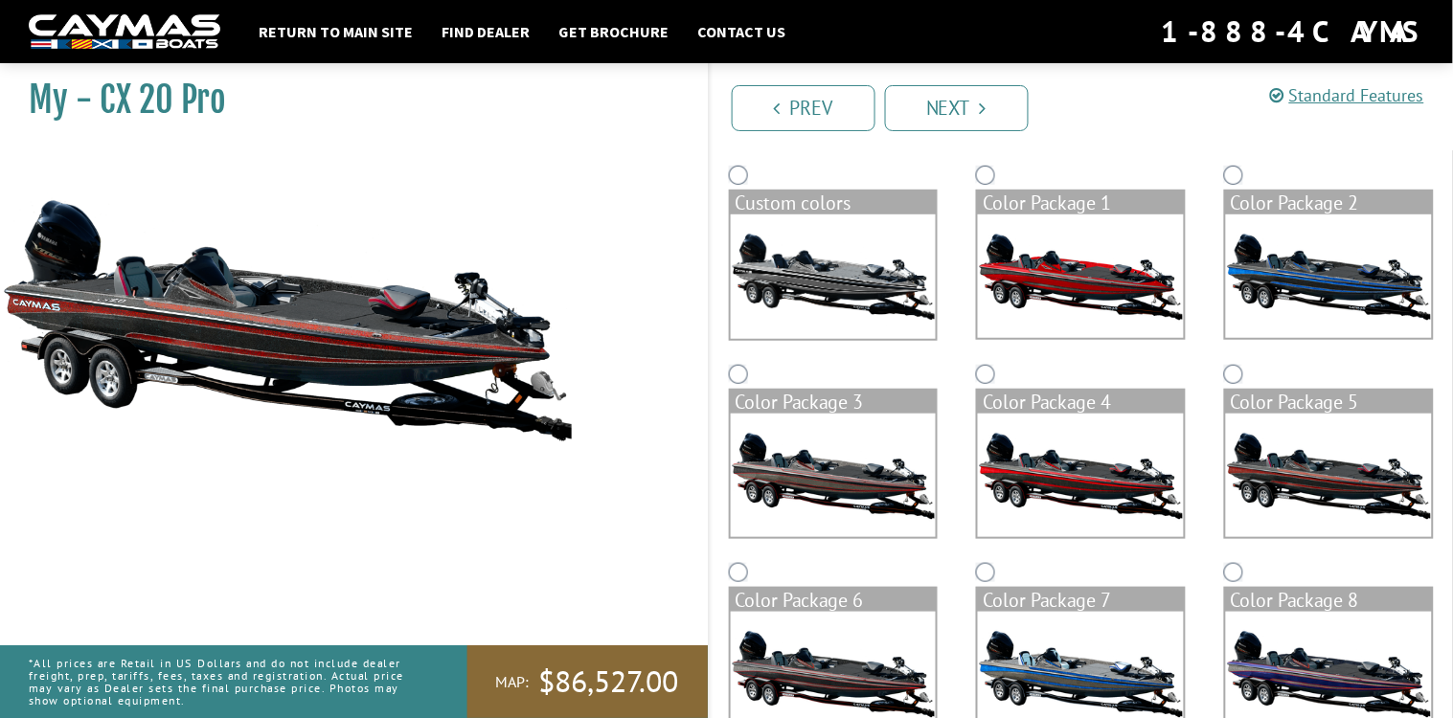
scroll to position [230, 0]
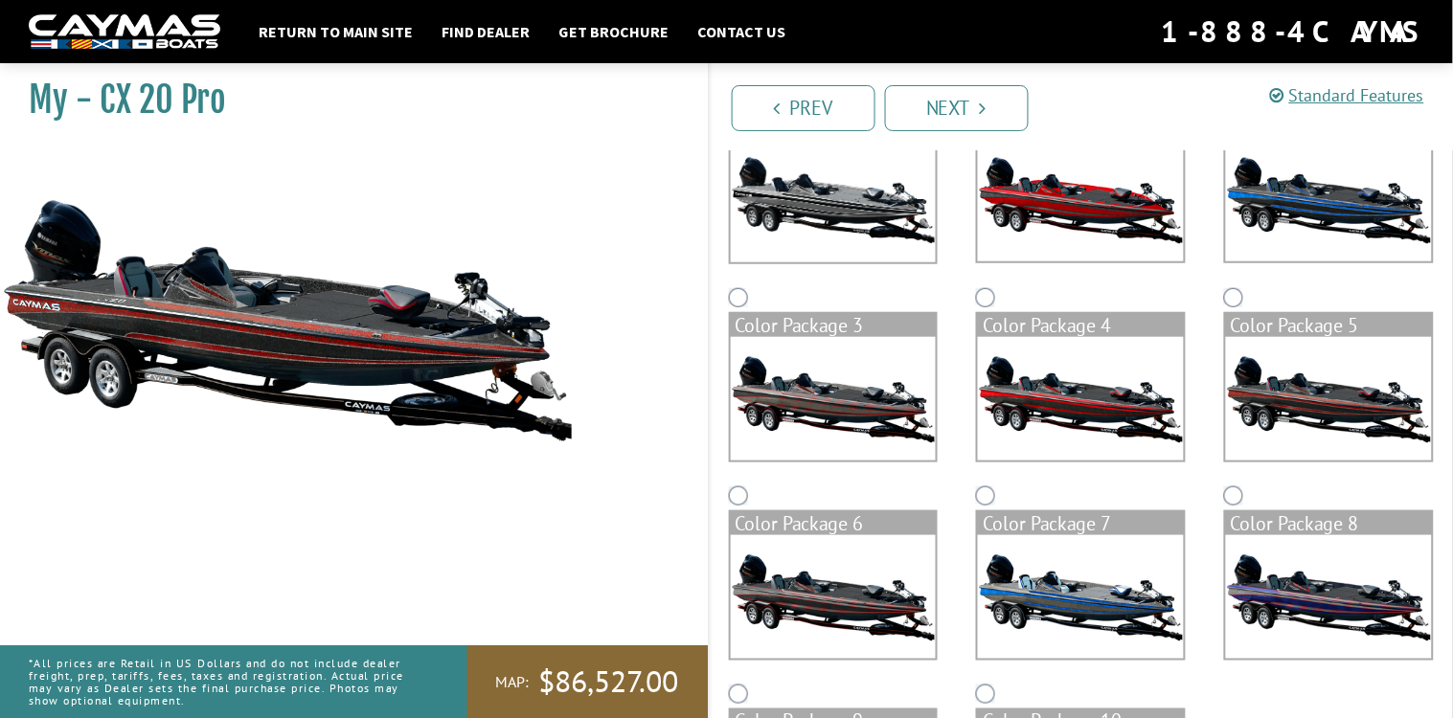
click at [869, 620] on img at bounding box center [834, 597] width 206 height 124
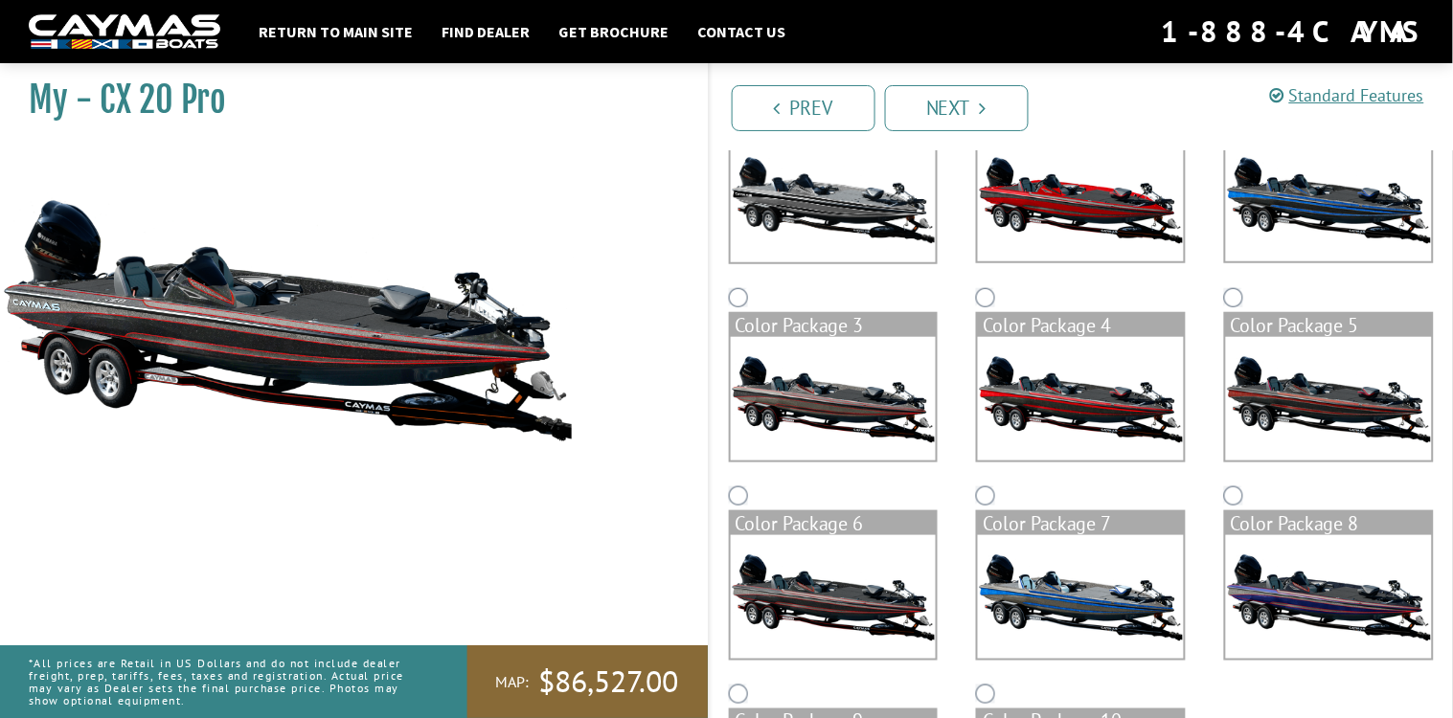
click at [1007, 589] on img at bounding box center [1081, 597] width 206 height 124
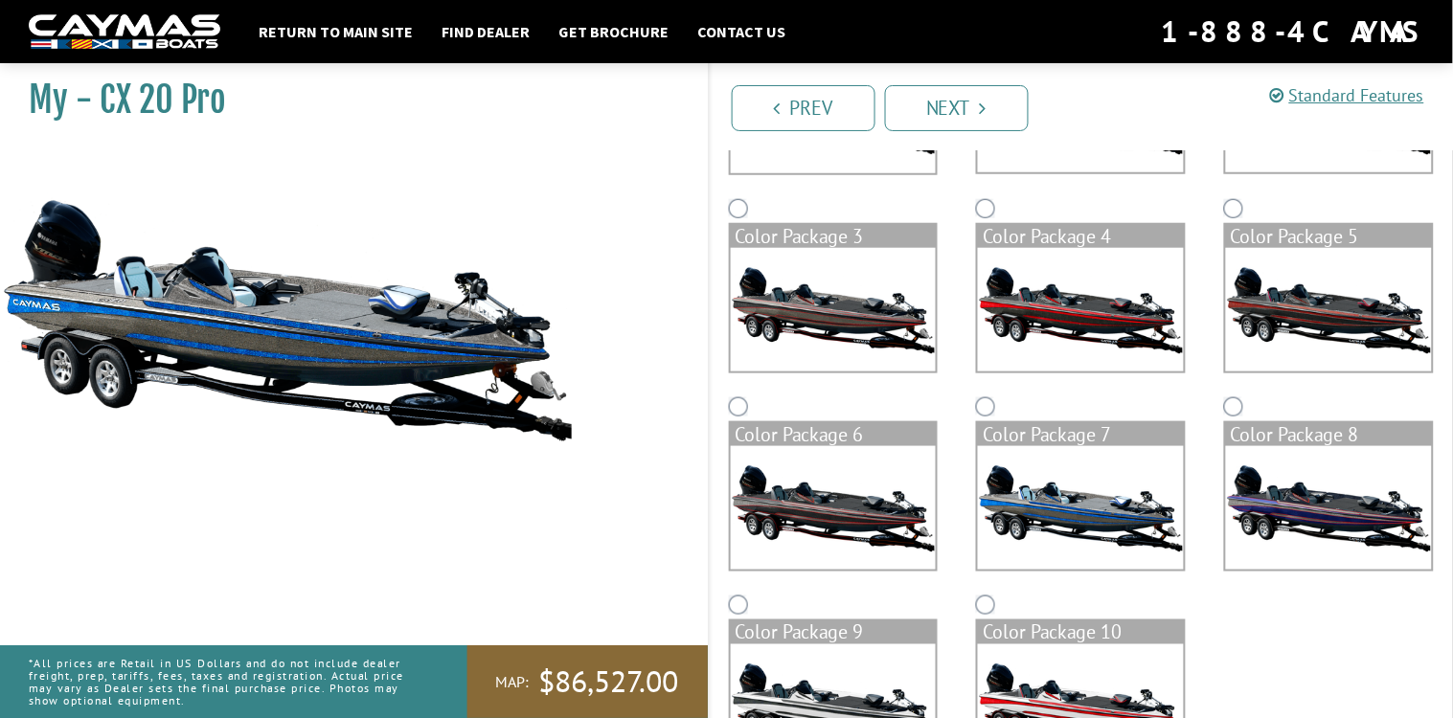
scroll to position [361, 0]
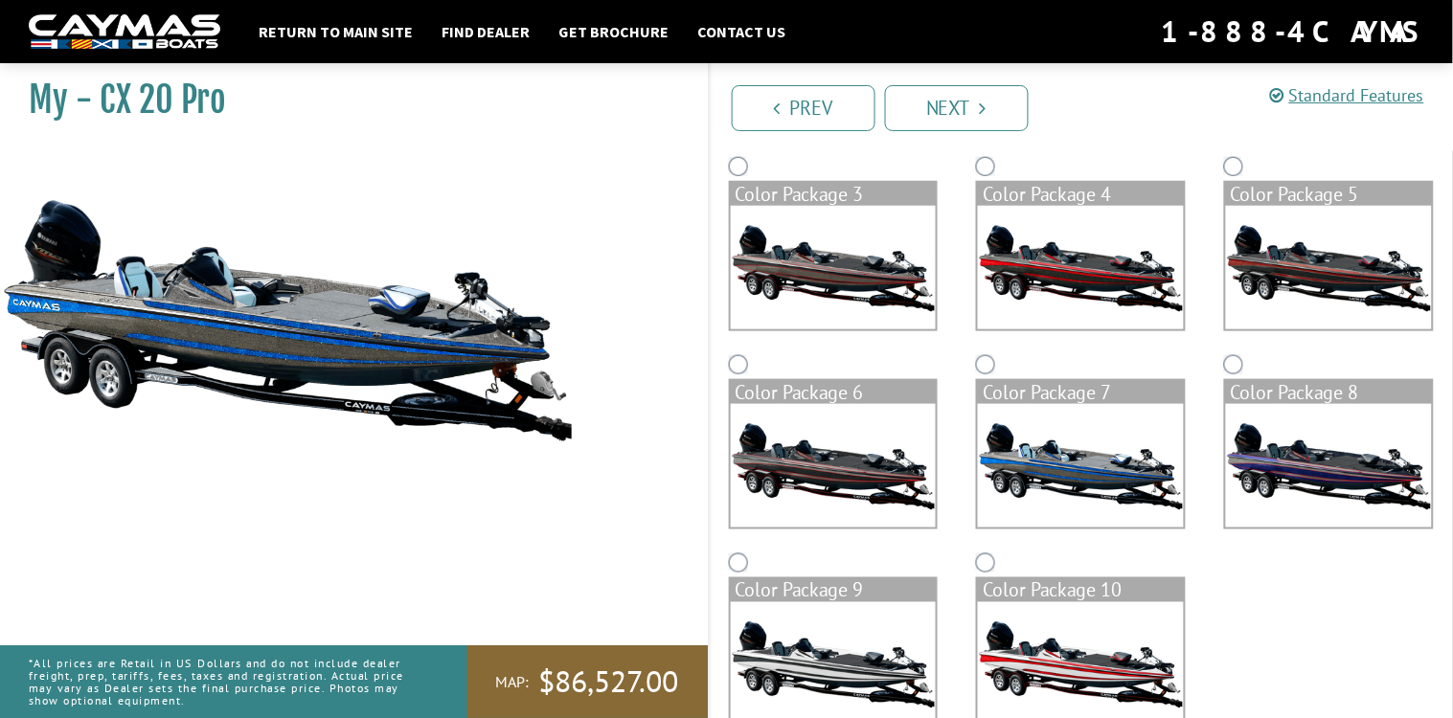
click at [1328, 467] on img at bounding box center [1329, 466] width 206 height 124
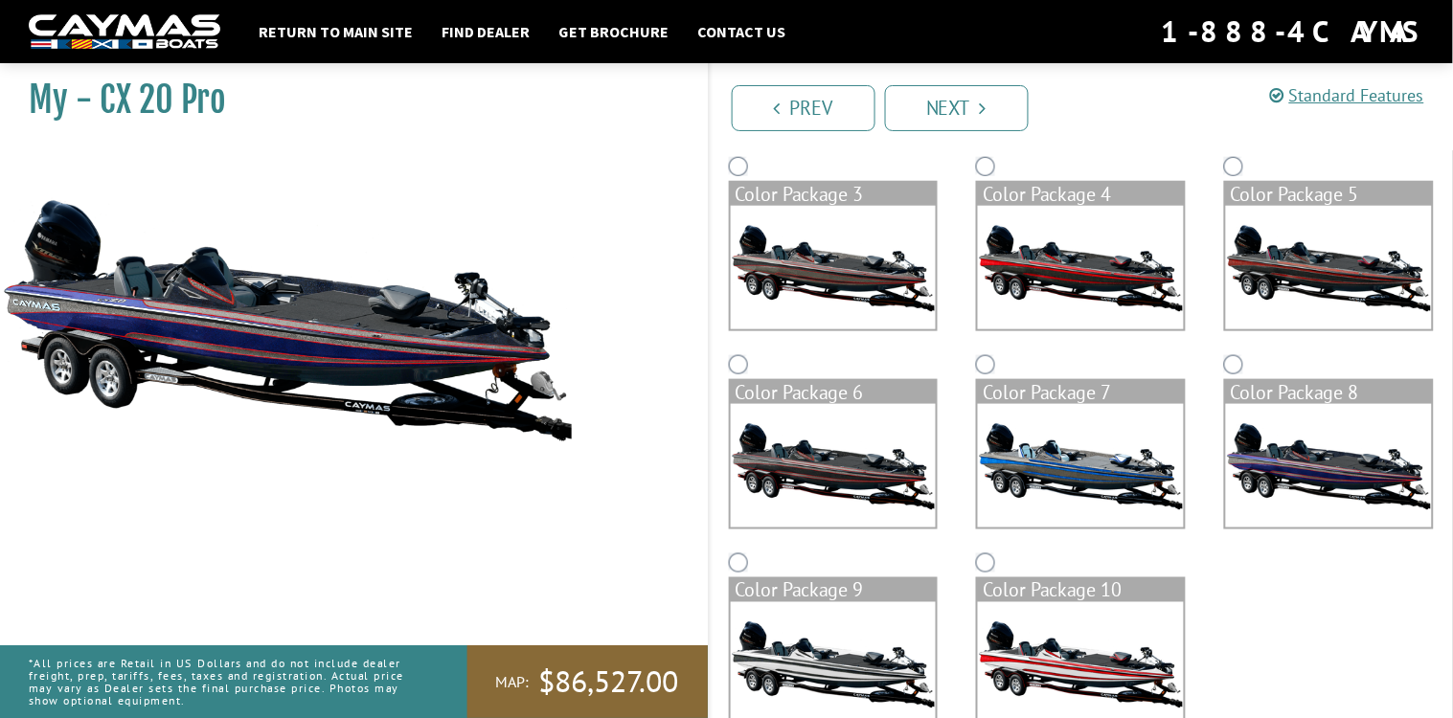
click at [912, 667] on img at bounding box center [834, 664] width 206 height 124
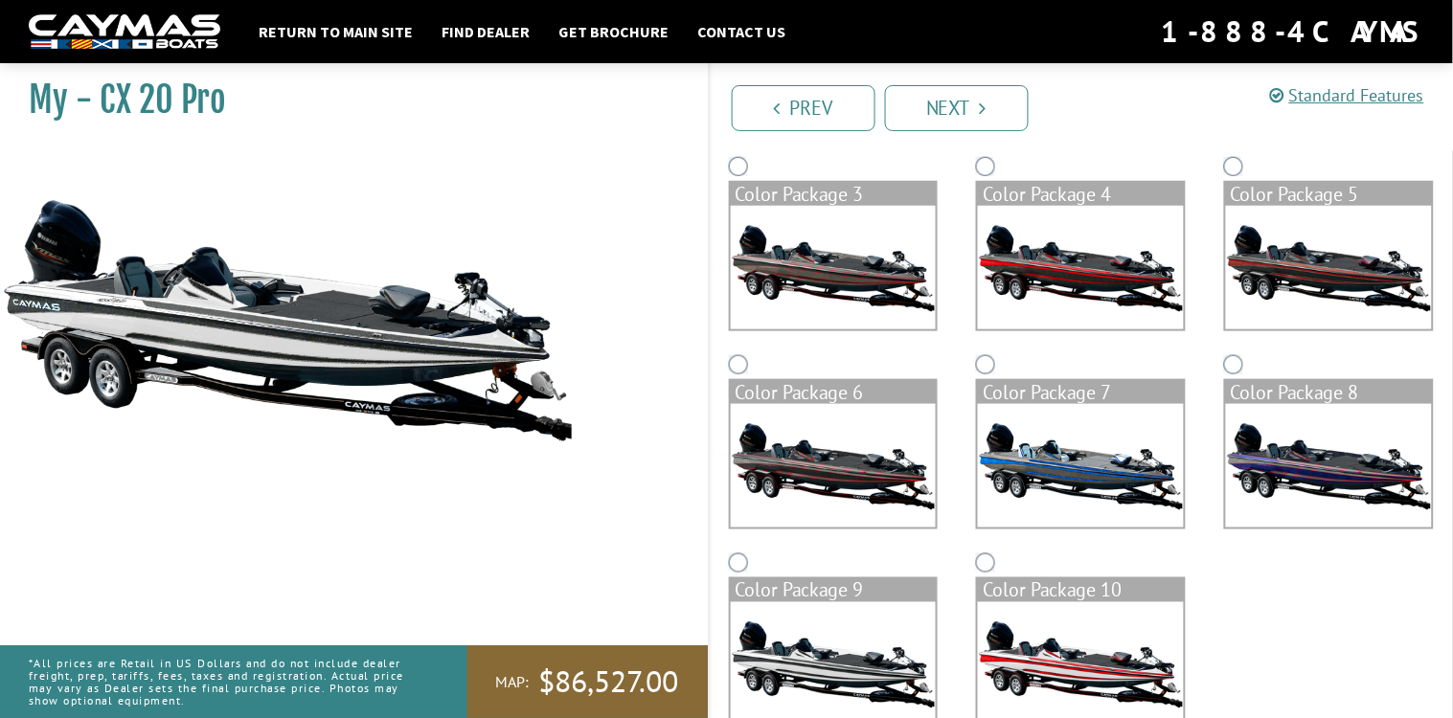
click at [1045, 688] on img at bounding box center [1081, 664] width 206 height 124
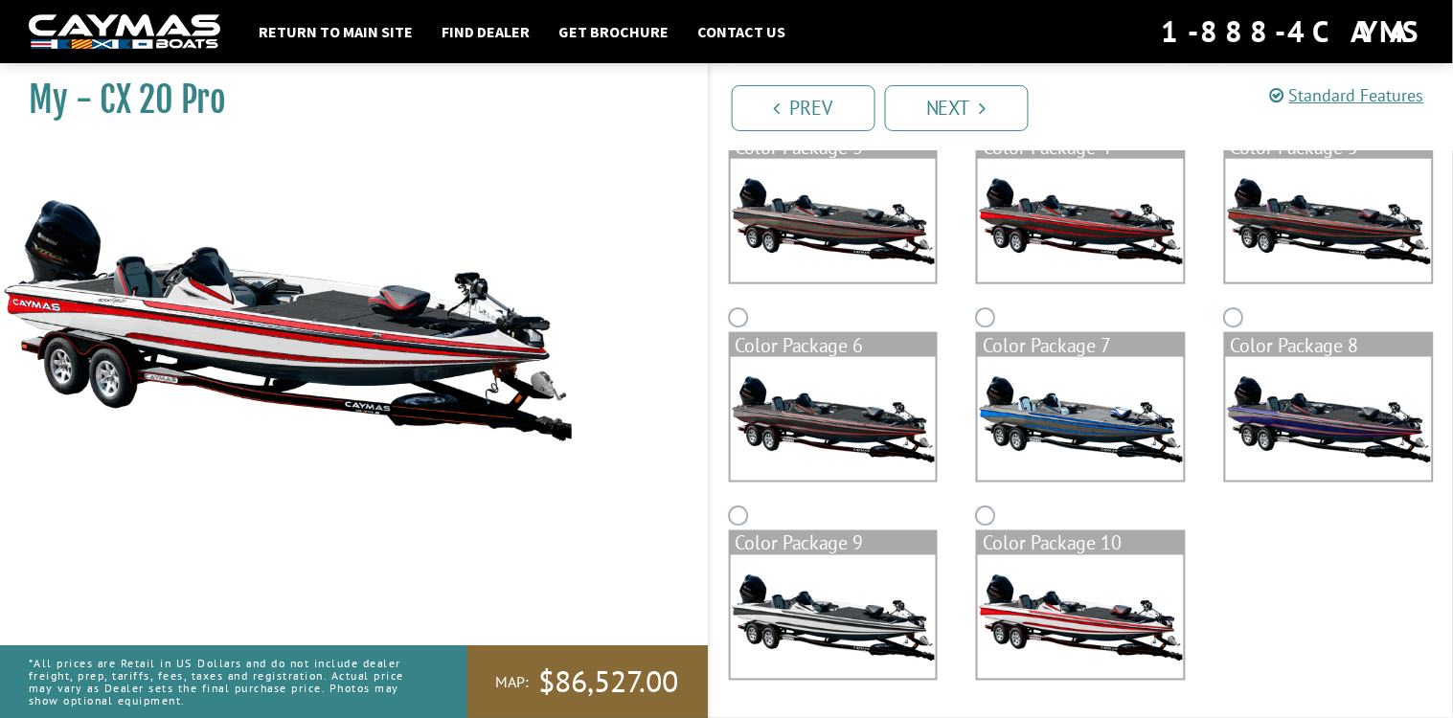
scroll to position [0, 0]
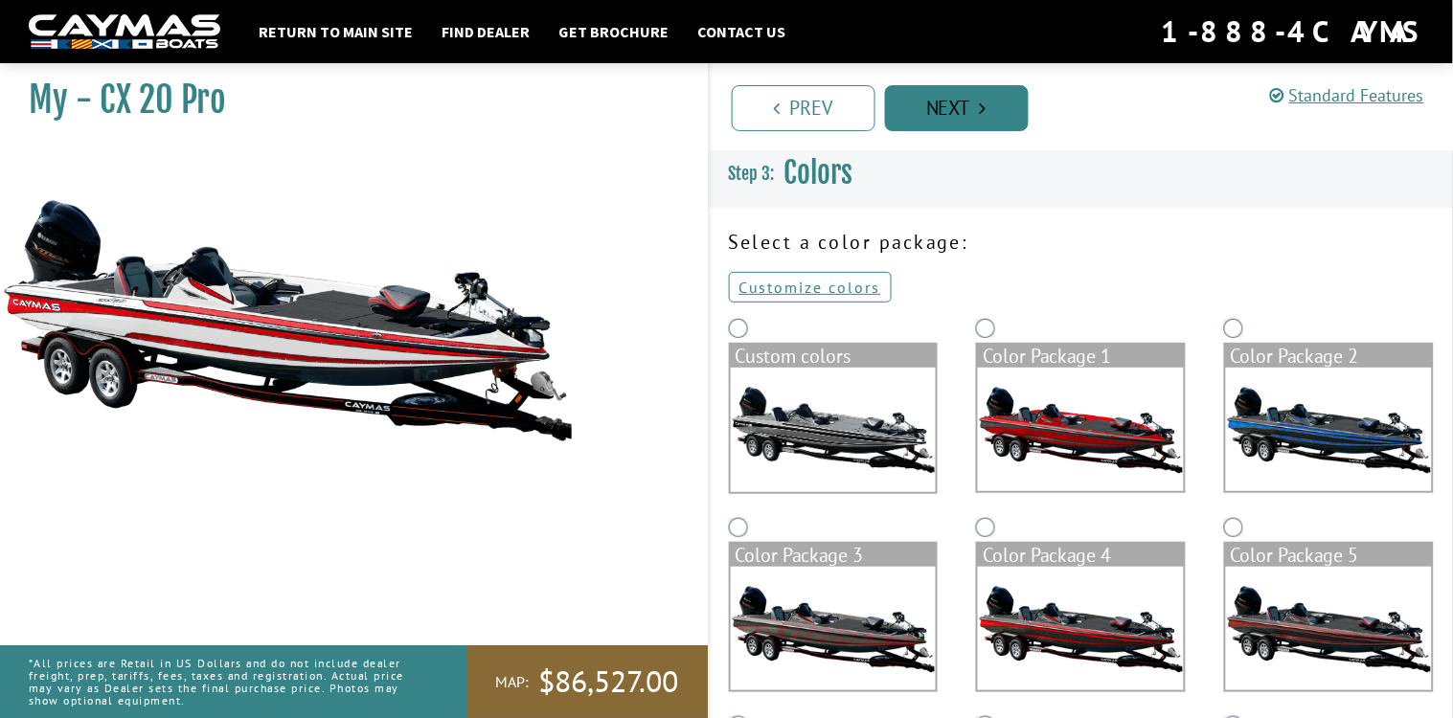
click at [942, 118] on link "Next" at bounding box center [957, 108] width 144 height 46
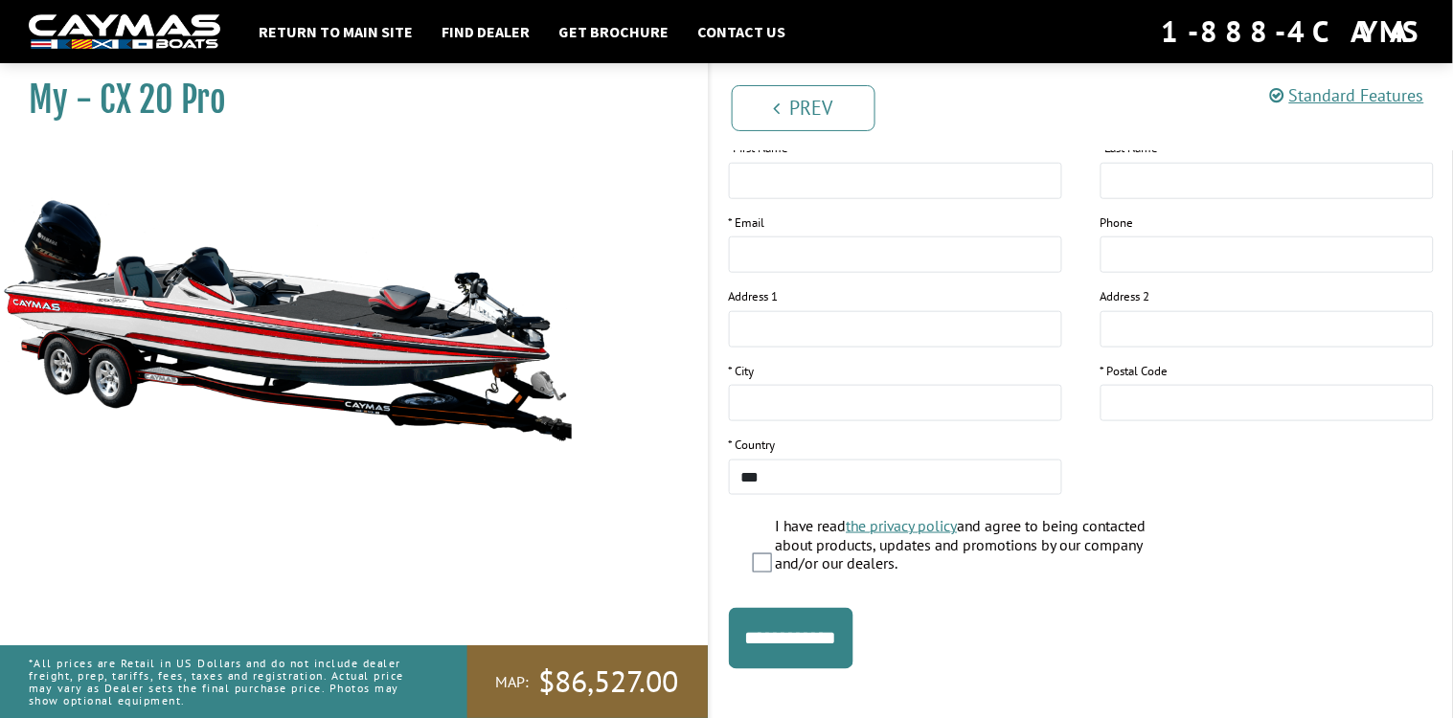
scroll to position [362, 0]
